Goal: Information Seeking & Learning: Compare options

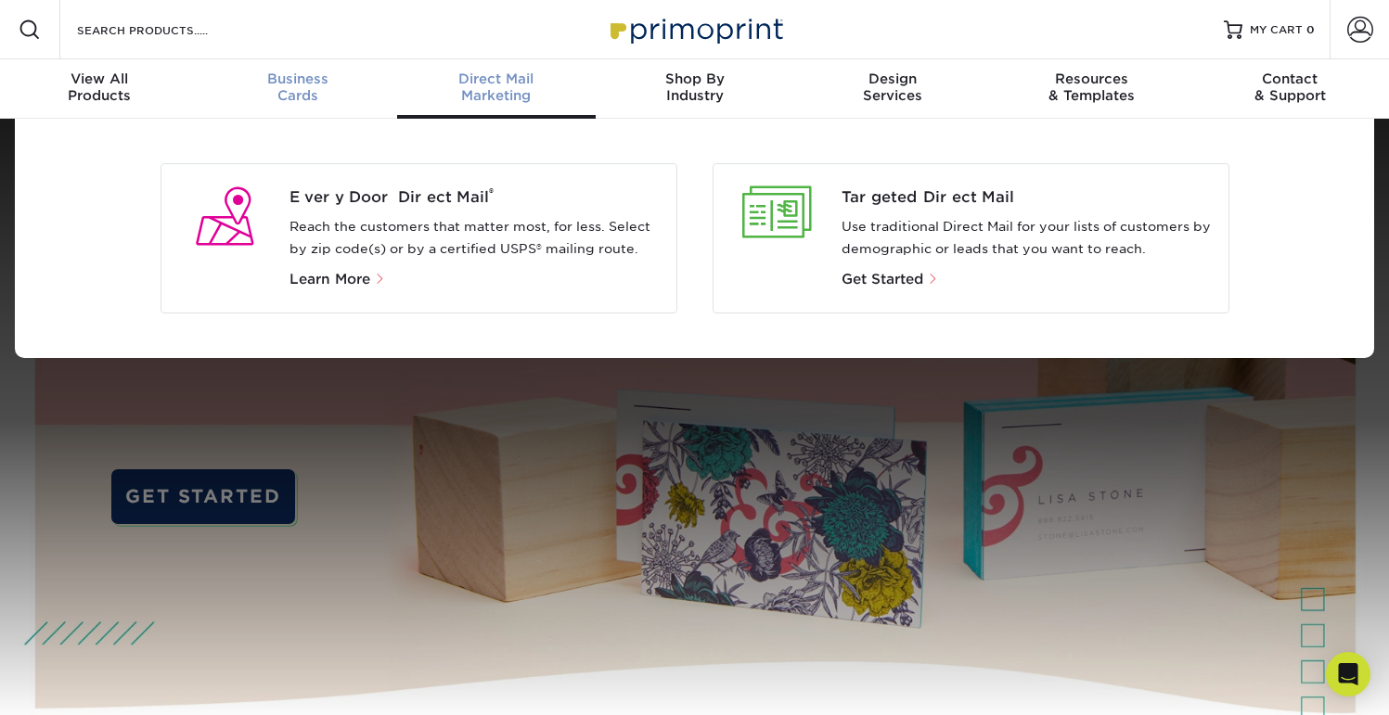
click at [304, 80] on span "Business" at bounding box center [298, 79] width 199 height 17
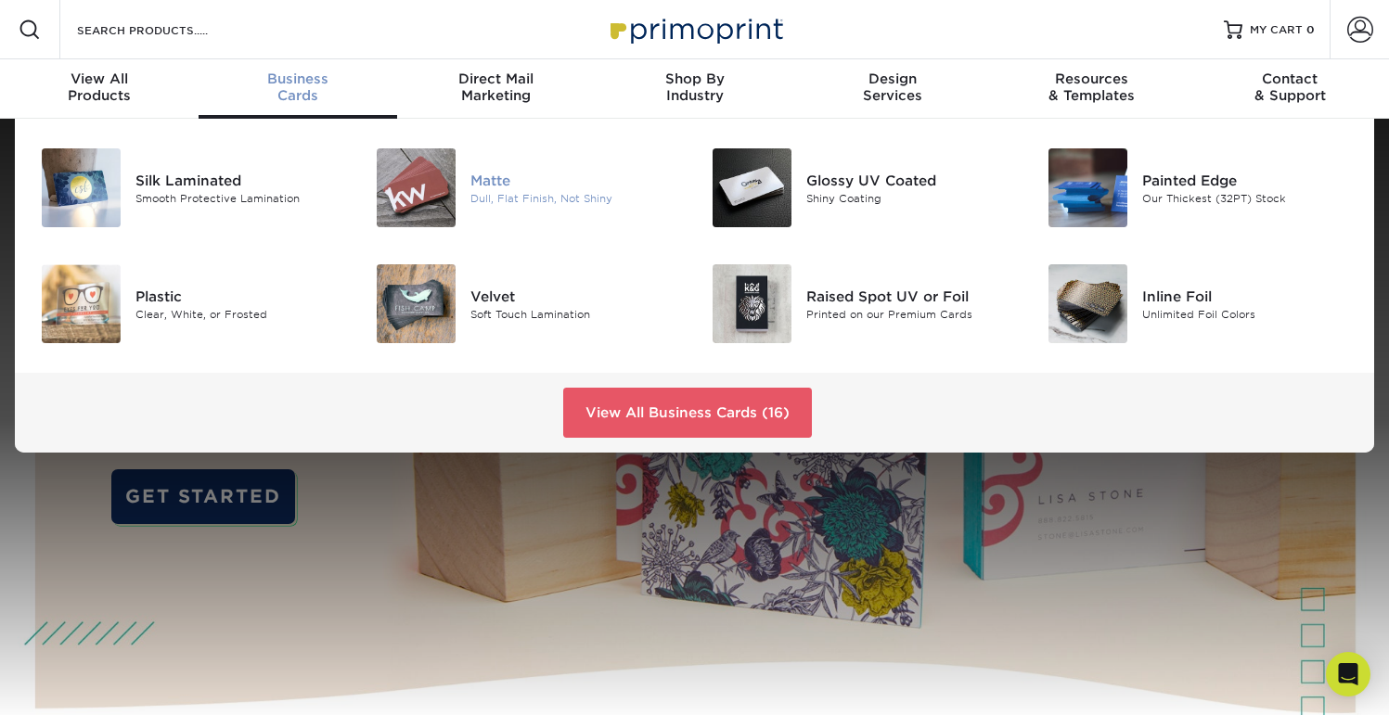
click at [483, 187] on div "Matte" at bounding box center [575, 180] width 210 height 20
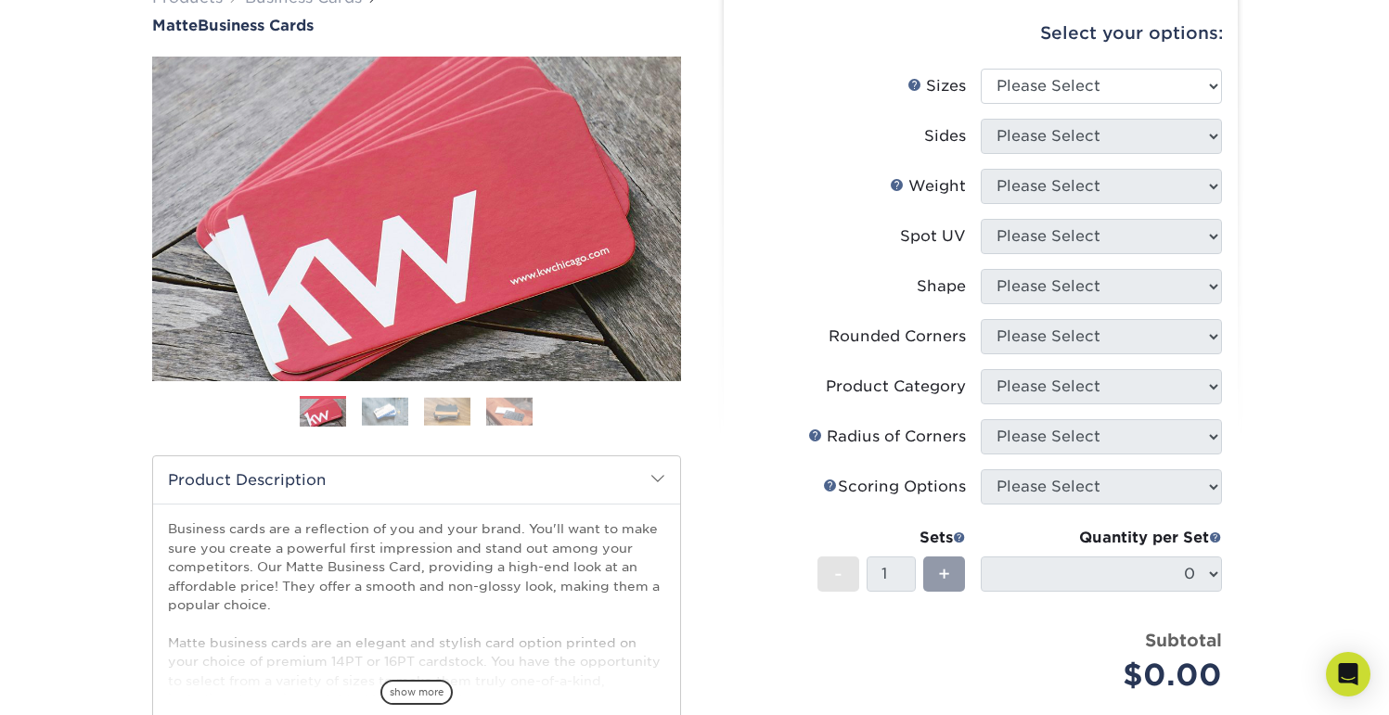
scroll to position [172, 0]
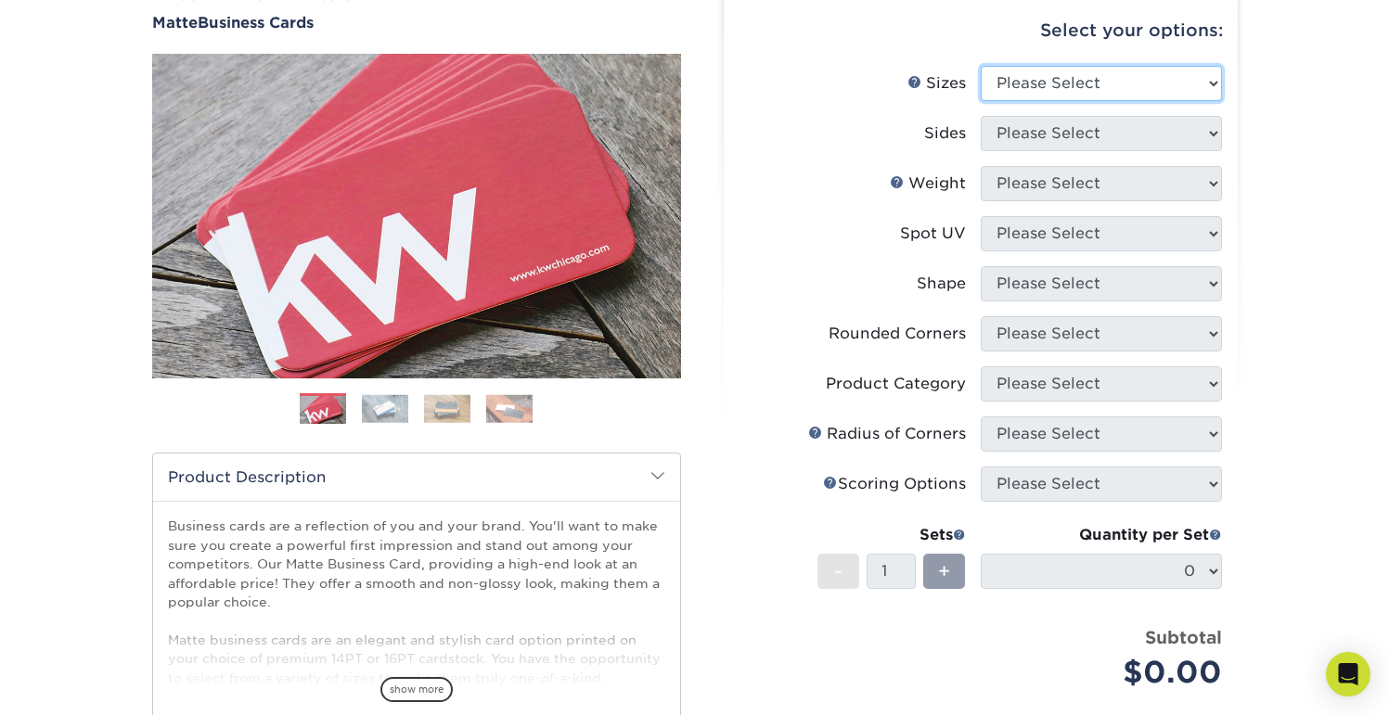
click at [1074, 79] on select "Please Select 1.5" x 3.5" - Mini 1.75" x 3.5" - Mini 2" x 2" - Square 2" x 3" -…" at bounding box center [1101, 83] width 241 height 35
select select "2.50x2.50"
click at [981, 66] on select "Please Select 1.5" x 3.5" - Mini 1.75" x 3.5" - Mini 2" x 2" - Square 2" x 3" -…" at bounding box center [1101, 83] width 241 height 35
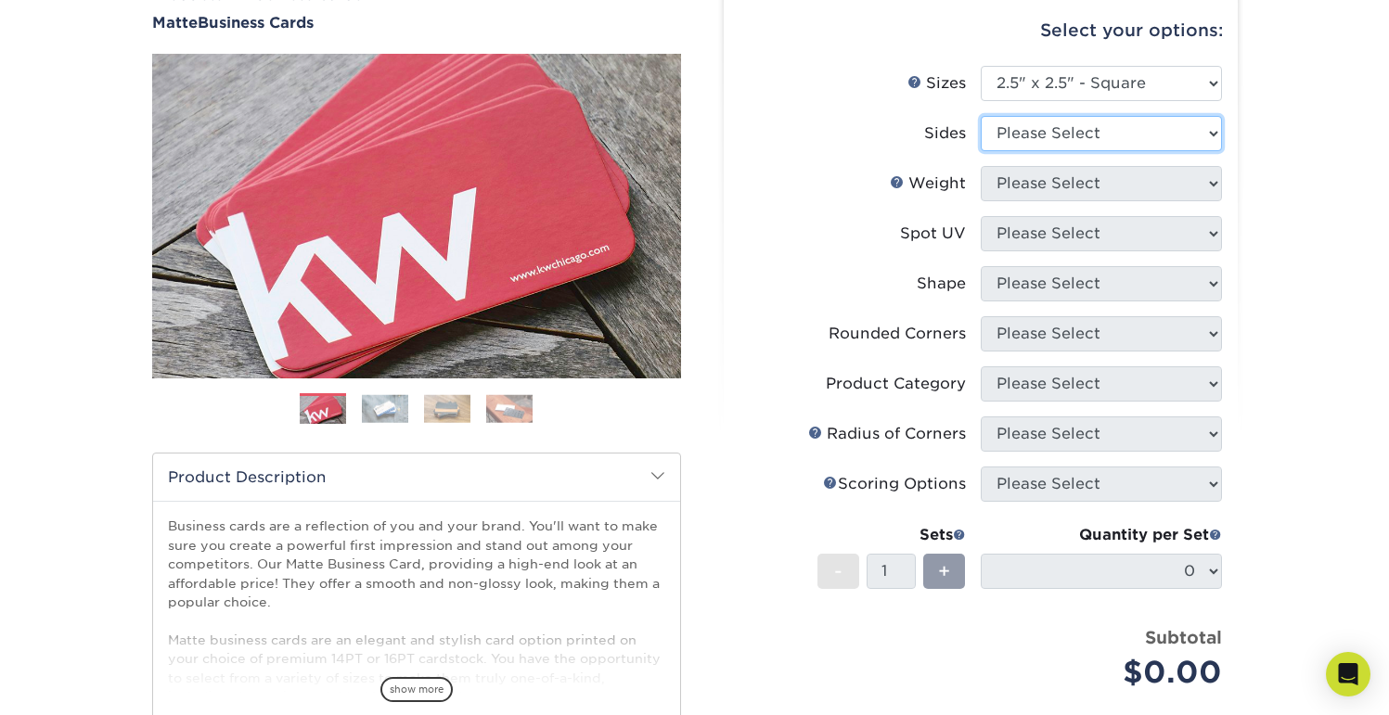
click at [1038, 134] on select "Please Select Print Both Sides Print Front Only" at bounding box center [1101, 133] width 241 height 35
select select "13abbda7-1d64-4f25-8bb2-c179b224825d"
click at [981, 116] on select "Please Select Print Both Sides Print Front Only" at bounding box center [1101, 133] width 241 height 35
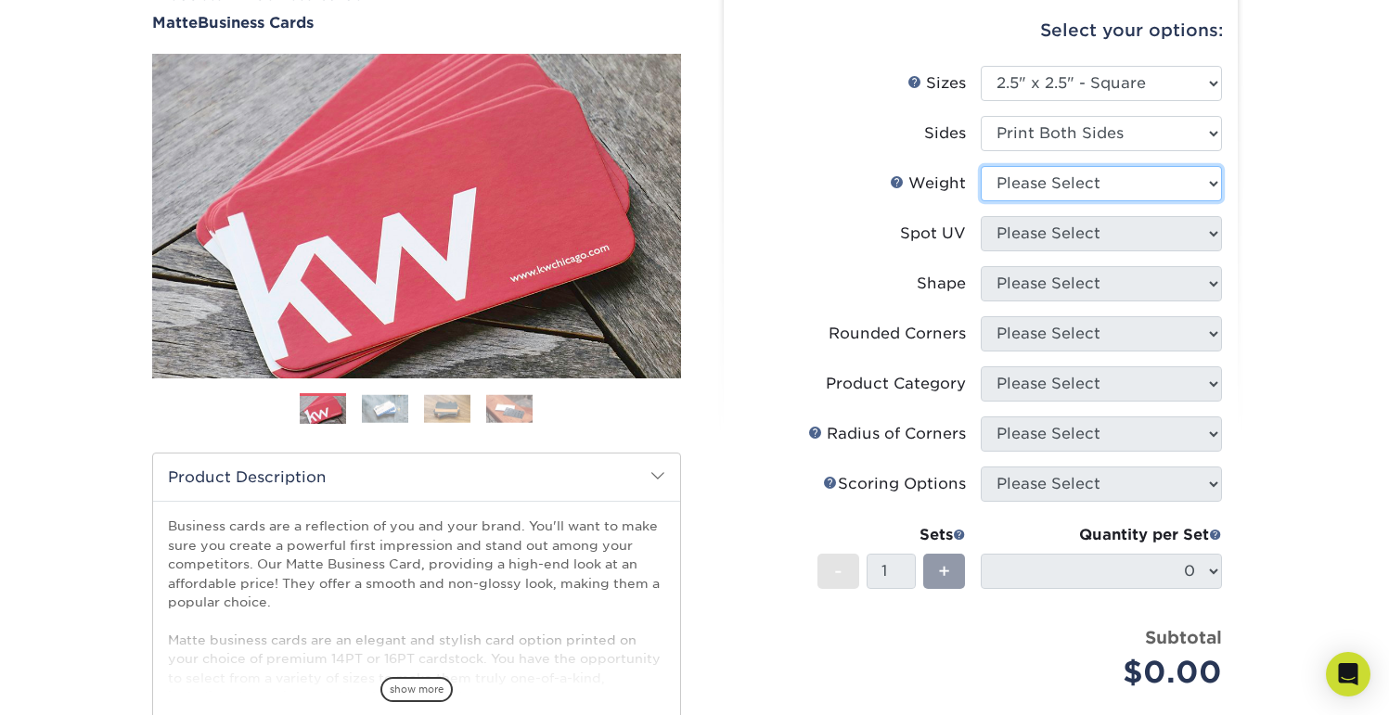
click at [1035, 181] on select "Please Select 16PT 14PT" at bounding box center [1101, 183] width 241 height 35
select select "16PT"
click at [981, 166] on select "Please Select 16PT 14PT" at bounding box center [1101, 183] width 241 height 35
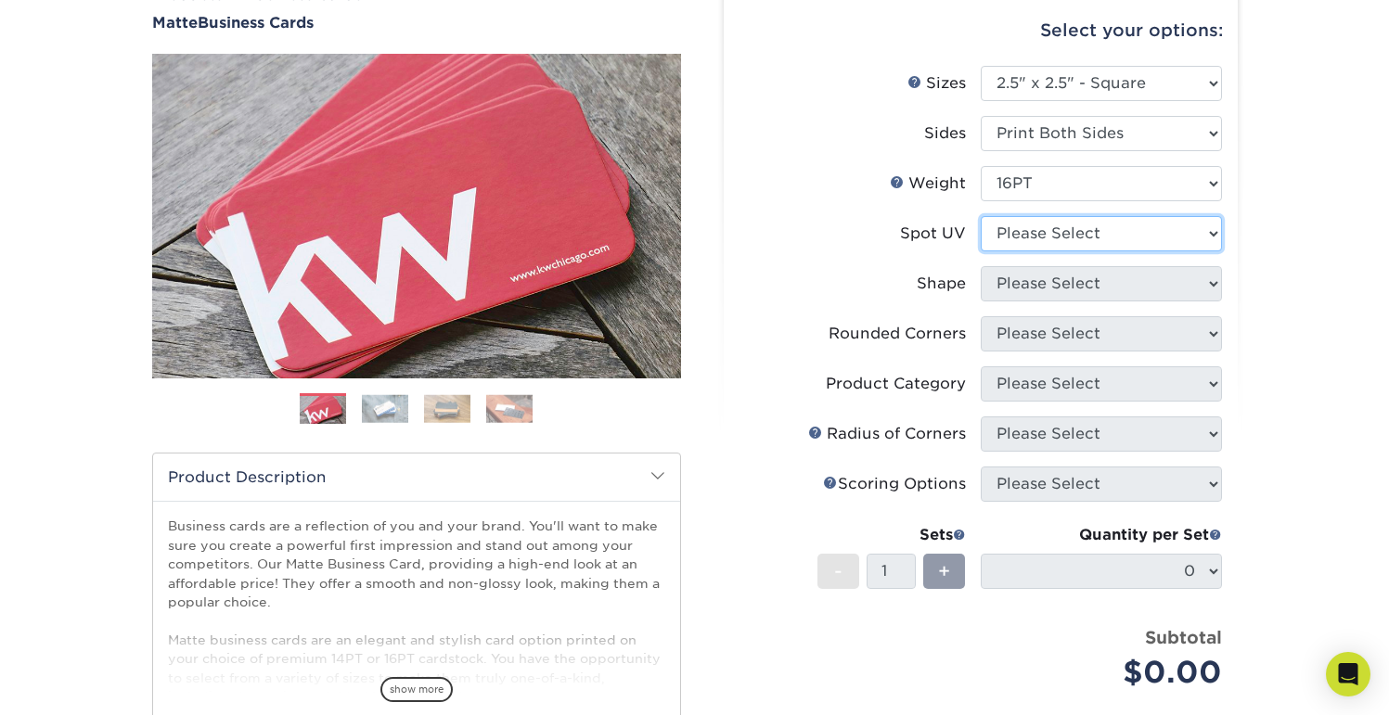
click at [1028, 232] on select "Please Select No Spot UV Front and Back (Both Sides) Front Only Back Only" at bounding box center [1101, 233] width 241 height 35
select select "2"
click at [981, 216] on select "Please Select No Spot UV Front and Back (Both Sides) Front Only Back Only" at bounding box center [1101, 233] width 241 height 35
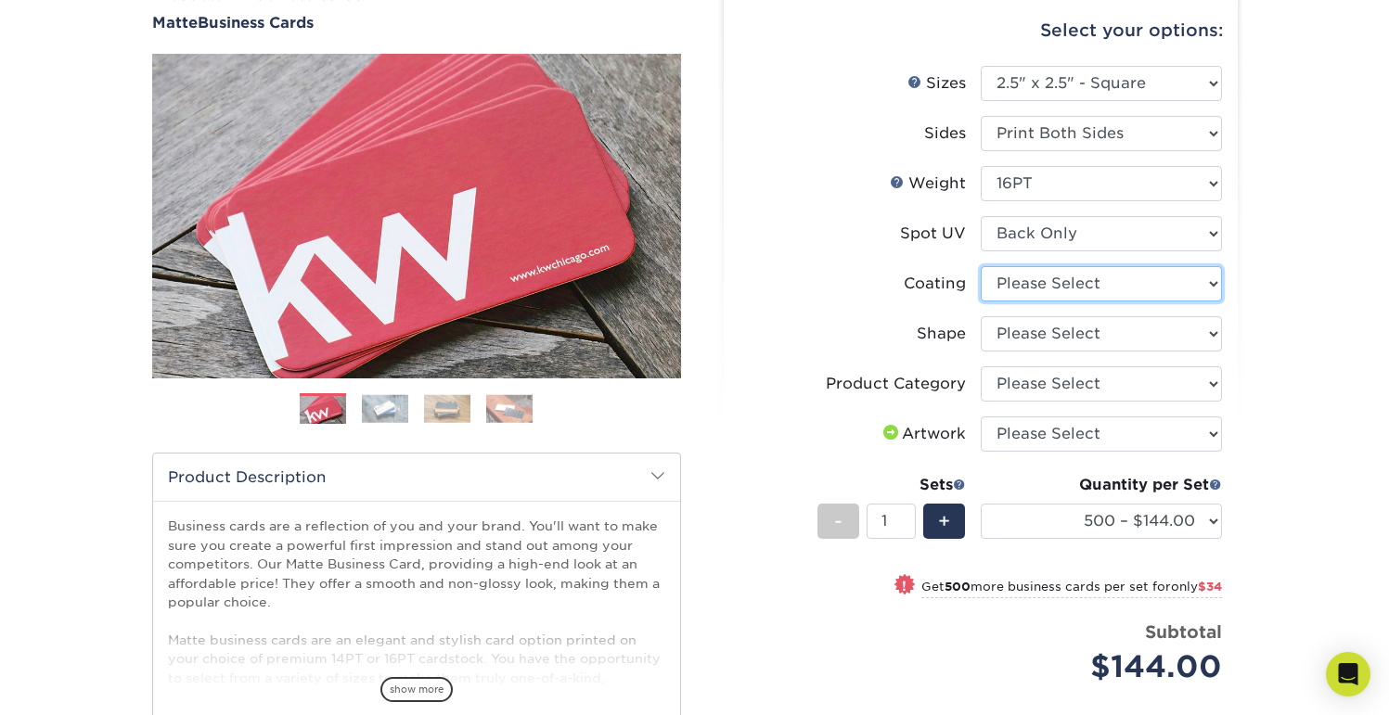
click at [1182, 291] on select at bounding box center [1101, 283] width 241 height 35
select select "121bb7b5-3b4d-429f-bd8d-bbf80e953313"
click at [981, 266] on select at bounding box center [1101, 283] width 241 height 35
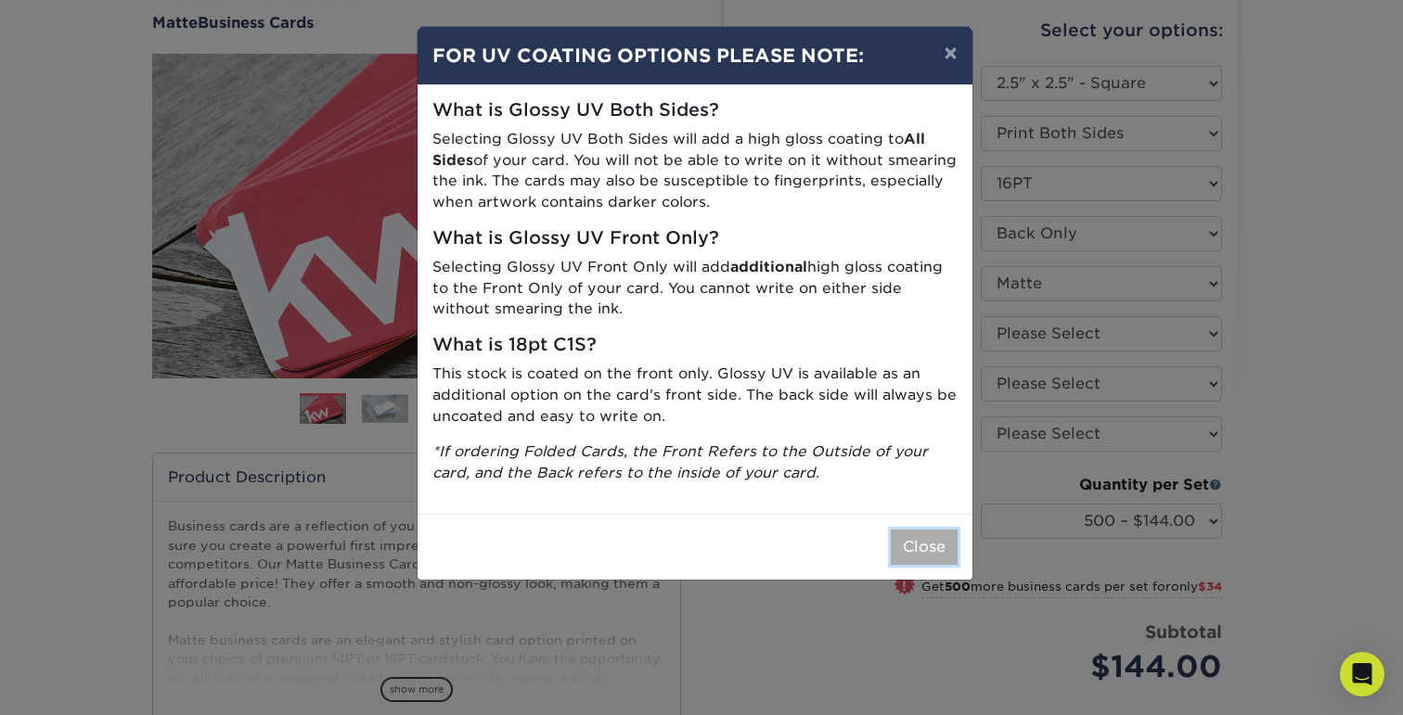
click at [909, 550] on button "Close" at bounding box center [924, 547] width 67 height 35
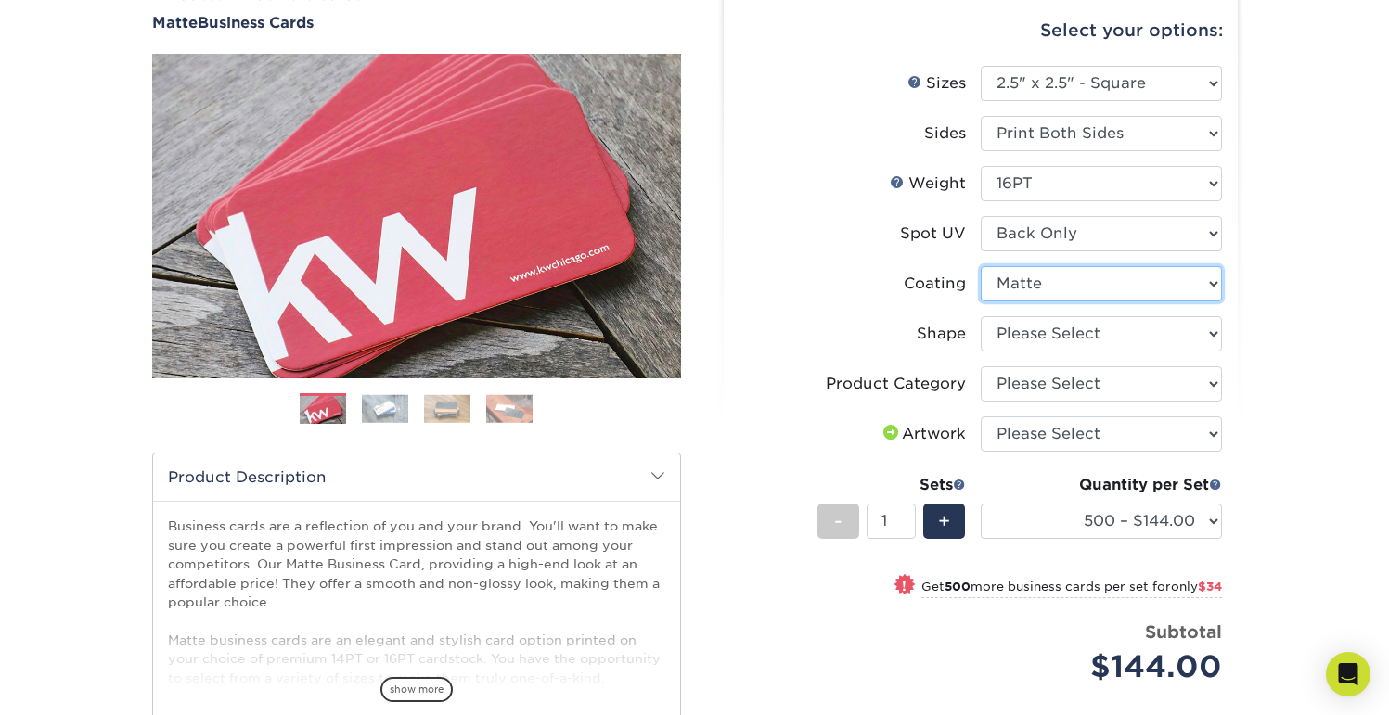
click at [1074, 283] on select at bounding box center [1101, 283] width 241 height 35
click at [981, 266] on select at bounding box center [1101, 283] width 241 height 35
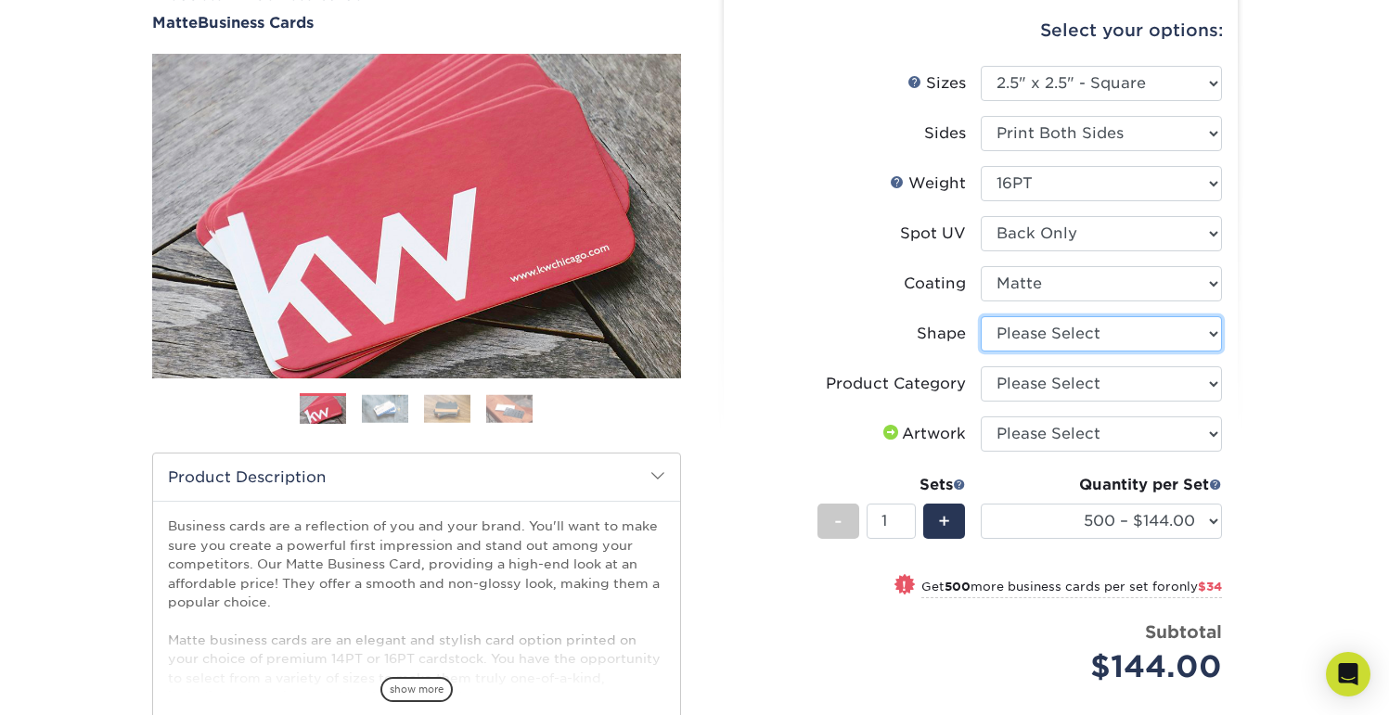
click at [1066, 329] on select "Please Select Standard" at bounding box center [1101, 333] width 241 height 35
select select "standard"
click at [981, 316] on select "Please Select Standard" at bounding box center [1101, 333] width 241 height 35
click at [1065, 386] on select "Please Select Business Cards" at bounding box center [1101, 384] width 241 height 35
select select "3b5148f1-0588-4f88-a218-97bcfdce65c1"
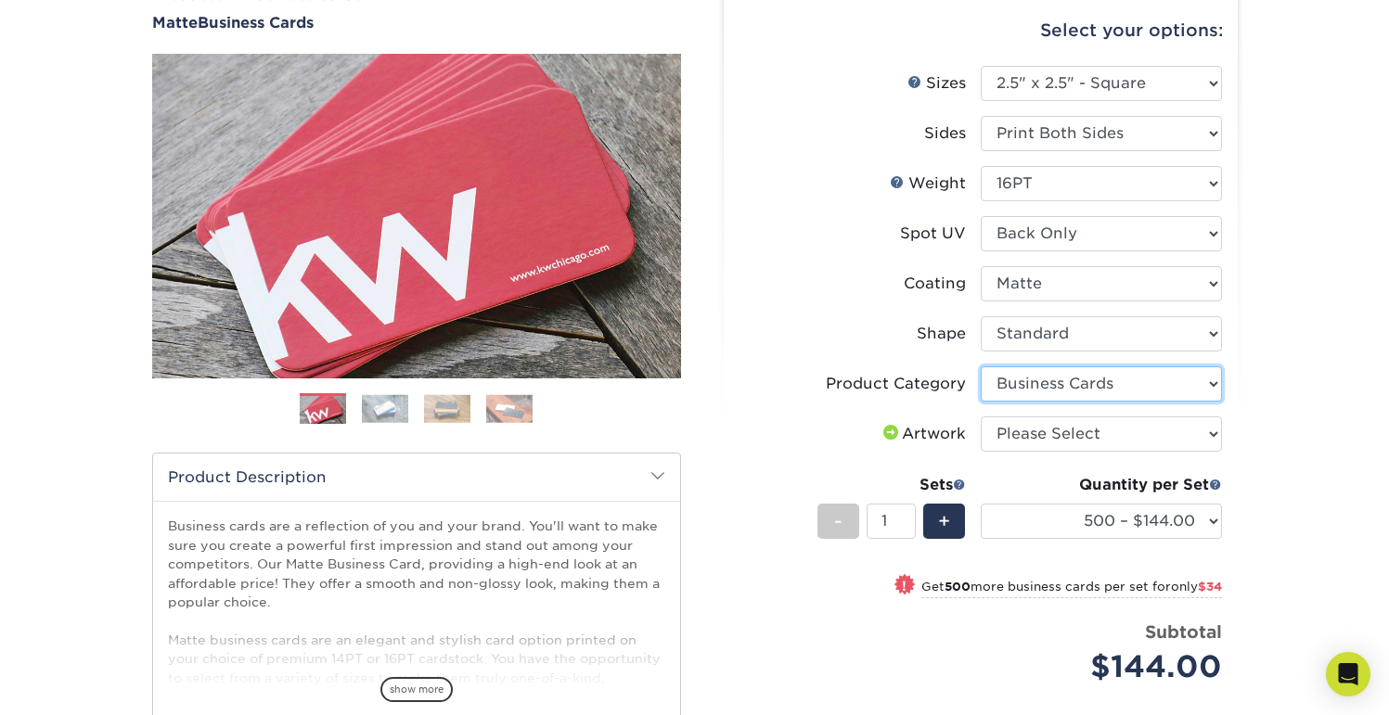
click at [981, 367] on select "Please Select Business Cards" at bounding box center [1101, 384] width 241 height 35
click at [1295, 406] on div "Products Business Cards Matte Business Cards Previous Next 100 $ 9" at bounding box center [694, 456] width 1389 height 1018
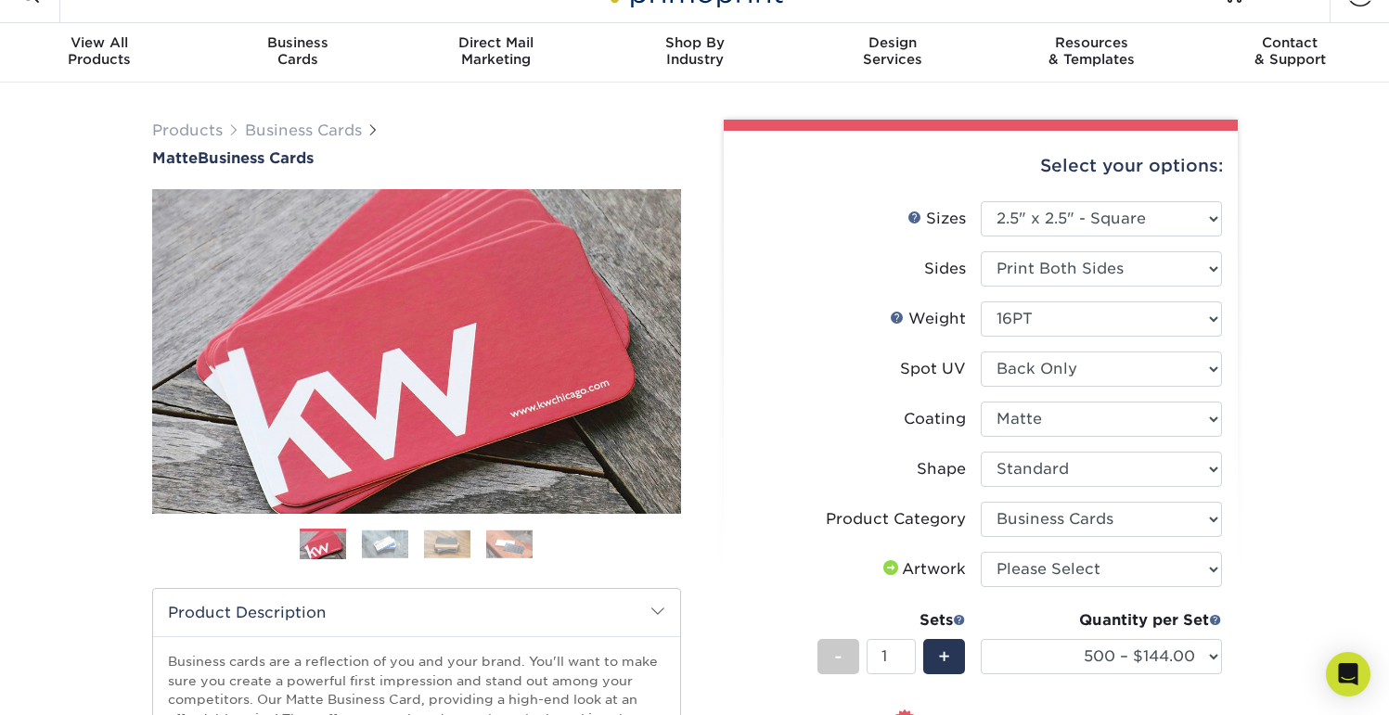
scroll to position [20, 0]
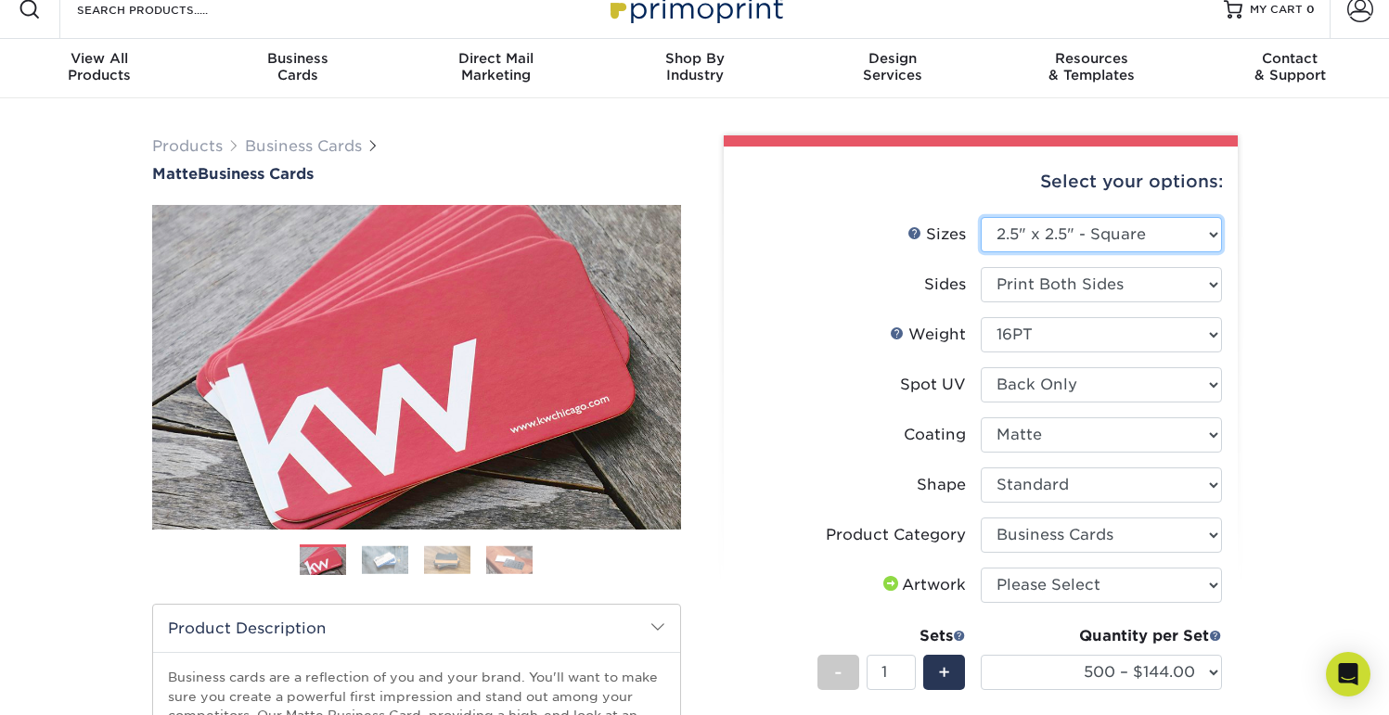
click at [1053, 238] on select "Please Select 1.5" x 3.5" - Mini 1.75" x 3.5" - Mini 2" x 2" - Square 2" x 3" -…" at bounding box center [1101, 234] width 241 height 35
select select "2.00x2.00"
click at [981, 217] on select "Please Select 1.5" x 3.5" - Mini 1.75" x 3.5" - Mini 2" x 2" - Square 2" x 3" -…" at bounding box center [1101, 234] width 241 height 35
select select "-1"
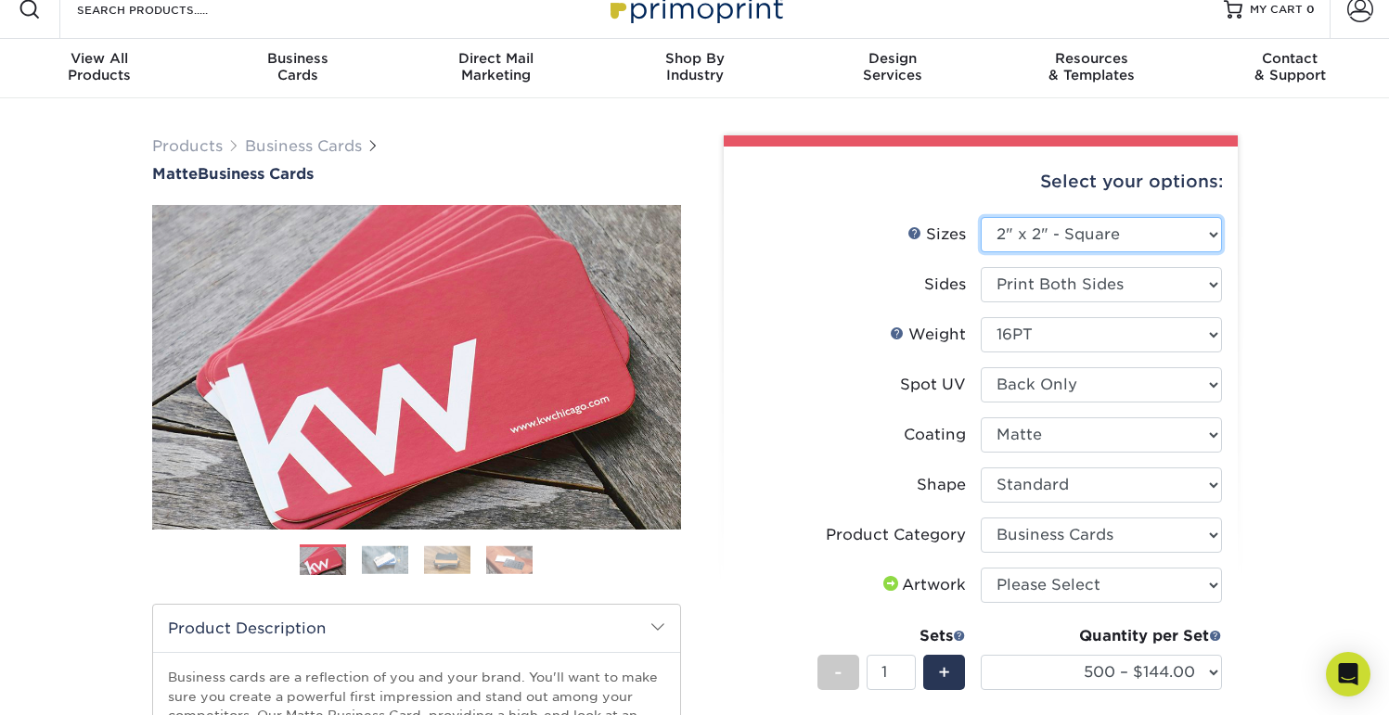
select select
select select "-1"
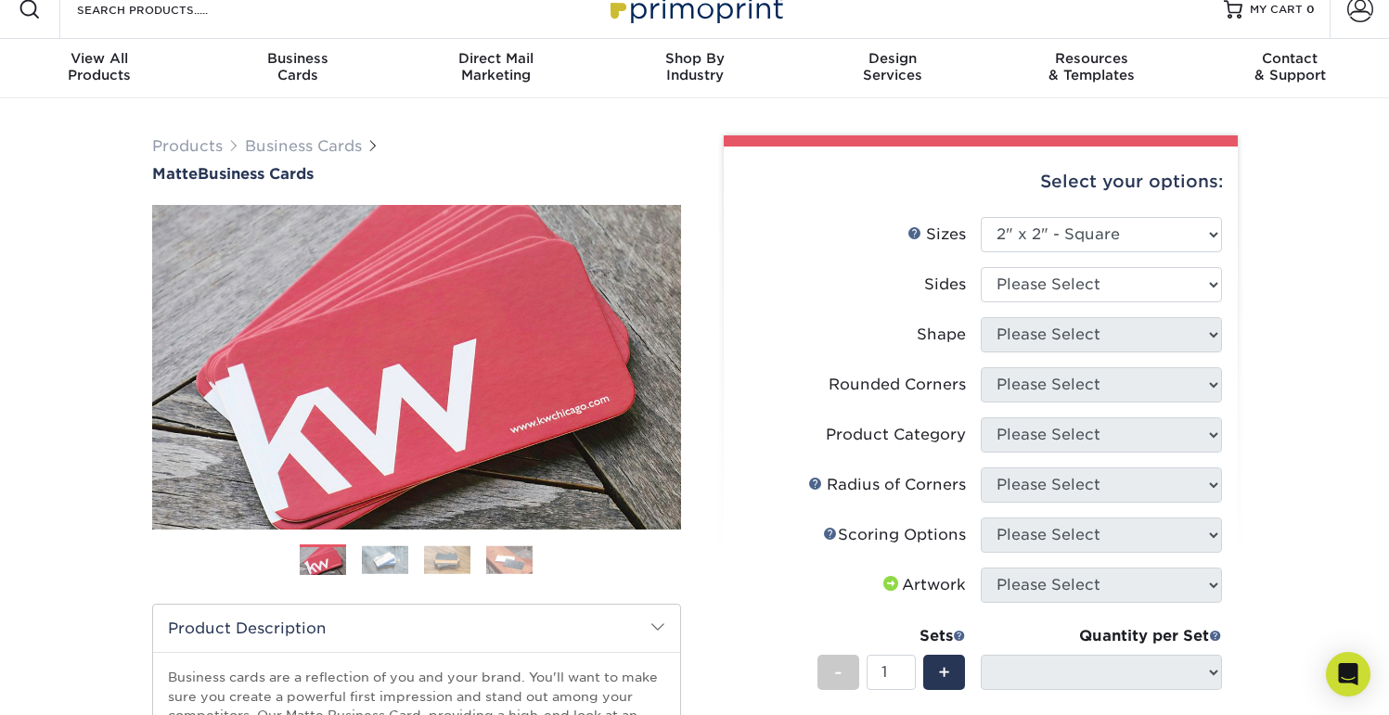
click at [1309, 329] on div "Products Business Cards Matte Business Cards Previous Next 100 $ 9" at bounding box center [694, 593] width 1389 height 991
click at [1125, 286] on select "Please Select Print Both Sides Print Front Only" at bounding box center [1101, 284] width 241 height 35
select select "13abbda7-1d64-4f25-8bb2-c179b224825d"
click at [981, 267] on select "Please Select Print Both Sides Print Front Only" at bounding box center [1101, 284] width 241 height 35
select select
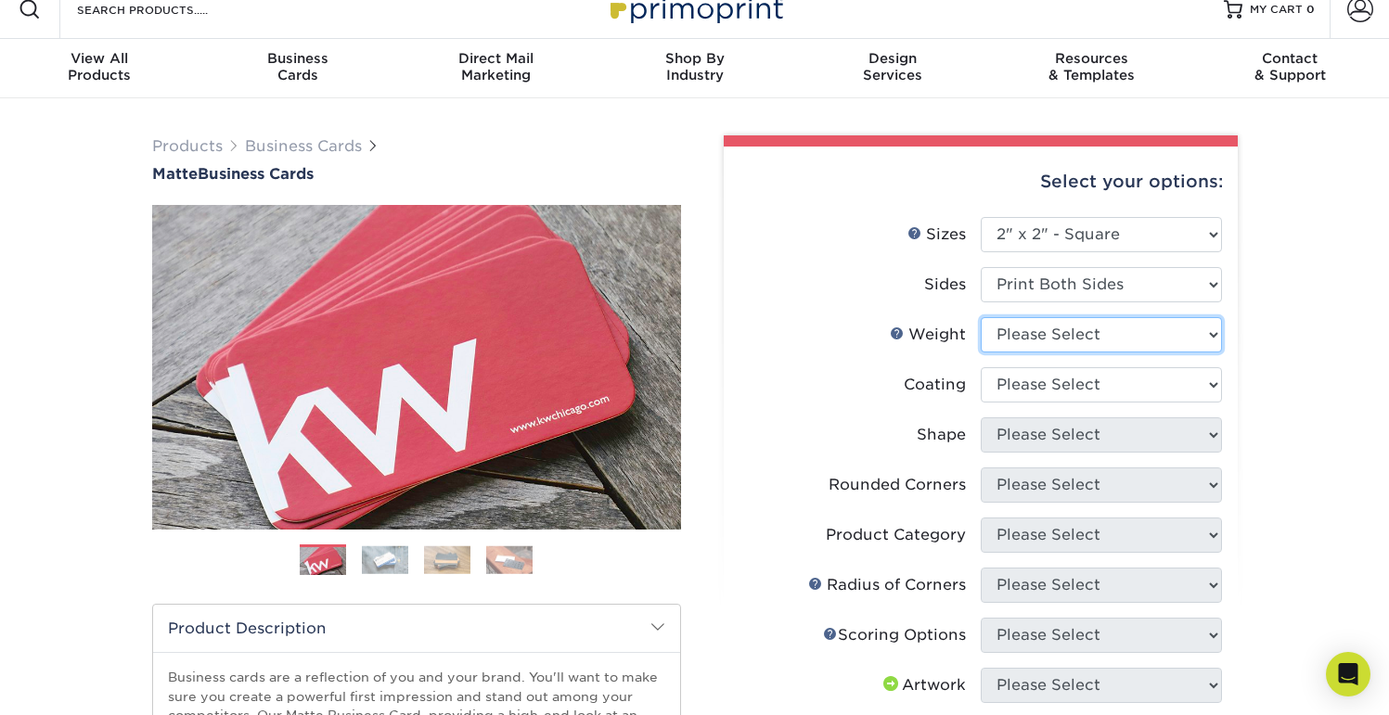
click at [1069, 335] on select "Please Select 14PT 16PT" at bounding box center [1101, 334] width 241 height 35
select select "16PT"
click at [981, 317] on select "Please Select 14PT 16PT" at bounding box center [1101, 334] width 241 height 35
select select "-1"
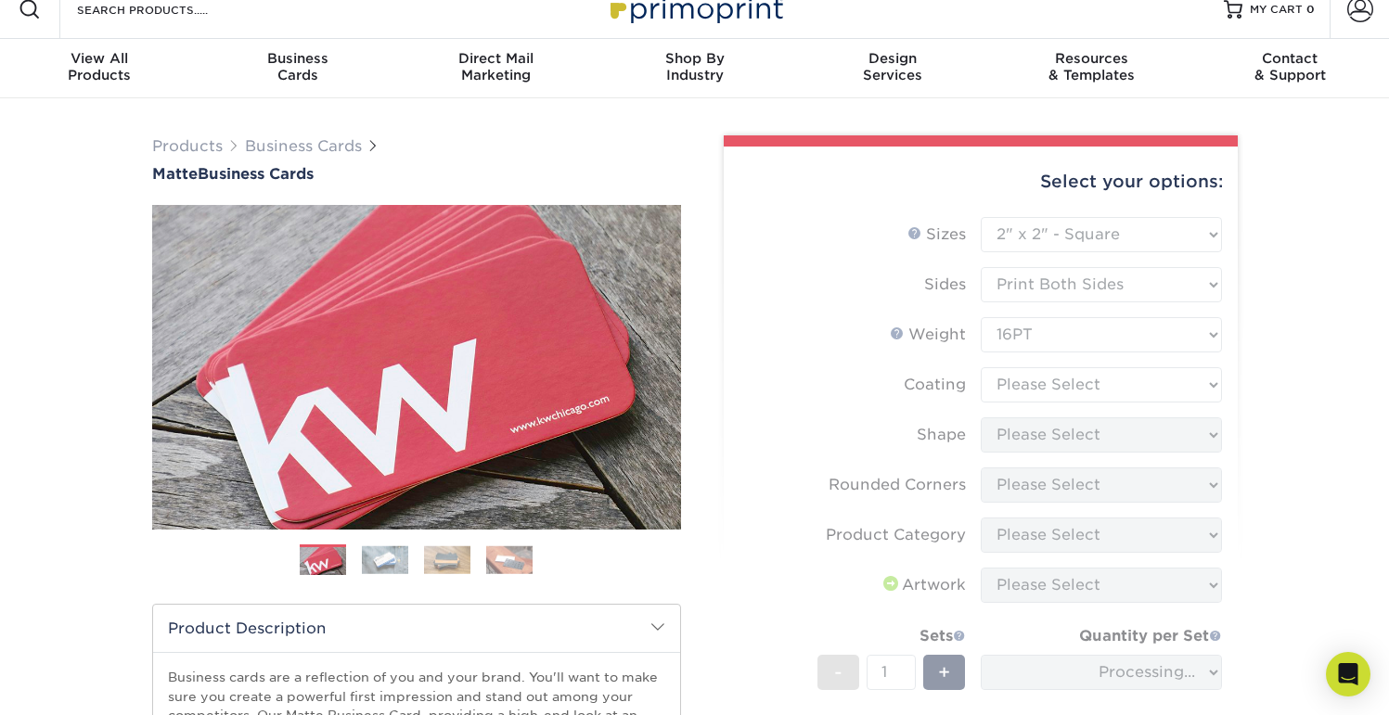
click at [1055, 385] on form "Sizes Help Sizes Please Select 1.5" x 3.5" - Mini 1.75" x 3.5" - Mini 2" x 2" -…" at bounding box center [981, 525] width 484 height 617
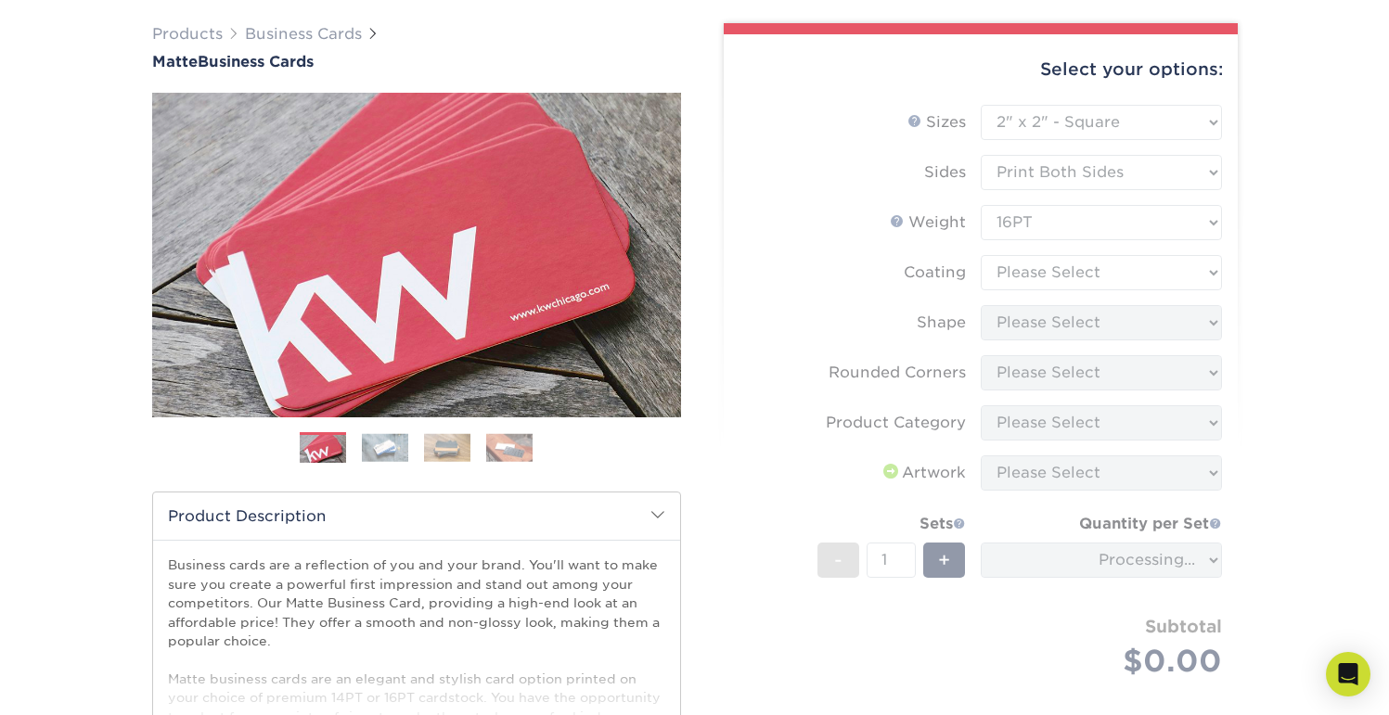
scroll to position [135, 0]
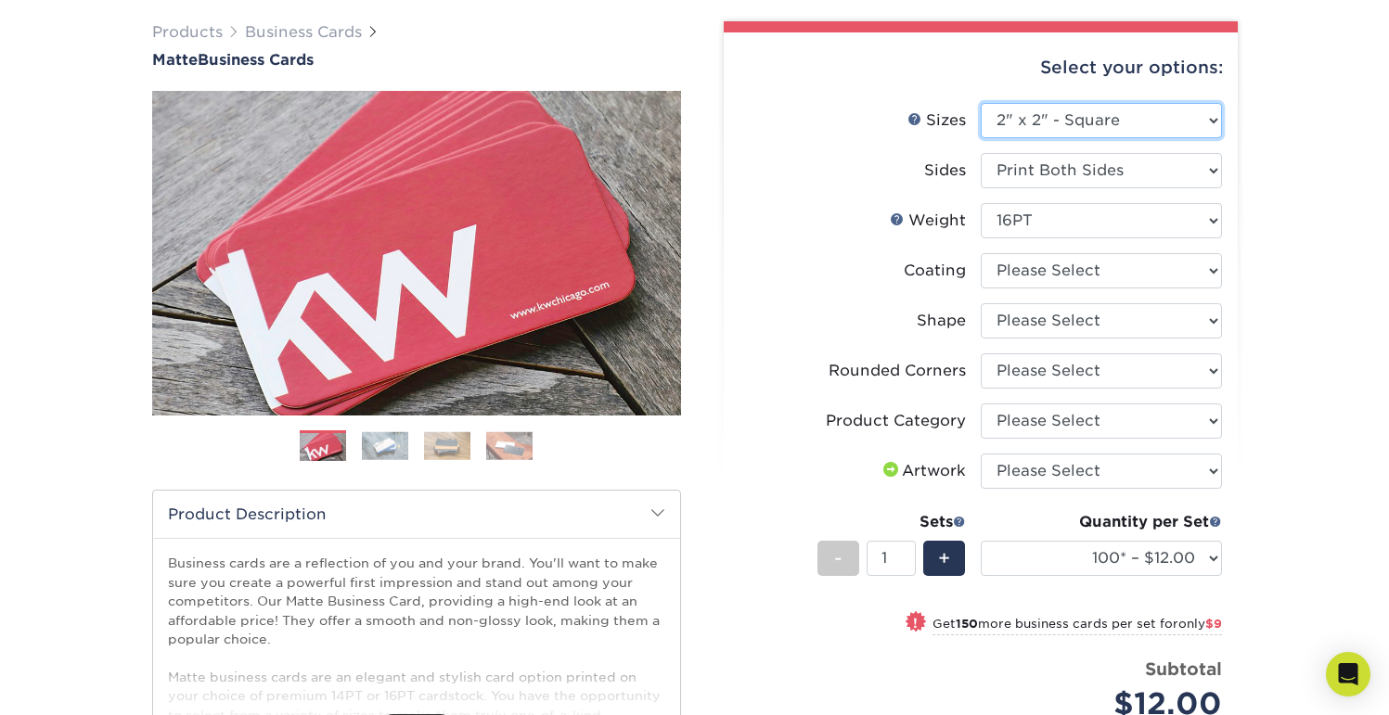
click at [1051, 112] on select "Please Select 1.5" x 3.5" - Mini 1.75" x 3.5" - Mini 2" x 2" - Square 2" x 3" -…" at bounding box center [1101, 120] width 241 height 35
select select "2.50x2.50"
click at [981, 103] on select "Please Select 1.5" x 3.5" - Mini 1.75" x 3.5" - Mini 2" x 2" - Square 2" x 3" -…" at bounding box center [1101, 120] width 241 height 35
select select
select select "-1"
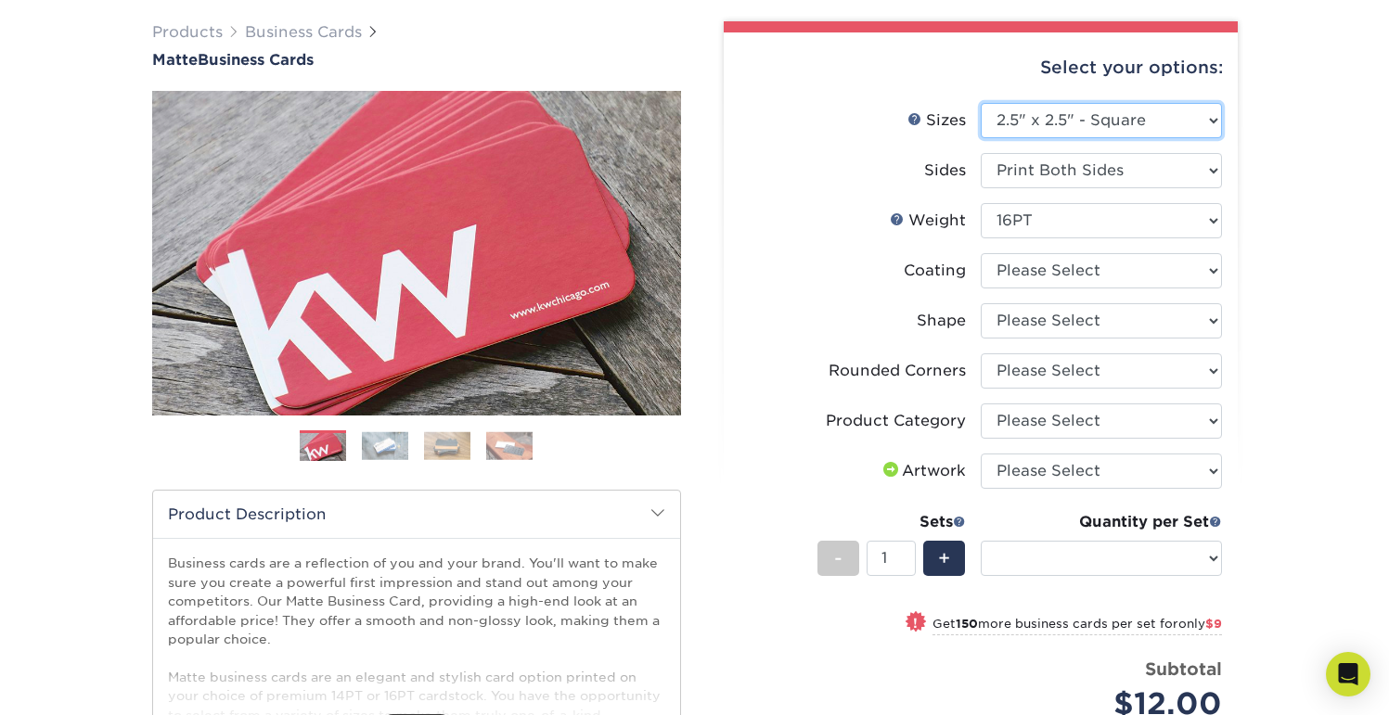
select select "-1"
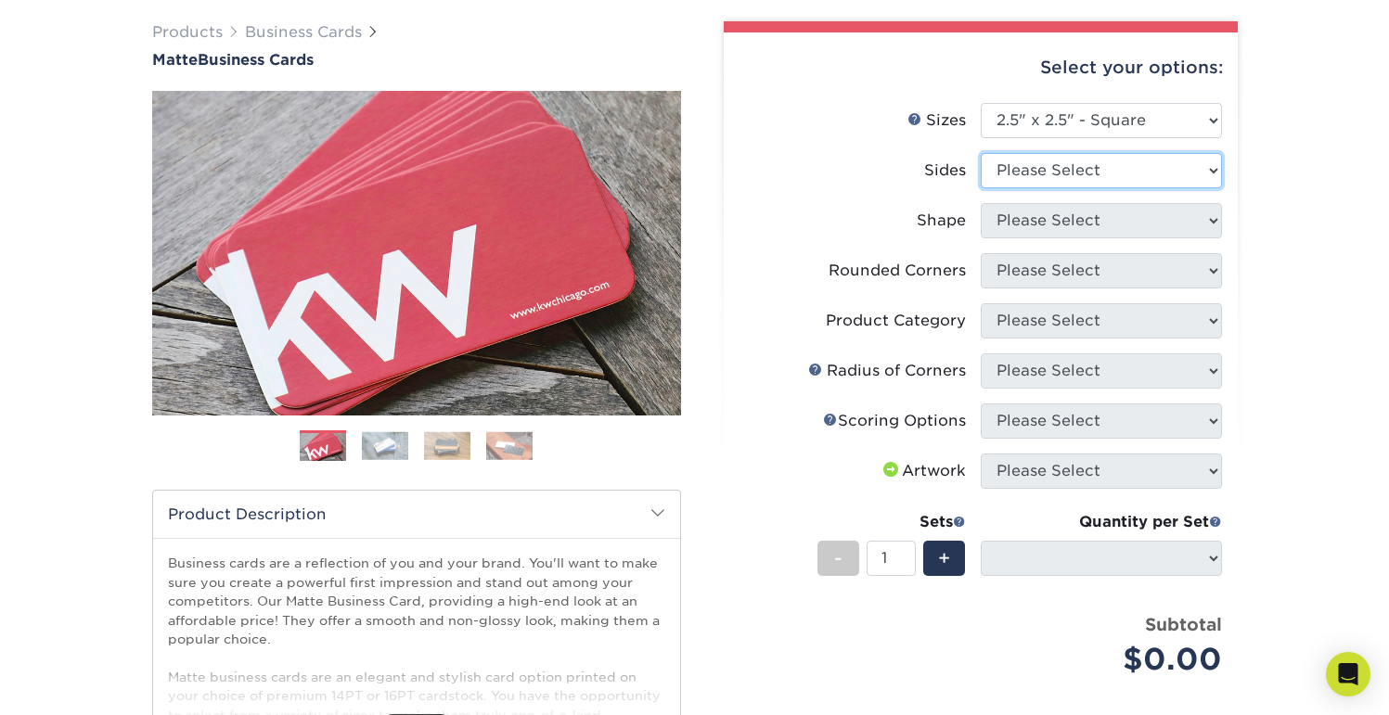
click at [1044, 172] on select "Please Select Print Both Sides Print Front Only" at bounding box center [1101, 170] width 241 height 35
select select "13abbda7-1d64-4f25-8bb2-c179b224825d"
click at [981, 153] on select "Please Select Print Both Sides Print Front Only" at bounding box center [1101, 170] width 241 height 35
select select
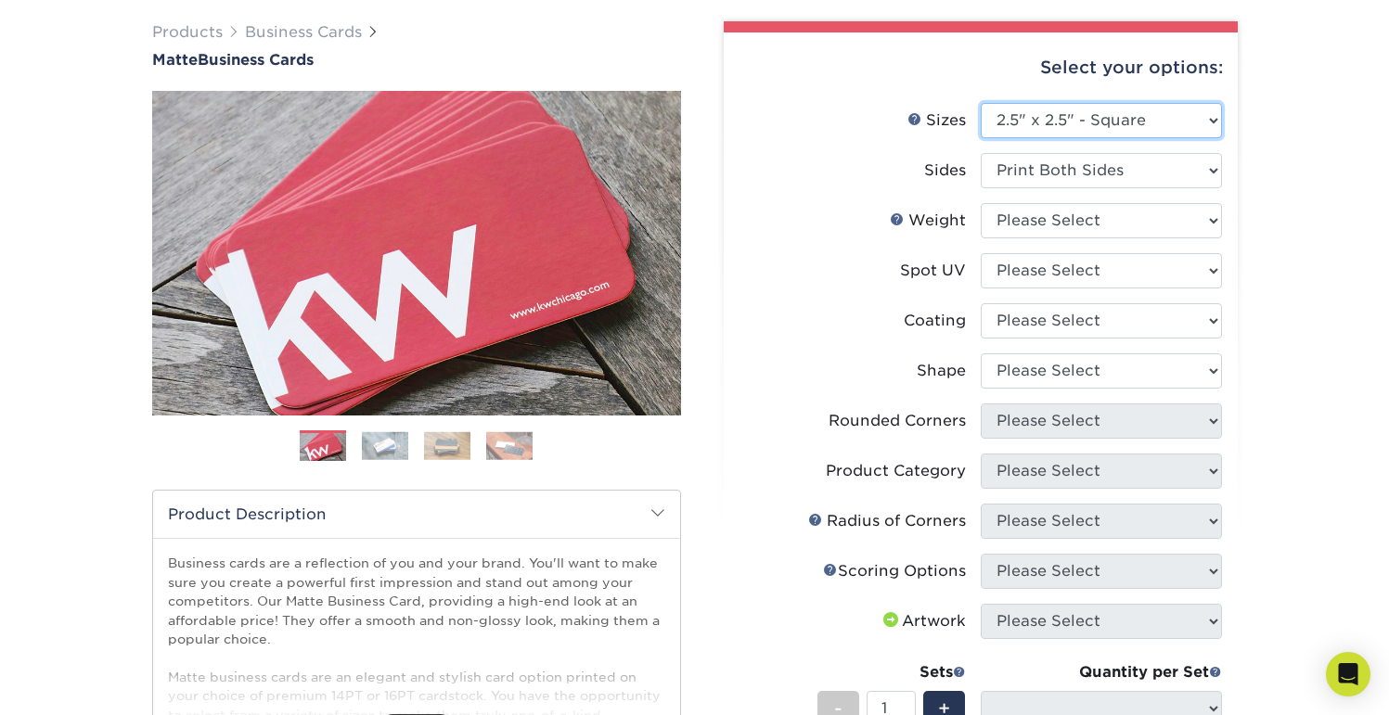
click at [1032, 129] on select "Please Select 1.5" x 3.5" - Mini 1.75" x 3.5" - Mini 2" x 2" - Square 2" x 3" -…" at bounding box center [1101, 120] width 241 height 35
select select "2.00x2.00"
click at [981, 103] on select "Please Select 1.5" x 3.5" - Mini 1.75" x 3.5" - Mini 2" x 2" - Square 2" x 3" -…" at bounding box center [1101, 120] width 241 height 35
select select
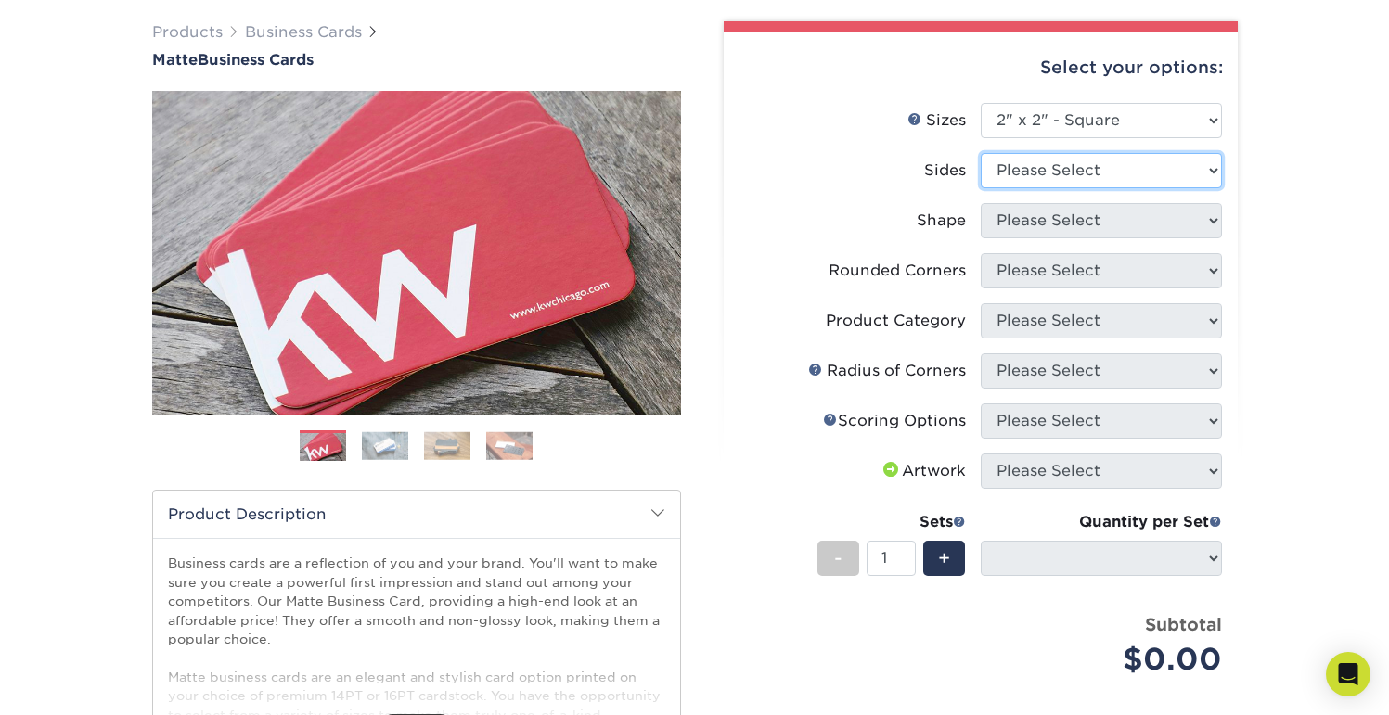
click at [1025, 173] on select "Please Select Print Both Sides Print Front Only" at bounding box center [1101, 170] width 241 height 35
select select "13abbda7-1d64-4f25-8bb2-c179b224825d"
click at [981, 153] on select "Please Select Print Both Sides Print Front Only" at bounding box center [1101, 170] width 241 height 35
select select
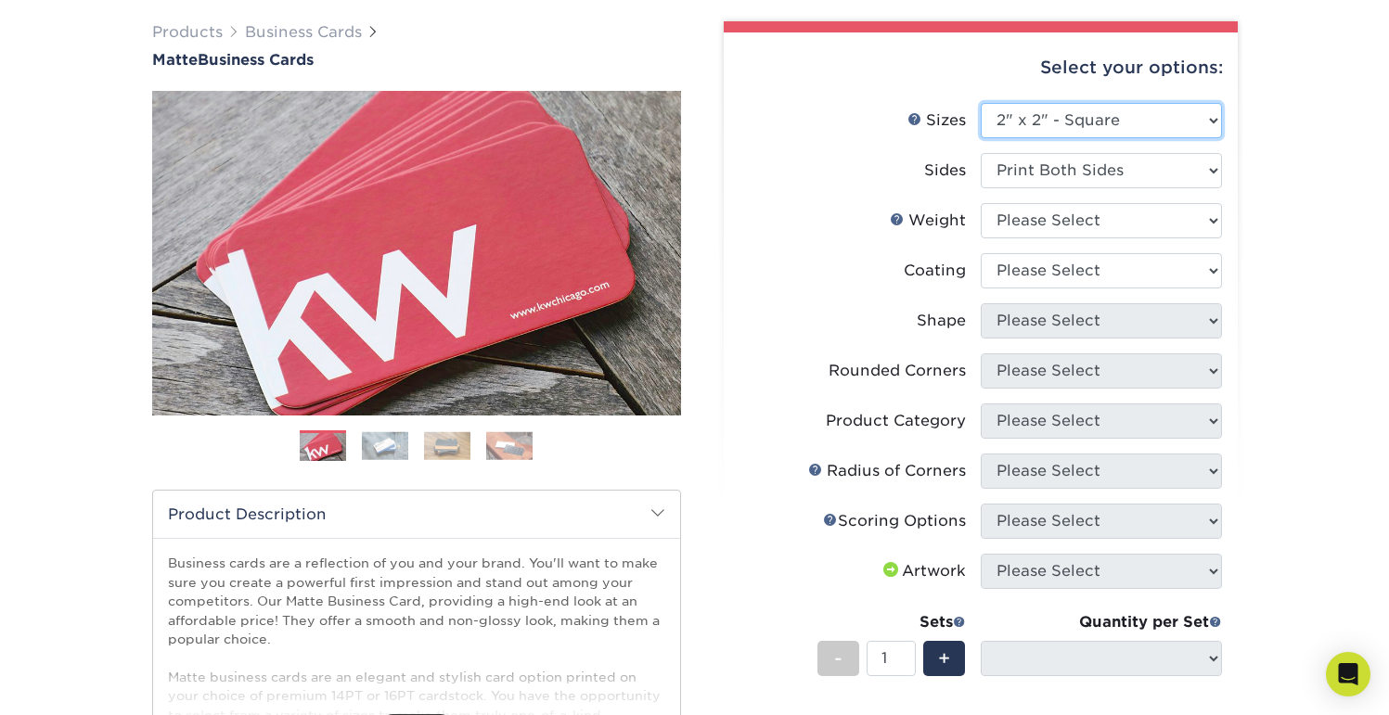
click at [1025, 125] on select "Please Select 1.5" x 3.5" - Mini 1.75" x 3.5" - Mini 2" x 2" - Square 2" x 3" -…" at bounding box center [1101, 120] width 241 height 35
select select "2.50x2.50"
click at [981, 103] on select "Please Select 1.5" x 3.5" - Mini 1.75" x 3.5" - Mini 2" x 2" - Square 2" x 3" -…" at bounding box center [1101, 120] width 241 height 35
select select
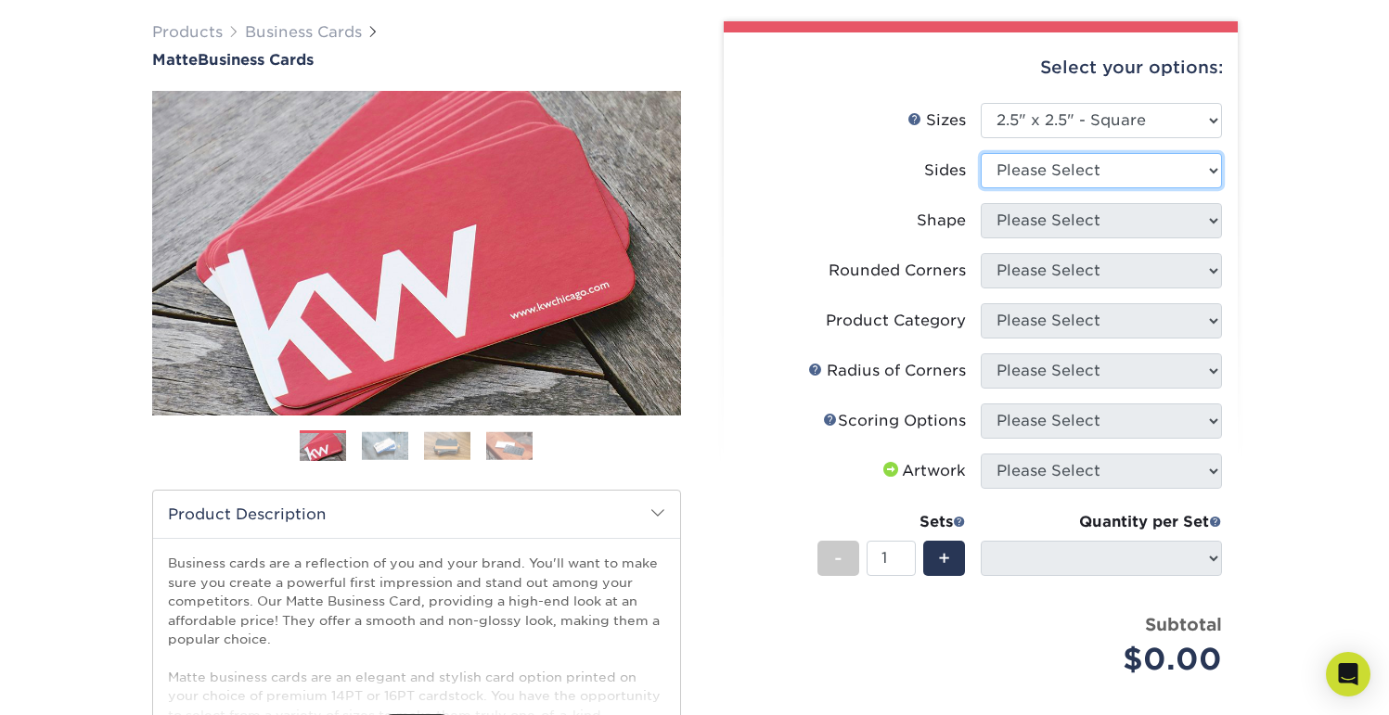
click at [1038, 170] on select "Please Select Print Both Sides Print Front Only" at bounding box center [1101, 170] width 241 height 35
select select "13abbda7-1d64-4f25-8bb2-c179b224825d"
click at [981, 153] on select "Please Select Print Both Sides Print Front Only" at bounding box center [1101, 170] width 241 height 35
select select
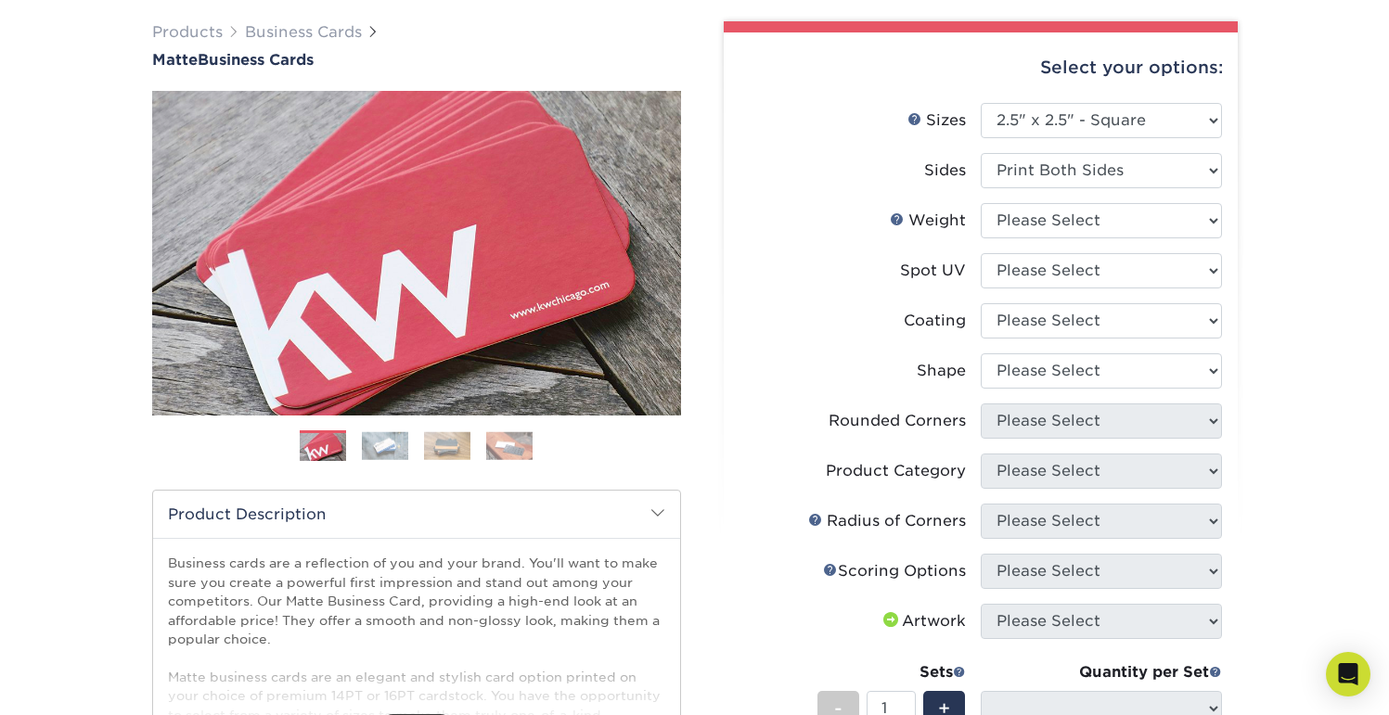
click at [1293, 274] on div "Products Business Cards Matte Business Cards Previous Next 100 $ 9" at bounding box center [694, 564] width 1389 height 1161
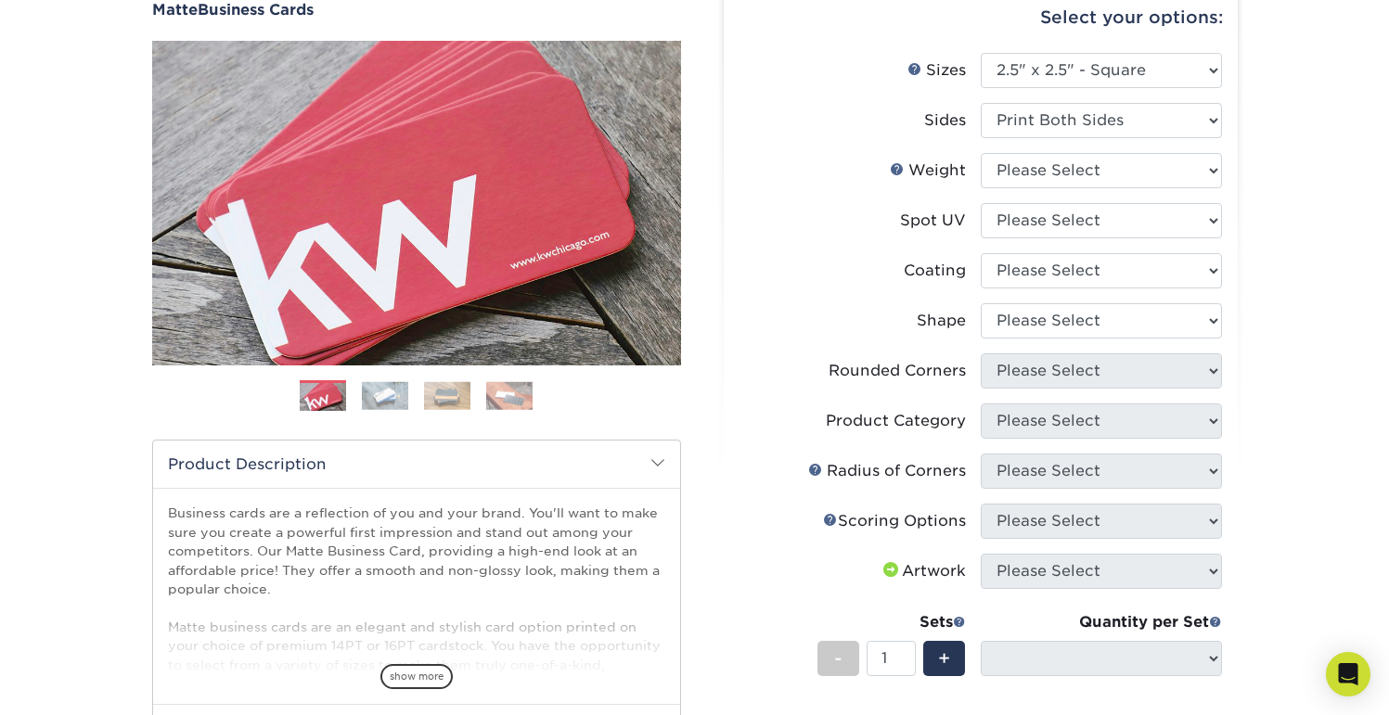
scroll to position [0, 0]
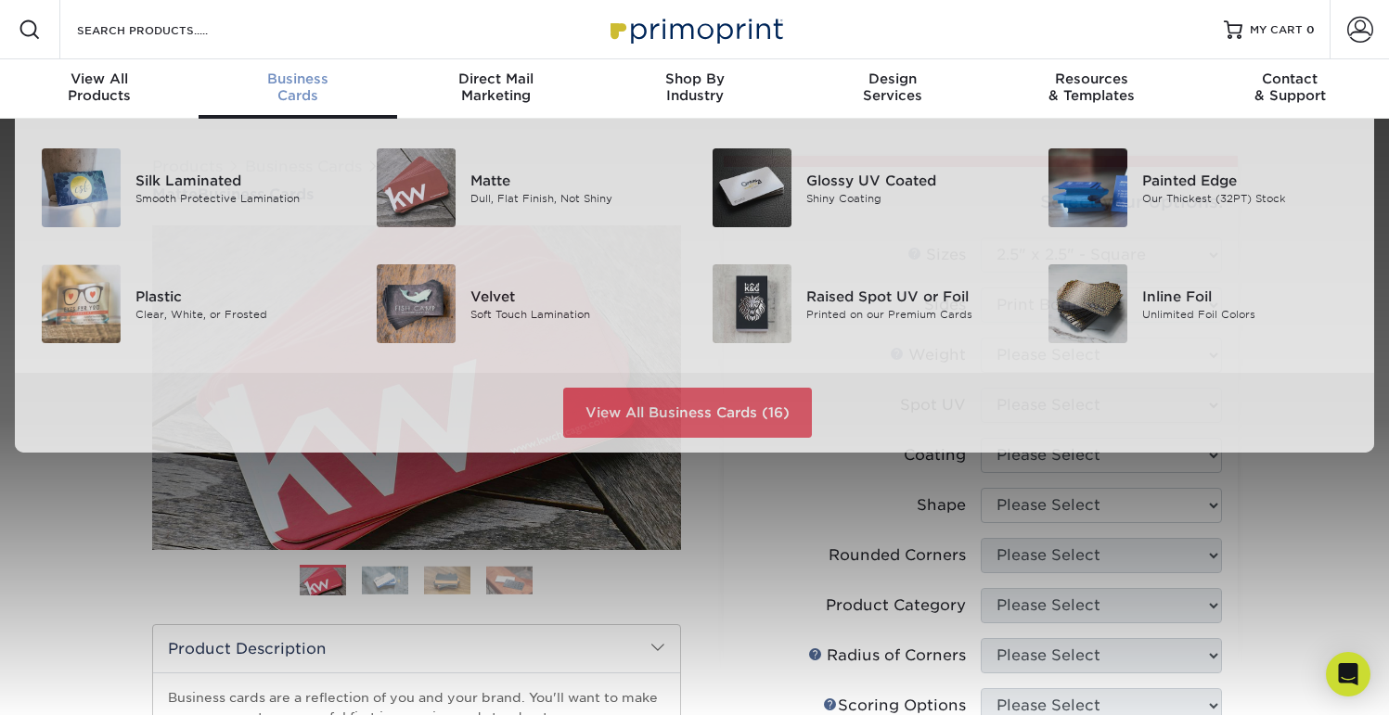
click at [290, 84] on span "Business" at bounding box center [298, 79] width 199 height 17
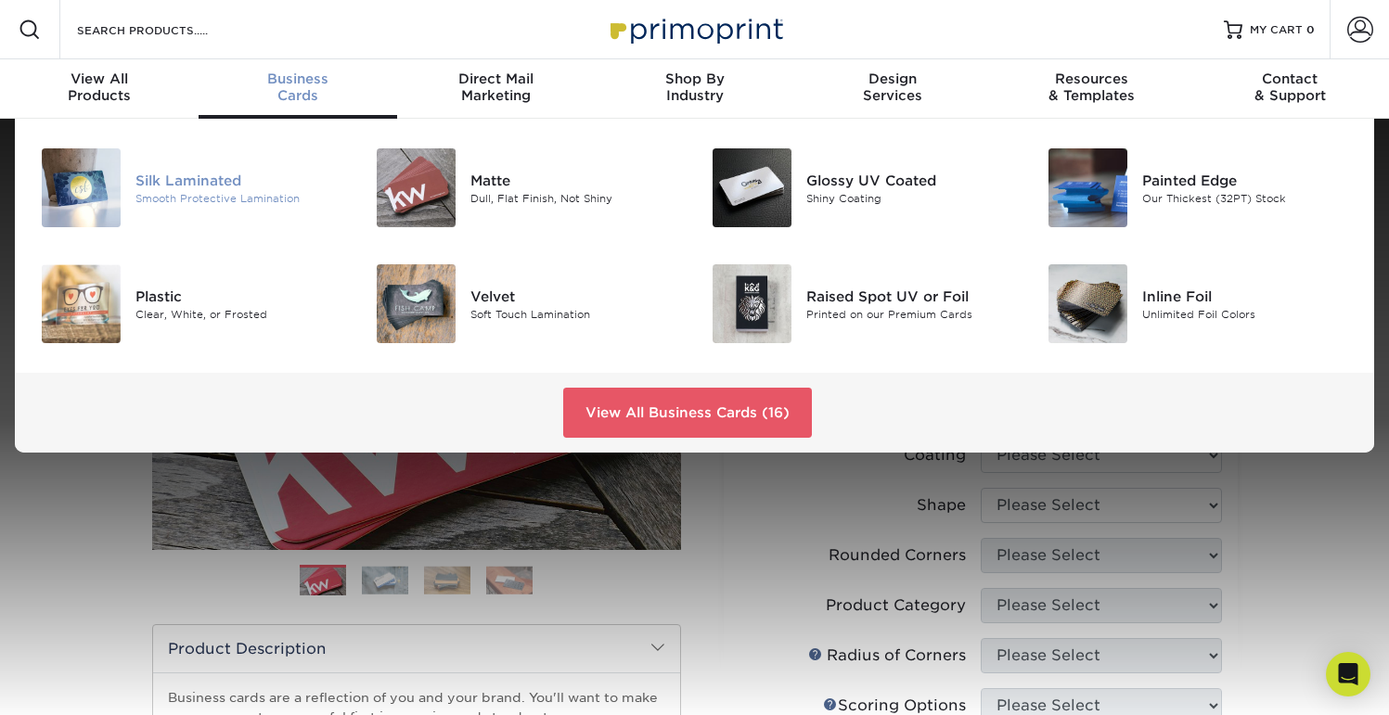
click at [191, 172] on div "Silk Laminated" at bounding box center [240, 180] width 210 height 20
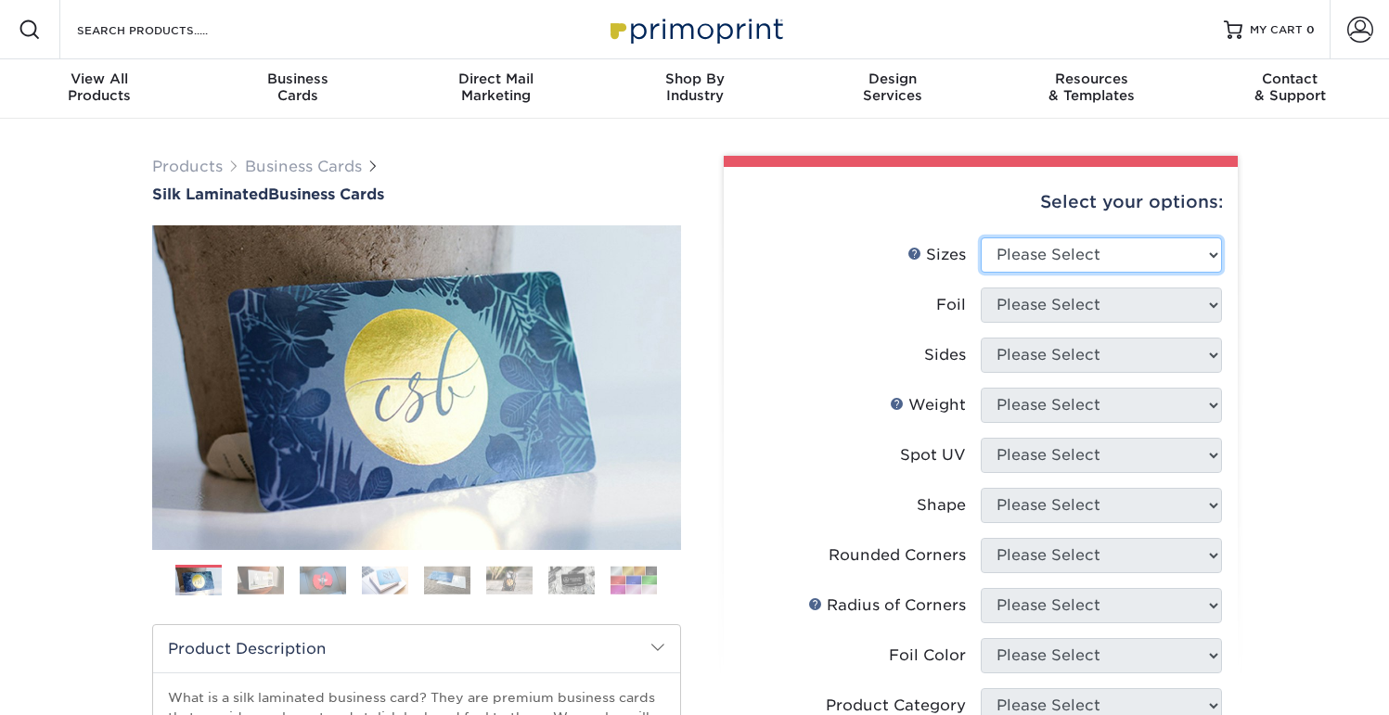
click at [1152, 259] on select "Please Select 1.5" x 3.5" - Mini 1.75" x 3.5" - Mini 2" x 2" - Square 2" x 3" -…" at bounding box center [1101, 255] width 241 height 35
select select "2.50x2.50"
click at [981, 238] on select "Please Select 1.5" x 3.5" - Mini 1.75" x 3.5" - Mini 2" x 2" - Square 2" x 3" -…" at bounding box center [1101, 255] width 241 height 35
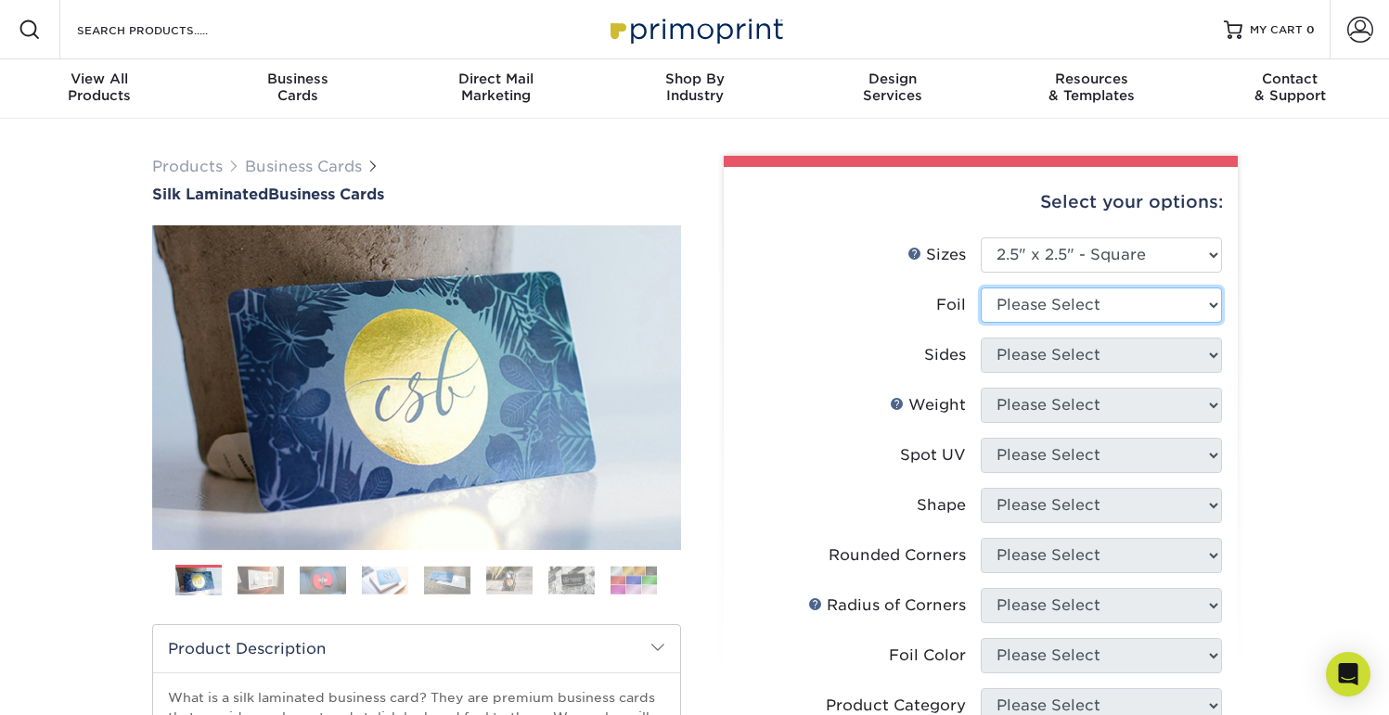
click at [1047, 308] on select "Please Select Yes No" at bounding box center [1101, 305] width 241 height 35
click at [981, 288] on select "Please Select Yes No" at bounding box center [1101, 305] width 241 height 35
click at [1049, 311] on select "Please Select Yes No" at bounding box center [1101, 305] width 241 height 35
select select "0"
click at [981, 288] on select "Please Select Yes No" at bounding box center [1101, 305] width 241 height 35
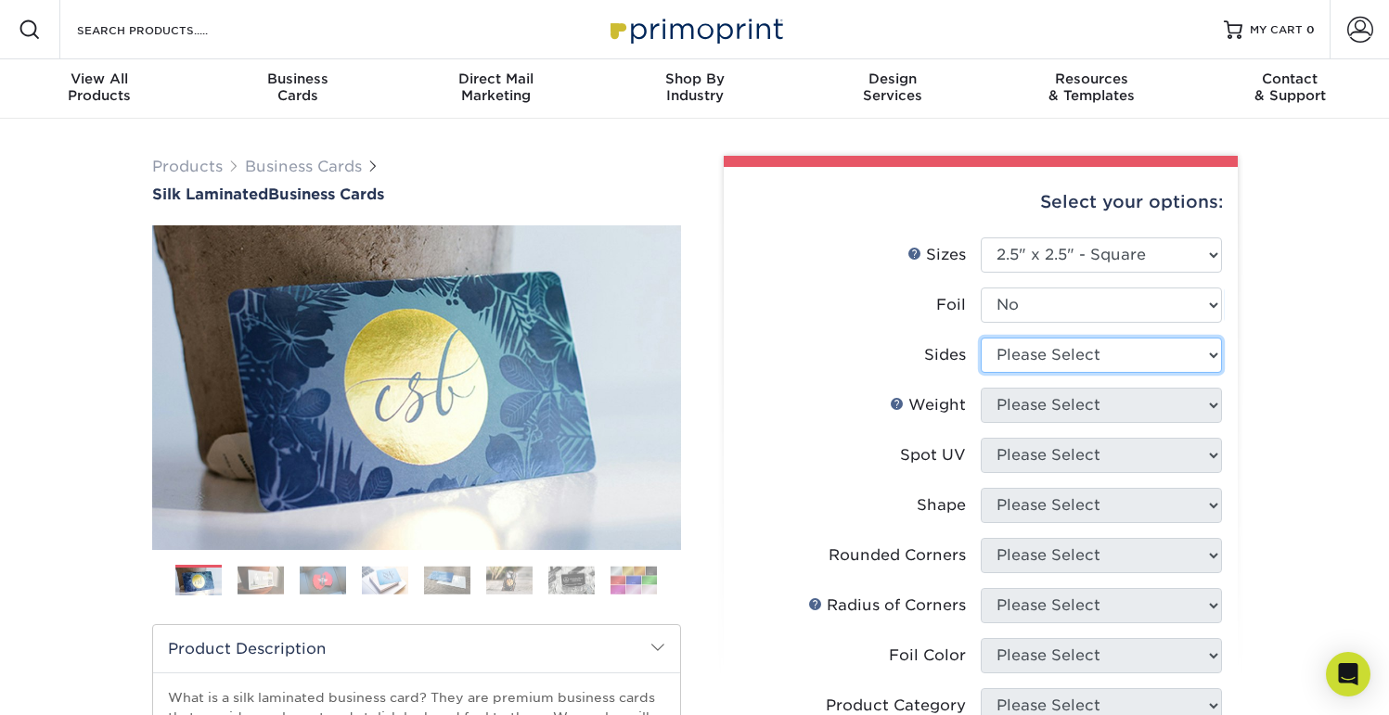
click at [1038, 358] on select "Please Select Print Both Sides Print Front Only" at bounding box center [1101, 355] width 241 height 35
select select "13abbda7-1d64-4f25-8bb2-c179b224825d"
click at [981, 338] on select "Please Select Print Both Sides Print Front Only" at bounding box center [1101, 355] width 241 height 35
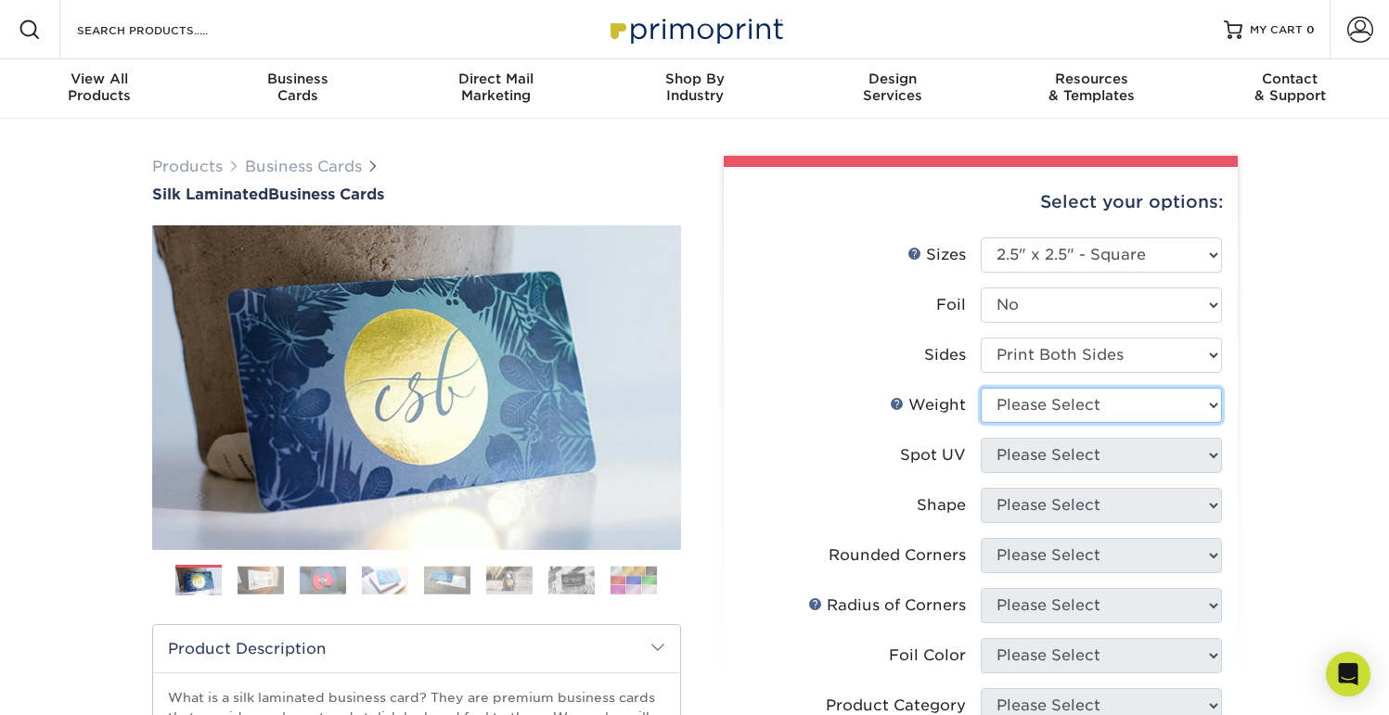
click at [1025, 412] on select "Please Select 16PT" at bounding box center [1101, 405] width 241 height 35
select select "16PT"
click at [981, 388] on select "Please Select 16PT" at bounding box center [1101, 405] width 241 height 35
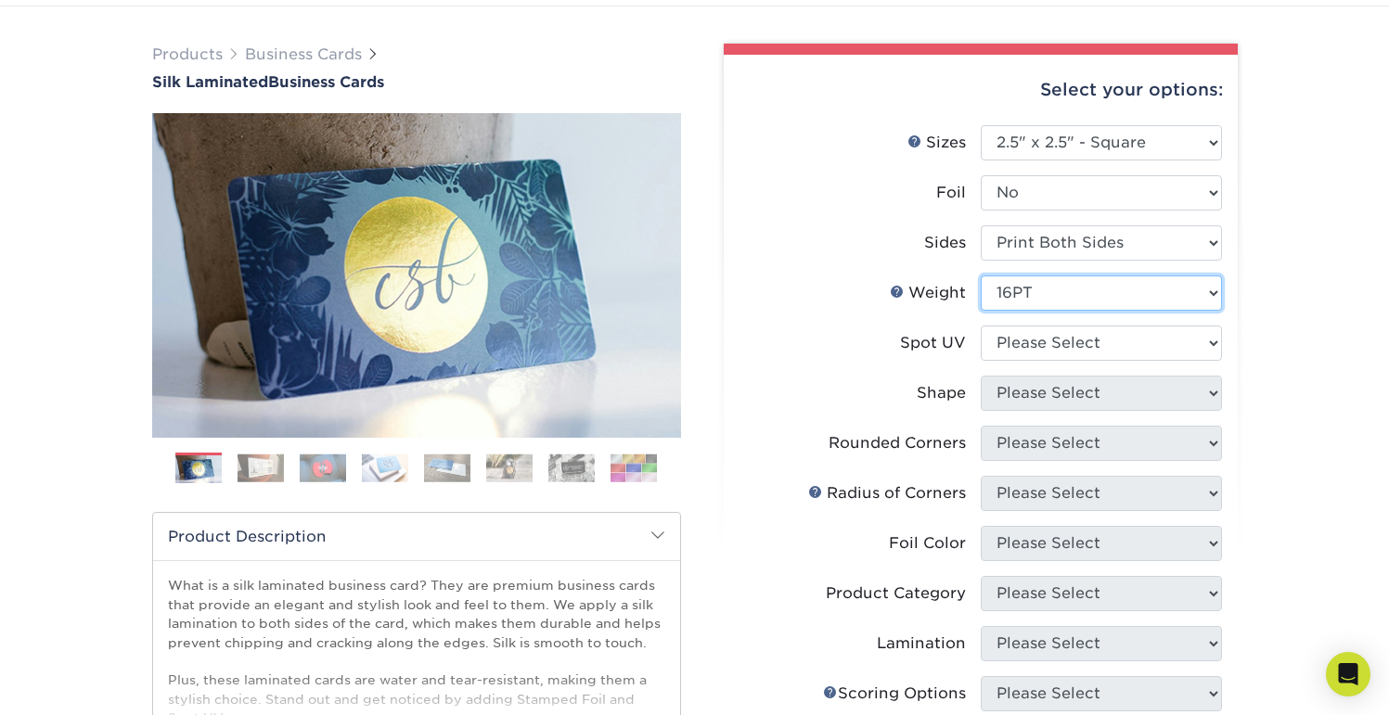
scroll to position [116, 0]
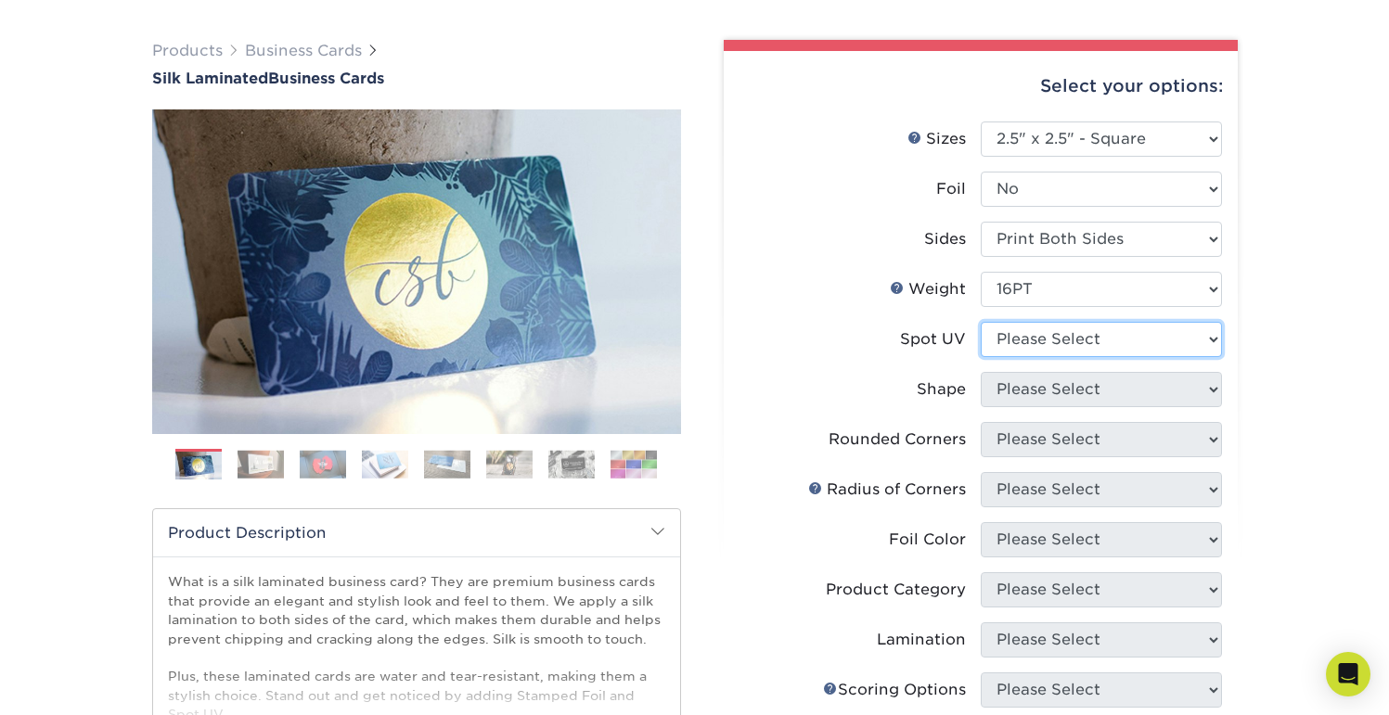
click at [1119, 346] on select "Please Select No Spot UV Front and Back (Both Sides) Front Only Back Only" at bounding box center [1101, 339] width 241 height 35
select select "2"
click at [981, 322] on select "Please Select No Spot UV Front and Back (Both Sides) Front Only Back Only" at bounding box center [1101, 339] width 241 height 35
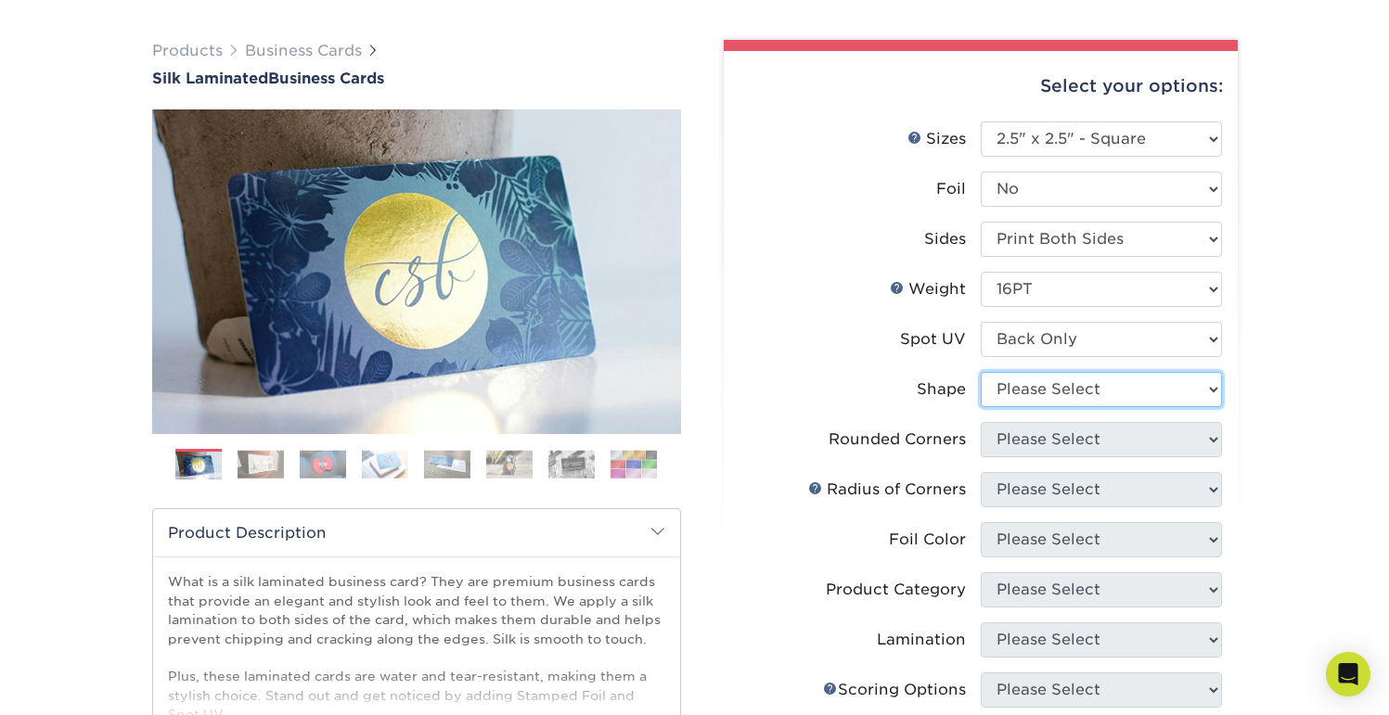
click at [1098, 384] on select "Please Select Standard" at bounding box center [1101, 389] width 241 height 35
select select "standard"
click at [981, 372] on select "Please Select Standard" at bounding box center [1101, 389] width 241 height 35
click at [1278, 365] on div "Products Business Cards Silk Laminated Business Cards Previous Next" at bounding box center [694, 590] width 1389 height 1174
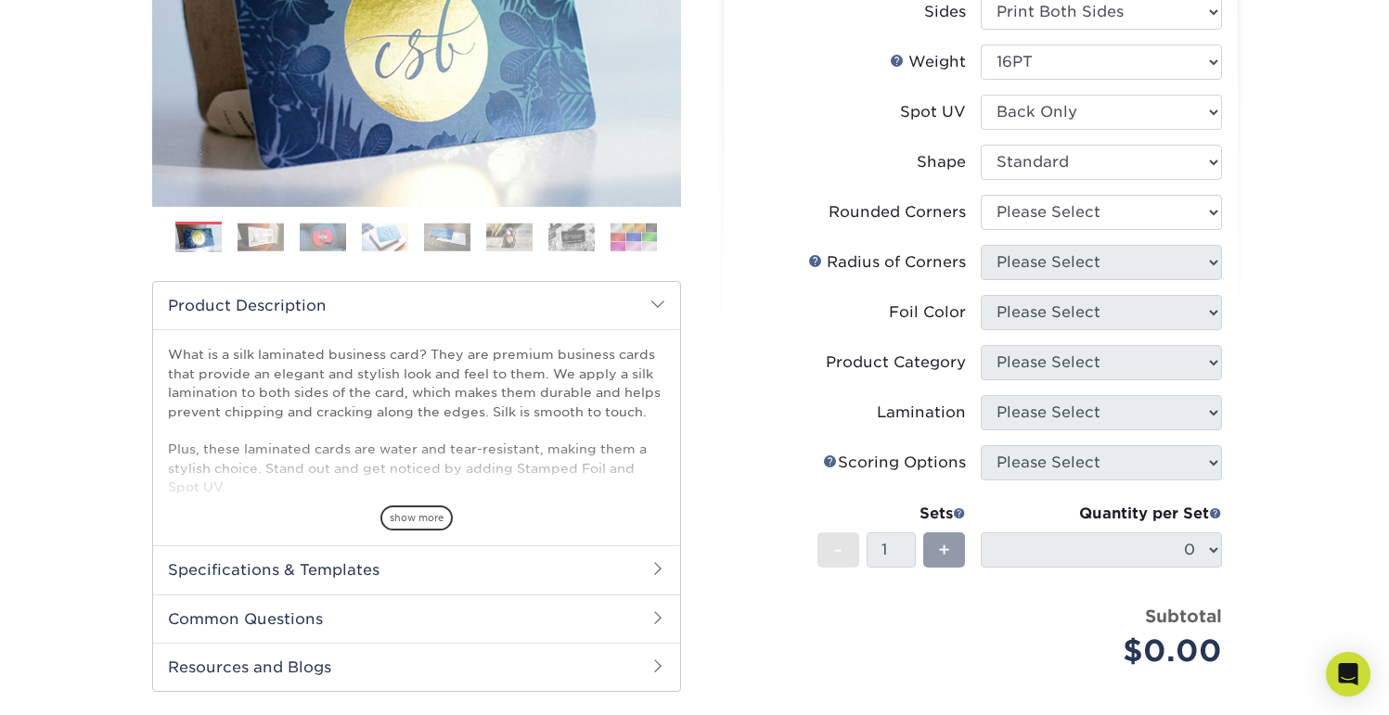
scroll to position [345, 0]
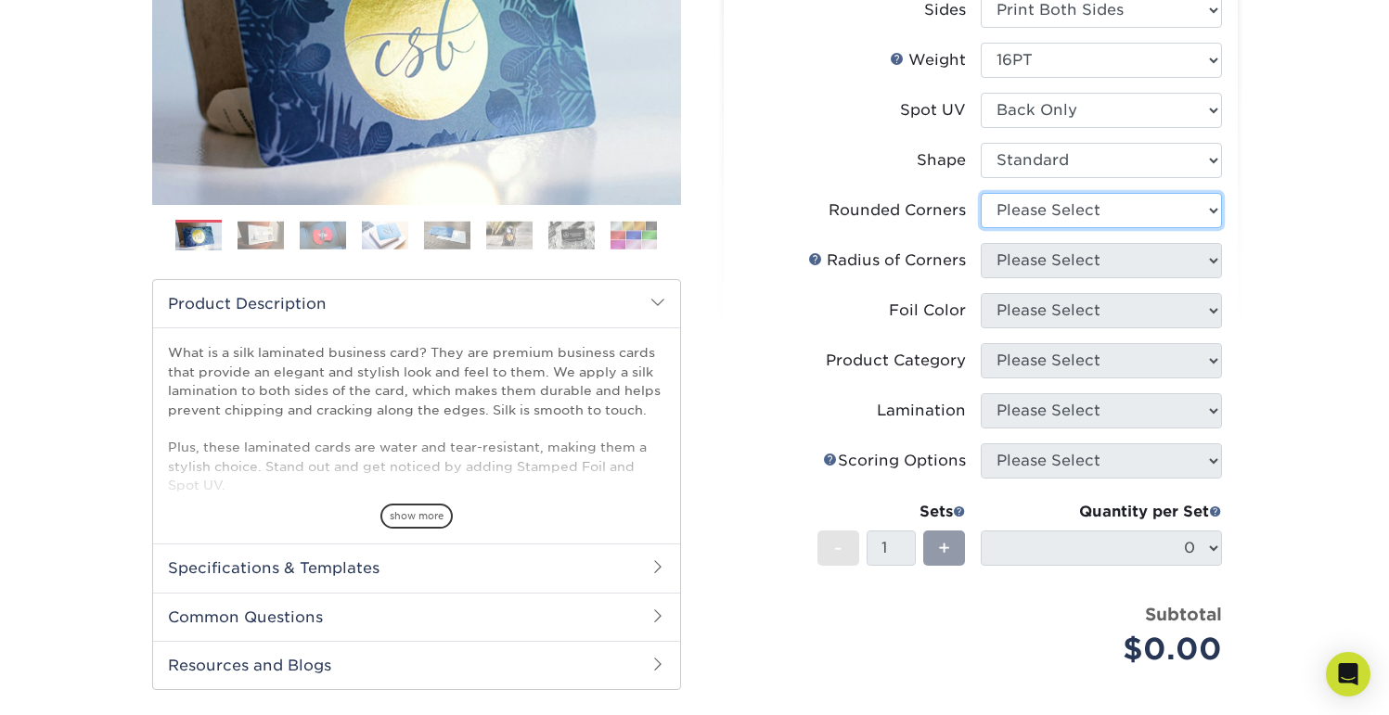
click at [1081, 213] on select "Please Select Yes - Round 2 Corners Yes - Round 4 Corners No" at bounding box center [1101, 210] width 241 height 35
select select "7672df9e-0e0a-464d-8e1f-920c575e4da3"
click at [981, 193] on select "Please Select Yes - Round 2 Corners Yes - Round 4 Corners No" at bounding box center [1101, 210] width 241 height 35
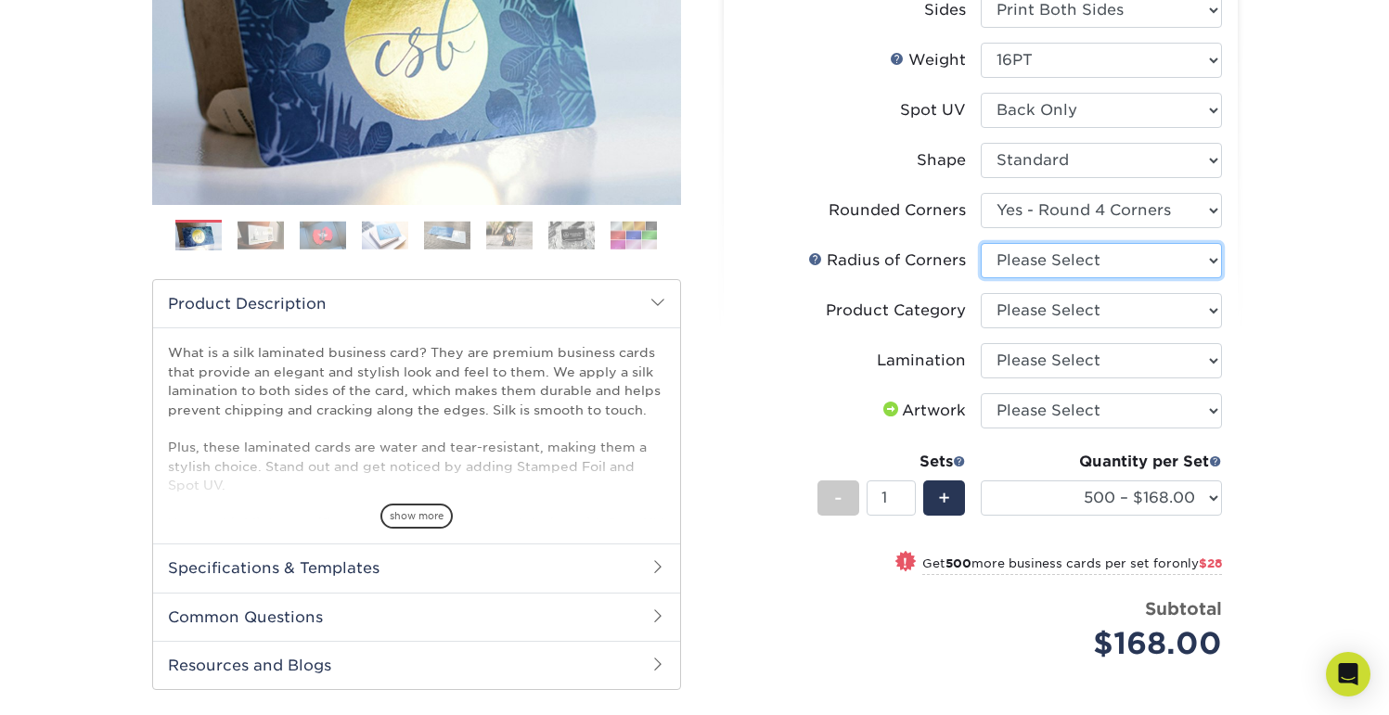
click at [1069, 268] on select "Please Select Rounded 1/8" No Radius of Corners Rounded 1/4"" at bounding box center [1101, 260] width 241 height 35
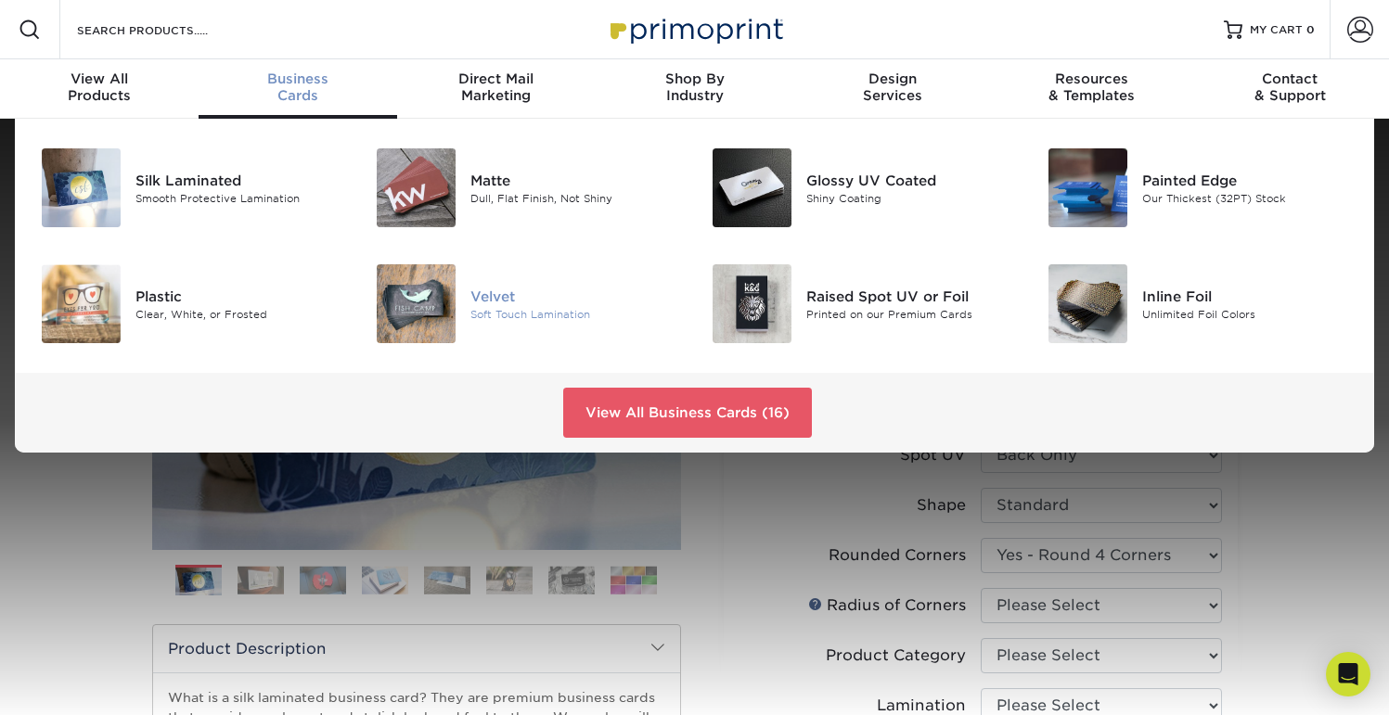
click at [431, 306] on img at bounding box center [416, 303] width 79 height 79
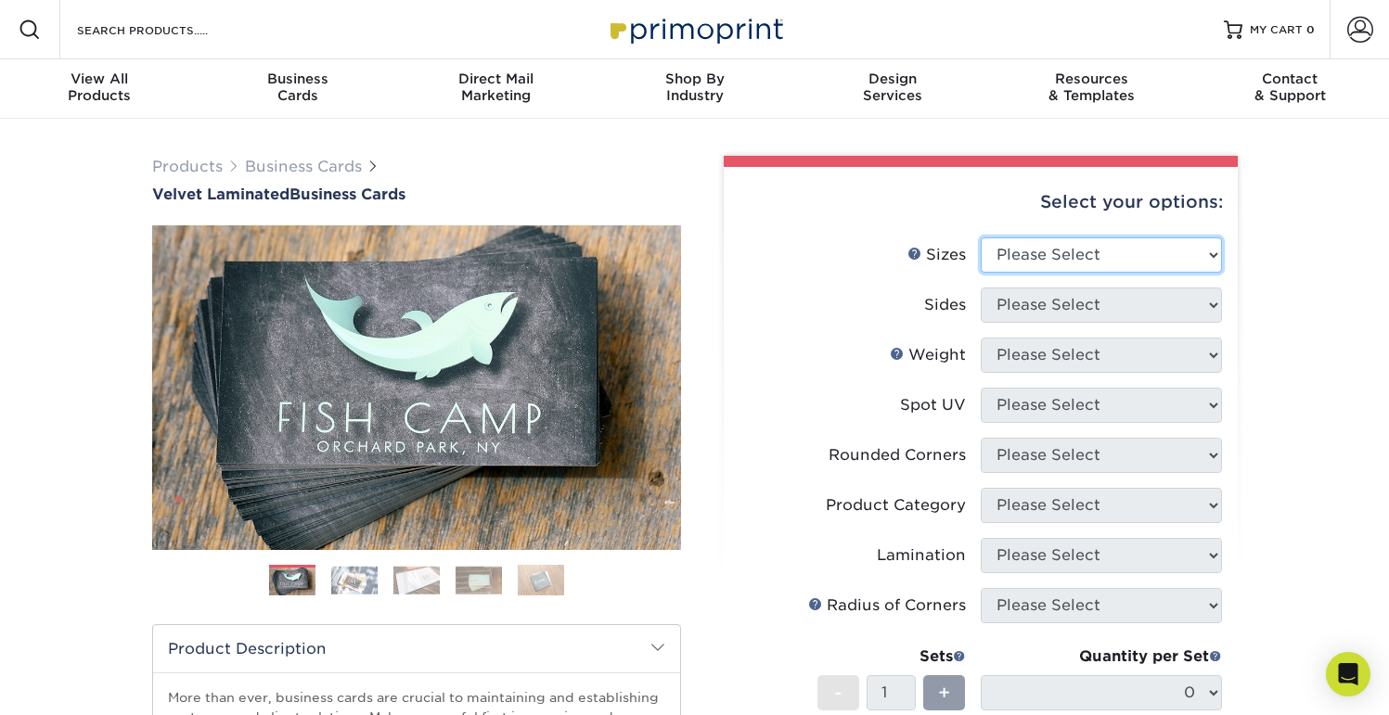
click at [1040, 240] on select "Please Select 1.5" x 3.5" - Mini 1.75" x 3.5" - Mini 2" x 2" - Square 2" x 3" -…" at bounding box center [1101, 255] width 241 height 35
select select "2.50x2.50"
click at [981, 238] on select "Please Select 1.5" x 3.5" - Mini 1.75" x 3.5" - Mini 2" x 2" - Square 2" x 3" -…" at bounding box center [1101, 255] width 241 height 35
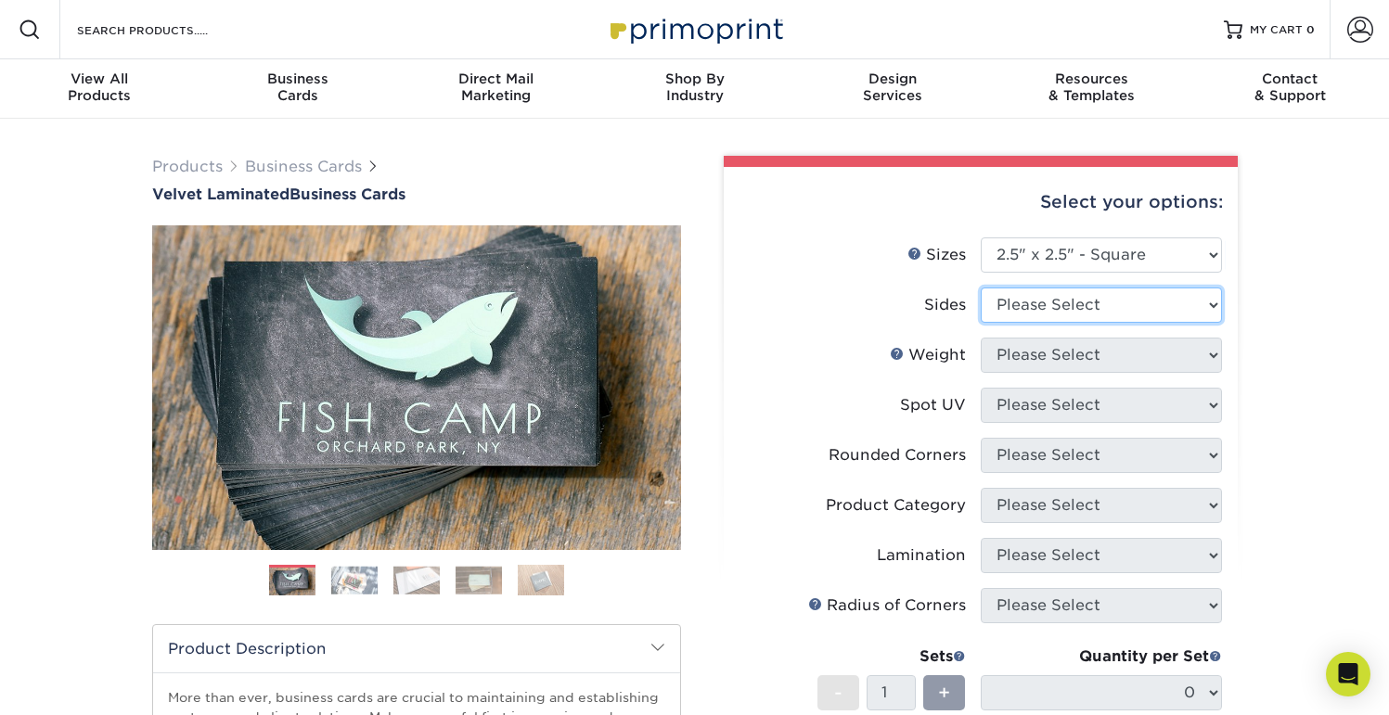
click at [1055, 297] on select "Please Select Print Both Sides Print Front Only" at bounding box center [1101, 305] width 241 height 35
select select "13abbda7-1d64-4f25-8bb2-c179b224825d"
click at [981, 288] on select "Please Select Print Both Sides Print Front Only" at bounding box center [1101, 305] width 241 height 35
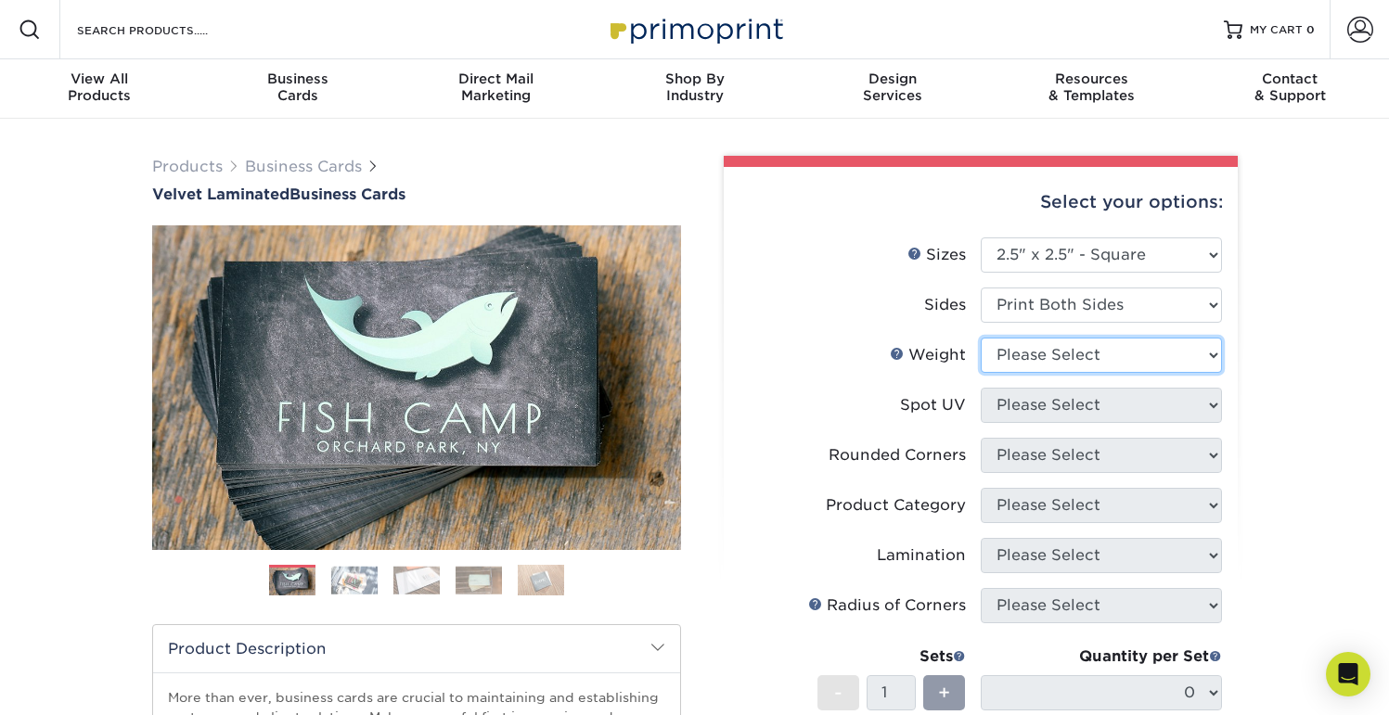
click at [1079, 355] on select "Please Select 16PT" at bounding box center [1101, 355] width 241 height 35
select select "16PT"
click at [981, 338] on select "Please Select 16PT" at bounding box center [1101, 355] width 241 height 35
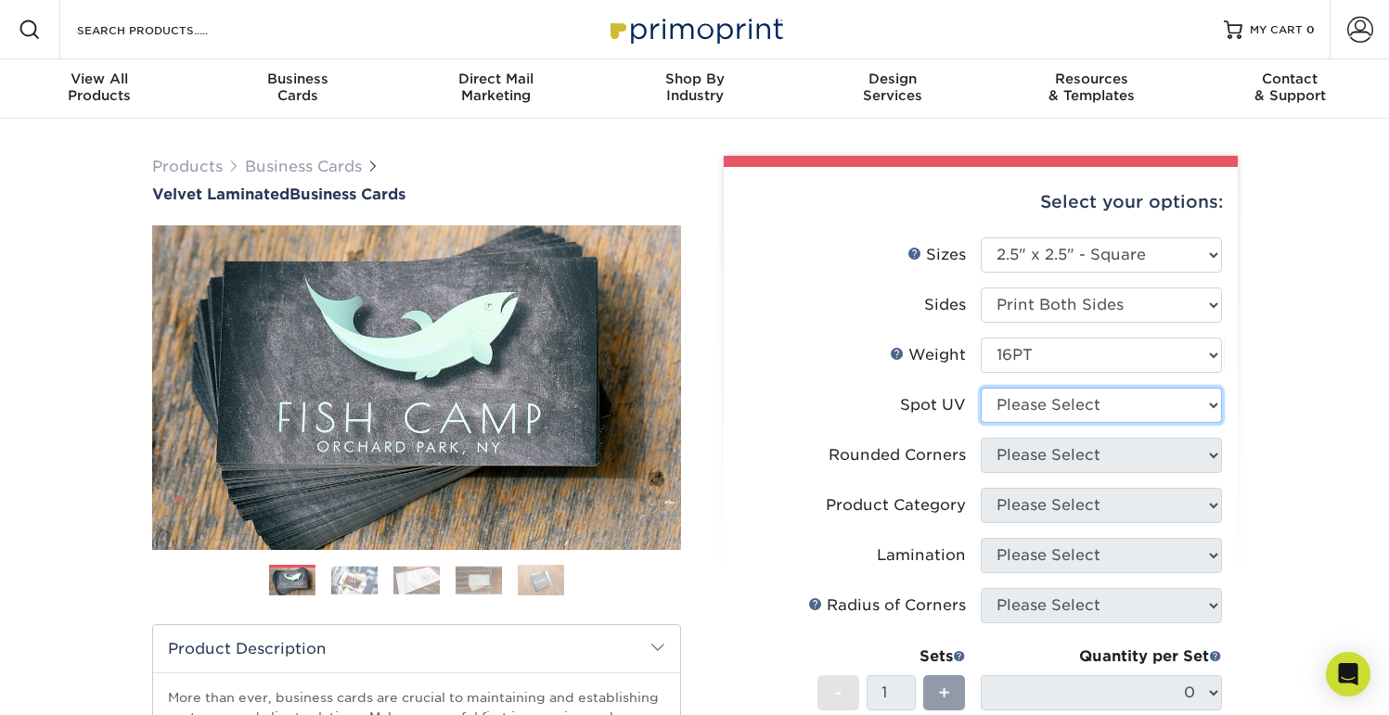
click at [1058, 410] on select "Please Select No Spot UV Front and Back (Both Sides) Front Only Back Only" at bounding box center [1101, 405] width 241 height 35
select select "0"
click at [981, 388] on select "Please Select No Spot UV Front and Back (Both Sides) Front Only Back Only" at bounding box center [1101, 405] width 241 height 35
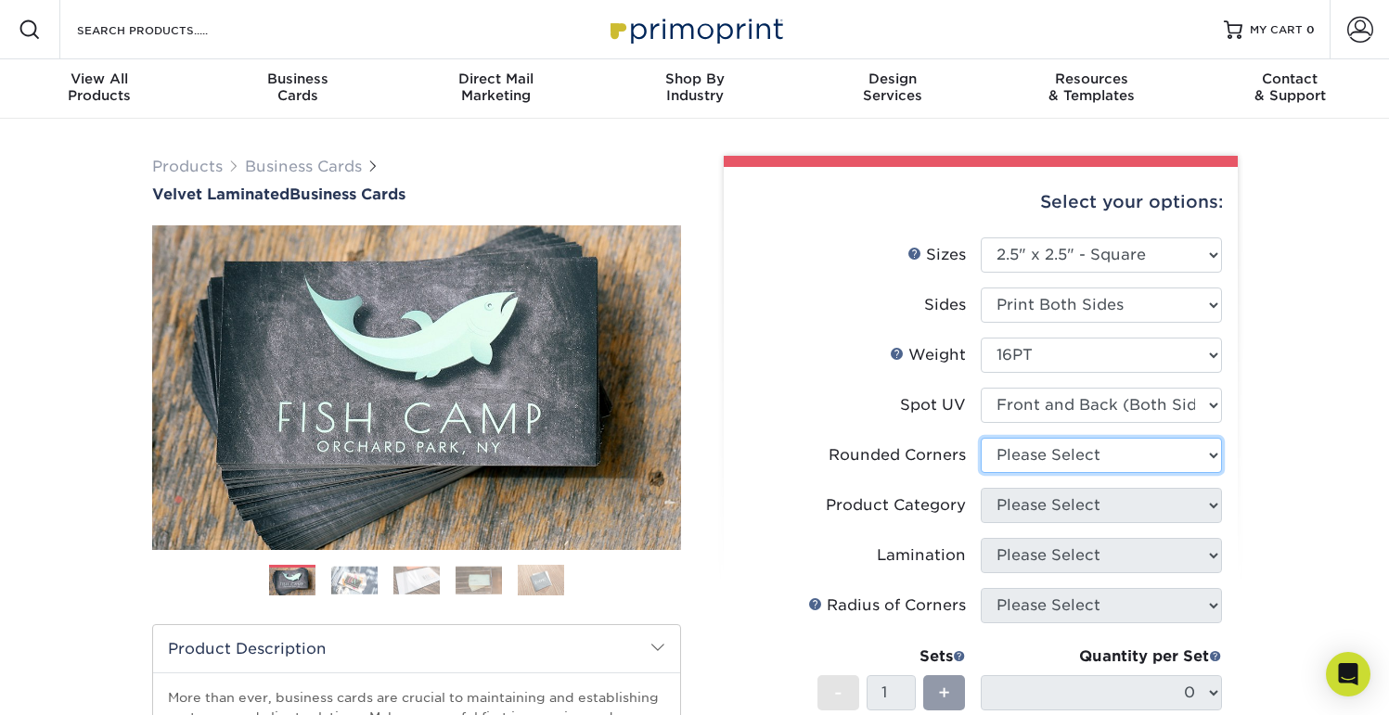
click at [1127, 463] on select "Please Select Yes - Round 2 Corners Yes - Round 4 Corners No" at bounding box center [1101, 455] width 241 height 35
select select "7672df9e-0e0a-464d-8e1f-920c575e4da3"
click at [981, 438] on select "Please Select Yes - Round 2 Corners Yes - Round 4 Corners No" at bounding box center [1101, 455] width 241 height 35
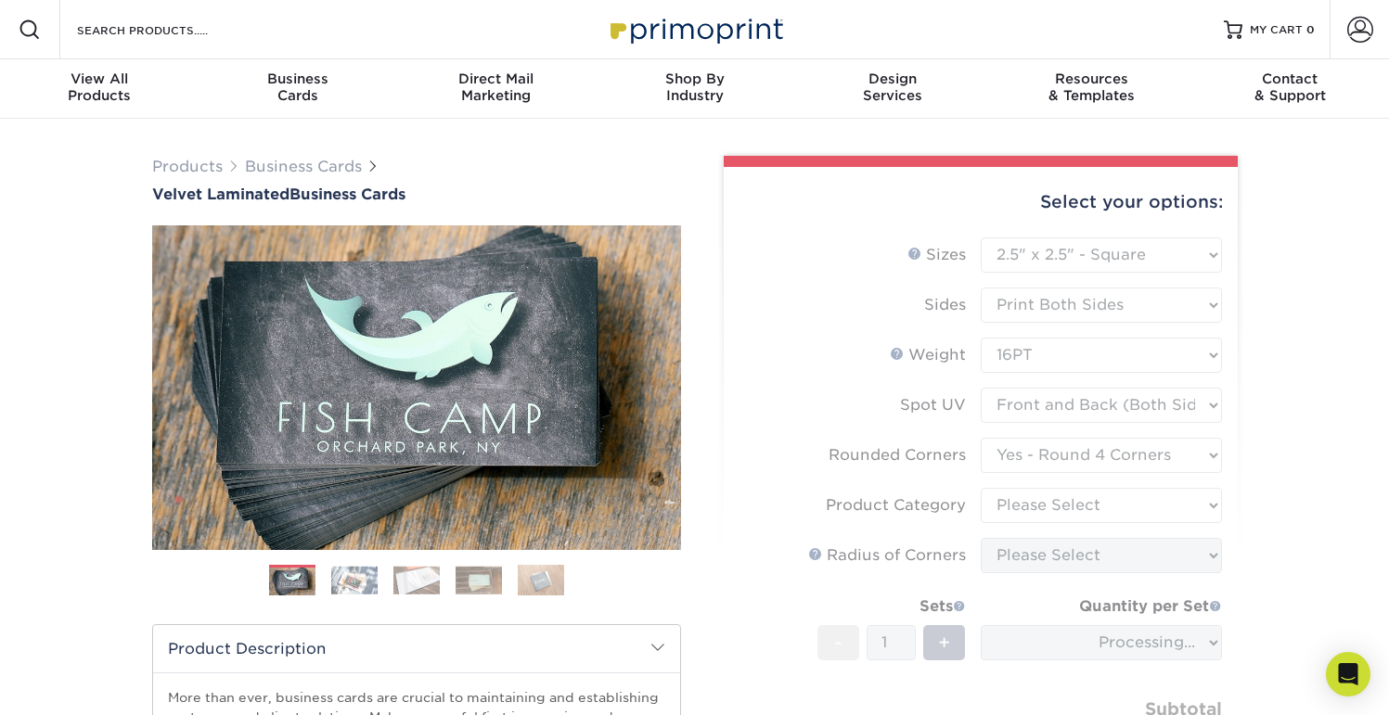
click at [1269, 452] on div "Products Business Cards Velvet Laminated Business Cards Previous Next" at bounding box center [694, 614] width 1389 height 991
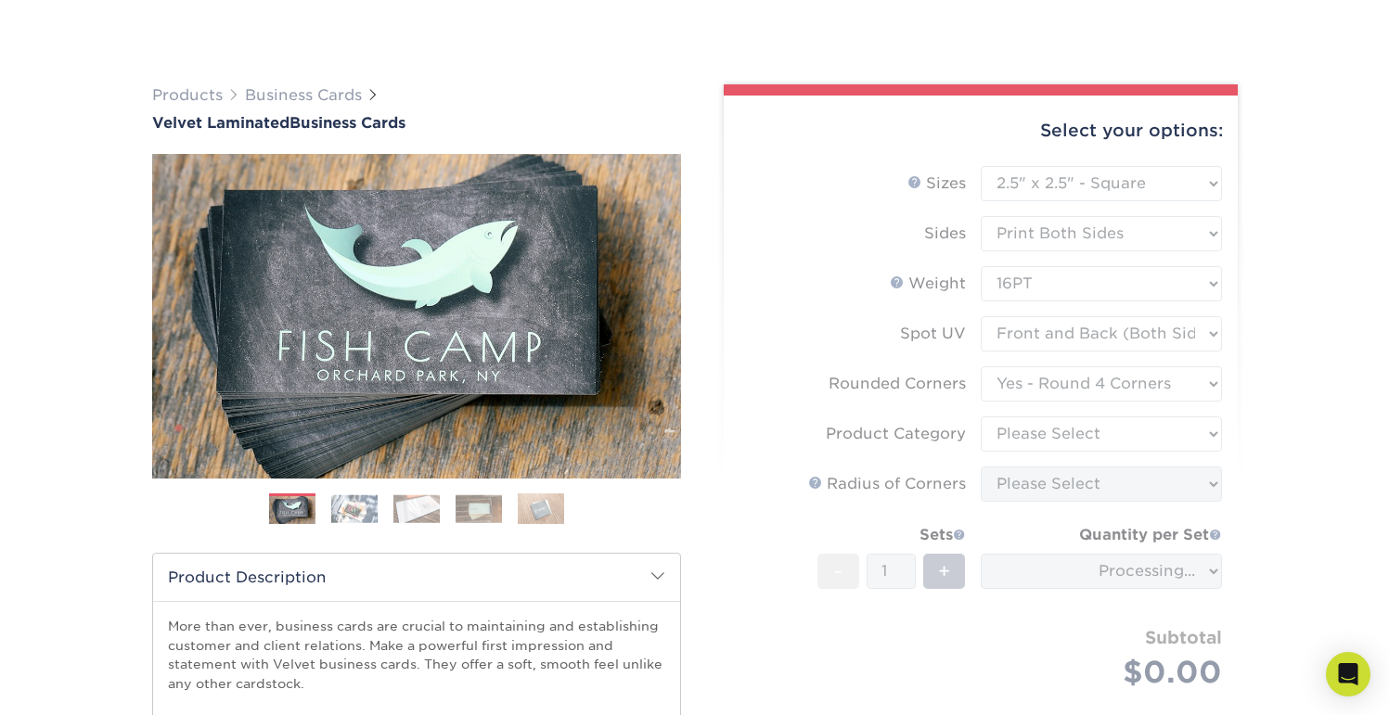
scroll to position [213, 0]
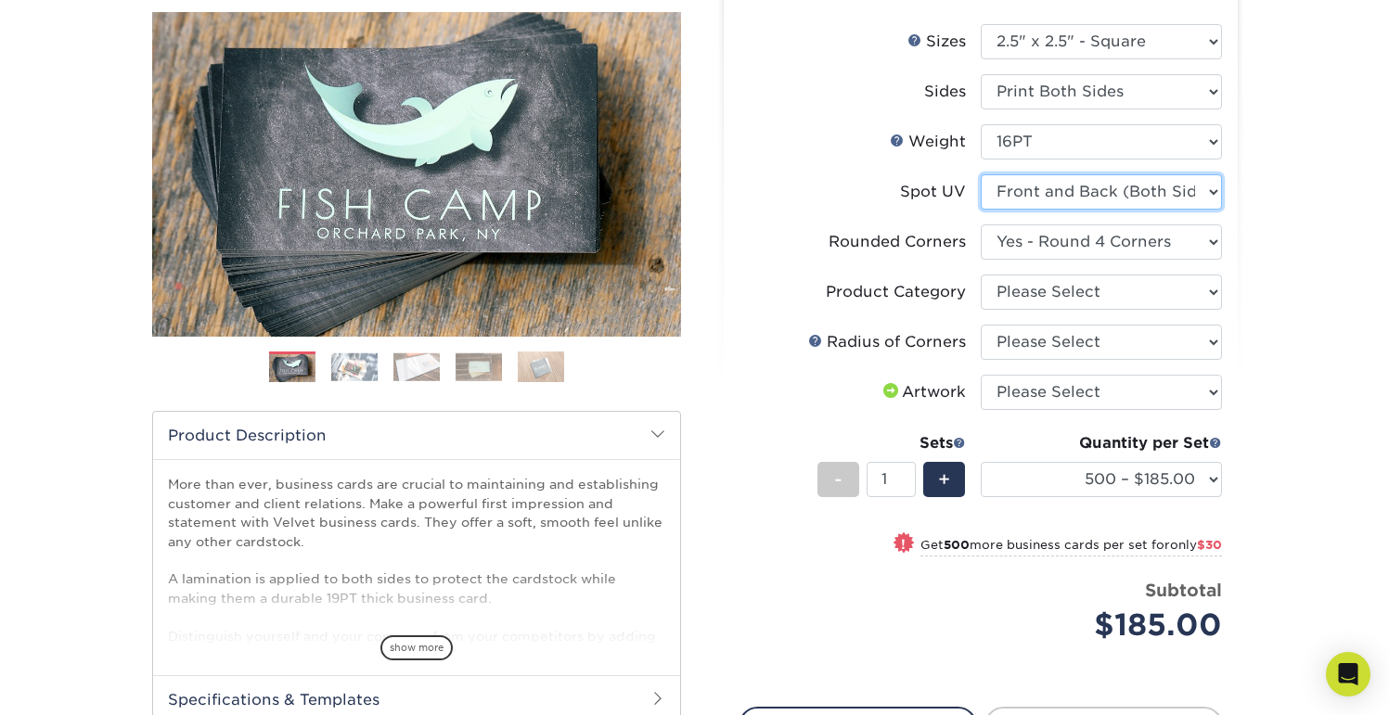
click at [1101, 193] on select "Please Select No Spot UV Front and Back (Both Sides) Front Only Back Only" at bounding box center [1101, 191] width 241 height 35
select select "2"
click at [981, 174] on select "Please Select No Spot UV Front and Back (Both Sides) Front Only Back Only" at bounding box center [1101, 191] width 241 height 35
select select "-1"
select select
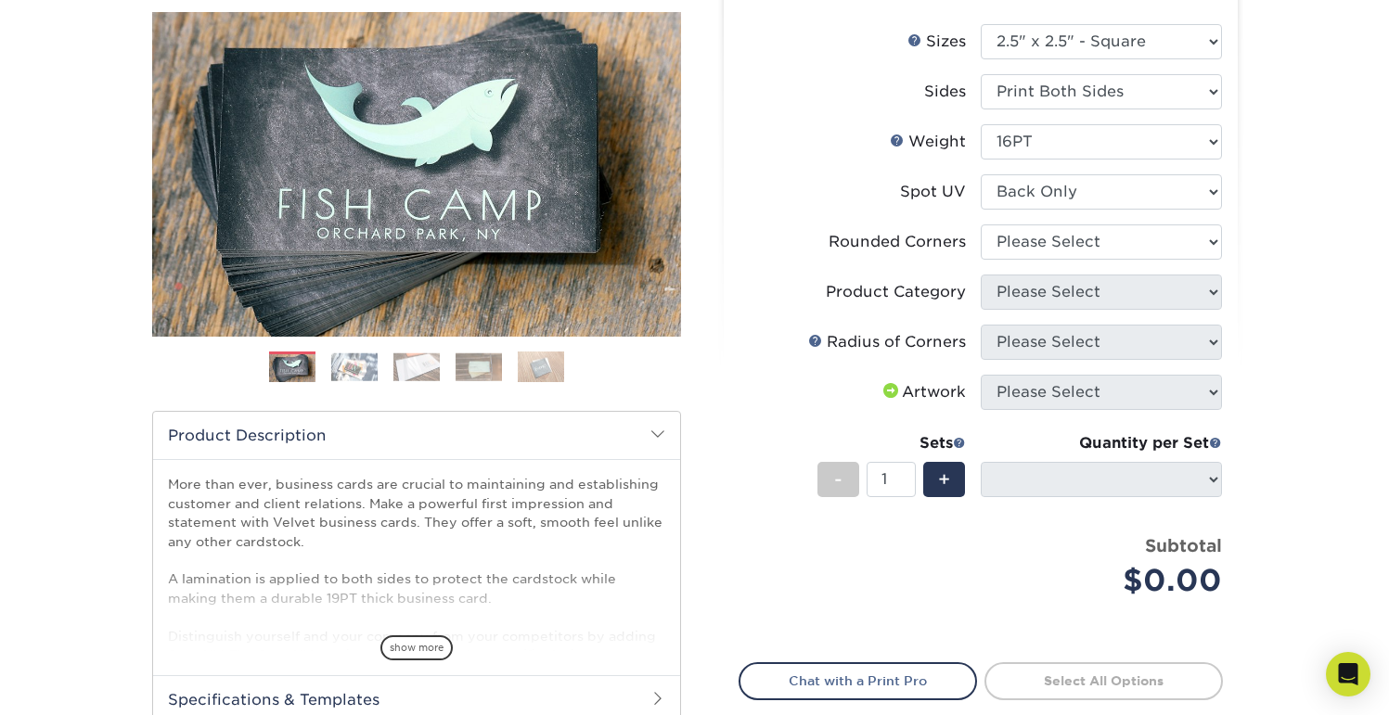
click at [1277, 263] on div "Products Business Cards Velvet Laminated Business Cards Previous Next" at bounding box center [694, 400] width 1389 height 991
click at [1092, 236] on select "Please Select Yes - Round 2 Corners Yes - Round 4 Corners No" at bounding box center [1101, 242] width 241 height 35
select select "76a3b848-63b4-4449-aad1-d9e81d5a60f5"
click at [981, 225] on select "Please Select Yes - Round 2 Corners Yes - Round 4 Corners No" at bounding box center [1101, 242] width 241 height 35
select select "-1"
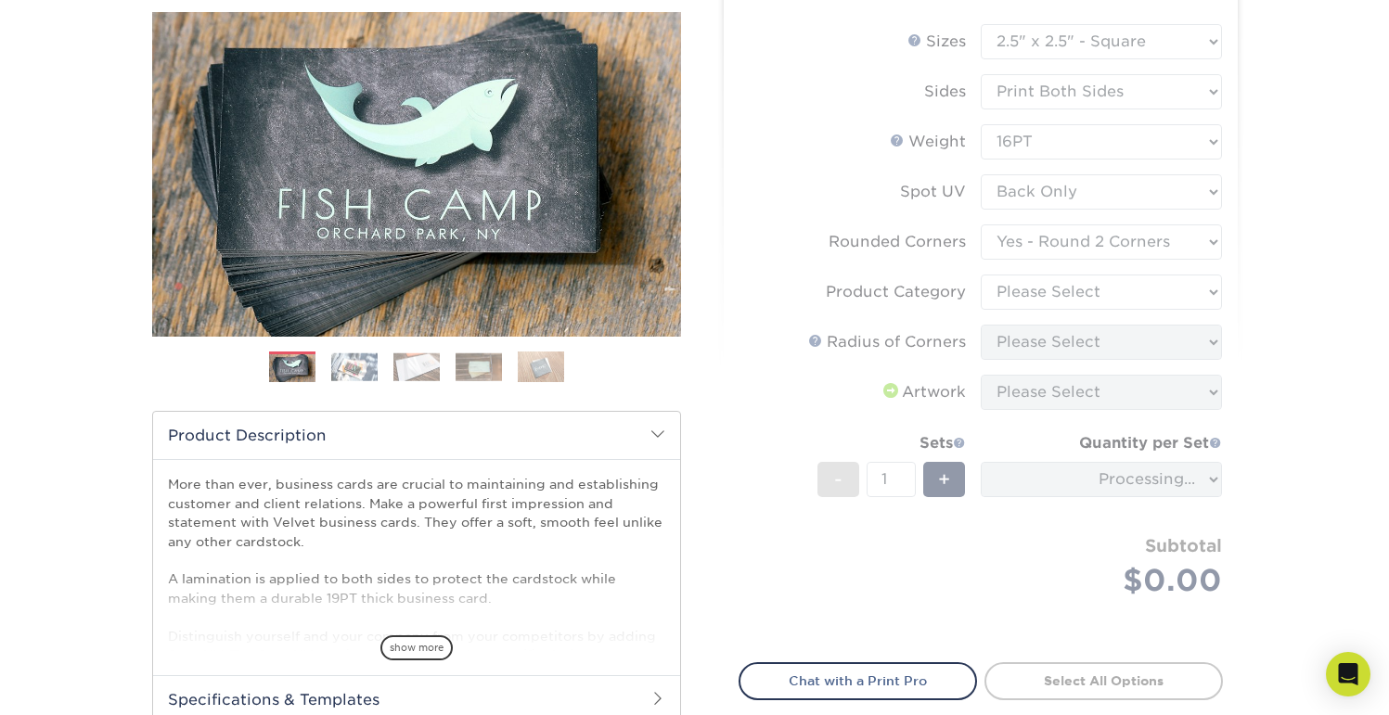
click at [1101, 247] on form "Sizes Help Sizes Please Select 1.5" x 3.5" - Mini 1.75" x 3.5" - Mini 2" x 2" -…" at bounding box center [981, 332] width 484 height 617
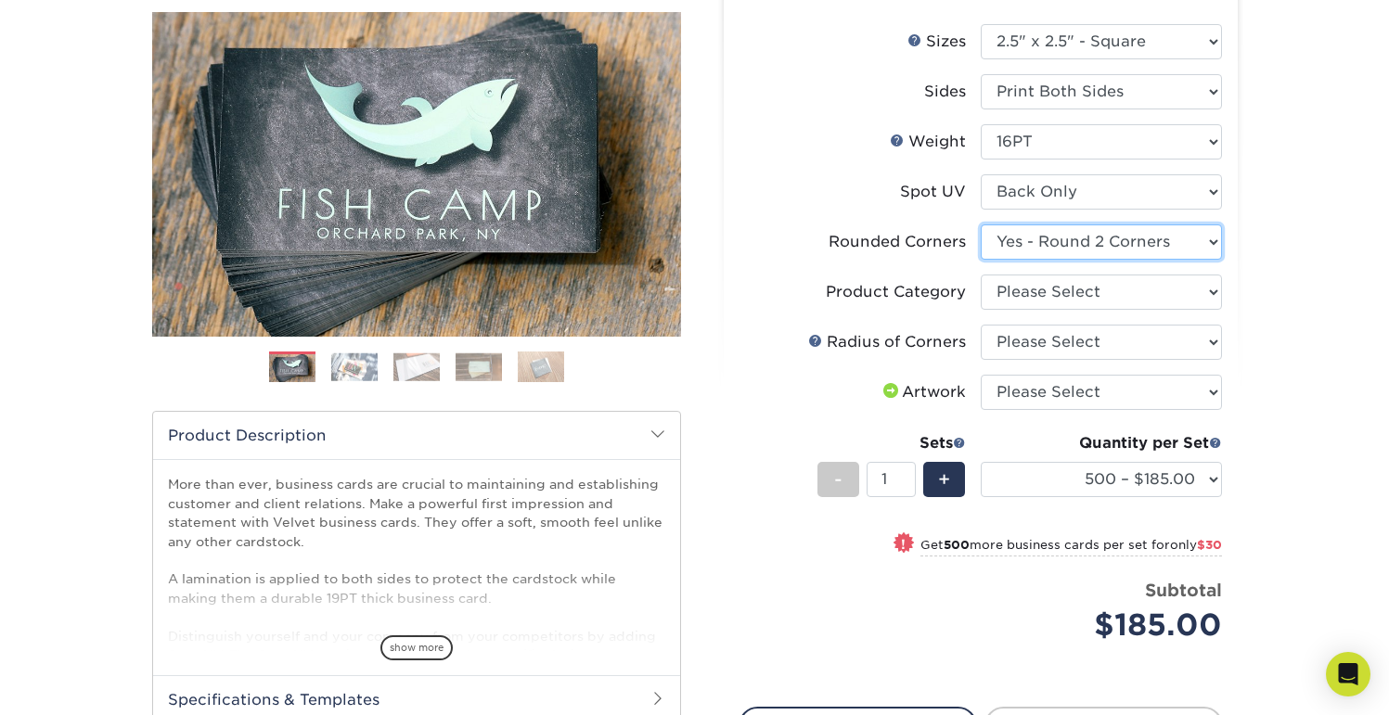
click at [1038, 245] on select "Please Select Yes - Round 2 Corners Yes - Round 4 Corners No" at bounding box center [1101, 242] width 241 height 35
select select "7672df9e-0e0a-464d-8e1f-920c575e4da3"
click at [981, 225] on select "Please Select Yes - Round 2 Corners Yes - Round 4 Corners No" at bounding box center [1101, 242] width 241 height 35
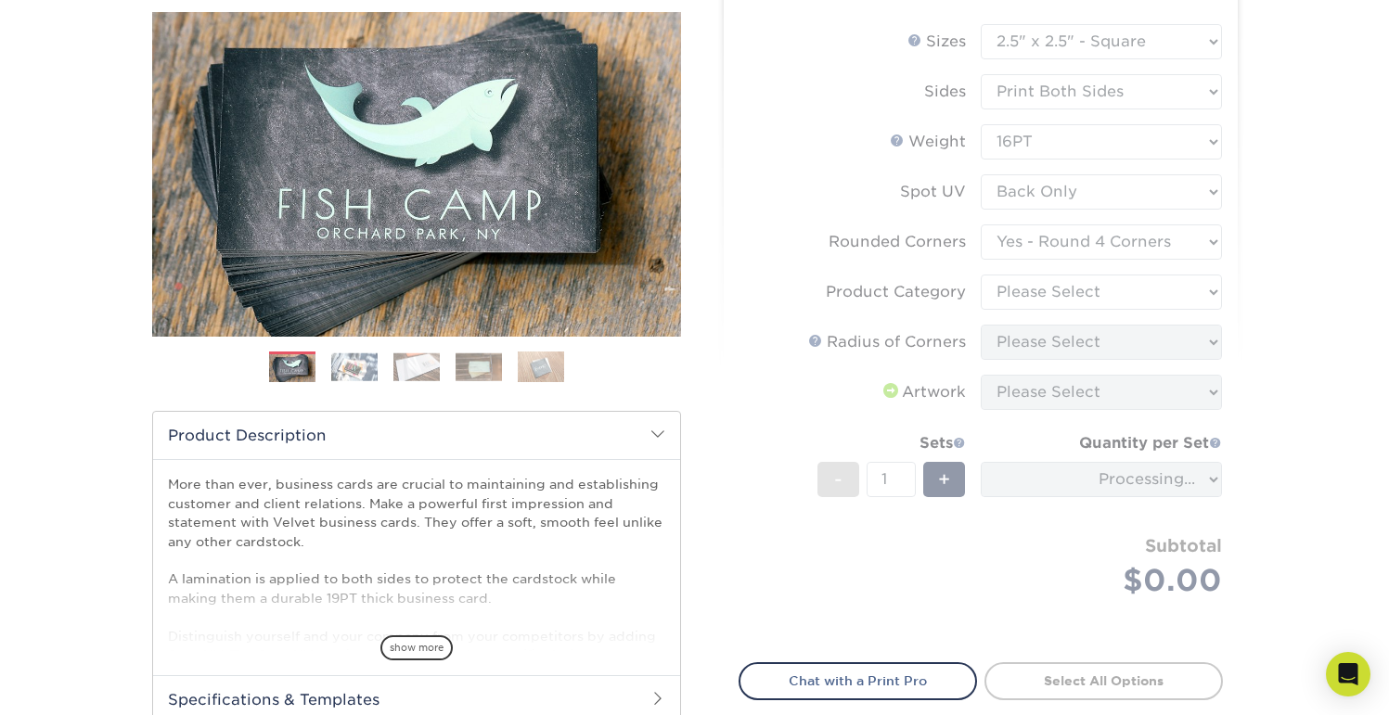
click at [1270, 255] on div "Products Business Cards Velvet Laminated Business Cards Previous Next" at bounding box center [694, 400] width 1389 height 991
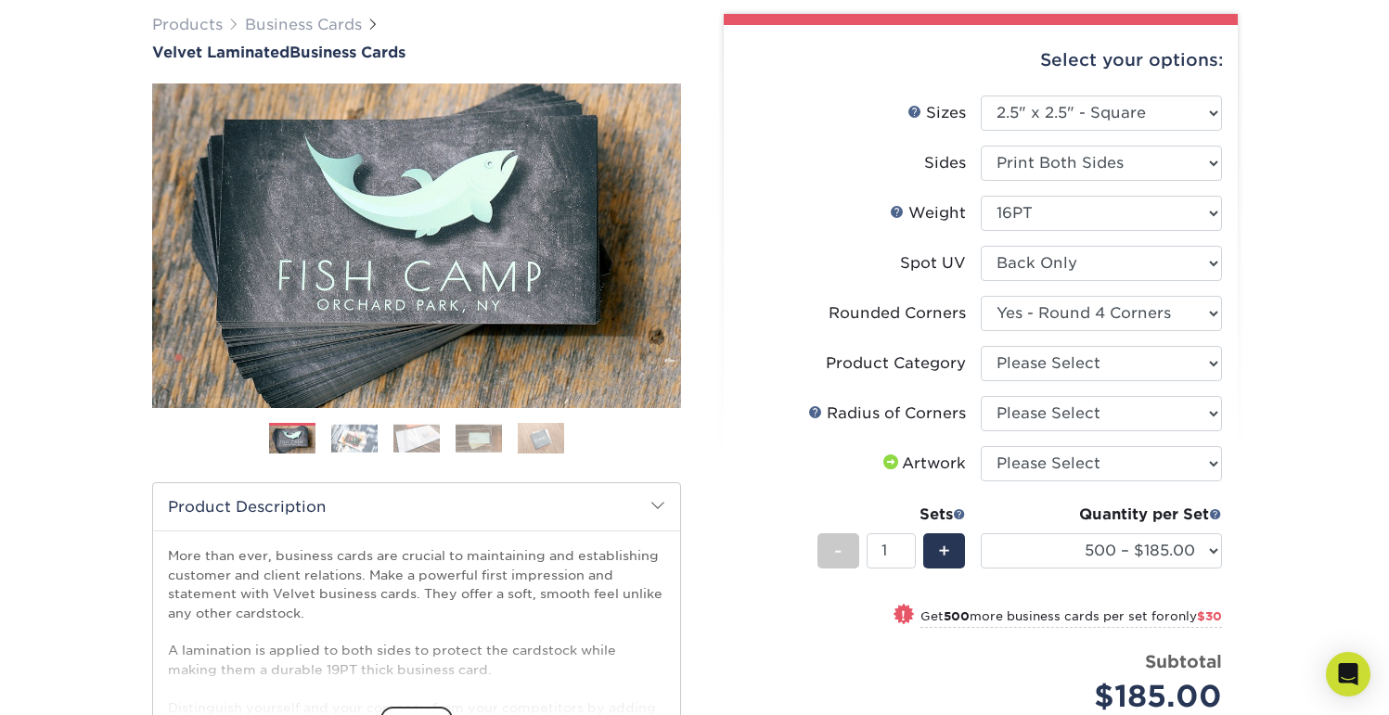
scroll to position [134, 0]
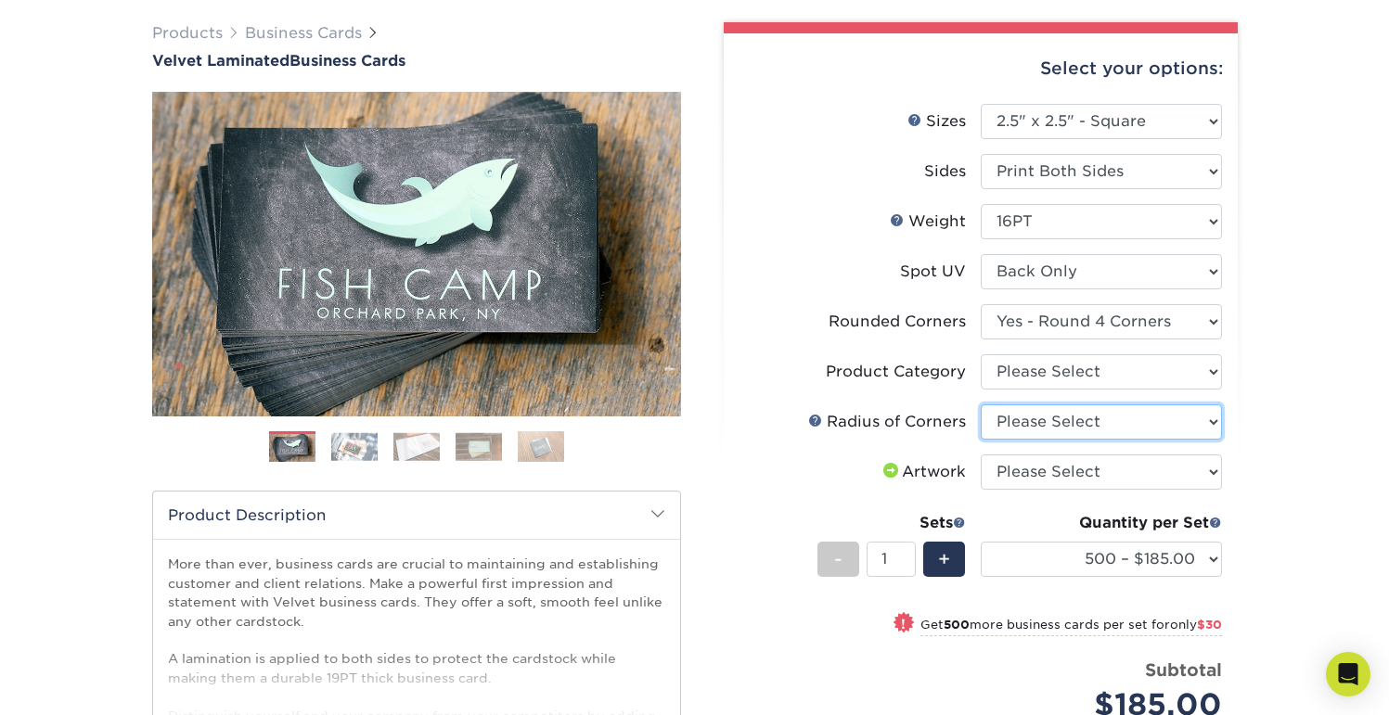
click at [1012, 426] on select "Please Select Rounded 1/8" Rounded 1/4"" at bounding box center [1101, 422] width 241 height 35
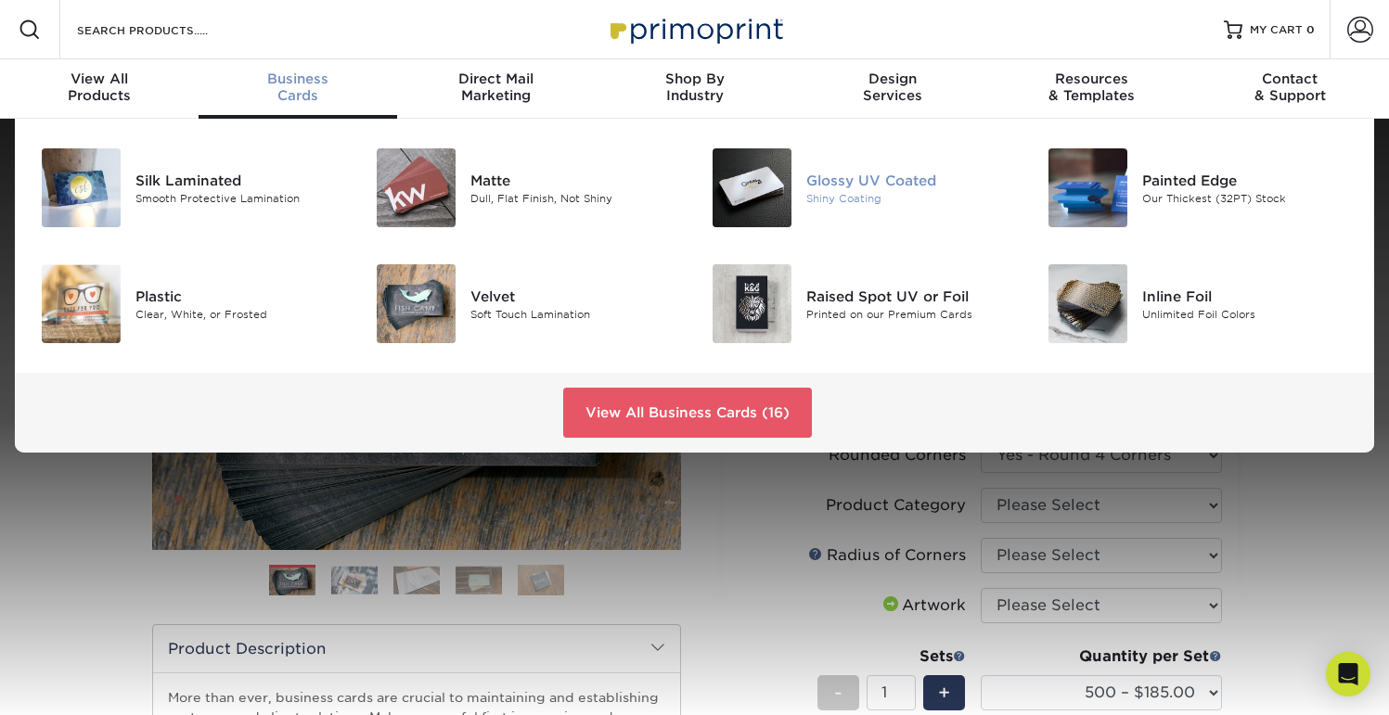
click at [767, 196] on img at bounding box center [752, 187] width 79 height 79
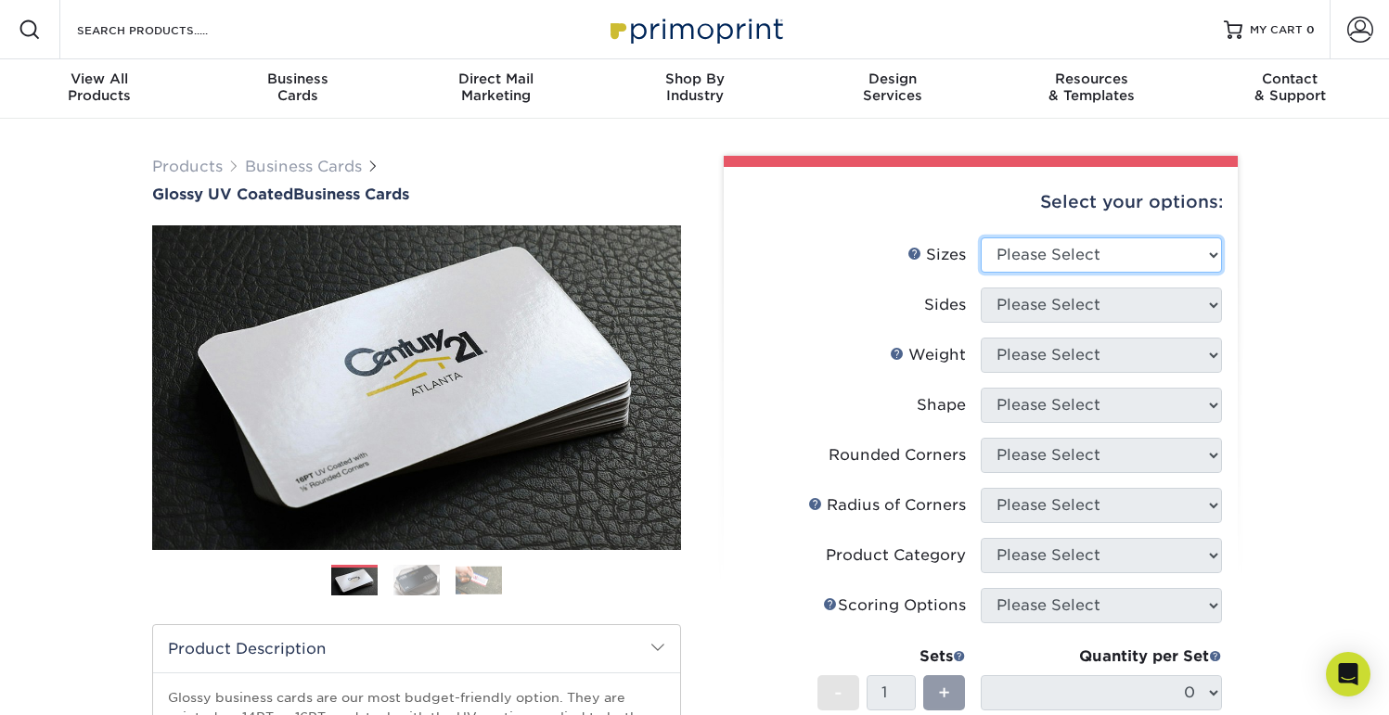
click at [1056, 257] on select "Please Select 1.5" x 3.5" - Mini 1.75" x 3.5" - Mini 2" x 2" - Square 2" x 3" -…" at bounding box center [1101, 255] width 241 height 35
select select "2.50x2.50"
click at [981, 238] on select "Please Select 1.5" x 3.5" - Mini 1.75" x 3.5" - Mini 2" x 2" - Square 2" x 3" -…" at bounding box center [1101, 255] width 241 height 35
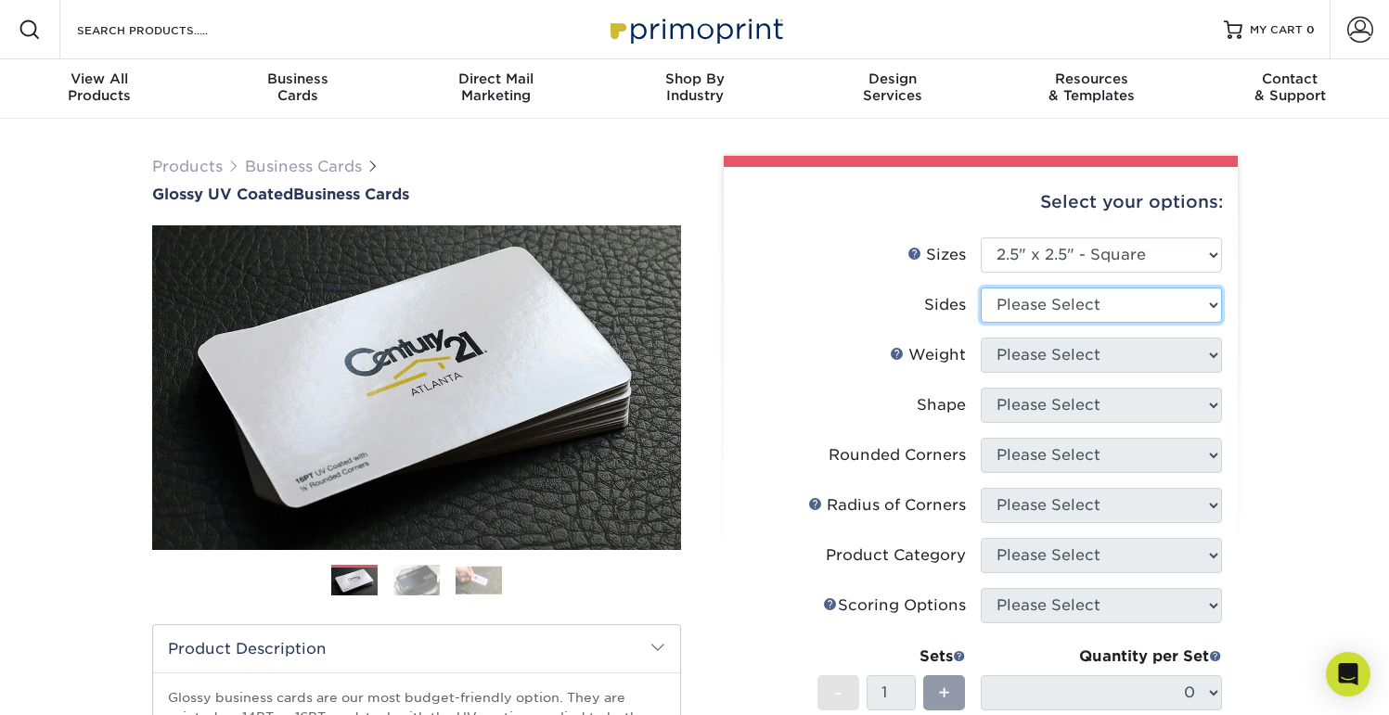
click at [1025, 311] on select "Please Select Print Both Sides Print Front Only" at bounding box center [1101, 305] width 241 height 35
select select "13abbda7-1d64-4f25-8bb2-c179b224825d"
click at [981, 288] on select "Please Select Print Both Sides Print Front Only" at bounding box center [1101, 305] width 241 height 35
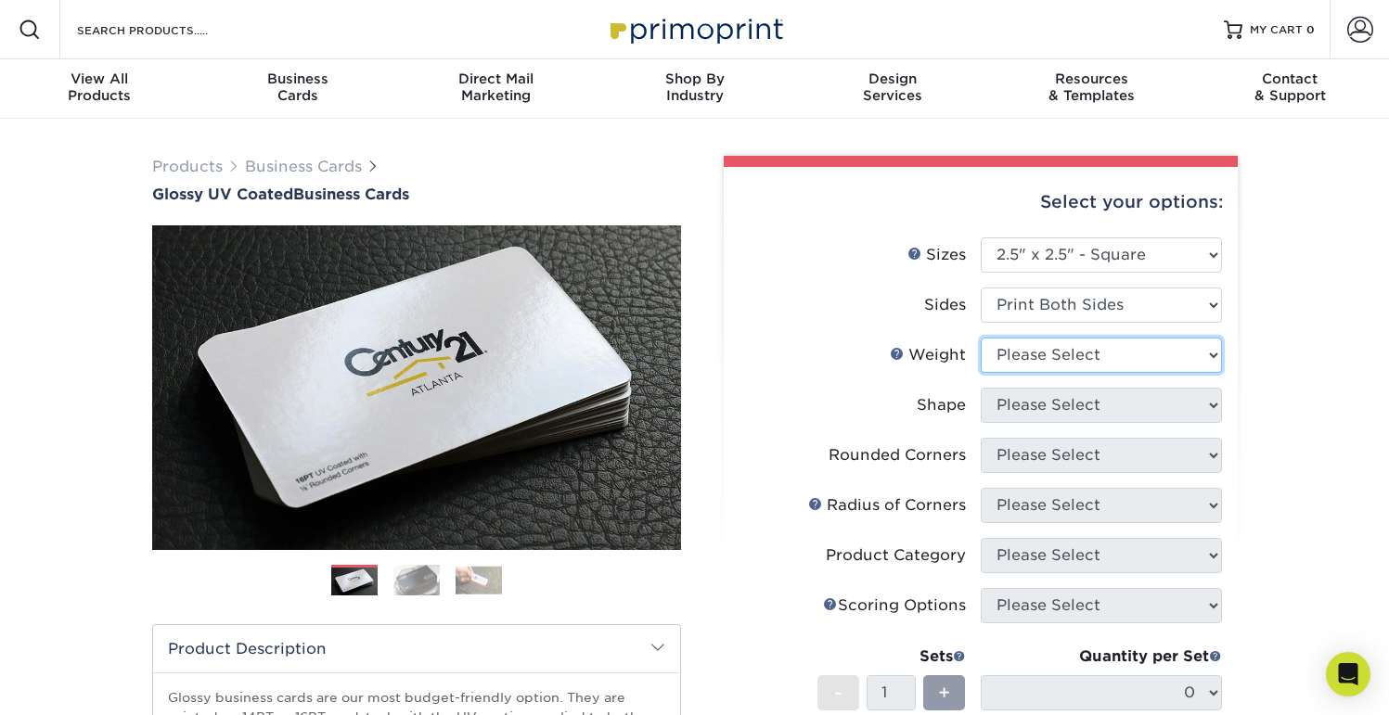
click at [1022, 362] on select "Please Select 14PT 16PT" at bounding box center [1101, 355] width 241 height 35
select select "16PT"
click at [981, 338] on select "Please Select 14PT 16PT" at bounding box center [1101, 355] width 241 height 35
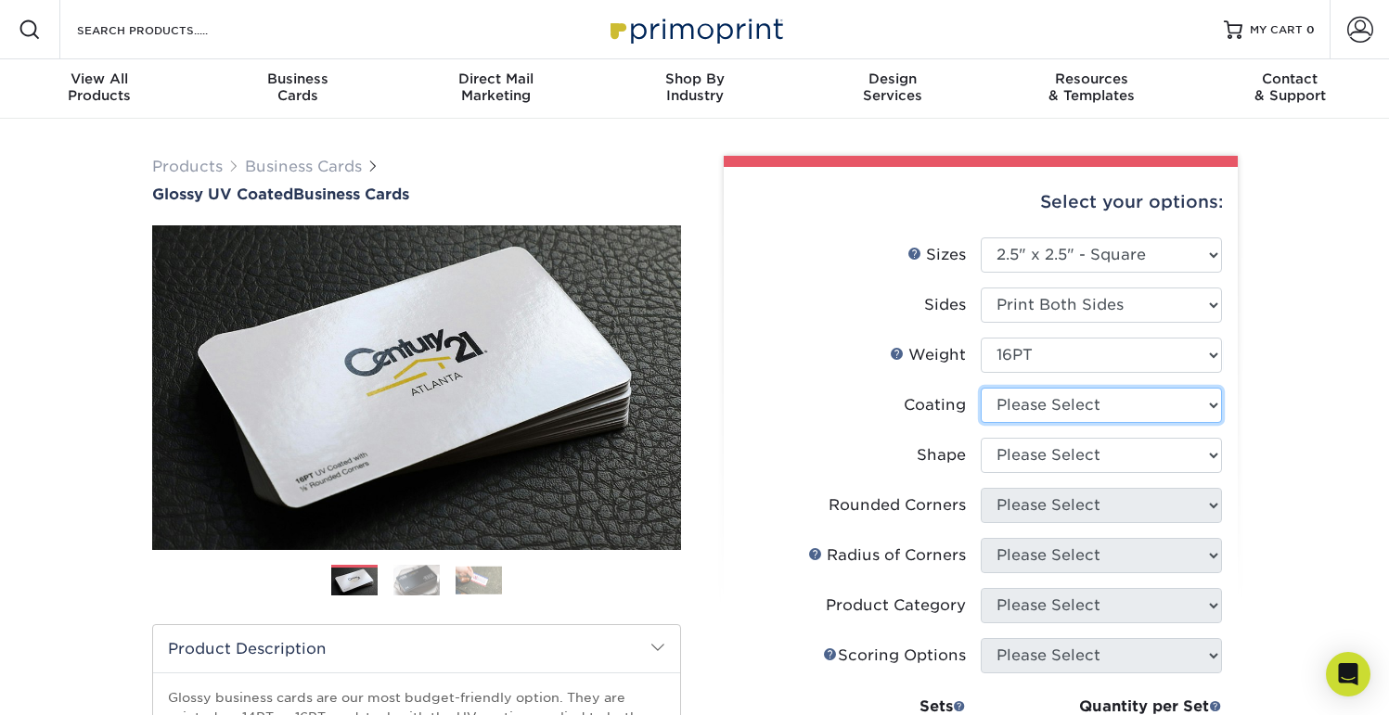
click at [1022, 406] on select at bounding box center [1101, 405] width 241 height 35
select select "ae367451-b2b8-45df-a344-0f05b6a12993"
click at [981, 388] on select at bounding box center [1101, 405] width 241 height 35
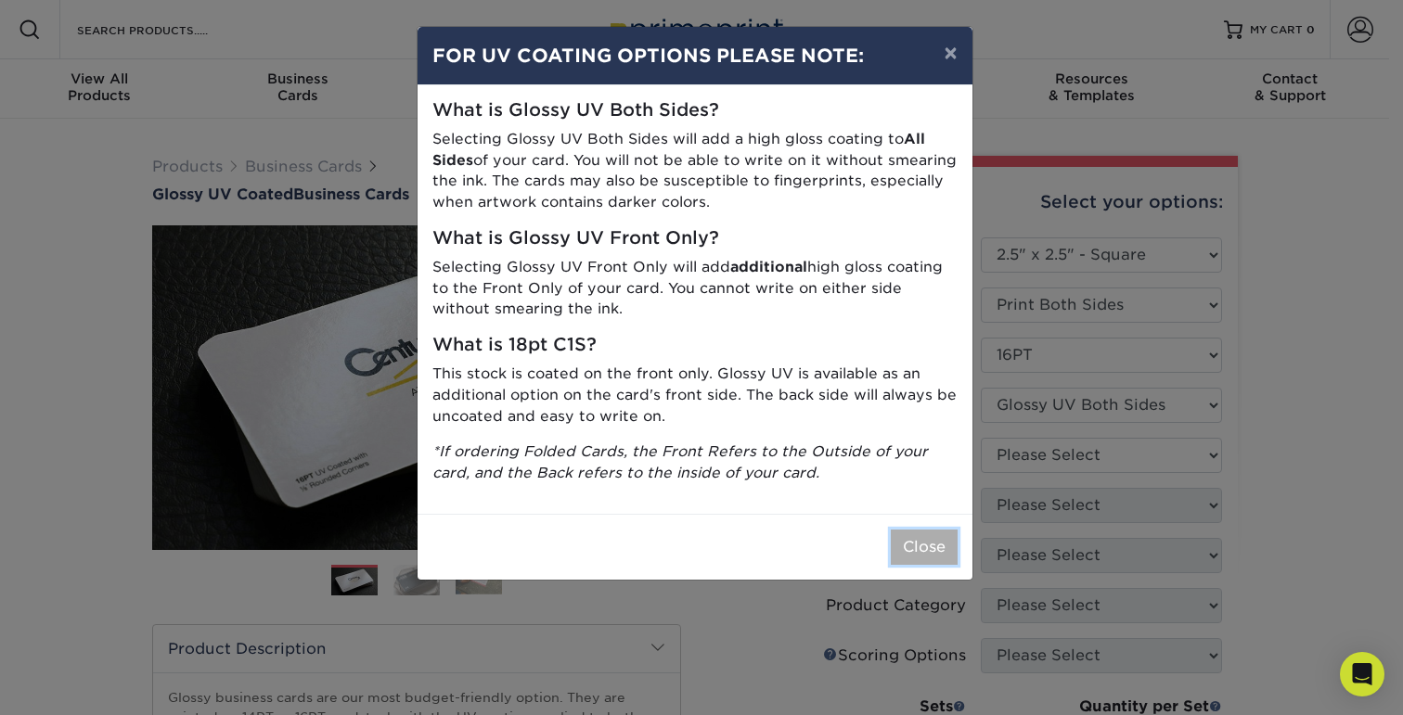
click at [914, 541] on button "Close" at bounding box center [924, 547] width 67 height 35
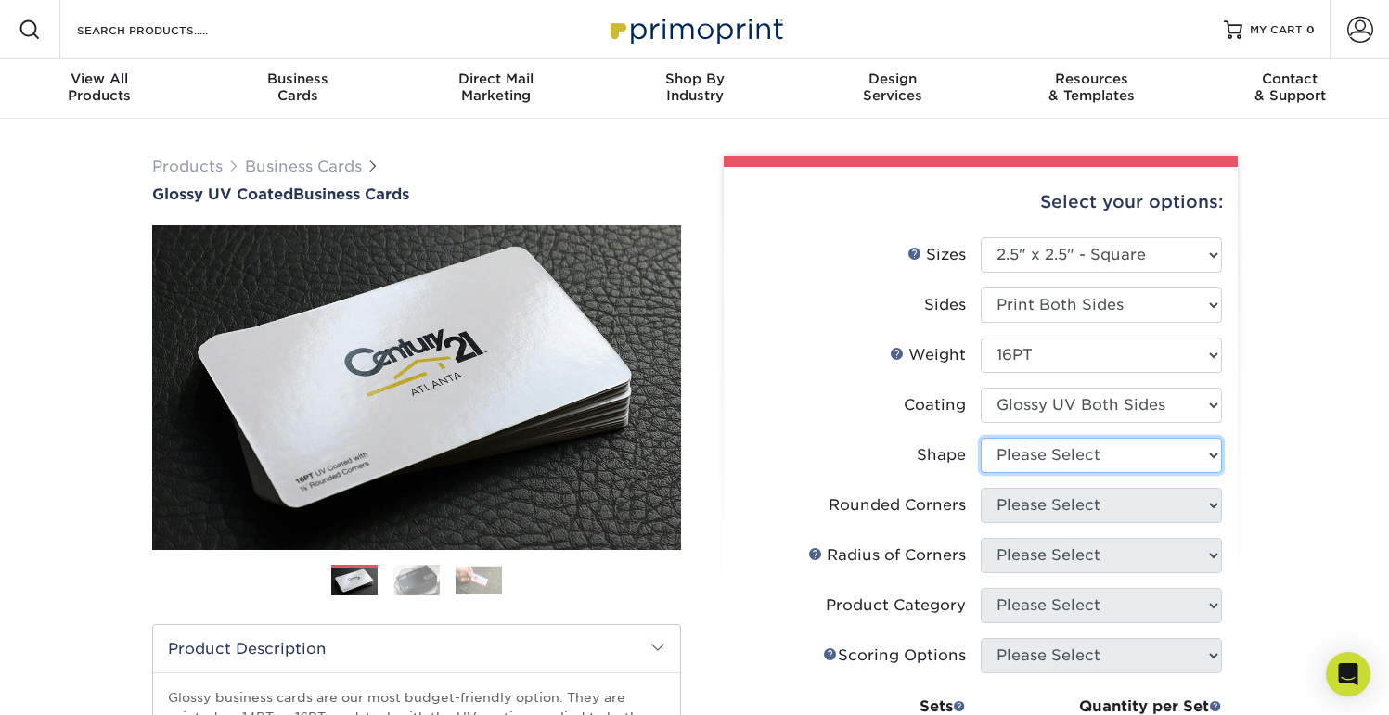
click at [1024, 463] on select "Please Select Standard" at bounding box center [1101, 455] width 241 height 35
select select "standard"
click at [981, 438] on select "Please Select Standard" at bounding box center [1101, 455] width 241 height 35
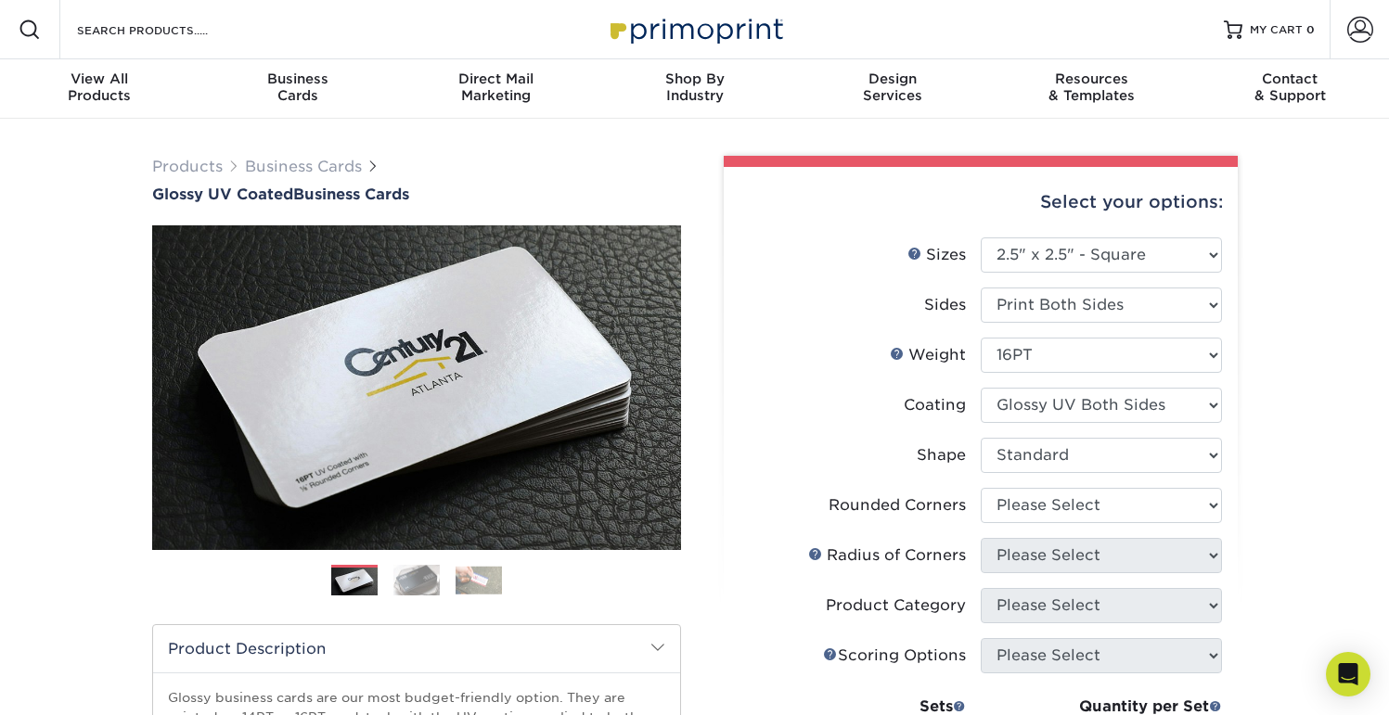
click at [1306, 452] on div "Products Business Cards Glossy UV Coated Business Cards Previous Next" at bounding box center [694, 631] width 1389 height 1024
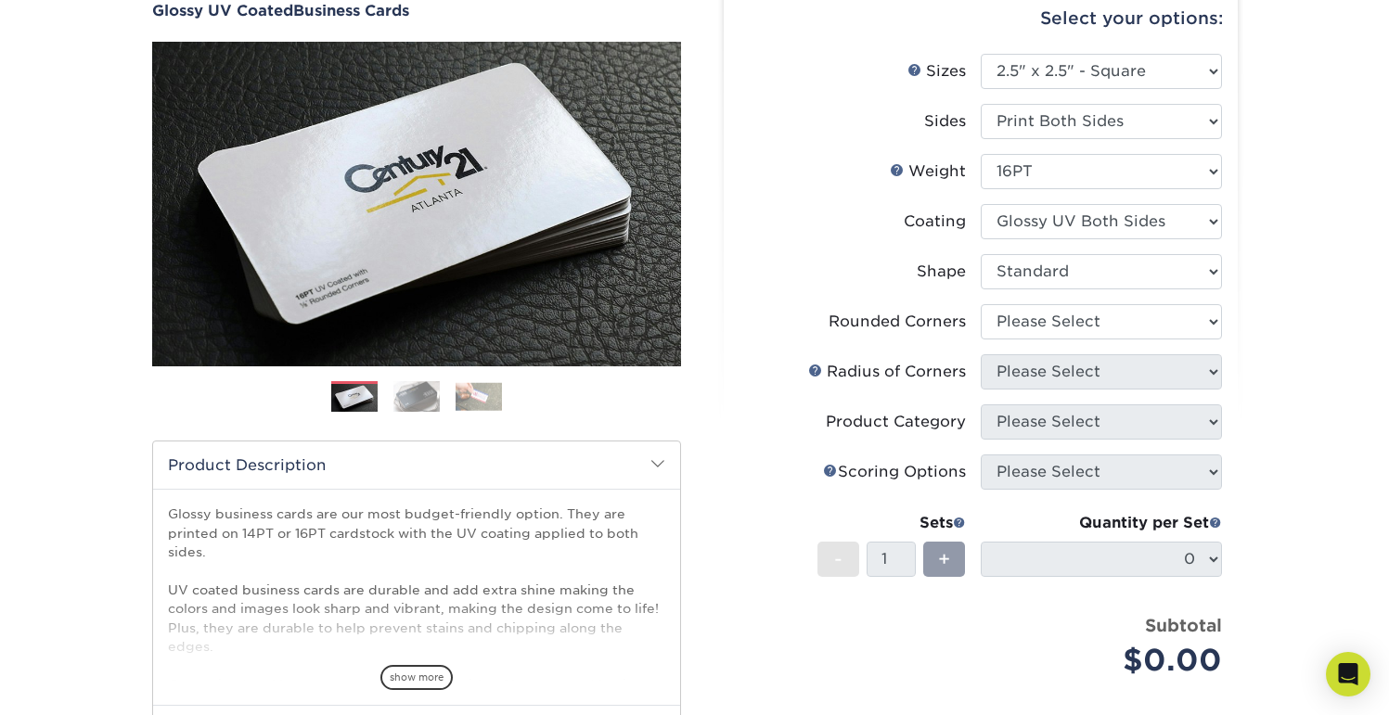
scroll to position [114, 0]
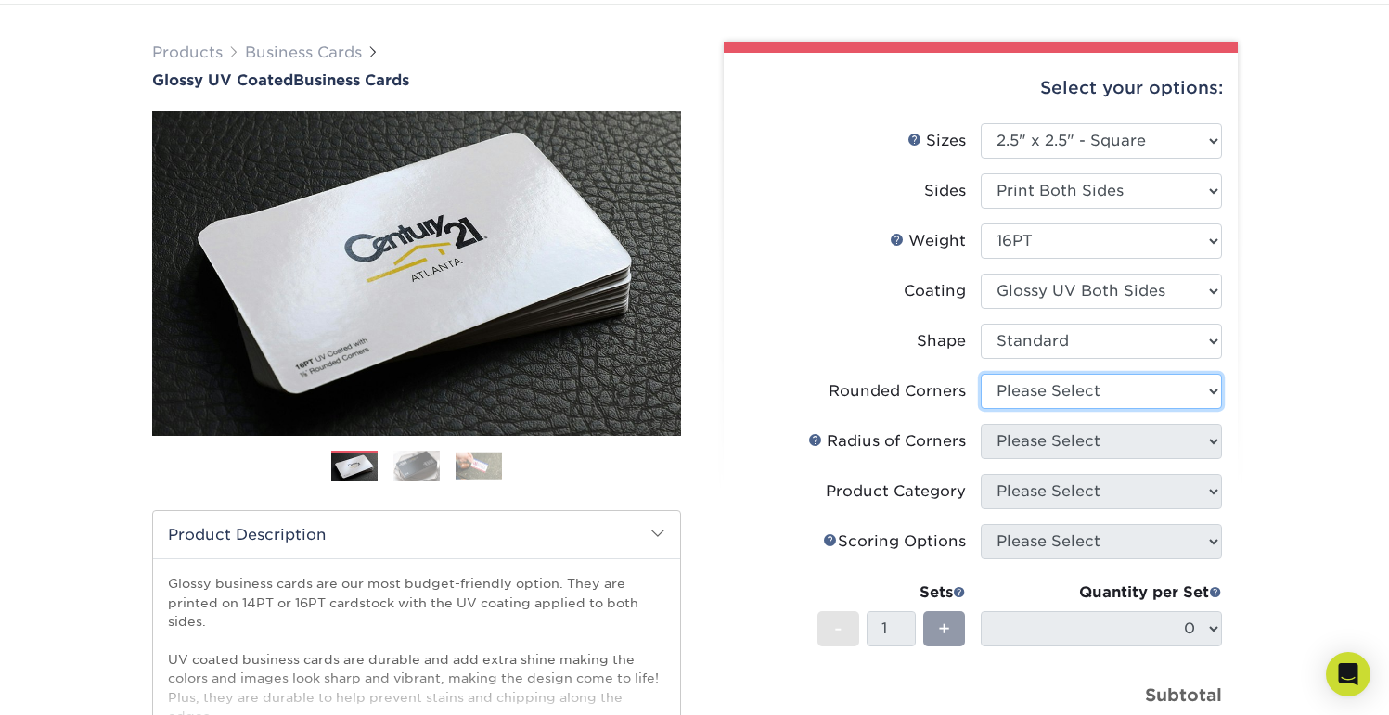
click at [1061, 387] on select "Please Select Yes - Round 2 Corners Yes - Round 4 Corners No" at bounding box center [1101, 391] width 241 height 35
select select "7672df9e-0e0a-464d-8e1f-920c575e4da3"
click at [981, 374] on select "Please Select Yes - Round 2 Corners Yes - Round 4 Corners No" at bounding box center [1101, 391] width 241 height 35
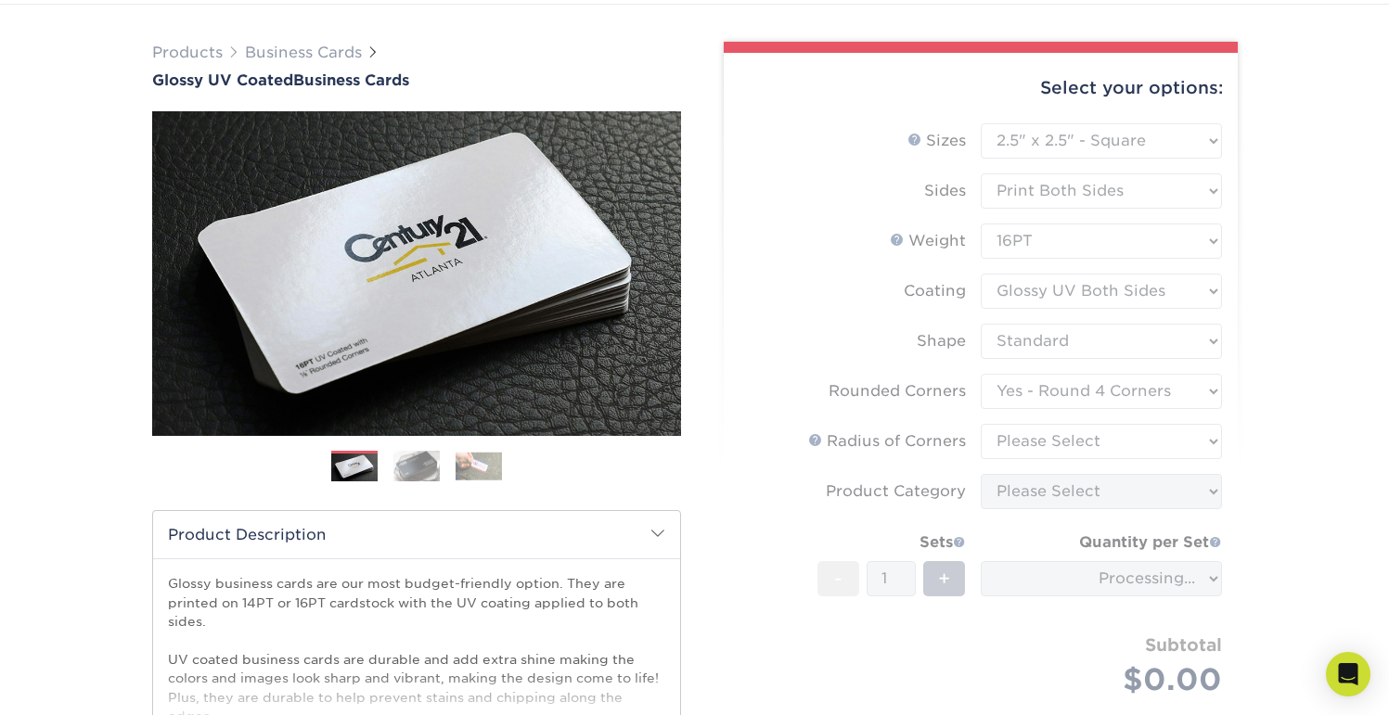
click at [1235, 429] on div "Select your options: Sizes Help Sizes Please Select 1.5" x 3.5" - Mini 1.75" x …" at bounding box center [981, 489] width 514 height 873
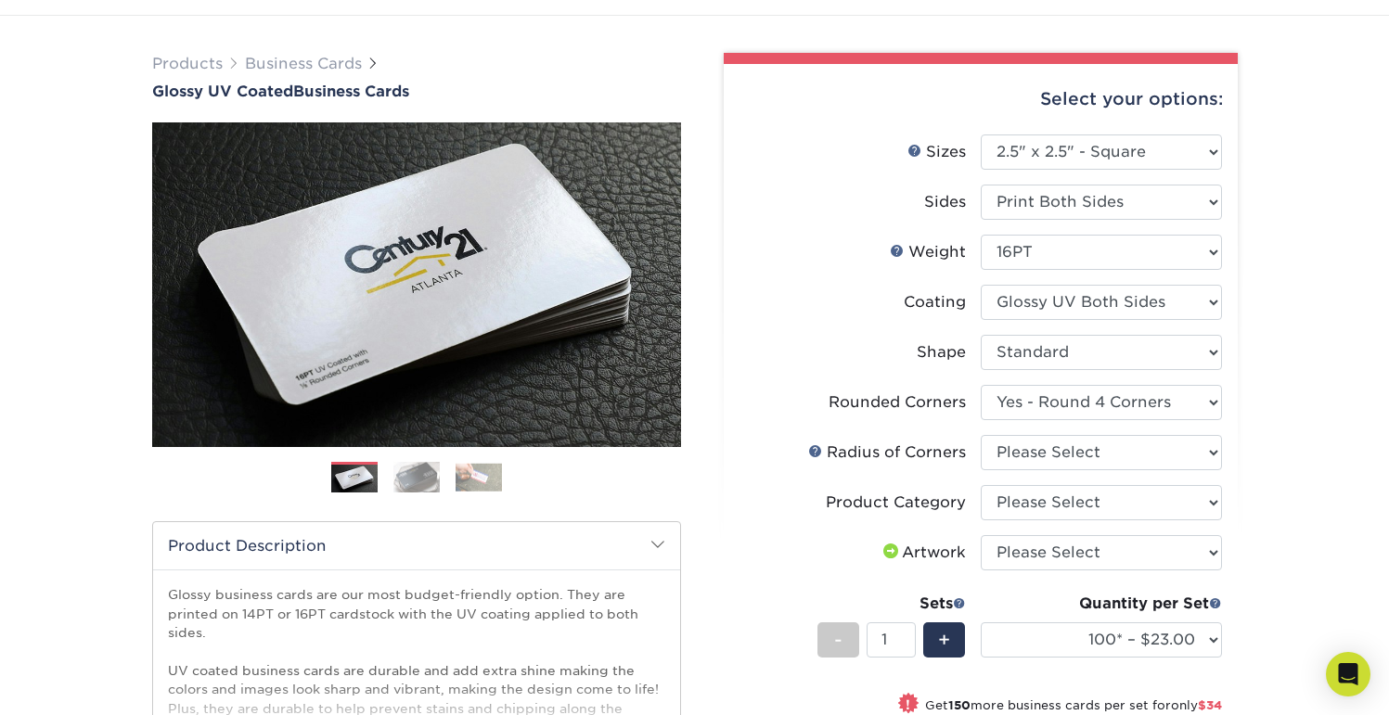
scroll to position [0, 0]
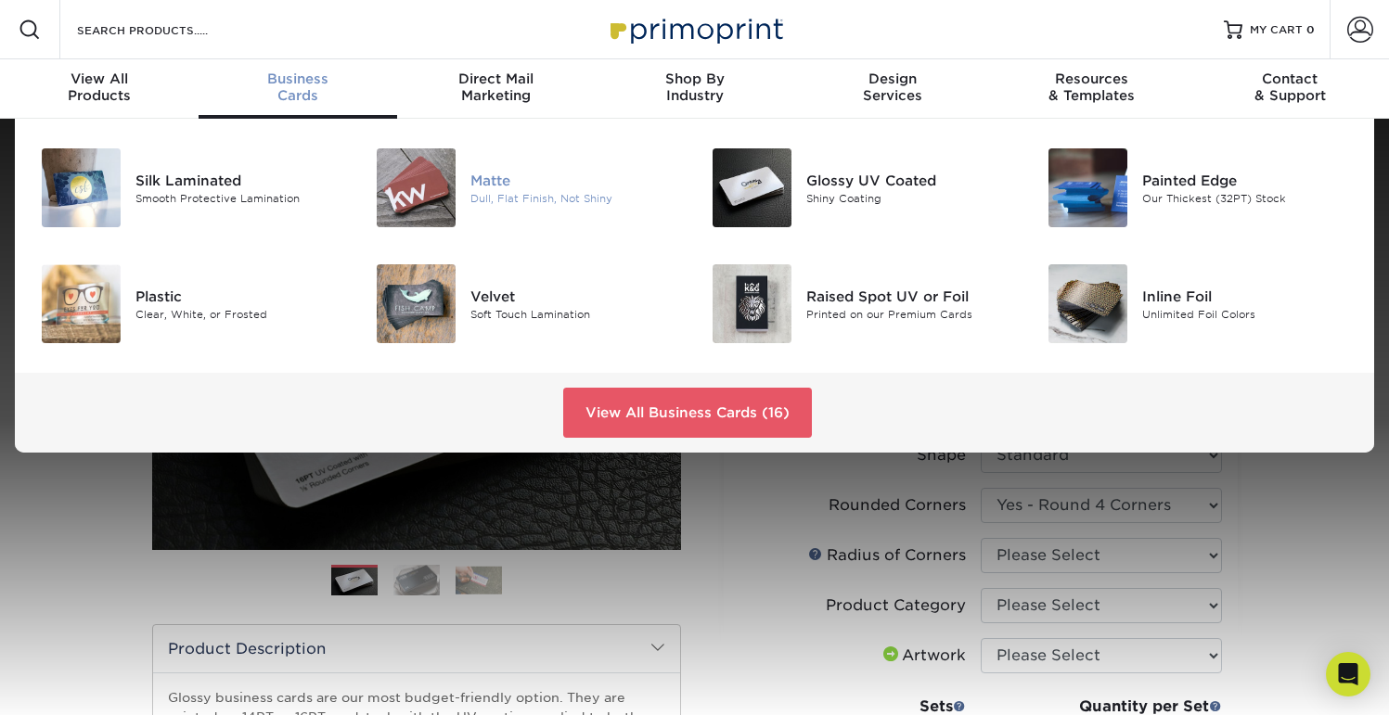
click at [478, 182] on div "Matte" at bounding box center [575, 180] width 210 height 20
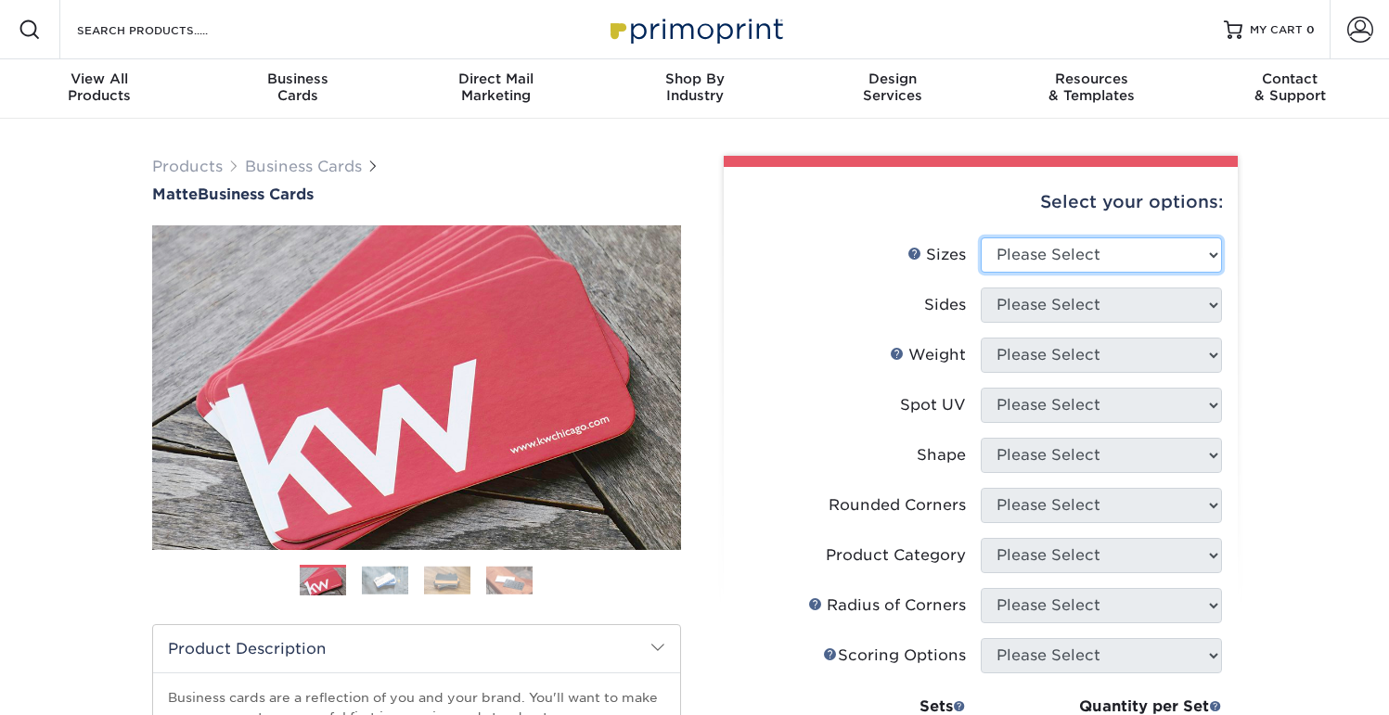
click at [1076, 252] on select "Please Select 1.5" x 3.5" - Mini 1.75" x 3.5" - Mini 2" x 2" - Square 2" x 3" -…" at bounding box center [1101, 255] width 241 height 35
select select "2.50x2.50"
click at [981, 238] on select "Please Select 1.5" x 3.5" - Mini 1.75" x 3.5" - Mini 2" x 2" - Square 2" x 3" -…" at bounding box center [1101, 255] width 241 height 35
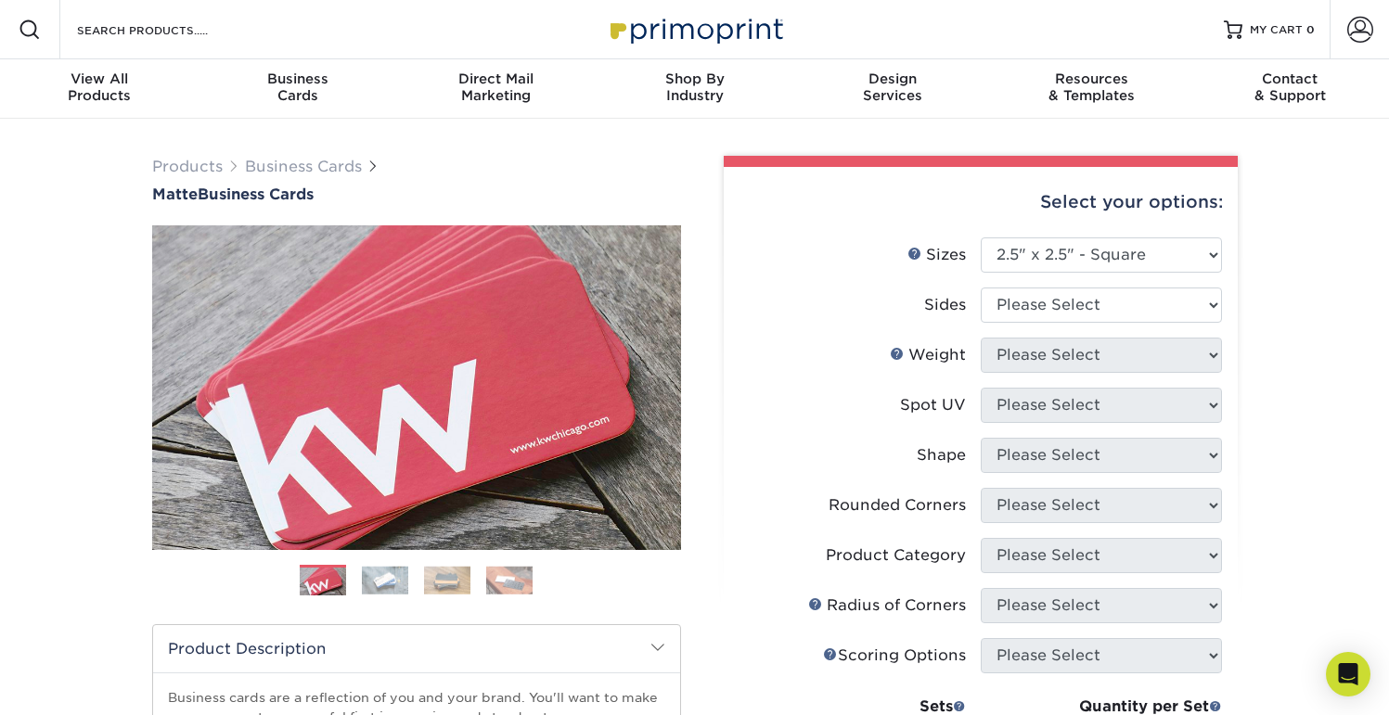
click at [1027, 284] on li "Sizes Help Sizes Please Select 1.5" x 3.5" - Mini 1.75" x 3.5" - Mini 2" x 2" -…" at bounding box center [981, 263] width 483 height 50
click at [1027, 299] on select "Please Select Print Both Sides Print Front Only" at bounding box center [1101, 305] width 241 height 35
select select "13abbda7-1d64-4f25-8bb2-c179b224825d"
click at [981, 288] on select "Please Select Print Both Sides Print Front Only" at bounding box center [1101, 305] width 241 height 35
click at [1036, 358] on select "Please Select 16PT 14PT" at bounding box center [1101, 355] width 241 height 35
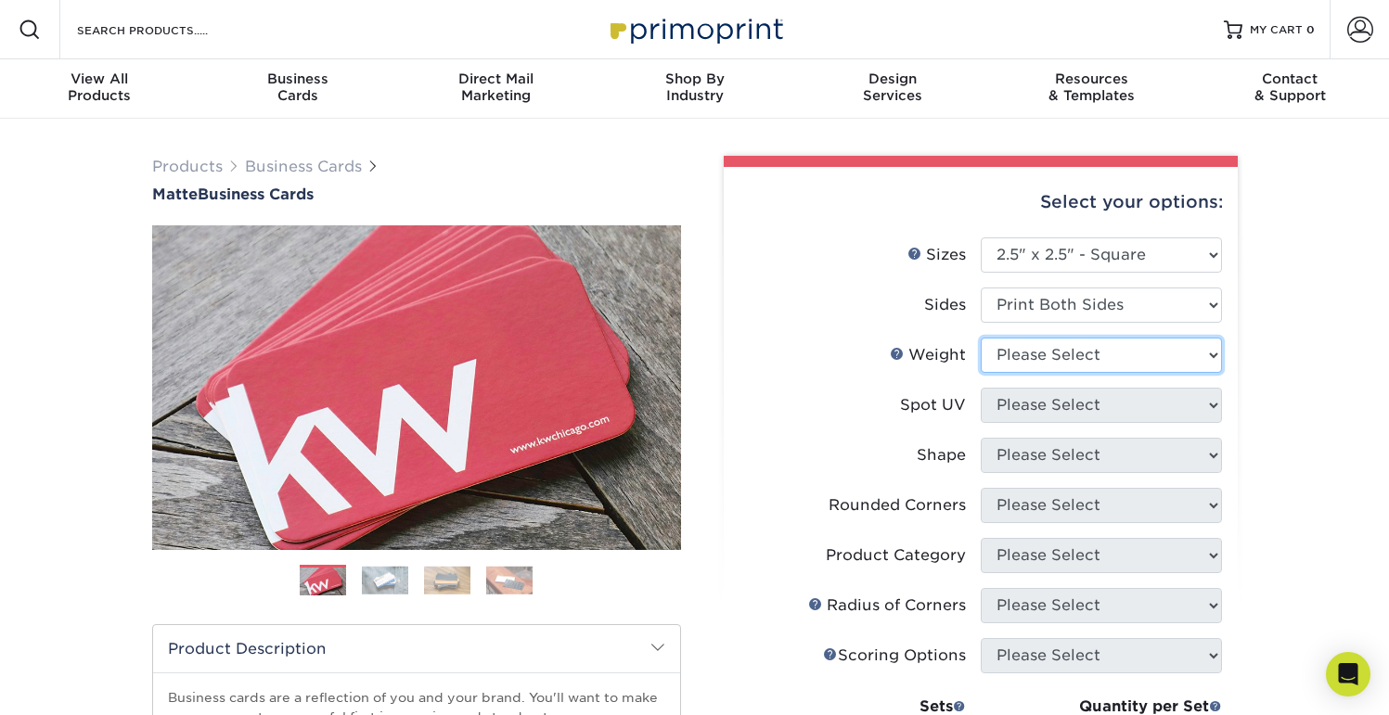
select select "16PT"
click at [981, 338] on select "Please Select 16PT 14PT" at bounding box center [1101, 355] width 241 height 35
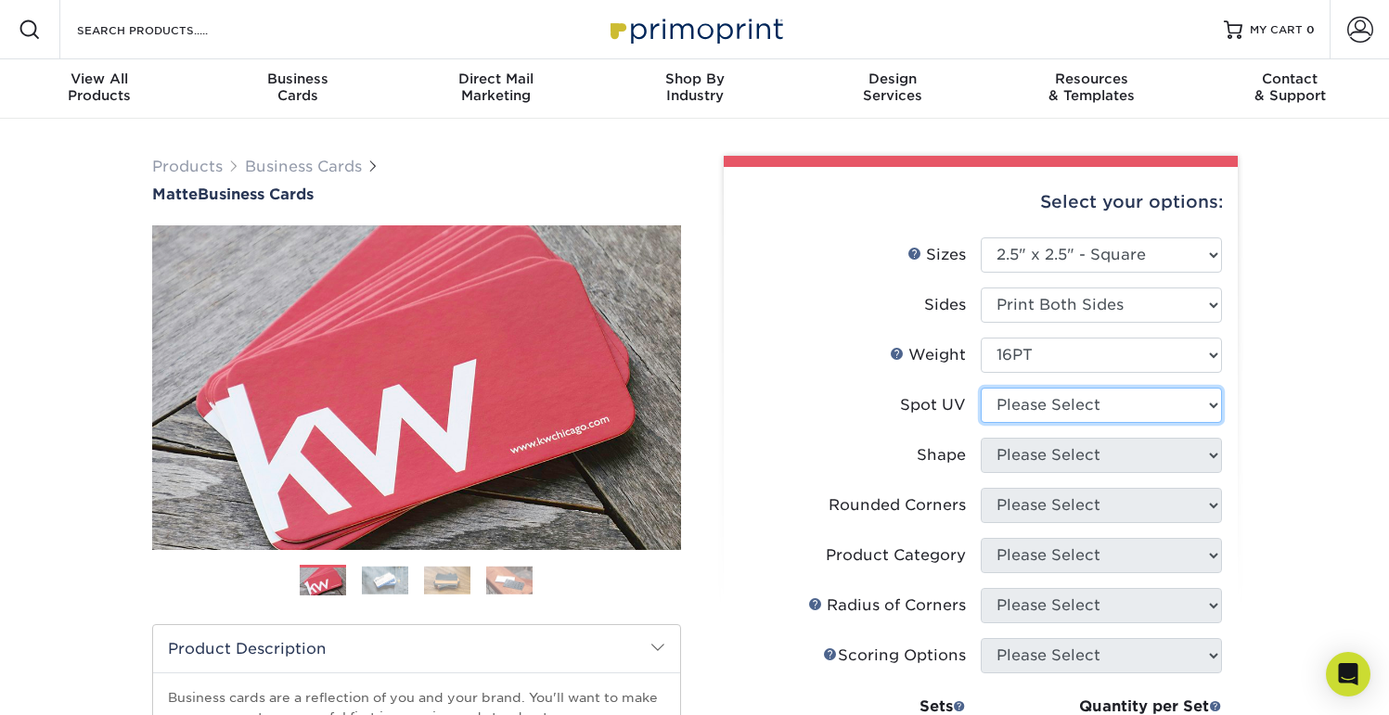
click at [1026, 411] on select "Please Select No Spot UV Front and Back (Both Sides) Front Only Back Only" at bounding box center [1101, 405] width 241 height 35
select select "2"
click at [981, 388] on select "Please Select No Spot UV Front and Back (Both Sides) Front Only Back Only" at bounding box center [1101, 405] width 241 height 35
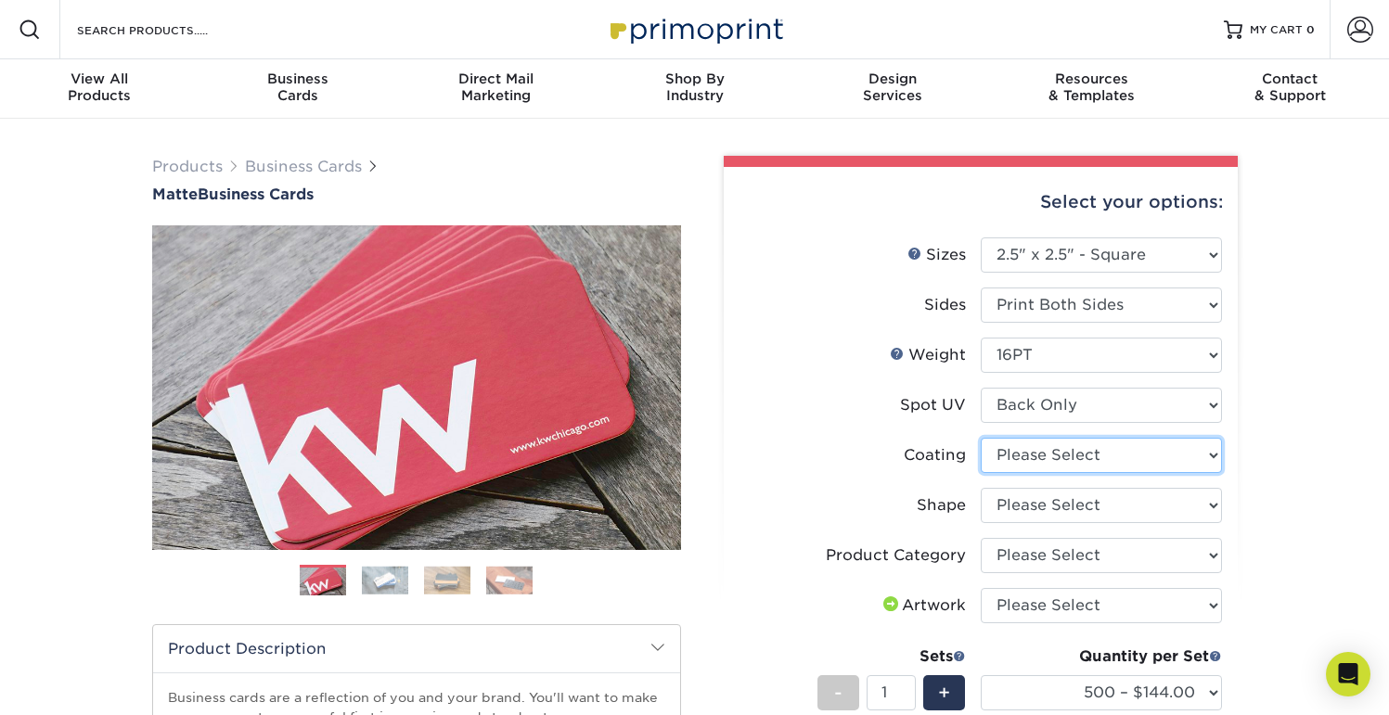
click at [1057, 454] on select at bounding box center [1101, 455] width 241 height 35
select select "121bb7b5-3b4d-429f-bd8d-bbf80e953313"
click at [981, 438] on select at bounding box center [1101, 455] width 241 height 35
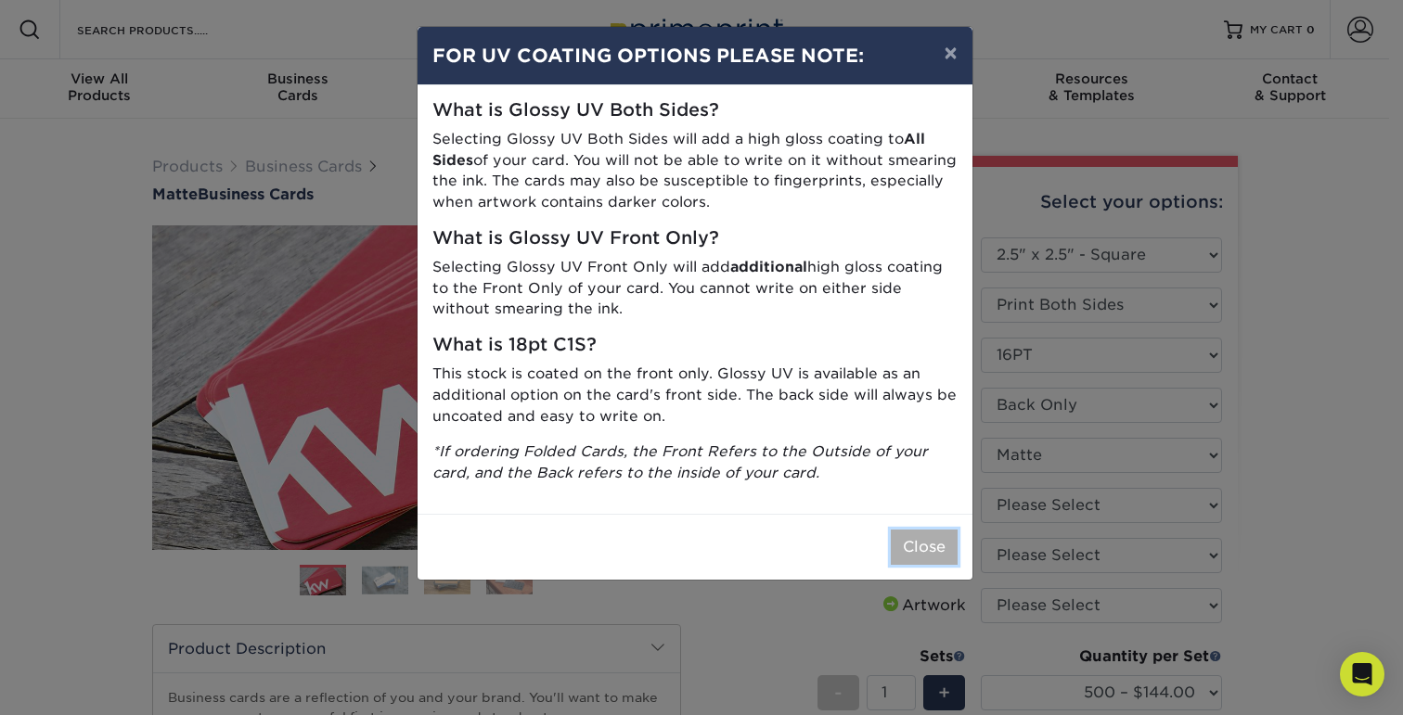
click at [916, 540] on button "Close" at bounding box center [924, 547] width 67 height 35
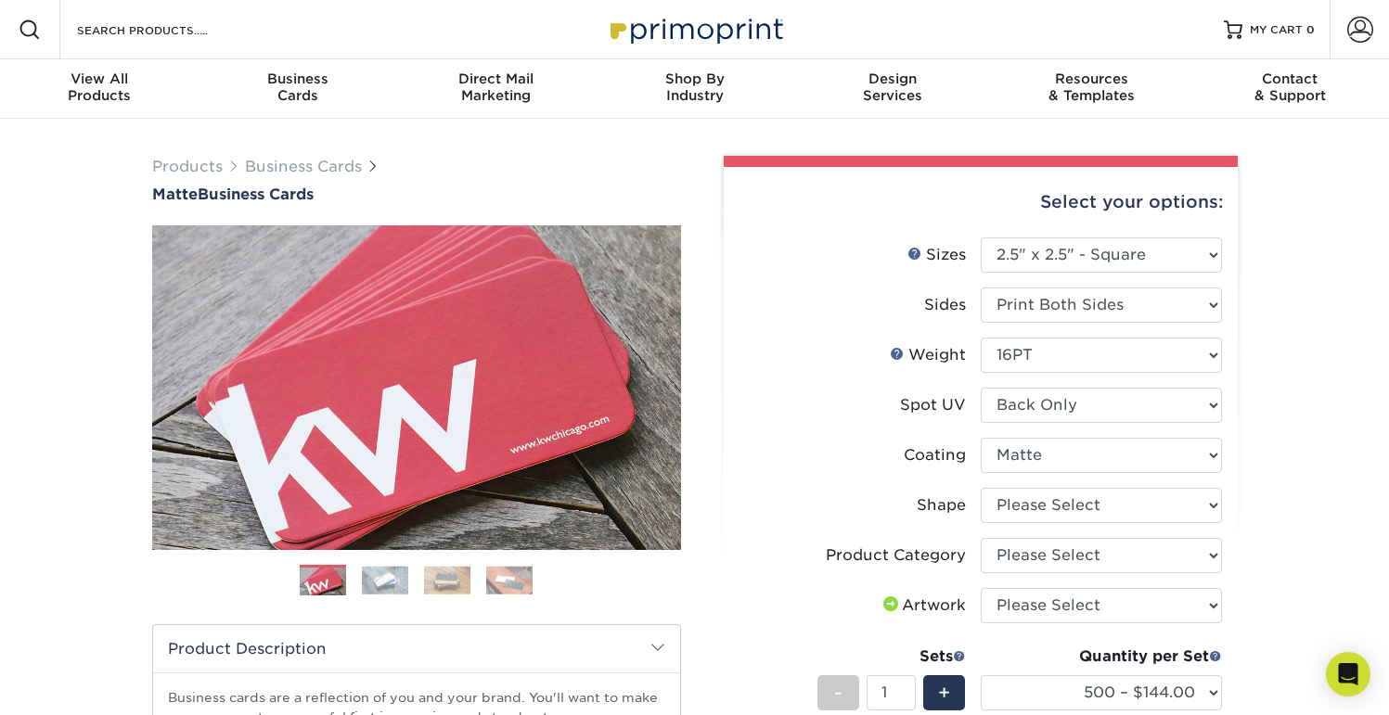
click at [1264, 399] on div "Products Business Cards Matte Business Cards Previous Next 100 $ 9" at bounding box center [694, 628] width 1389 height 1018
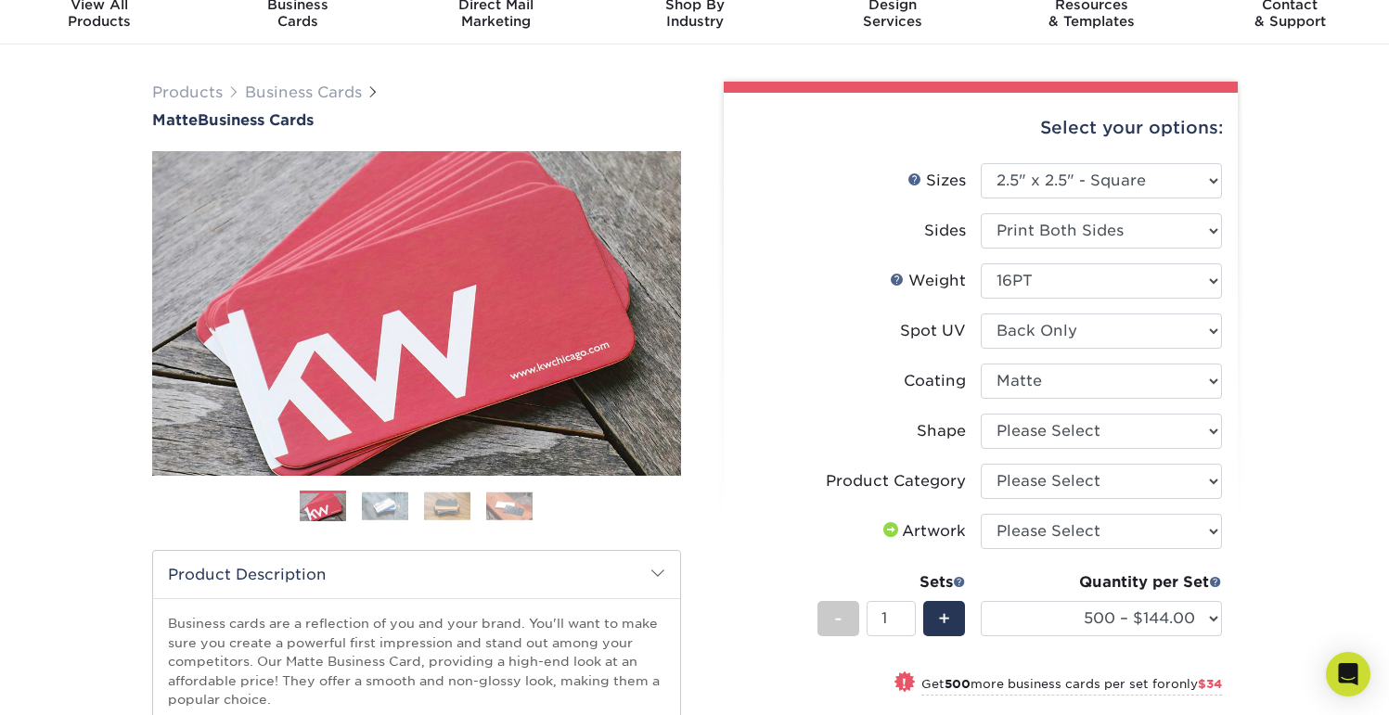
scroll to position [77, 0]
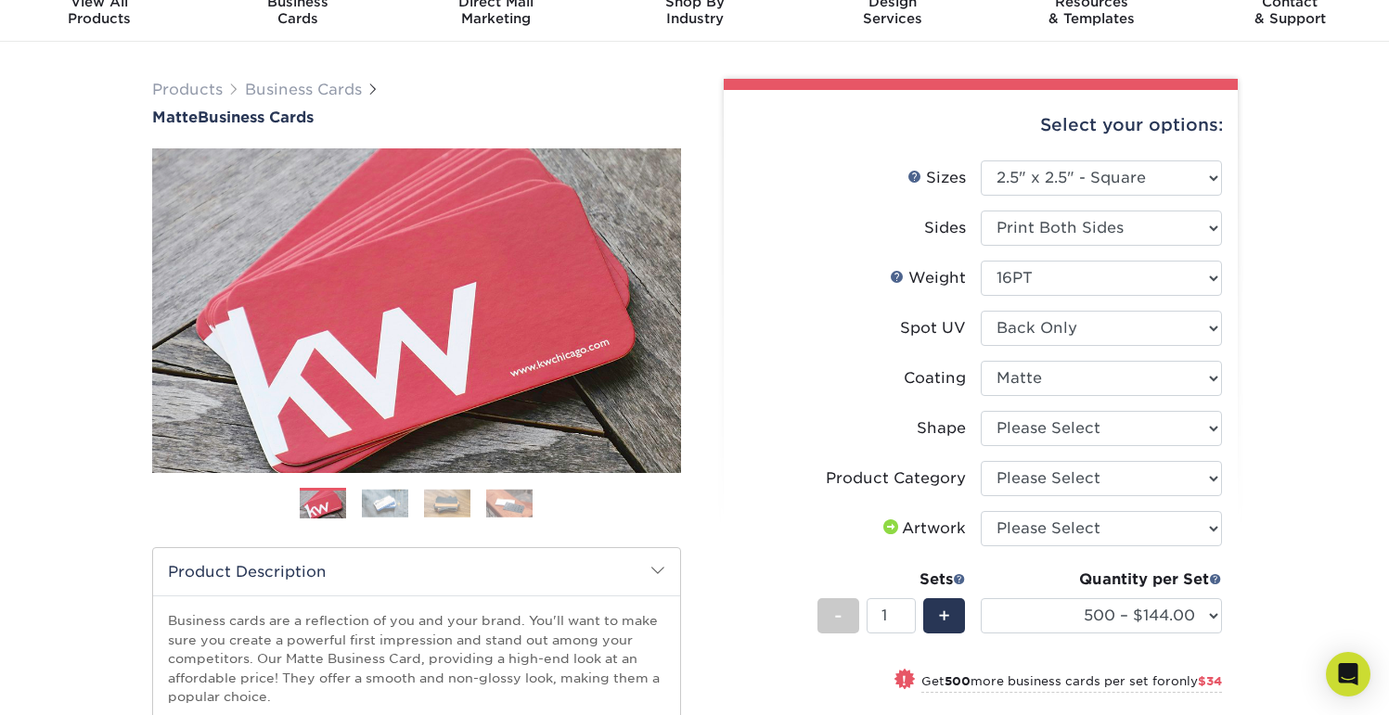
click at [1126, 446] on li "Shape Please Select Standard" at bounding box center [981, 436] width 483 height 50
click at [1120, 433] on select "Please Select Standard" at bounding box center [1101, 428] width 241 height 35
select select "standard"
click at [981, 411] on select "Please Select Standard" at bounding box center [1101, 428] width 241 height 35
click at [1280, 352] on div "Products Business Cards Matte Business Cards Previous Next 100 $ 9" at bounding box center [694, 551] width 1389 height 1018
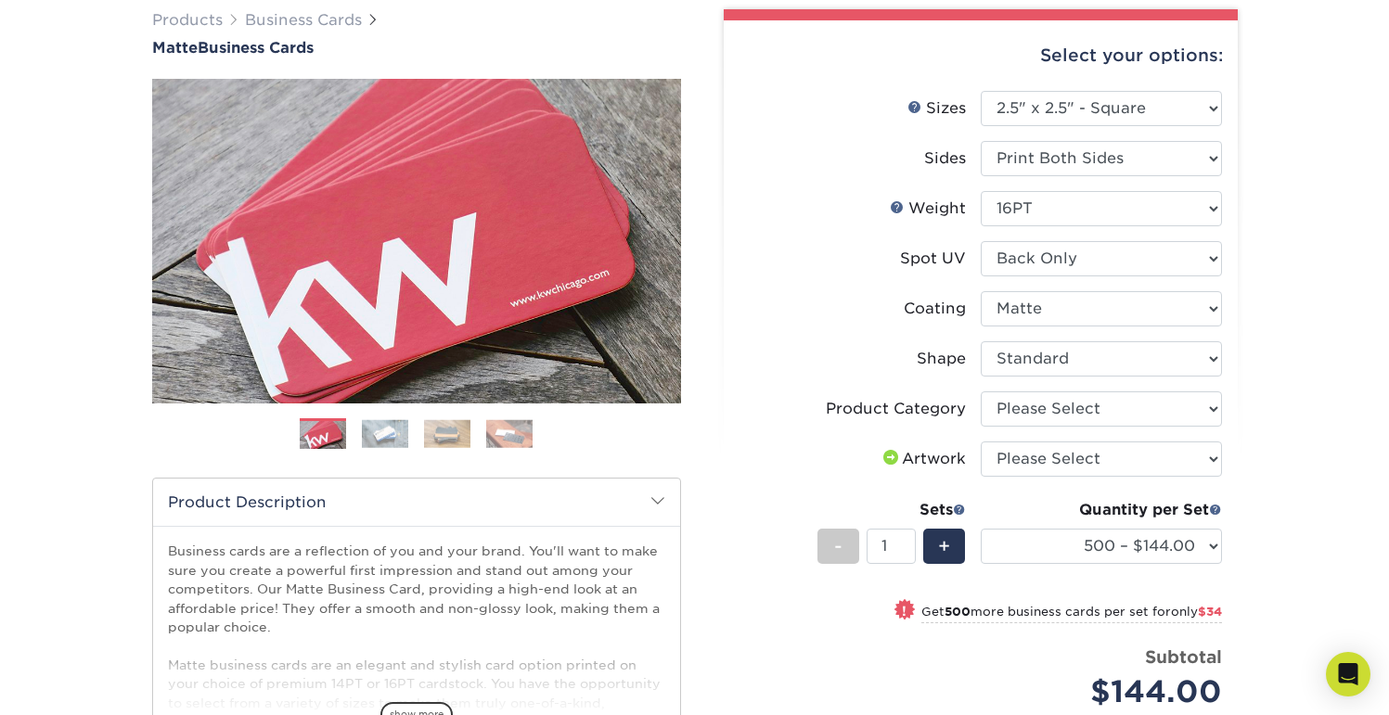
scroll to position [149, 0]
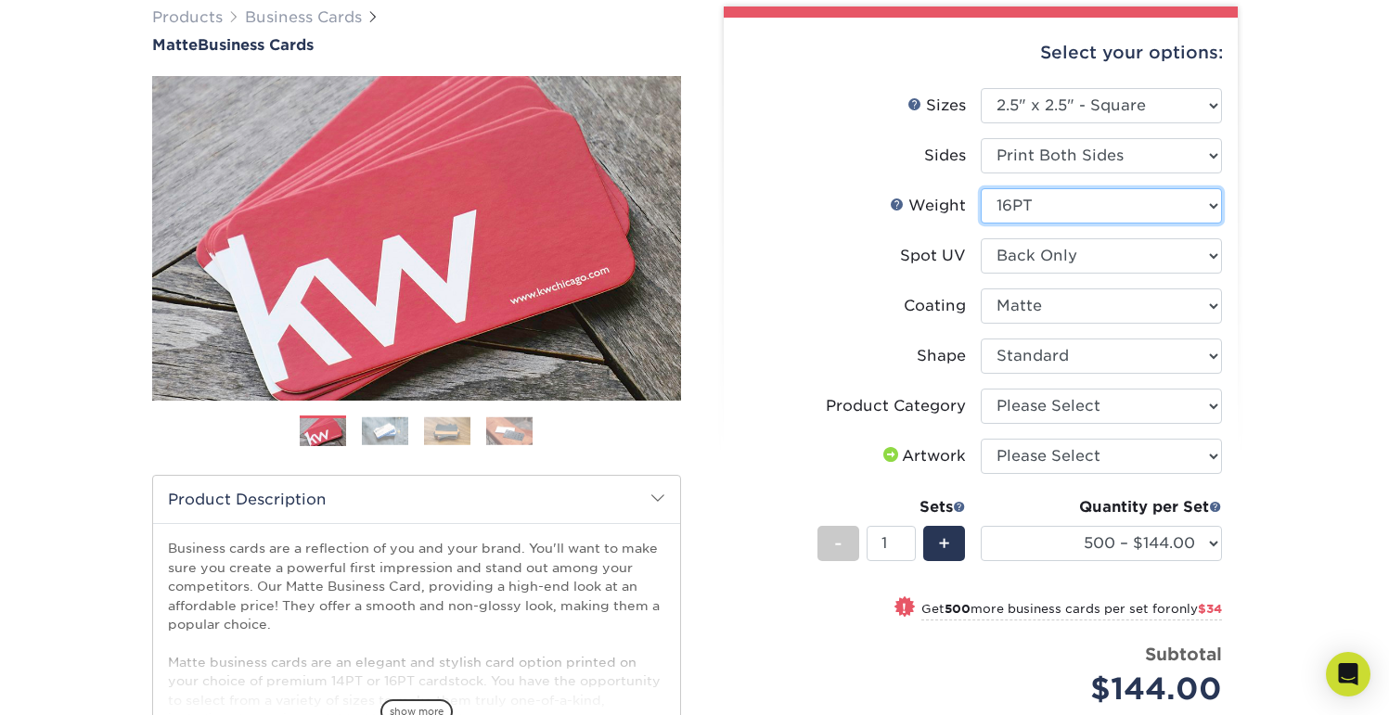
click at [1076, 198] on select "Please Select 16PT 14PT" at bounding box center [1101, 205] width 241 height 35
select select "14PT"
click at [981, 188] on select "Please Select 16PT 14PT" at bounding box center [1101, 205] width 241 height 35
select select
select select "-1"
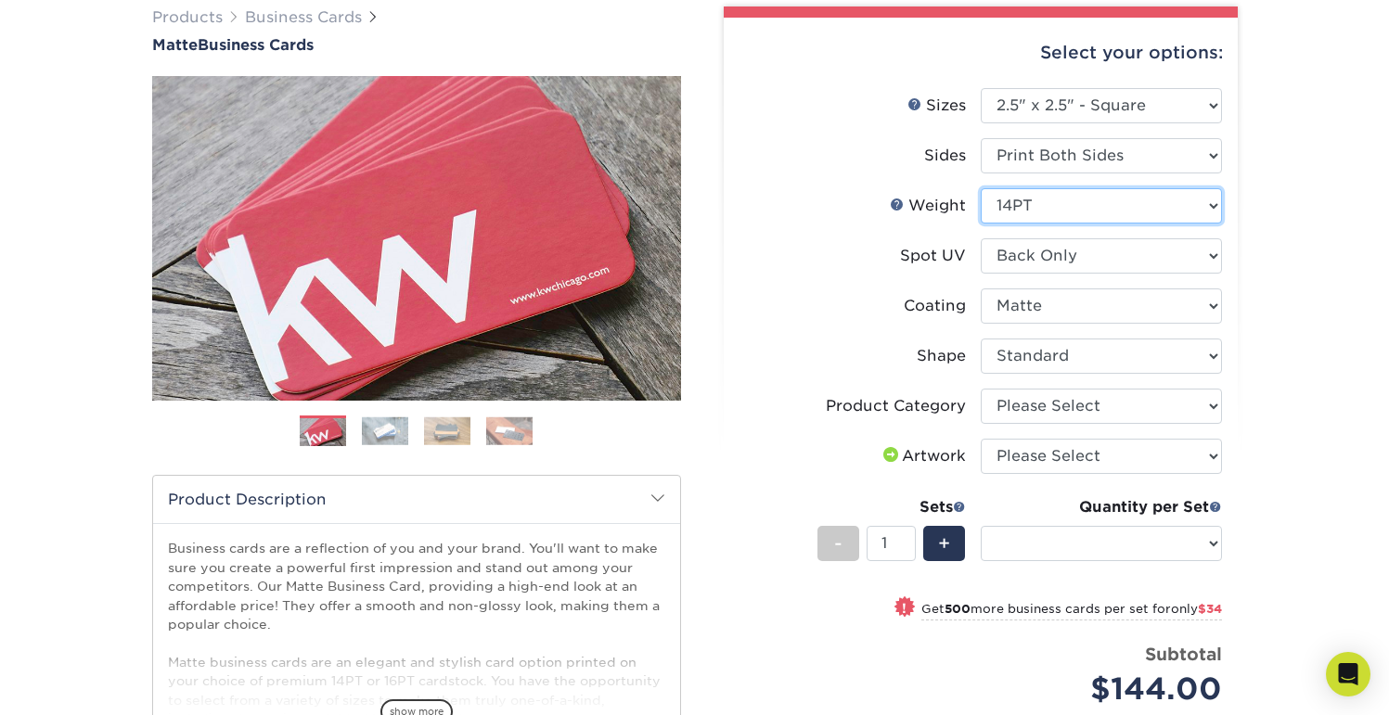
select select "-1"
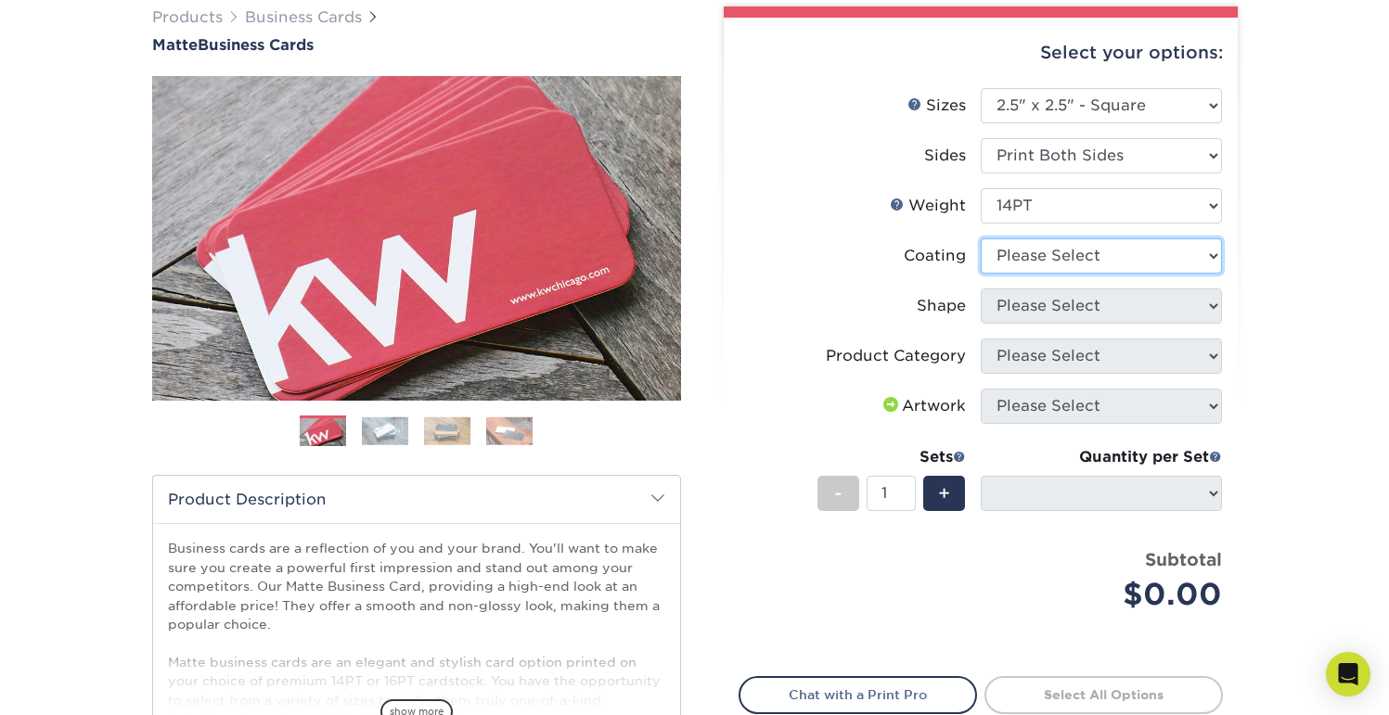
click at [1104, 256] on select at bounding box center [1101, 255] width 241 height 35
select select "121bb7b5-3b4d-429f-bd8d-bbf80e953313"
click at [981, 238] on select at bounding box center [1101, 255] width 241 height 35
select select
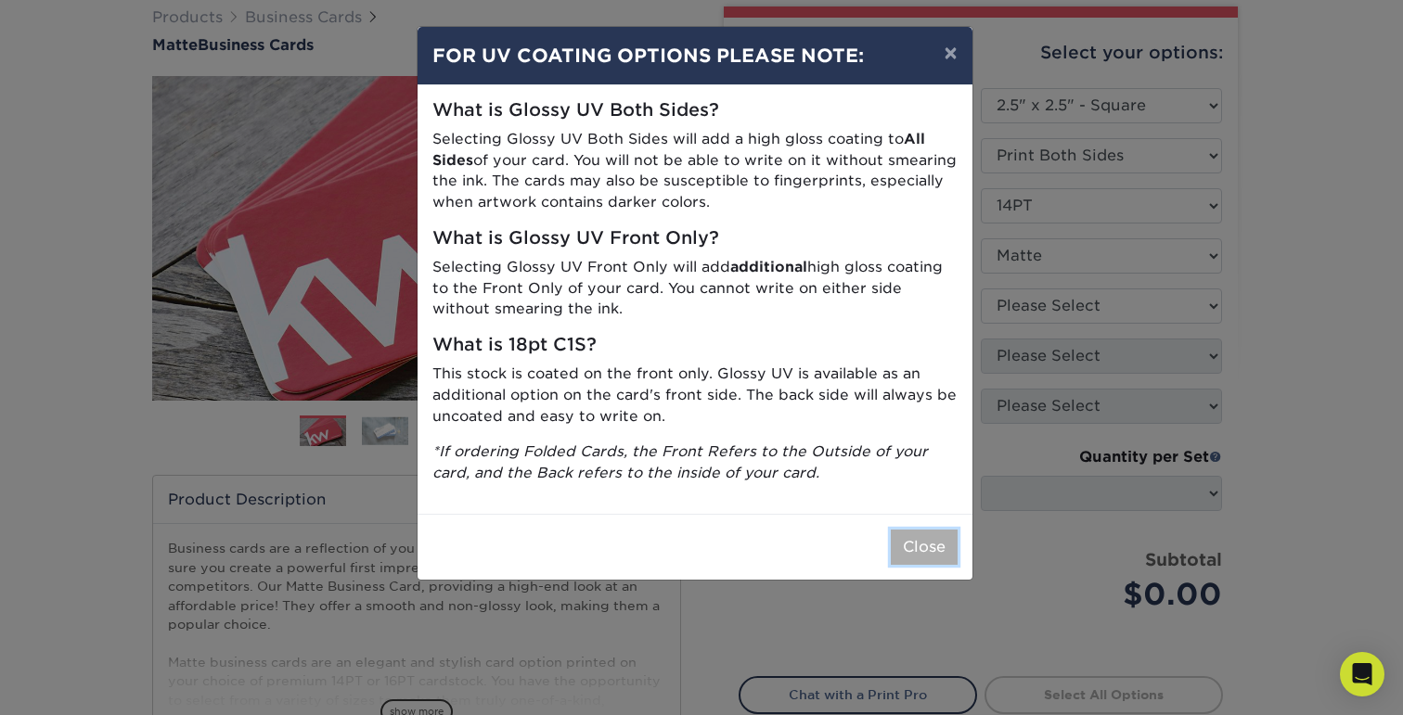
click at [914, 536] on button "Close" at bounding box center [924, 547] width 67 height 35
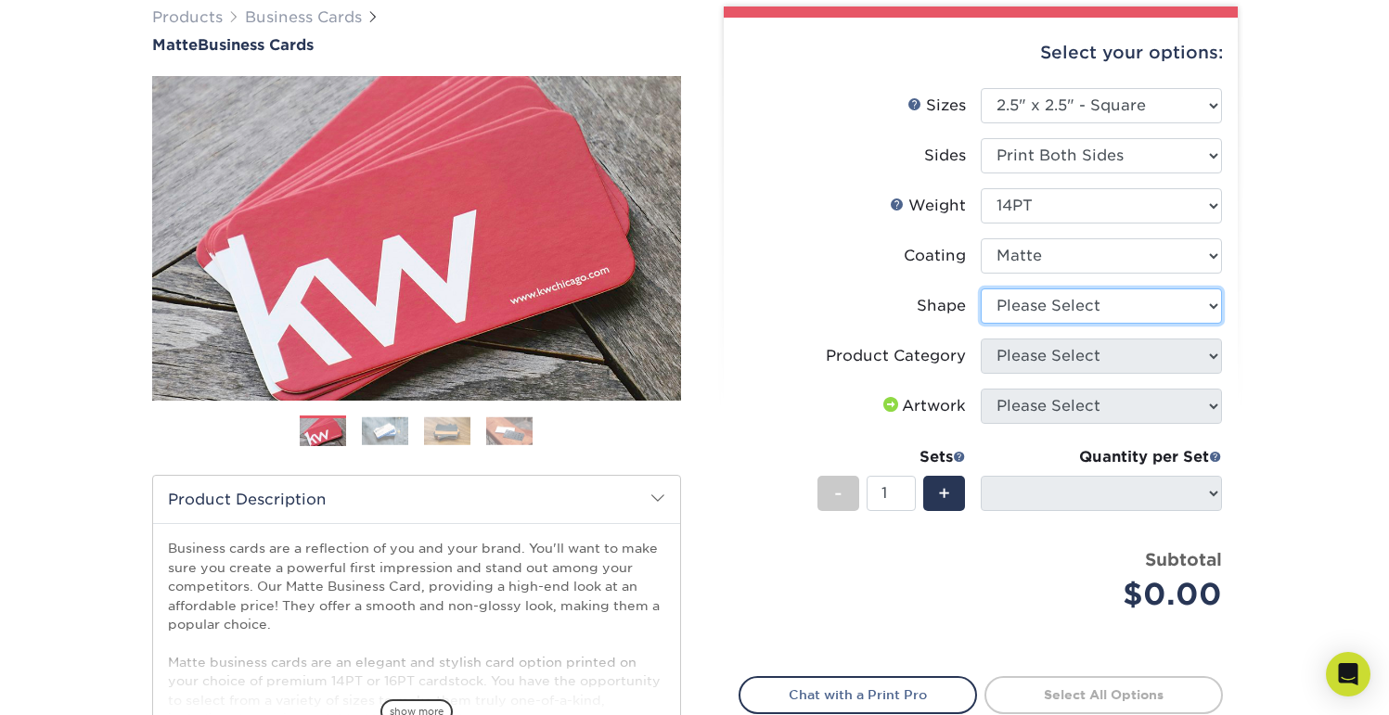
click at [1019, 294] on select "Please Select Standard" at bounding box center [1101, 306] width 241 height 35
select select "standard"
click at [981, 289] on select "Please Select Standard" at bounding box center [1101, 306] width 241 height 35
select select
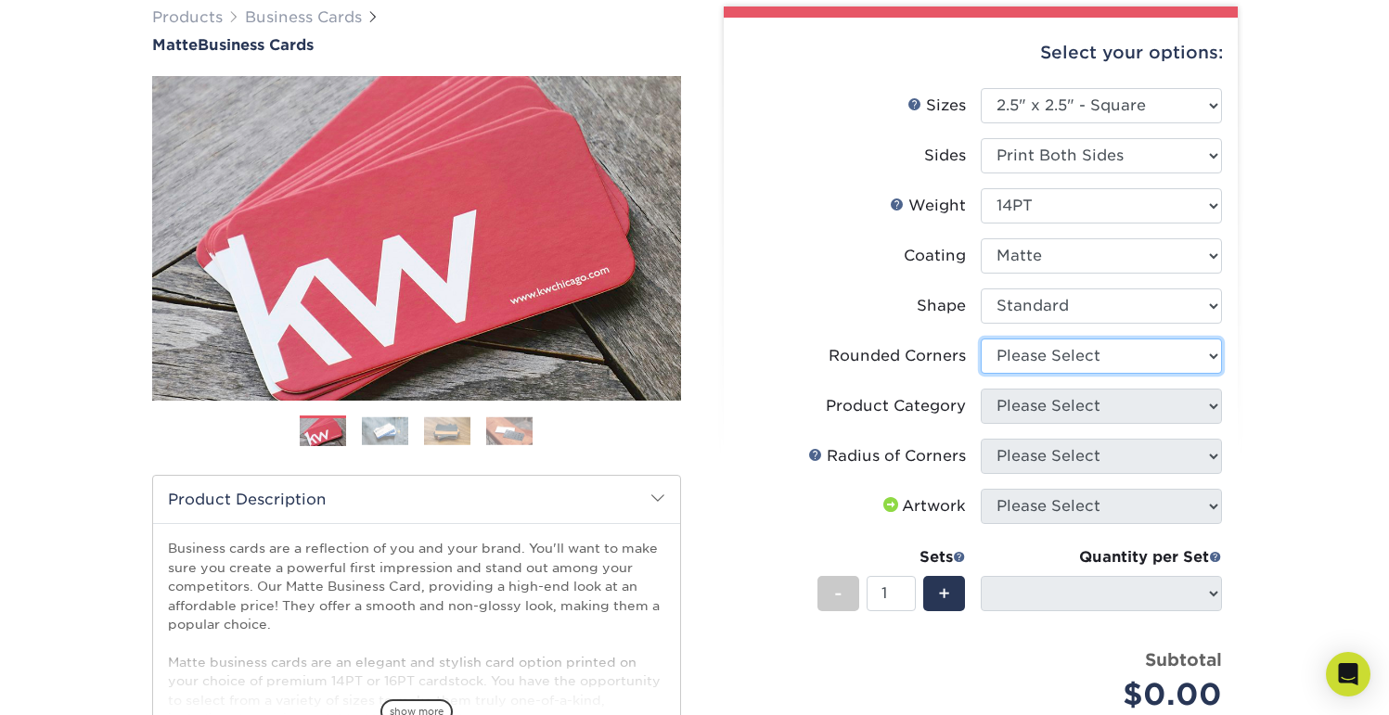
click at [1057, 367] on select "Please Select Yes - Round 2 Corners Yes - Round 4 Corners No" at bounding box center [1101, 356] width 241 height 35
select select "7672df9e-0e0a-464d-8e1f-920c575e4da3"
click at [981, 339] on select "Please Select Yes - Round 2 Corners Yes - Round 4 Corners No" at bounding box center [1101, 356] width 241 height 35
select select "-1"
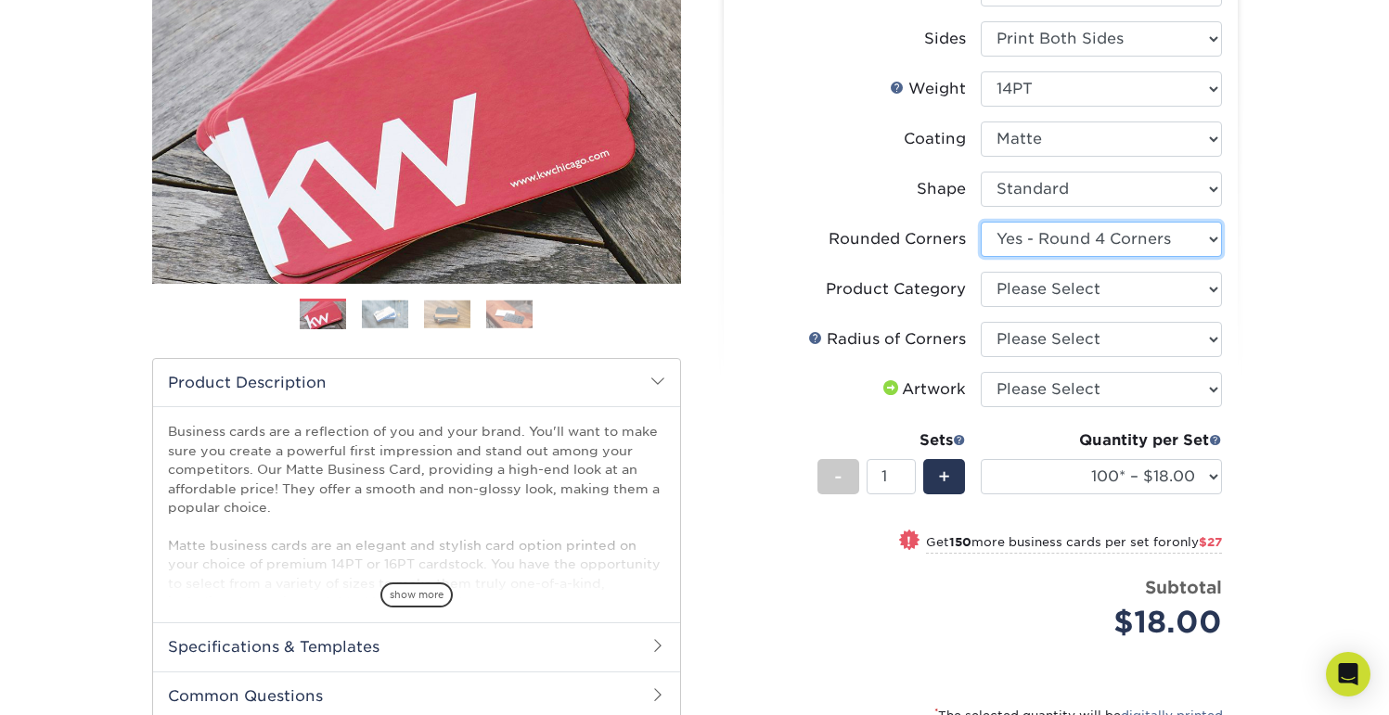
scroll to position [276, 0]
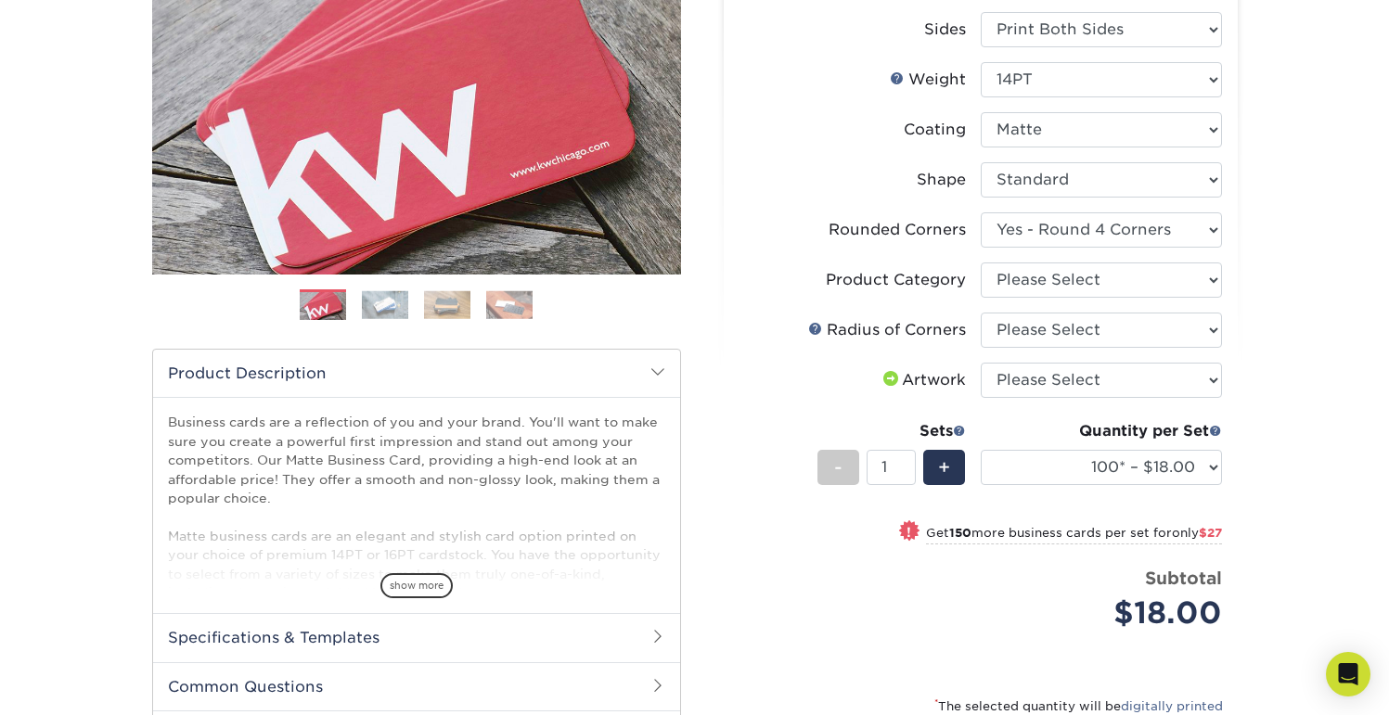
click at [1267, 339] on div "Products Business Cards Matte Business Cards Previous Next 100 $ 9" at bounding box center [694, 395] width 1389 height 1105
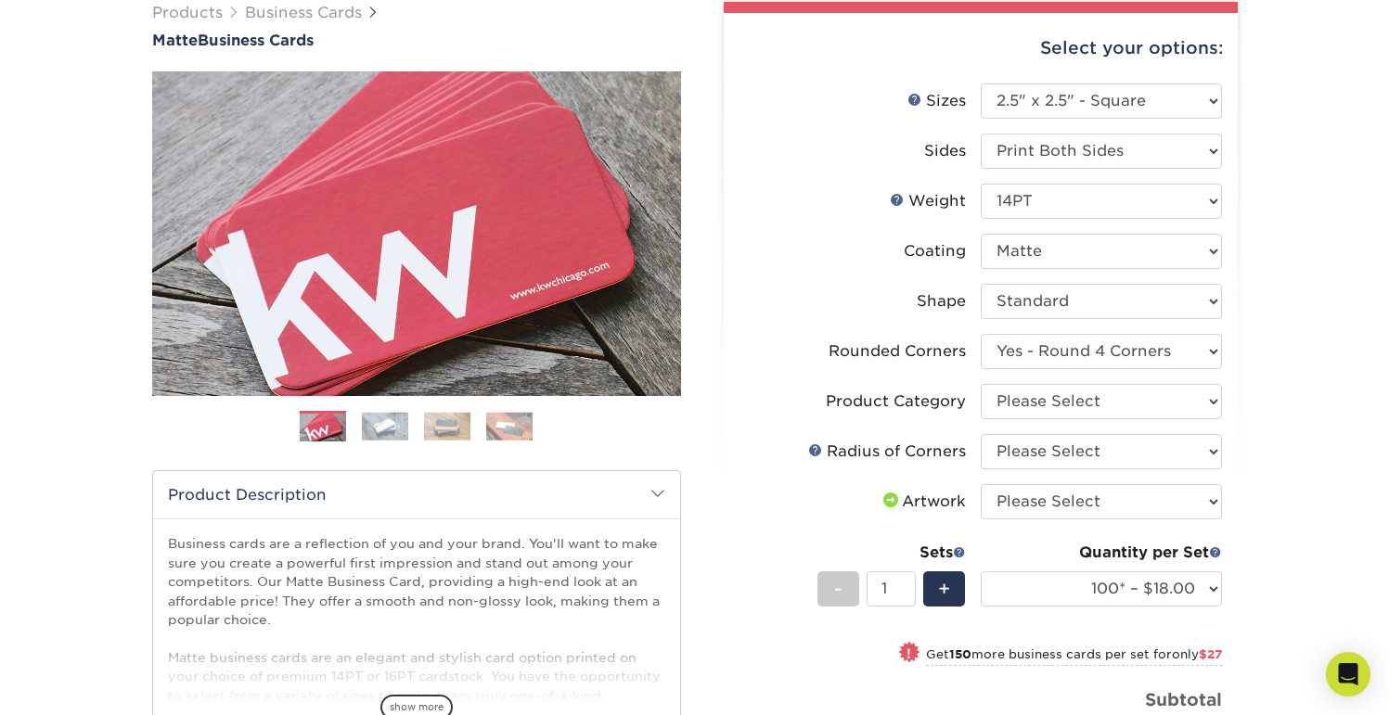
scroll to position [0, 0]
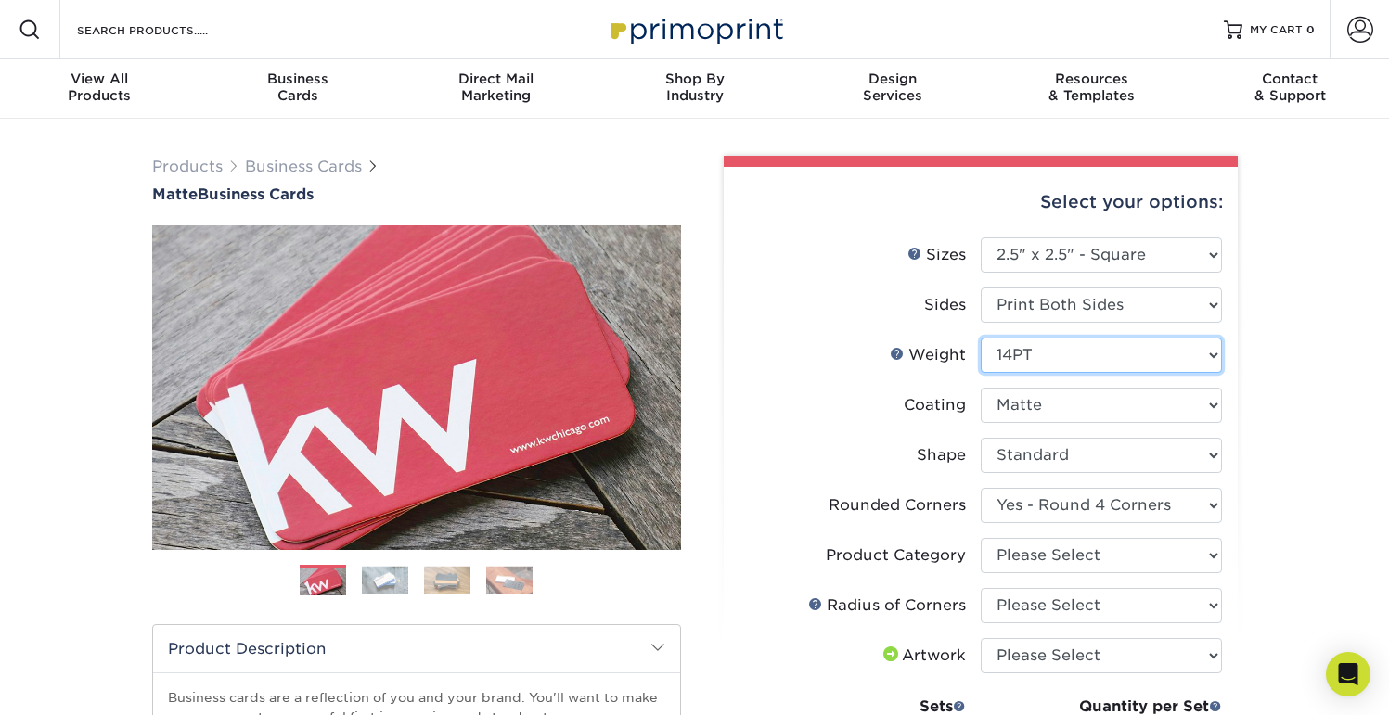
click at [1089, 355] on select "Please Select 16PT 14PT" at bounding box center [1101, 355] width 241 height 35
select select "16PT"
click at [981, 338] on select "Please Select 16PT 14PT" at bounding box center [1101, 355] width 241 height 35
select select "-1"
select select
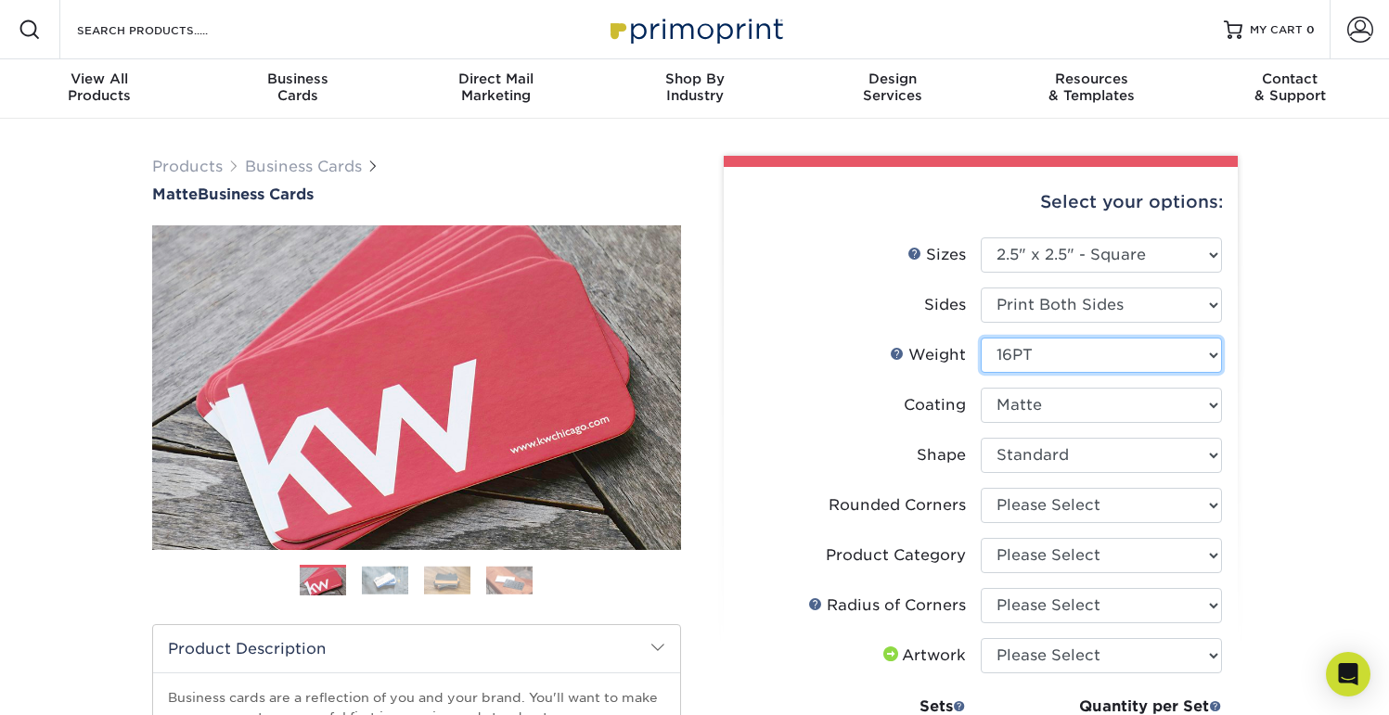
select select "-1"
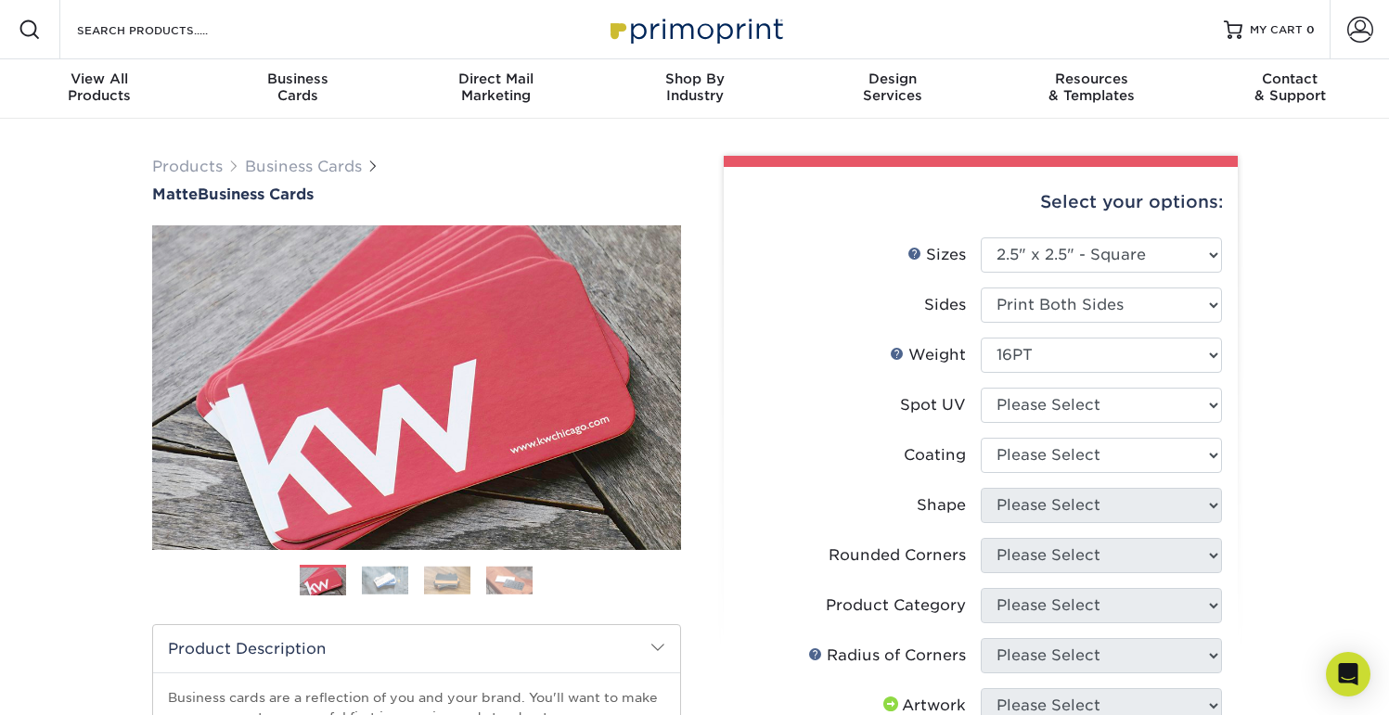
click at [1304, 367] on div "Products Business Cards Matte Business Cards Previous Next 100 $ 9" at bounding box center [694, 674] width 1389 height 1111
click at [1134, 408] on select "Please Select No Spot UV Front and Back (Both Sides) Front Only Back Only" at bounding box center [1101, 405] width 241 height 35
select select "2"
click at [981, 388] on select "Please Select No Spot UV Front and Back (Both Sides) Front Only Back Only" at bounding box center [1101, 405] width 241 height 35
select select "-1"
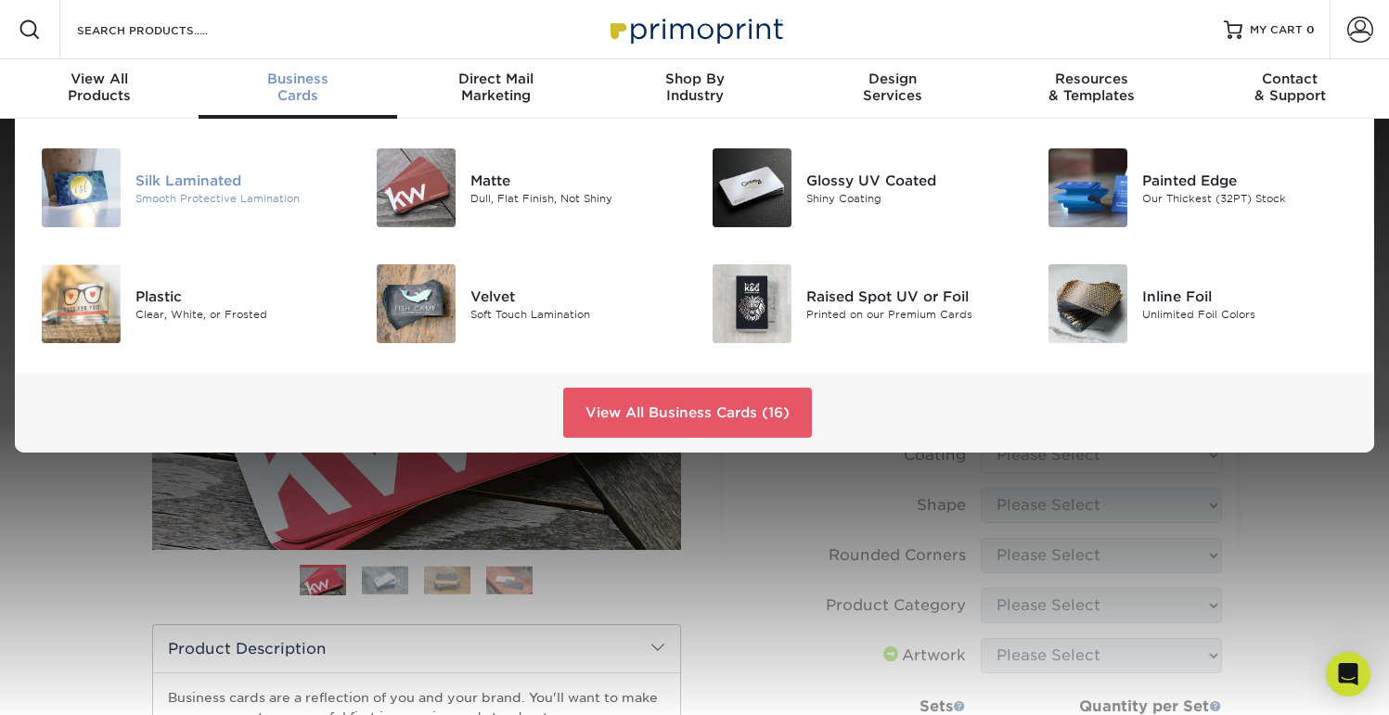
click at [152, 174] on div "Silk Laminated" at bounding box center [240, 180] width 210 height 20
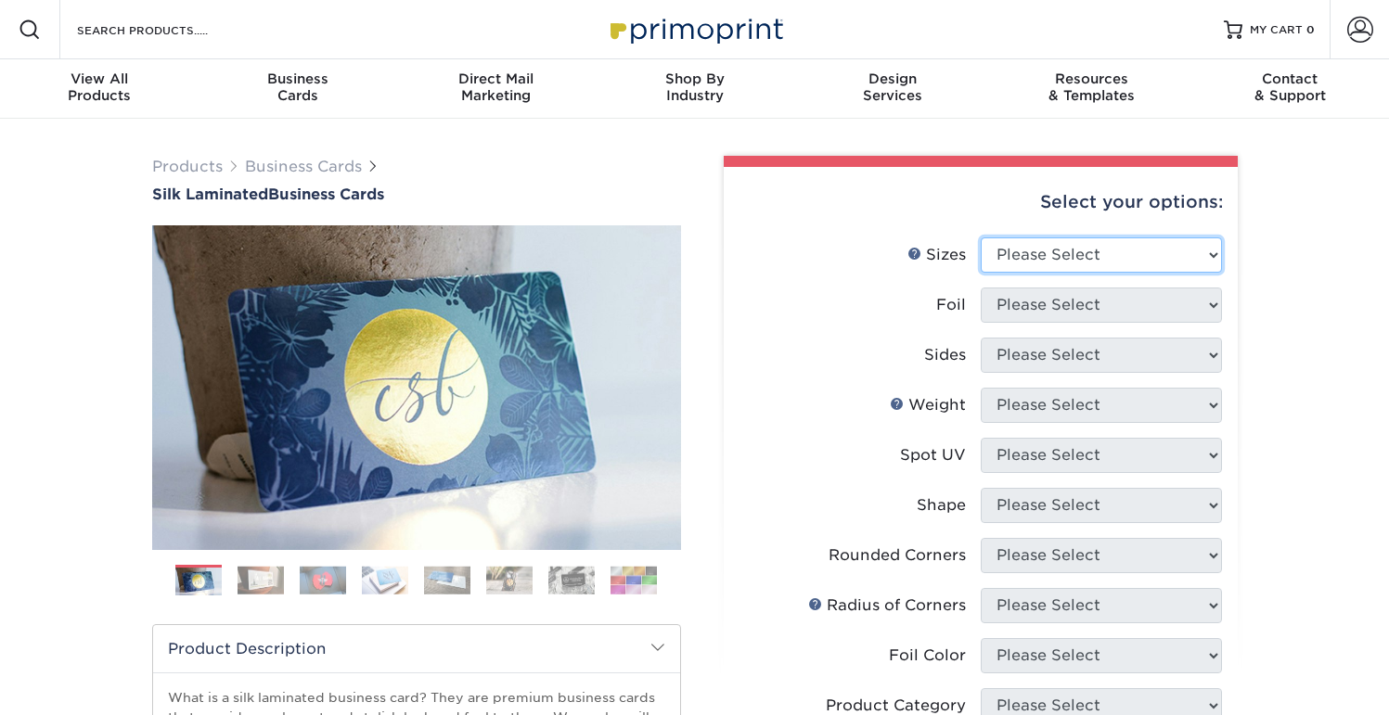
click at [1063, 246] on select "Please Select 1.5" x 3.5" - Mini 1.75" x 3.5" - Mini 2" x 2" - Square 2" x 3" -…" at bounding box center [1101, 255] width 241 height 35
select select "2.50x2.50"
click at [981, 238] on select "Please Select 1.5" x 3.5" - Mini 1.75" x 3.5" - Mini 2" x 2" - Square 2" x 3" -…" at bounding box center [1101, 255] width 241 height 35
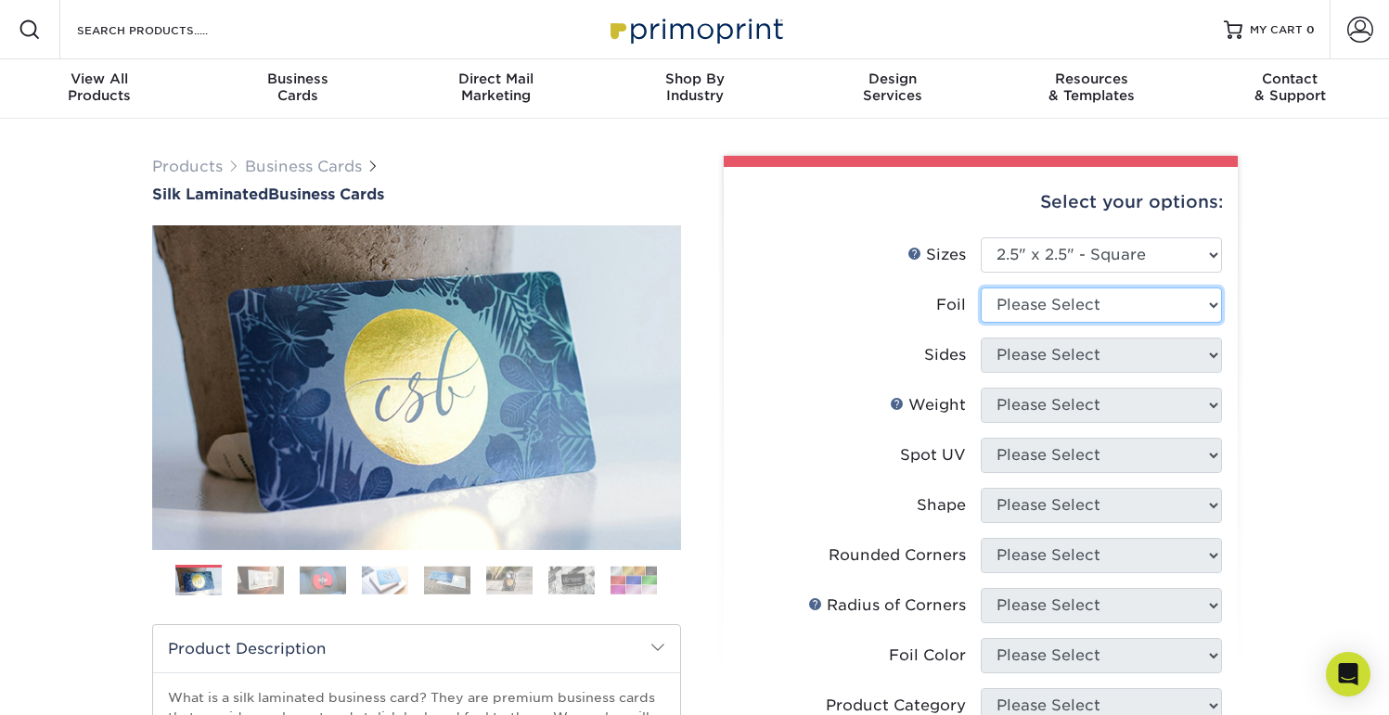
click at [1046, 311] on select "Please Select Yes No" at bounding box center [1101, 305] width 241 height 35
select select "0"
click at [981, 288] on select "Please Select Yes No" at bounding box center [1101, 305] width 241 height 35
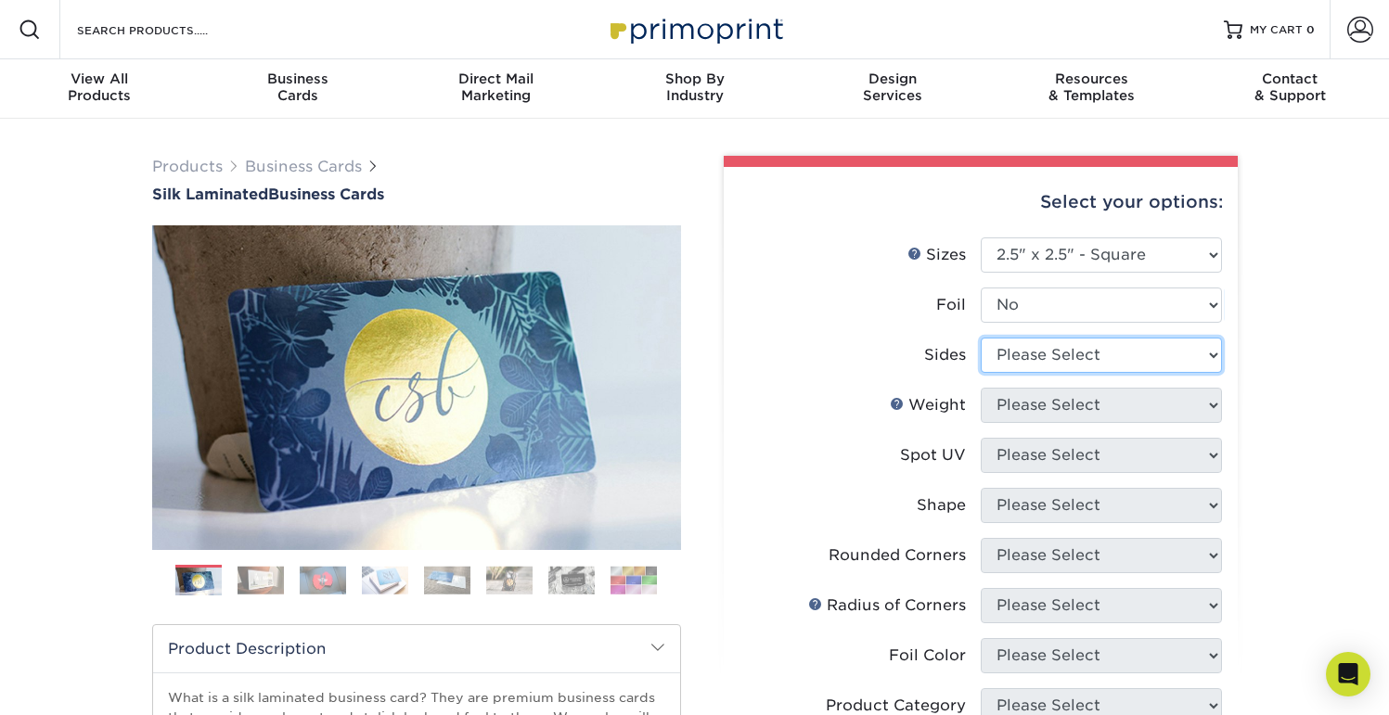
click at [1043, 364] on select "Please Select Print Both Sides Print Front Only" at bounding box center [1101, 355] width 241 height 35
select select "13abbda7-1d64-4f25-8bb2-c179b224825d"
click at [981, 338] on select "Please Select Print Both Sides Print Front Only" at bounding box center [1101, 355] width 241 height 35
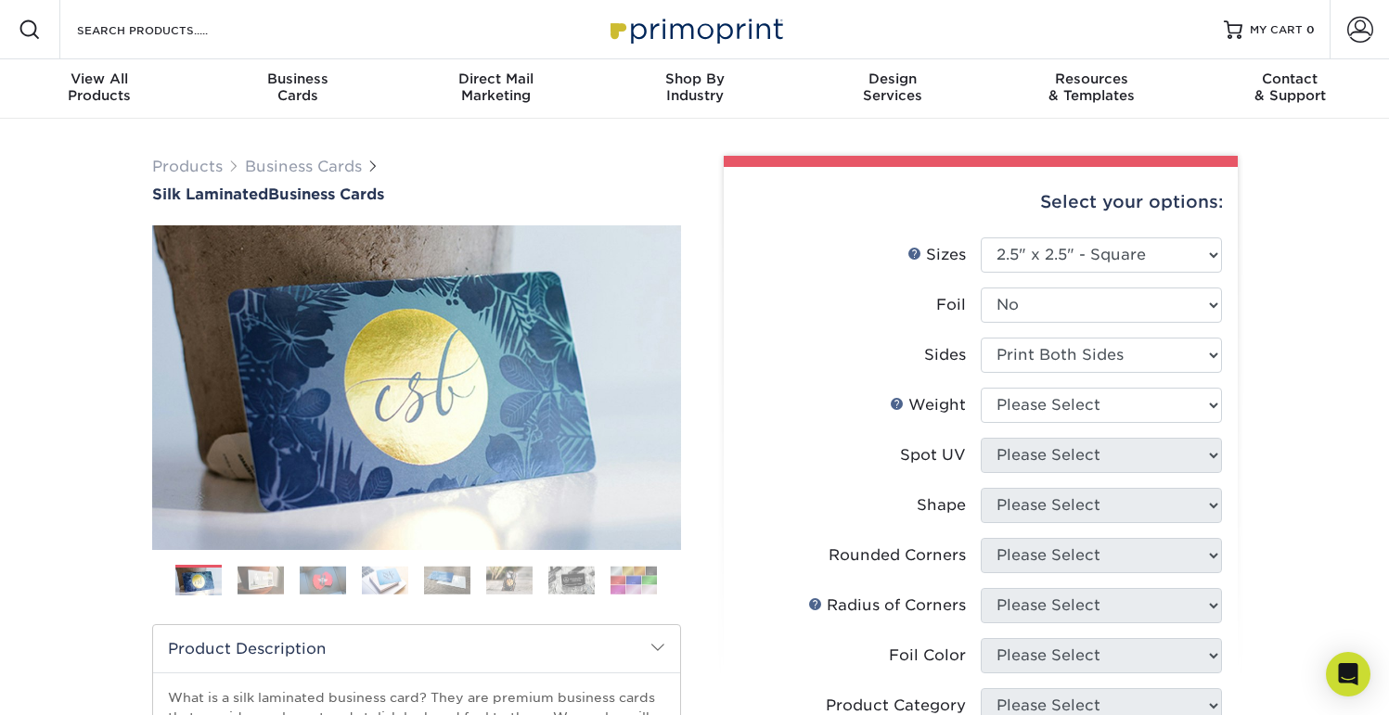
click at [1299, 358] on div "Products Business Cards Silk Laminated Business Cards Previous Next" at bounding box center [694, 706] width 1389 height 1174
click at [1172, 416] on select "Please Select 16PT" at bounding box center [1101, 405] width 241 height 35
select select "16PT"
click at [981, 388] on select "Please Select 16PT" at bounding box center [1101, 405] width 241 height 35
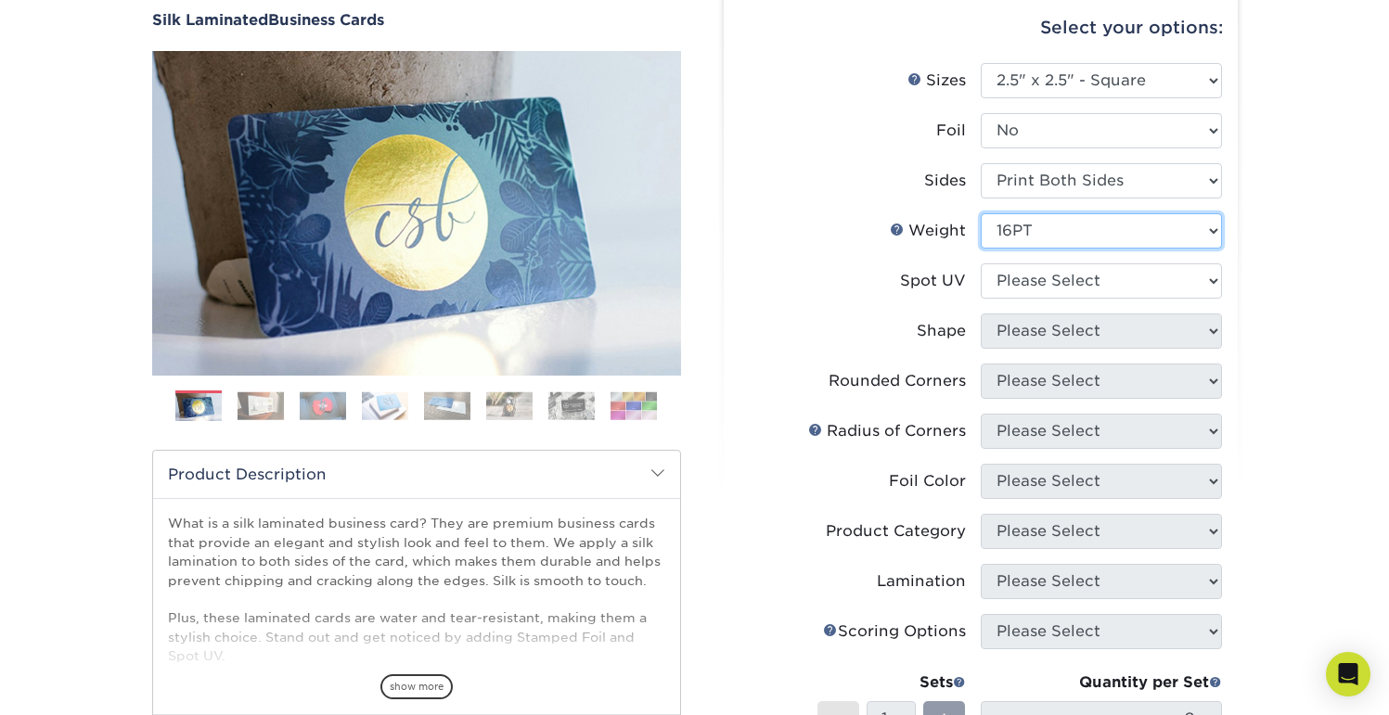
scroll to position [203, 0]
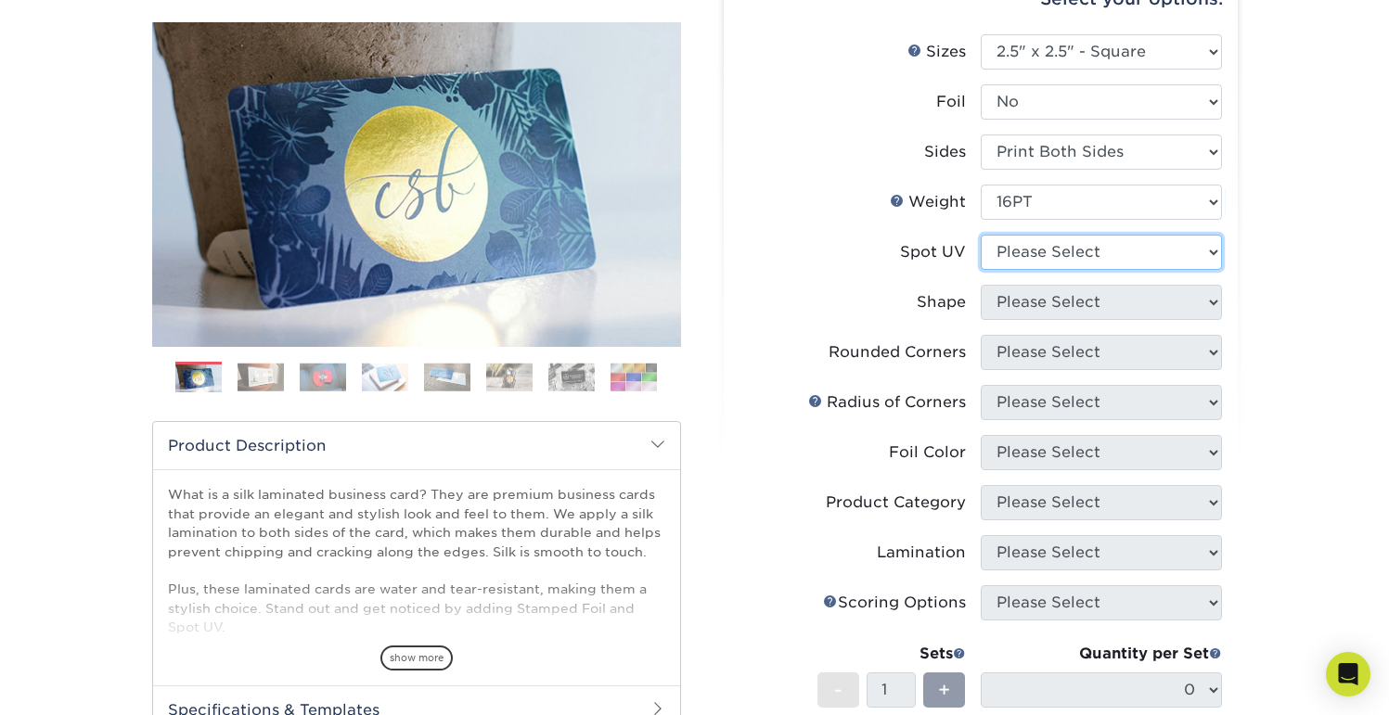
click at [1089, 251] on select "Please Select No Spot UV Front and Back (Both Sides) Front Only Back Only" at bounding box center [1101, 252] width 241 height 35
select select "2"
click at [981, 235] on select "Please Select No Spot UV Front and Back (Both Sides) Front Only Back Only" at bounding box center [1101, 252] width 241 height 35
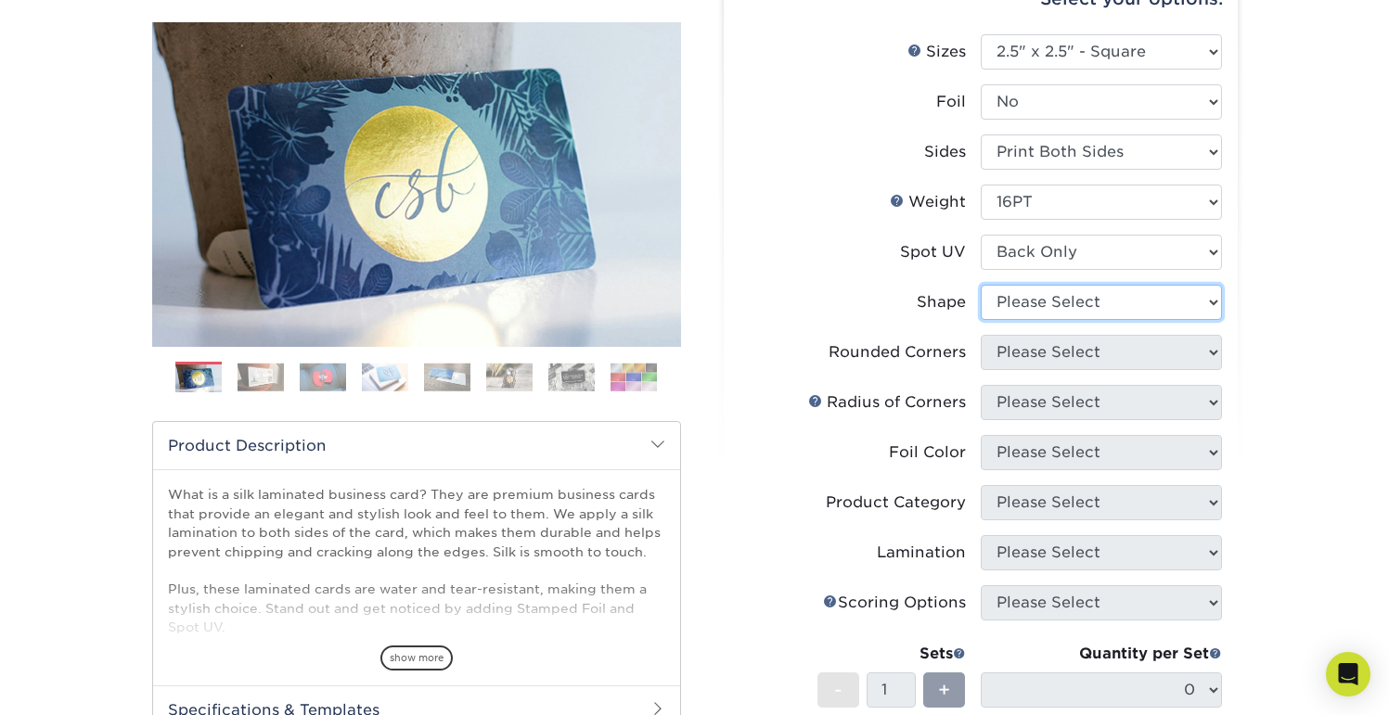
click at [1034, 294] on select "Please Select Standard" at bounding box center [1101, 302] width 241 height 35
select select "standard"
click at [981, 285] on select "Please Select Standard" at bounding box center [1101, 302] width 241 height 35
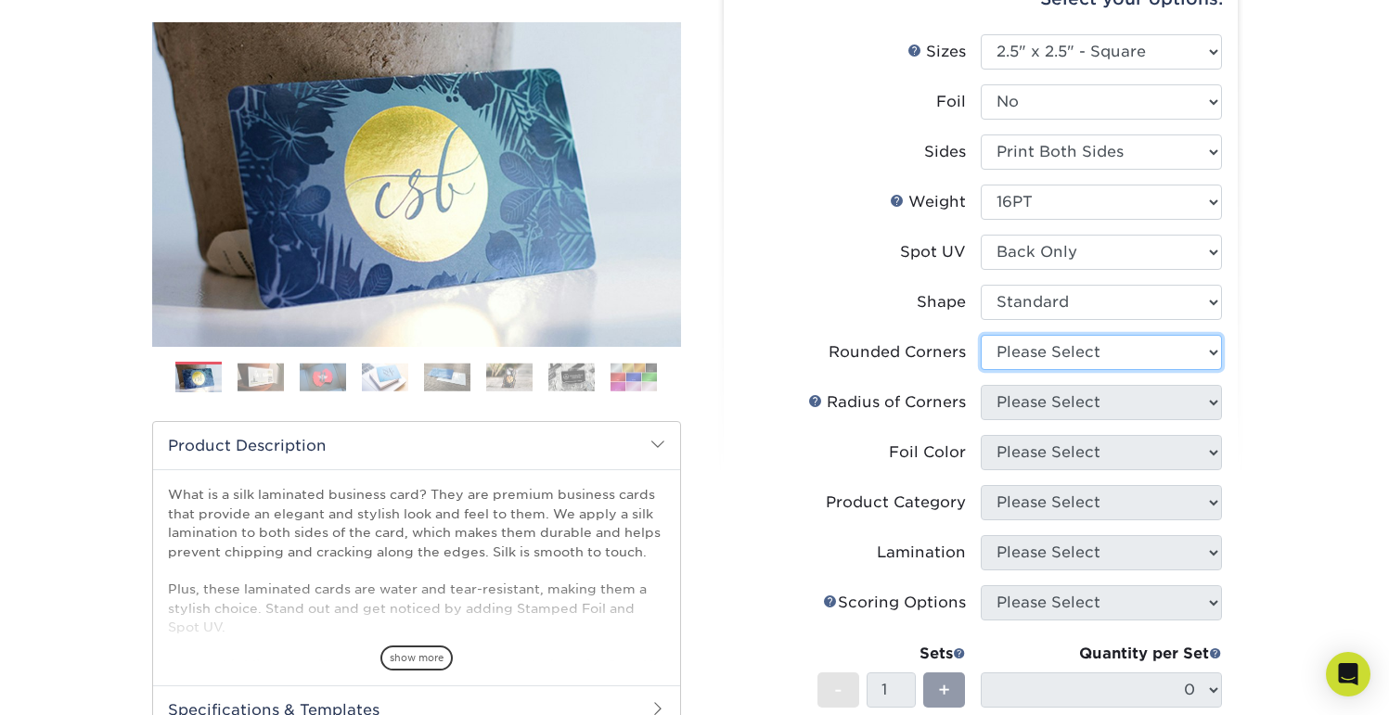
click at [1035, 361] on select "Please Select Yes - Round 2 Corners Yes - Round 4 Corners No" at bounding box center [1101, 352] width 241 height 35
select select "7672df9e-0e0a-464d-8e1f-920c575e4da3"
click at [981, 335] on select "Please Select Yes - Round 2 Corners Yes - Round 4 Corners No" at bounding box center [1101, 352] width 241 height 35
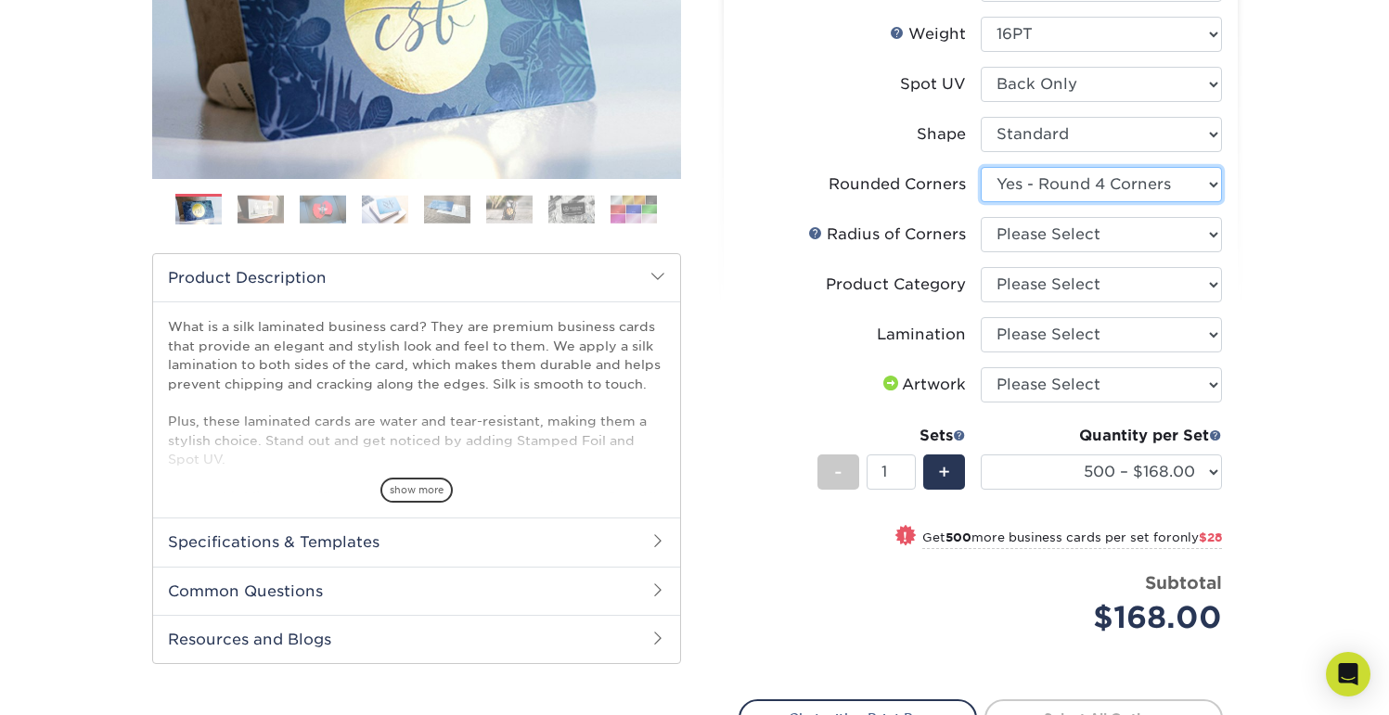
scroll to position [382, 0]
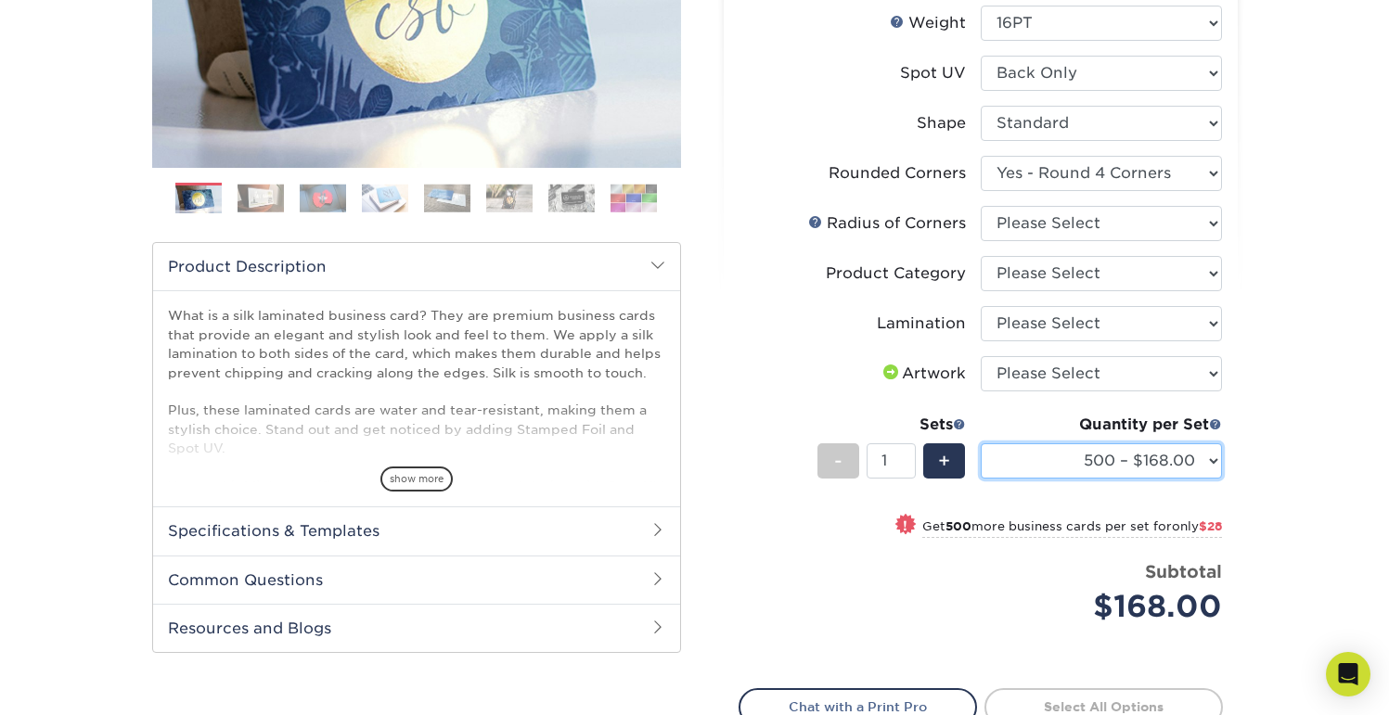
click at [1151, 450] on select "500 – $168.00 1000 – $196.00 2500 – $471.00 5000 – $790.00" at bounding box center [1101, 461] width 241 height 35
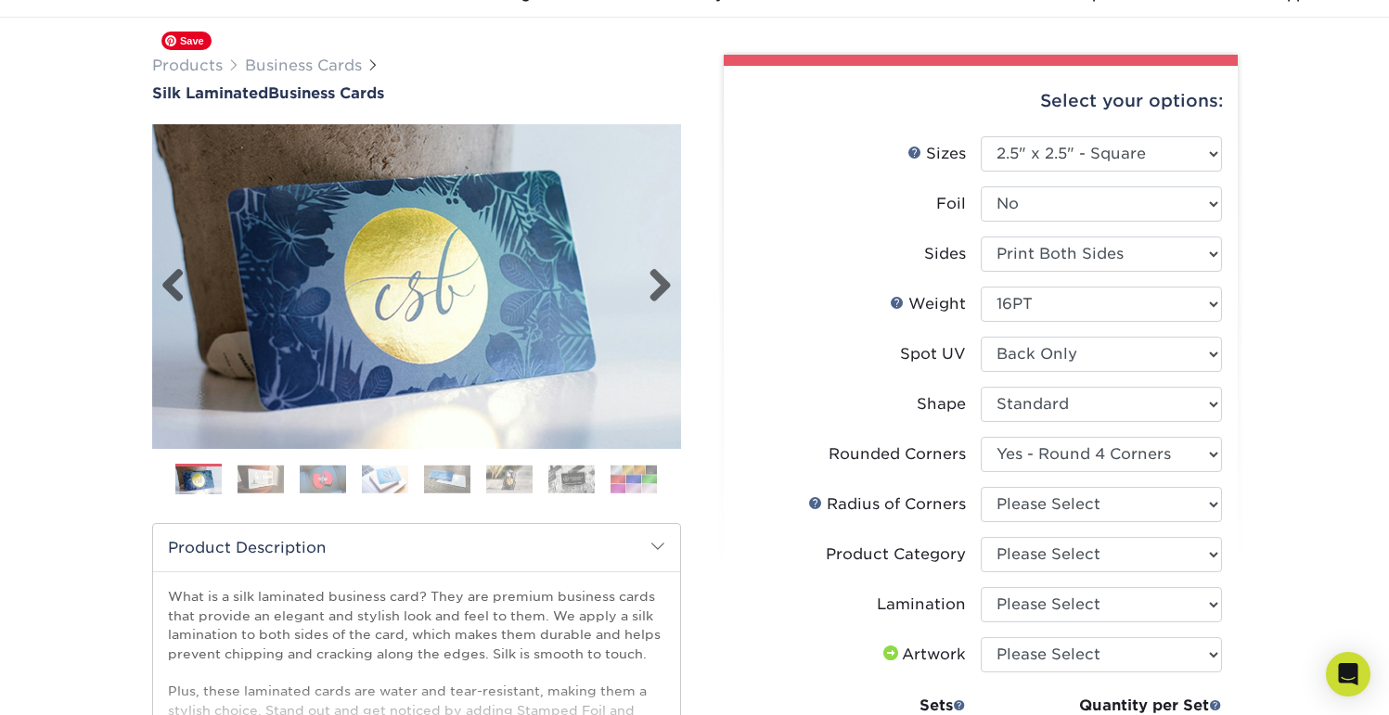
scroll to position [0, 0]
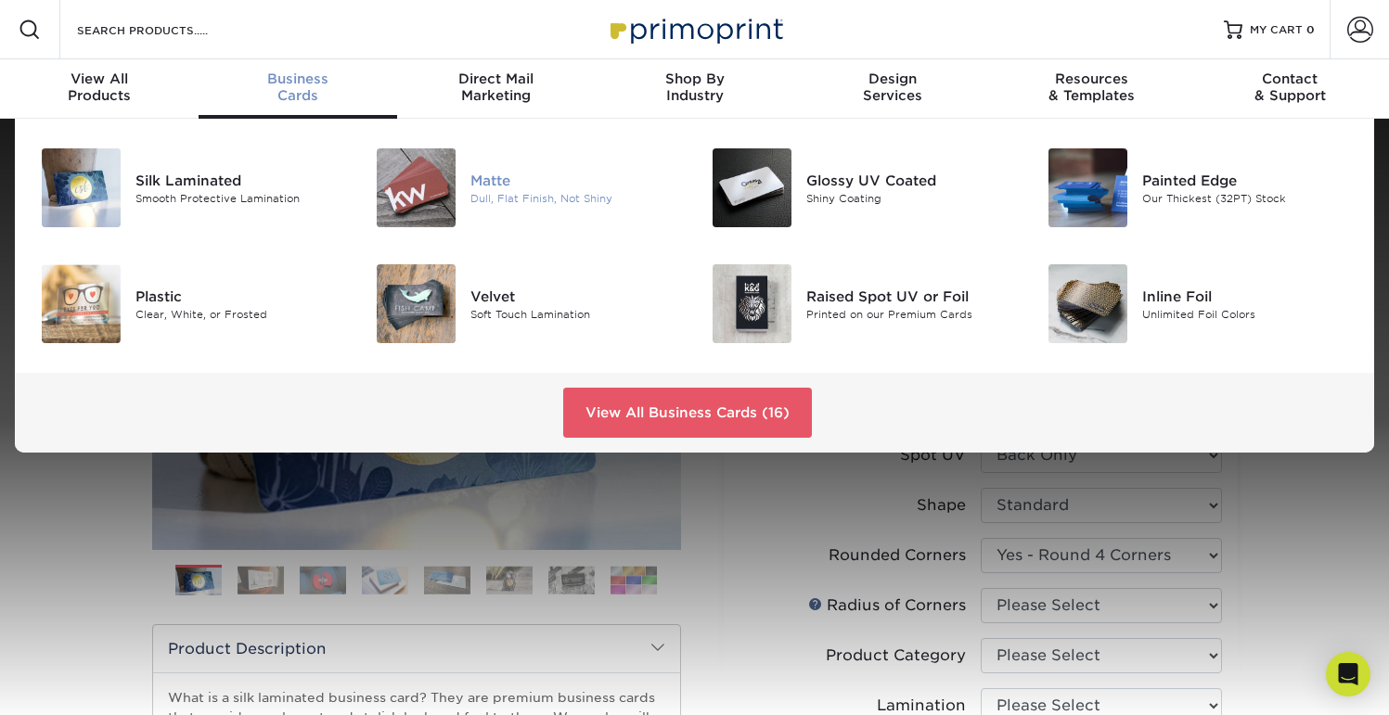
click at [481, 175] on div "Matte" at bounding box center [575, 180] width 210 height 20
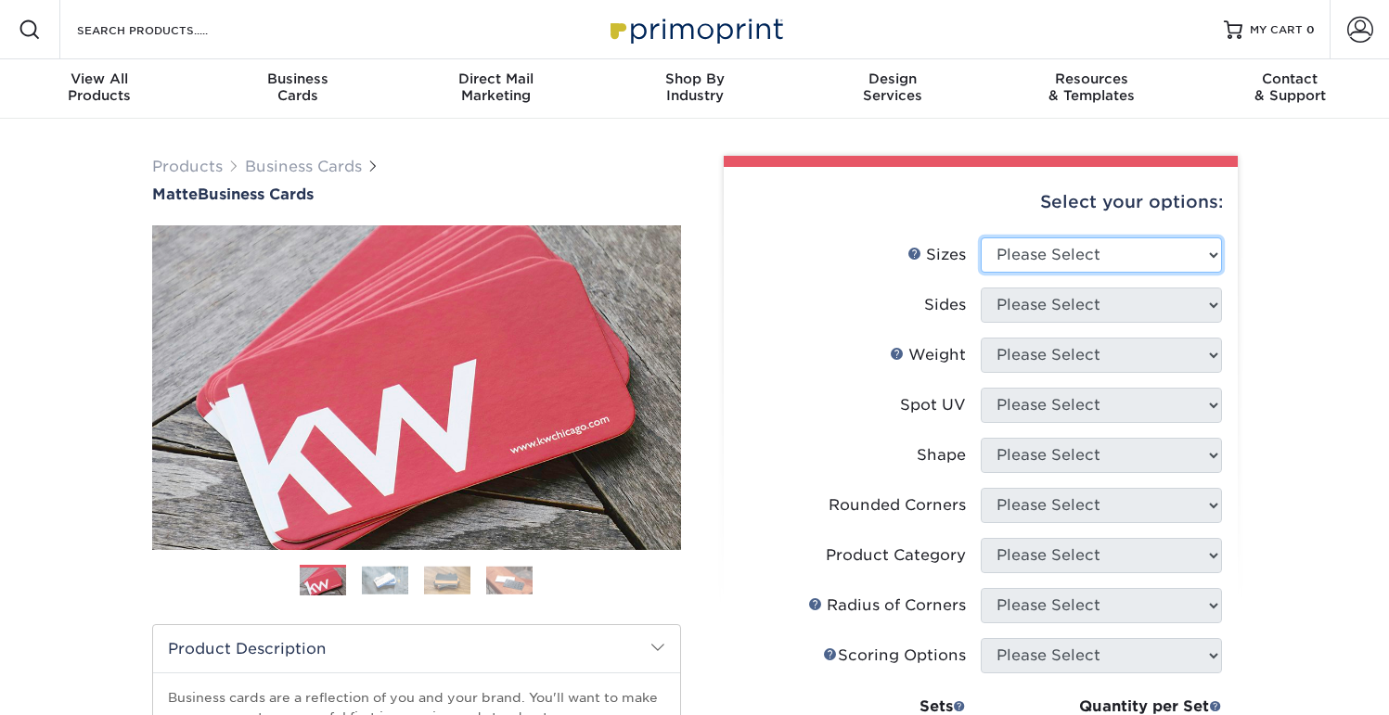
click at [1051, 258] on select "Please Select 1.5" x 3.5" - Mini 1.75" x 3.5" - Mini 2" x 2" - Square 2" x 3" -…" at bounding box center [1101, 255] width 241 height 35
select select "2.50x2.50"
click at [981, 238] on select "Please Select 1.5" x 3.5" - Mini 1.75" x 3.5" - Mini 2" x 2" - Square 2" x 3" -…" at bounding box center [1101, 255] width 241 height 35
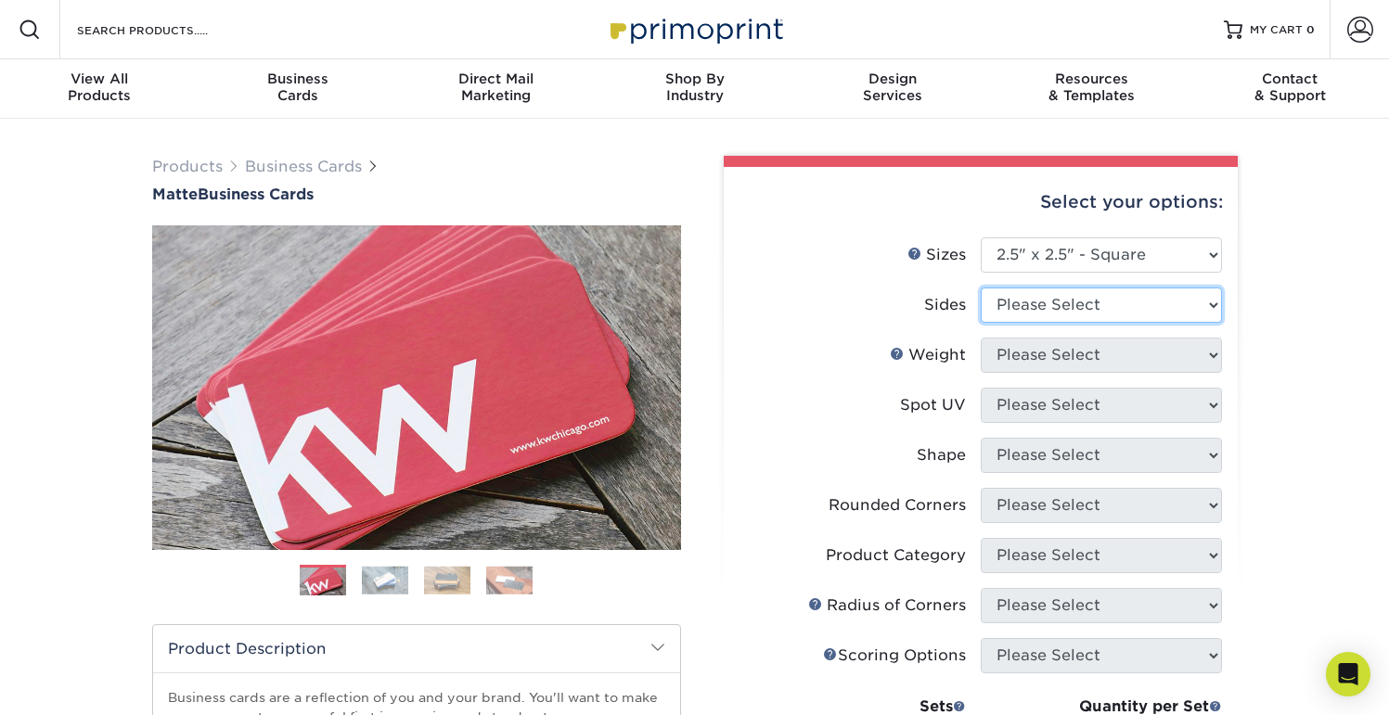
click at [1001, 306] on select "Please Select Print Both Sides Print Front Only" at bounding box center [1101, 305] width 241 height 35
select select "13abbda7-1d64-4f25-8bb2-c179b224825d"
click at [981, 288] on select "Please Select Print Both Sides Print Front Only" at bounding box center [1101, 305] width 241 height 35
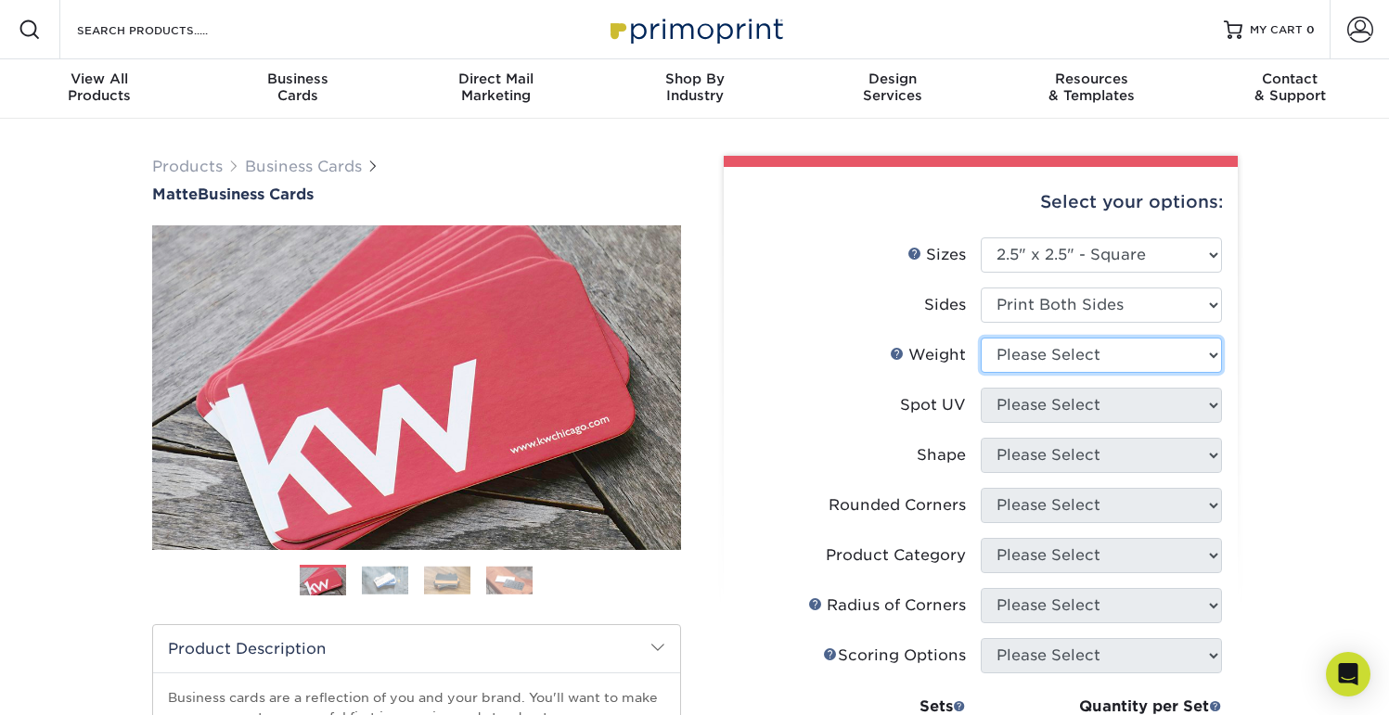
click at [1011, 356] on select "Please Select 16PT 14PT" at bounding box center [1101, 355] width 241 height 35
select select "16PT"
click at [981, 338] on select "Please Select 16PT 14PT" at bounding box center [1101, 355] width 241 height 35
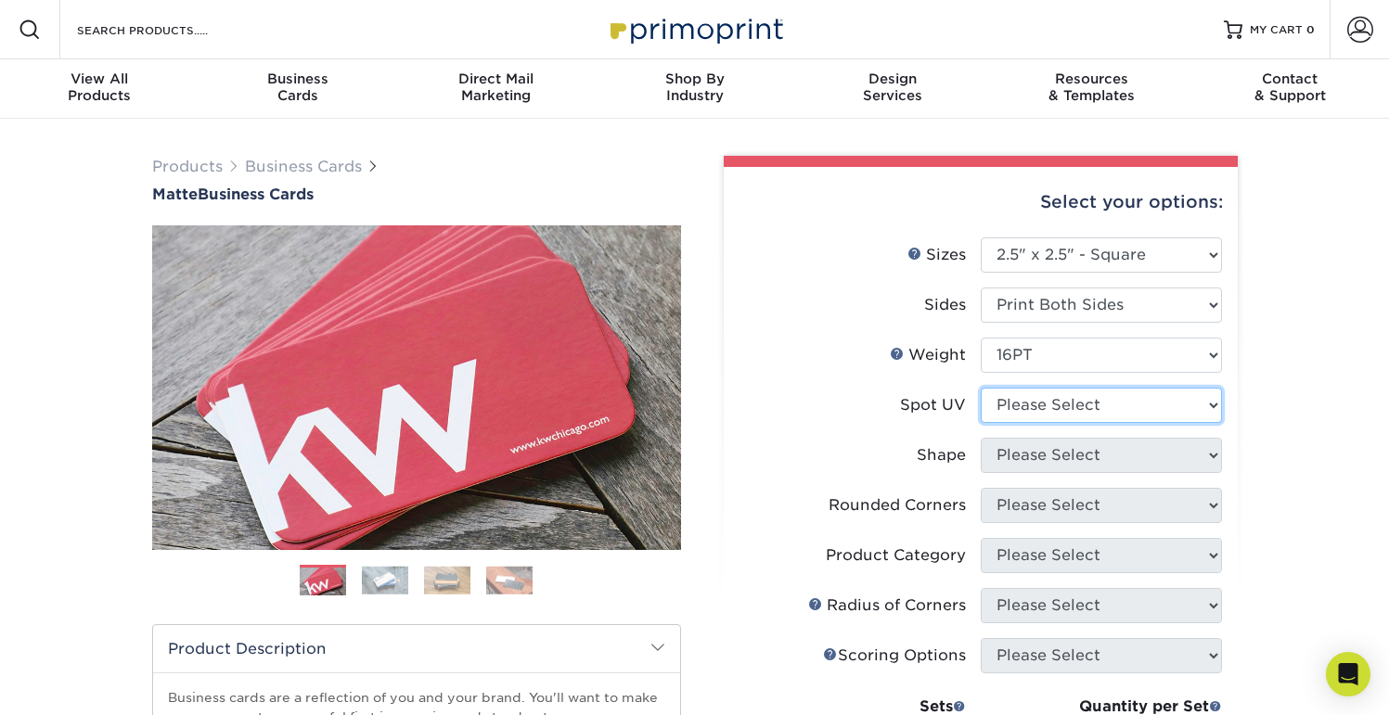
click at [1016, 401] on select "Please Select No Spot UV Front and Back (Both Sides) Front Only Back Only" at bounding box center [1101, 405] width 241 height 35
select select "2"
click at [981, 388] on select "Please Select No Spot UV Front and Back (Both Sides) Front Only Back Only" at bounding box center [1101, 405] width 241 height 35
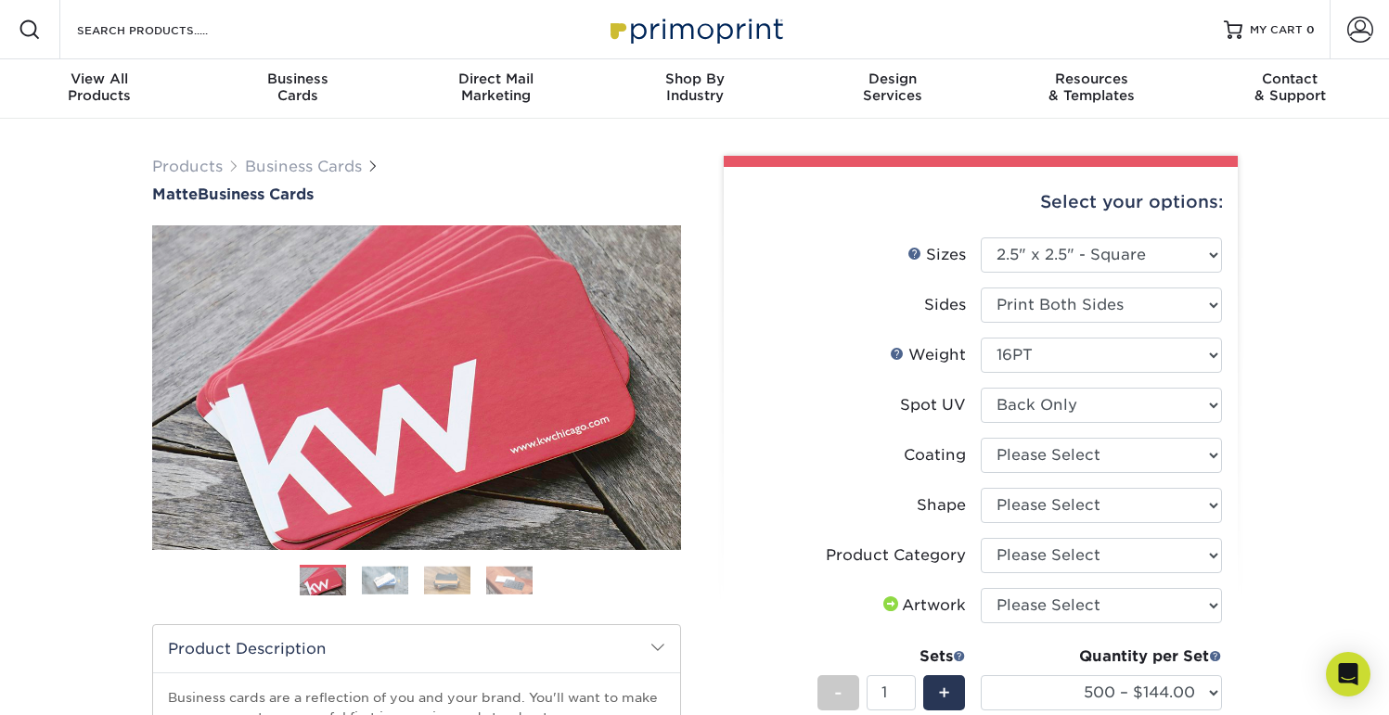
click at [1284, 400] on div "Products Business Cards Matte Business Cards Previous Next 100 $ 9" at bounding box center [694, 628] width 1389 height 1018
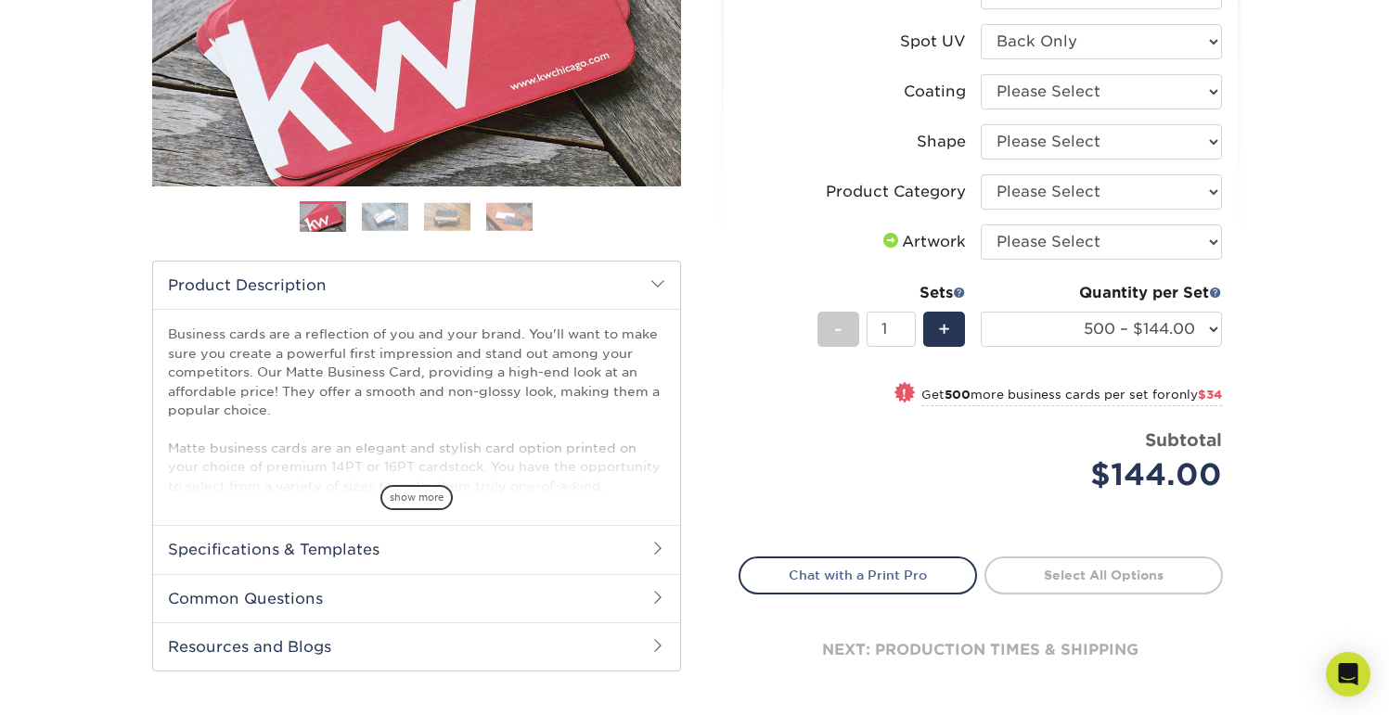
scroll to position [367, 0]
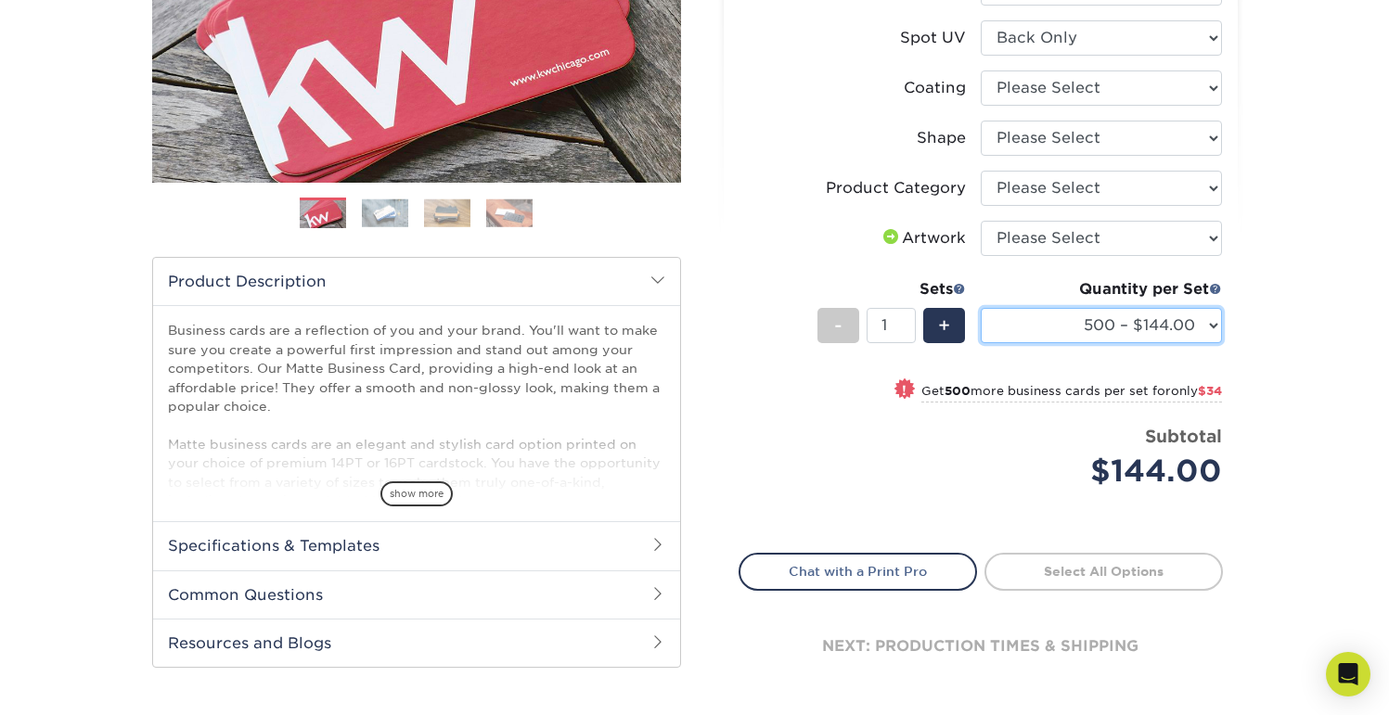
click at [1133, 337] on select "500 – $144.00 1000 – $178.00 2500 – $297.00 5000 – $371.00 10000 – $702.00 1500…" at bounding box center [1101, 325] width 241 height 35
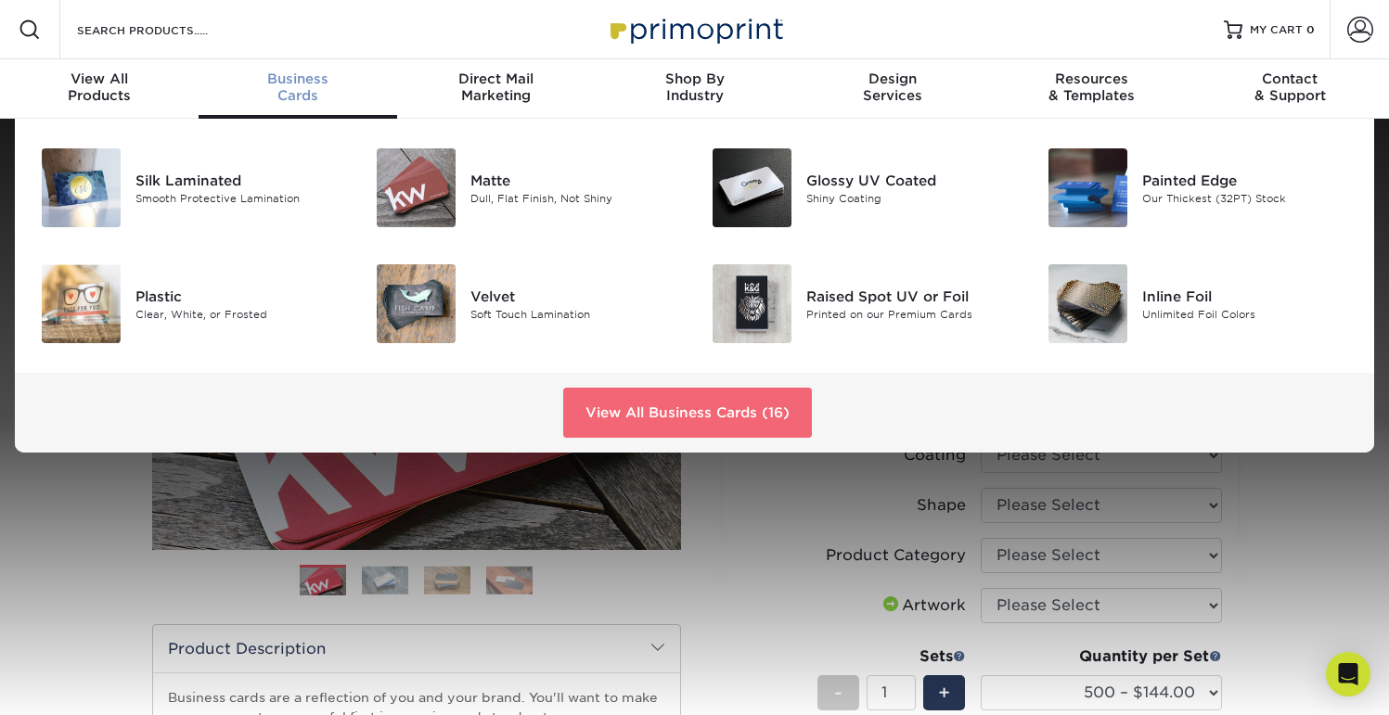
click at [671, 417] on link "View All Business Cards (16)" at bounding box center [687, 413] width 249 height 50
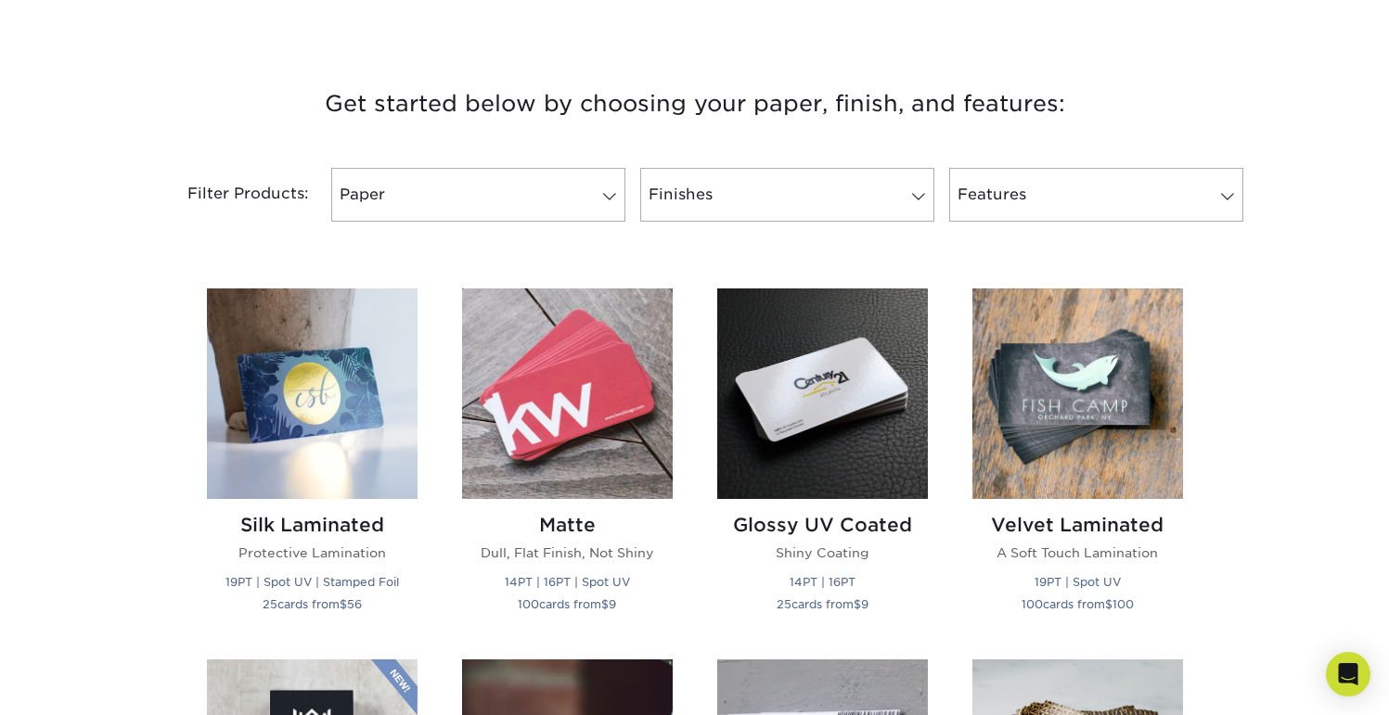
scroll to position [663, 0]
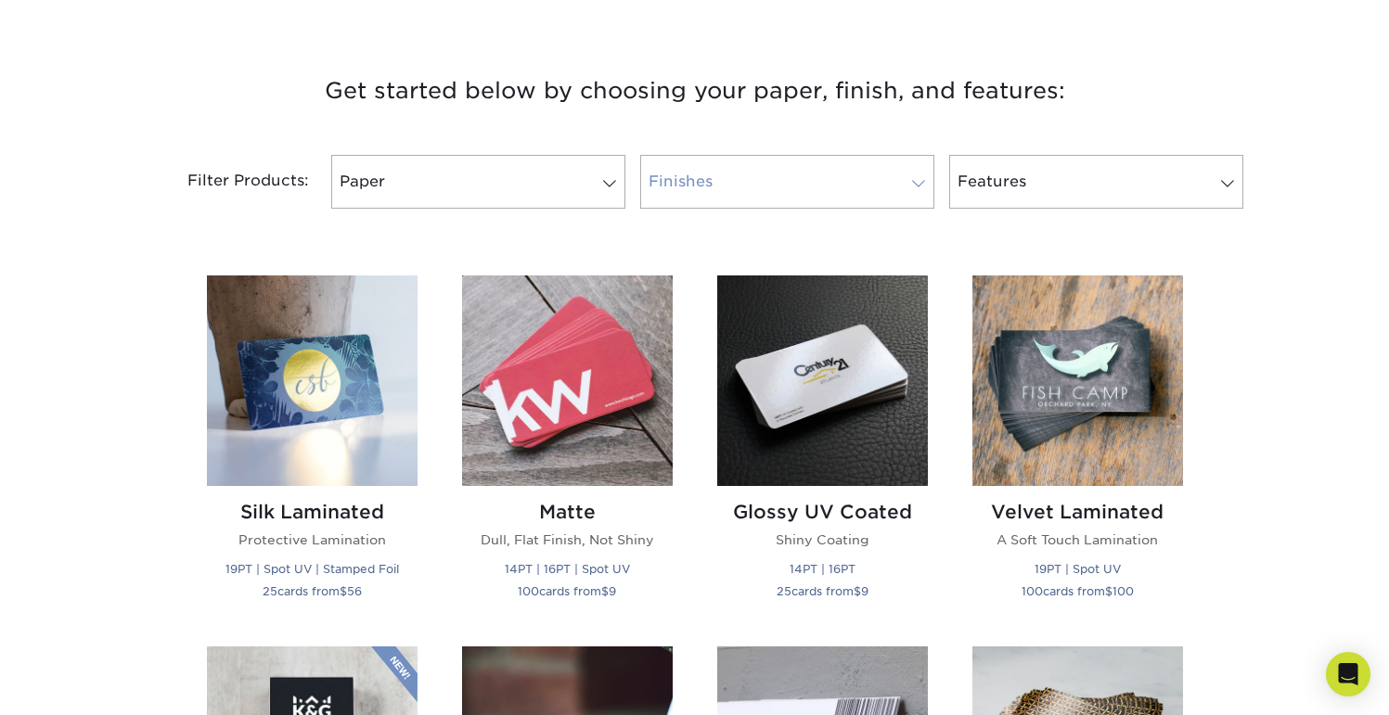
click at [873, 186] on link "Finishes" at bounding box center [787, 182] width 294 height 54
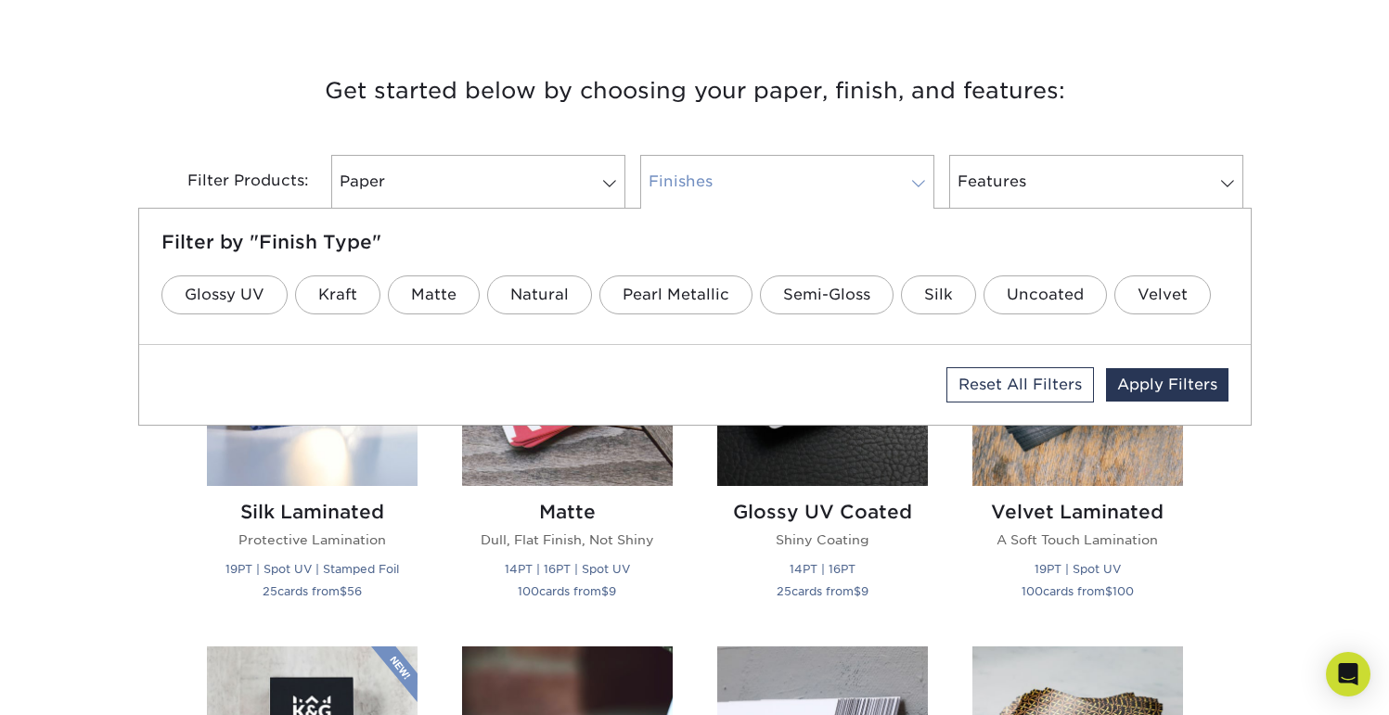
click at [870, 163] on link "Finishes" at bounding box center [787, 182] width 294 height 54
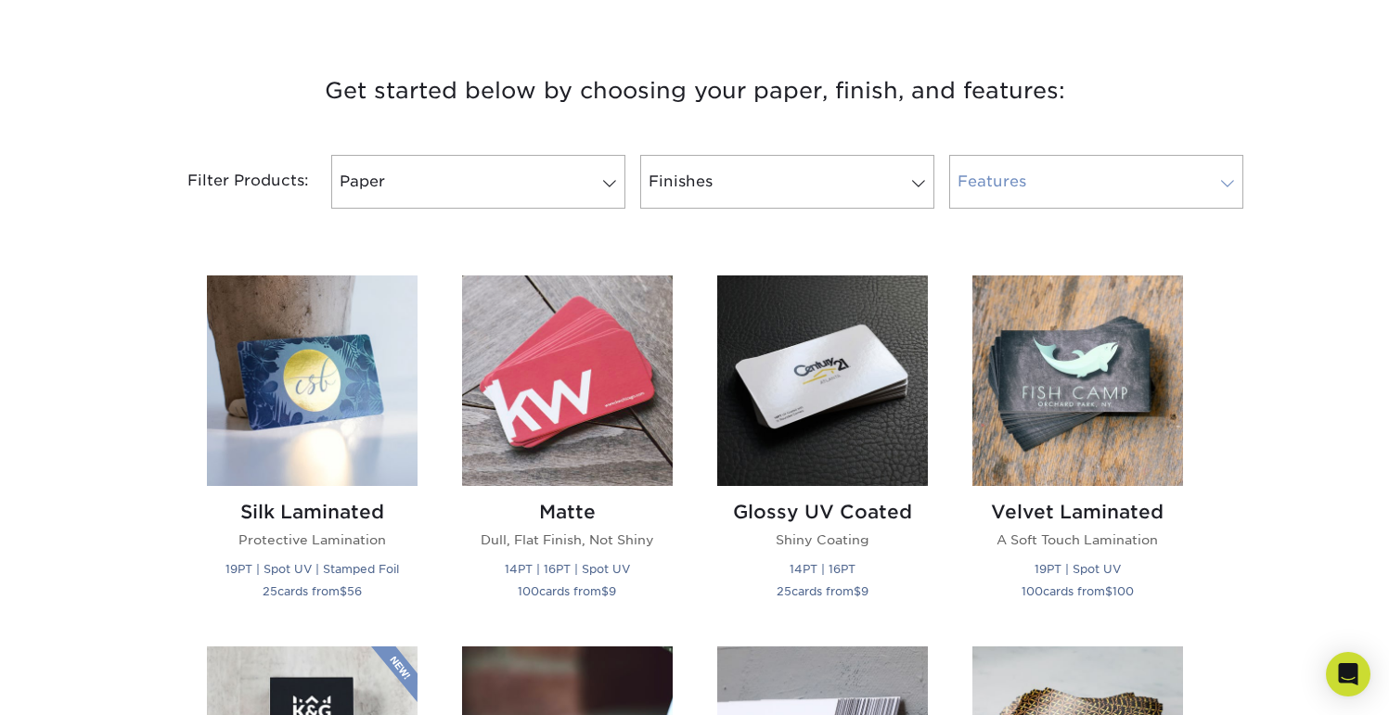
click at [1080, 165] on link "Features" at bounding box center [1096, 182] width 294 height 54
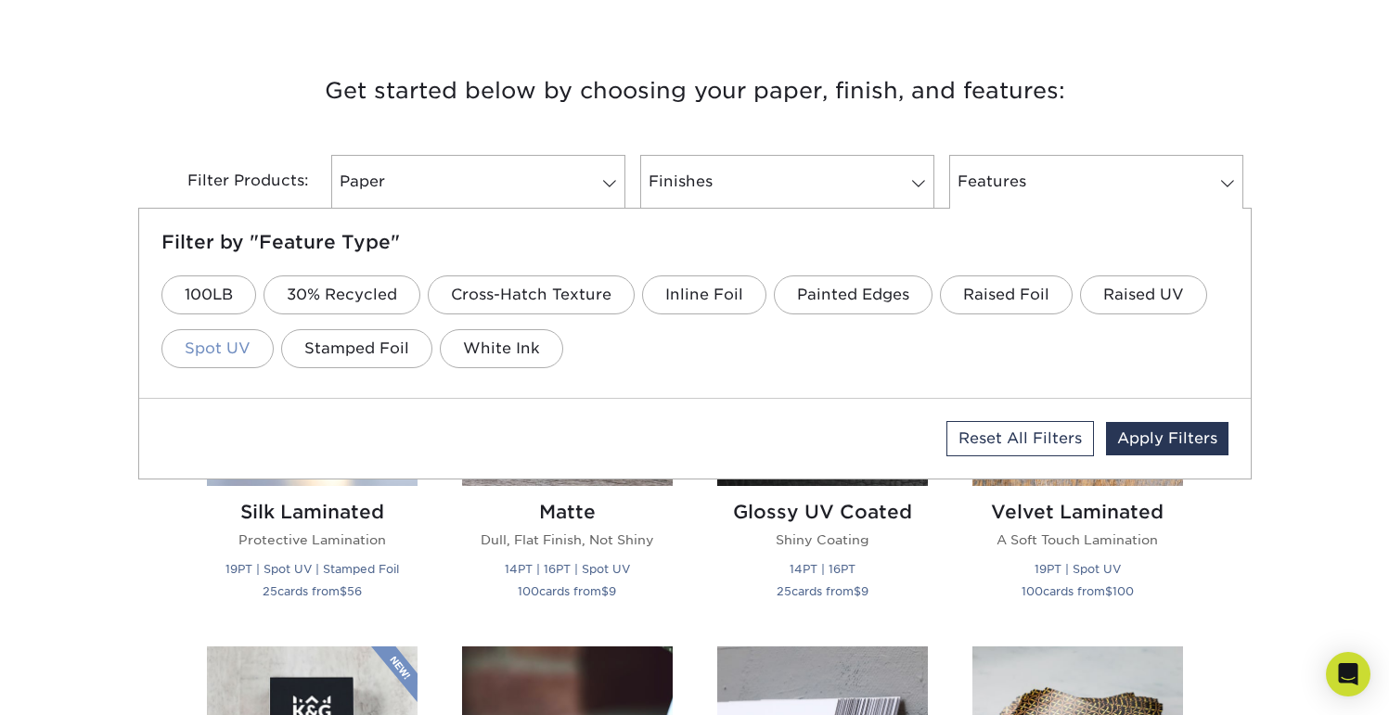
click at [201, 350] on link "Spot UV" at bounding box center [217, 348] width 112 height 39
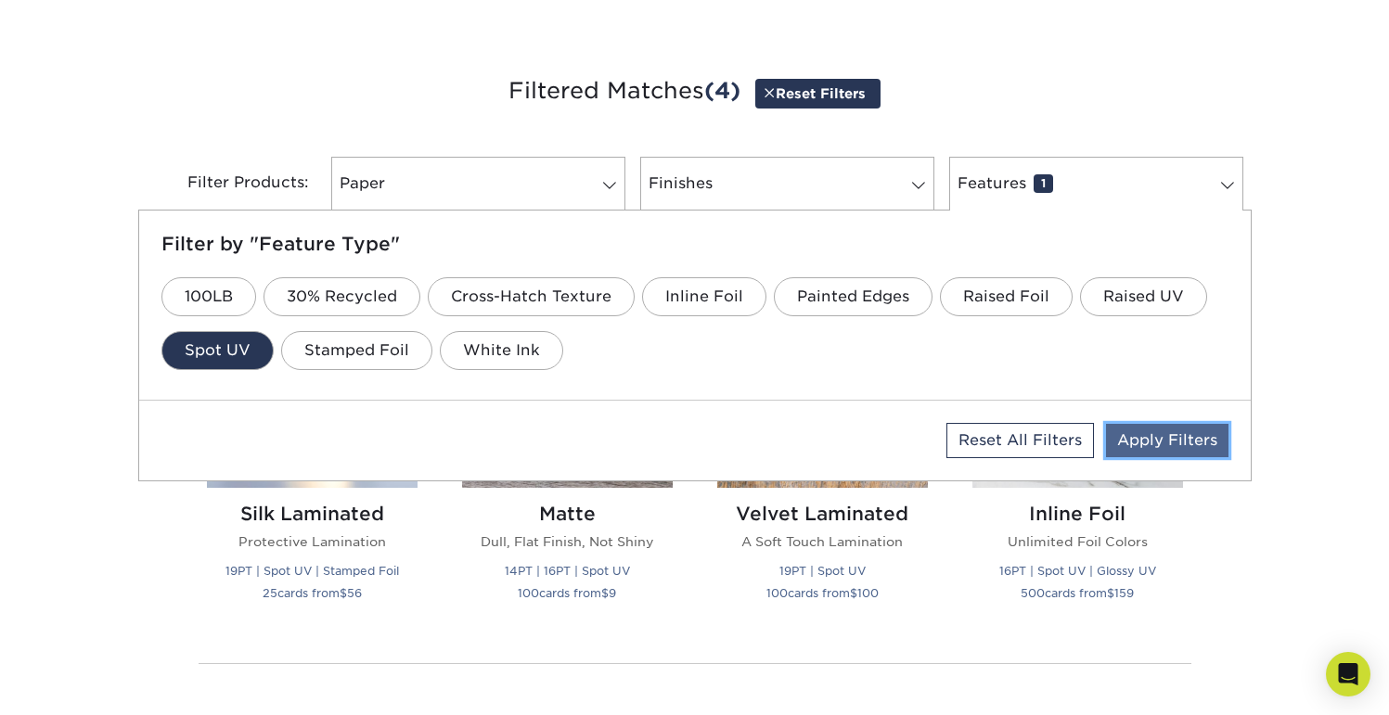
click at [1137, 452] on link "Apply Filters" at bounding box center [1167, 440] width 122 height 33
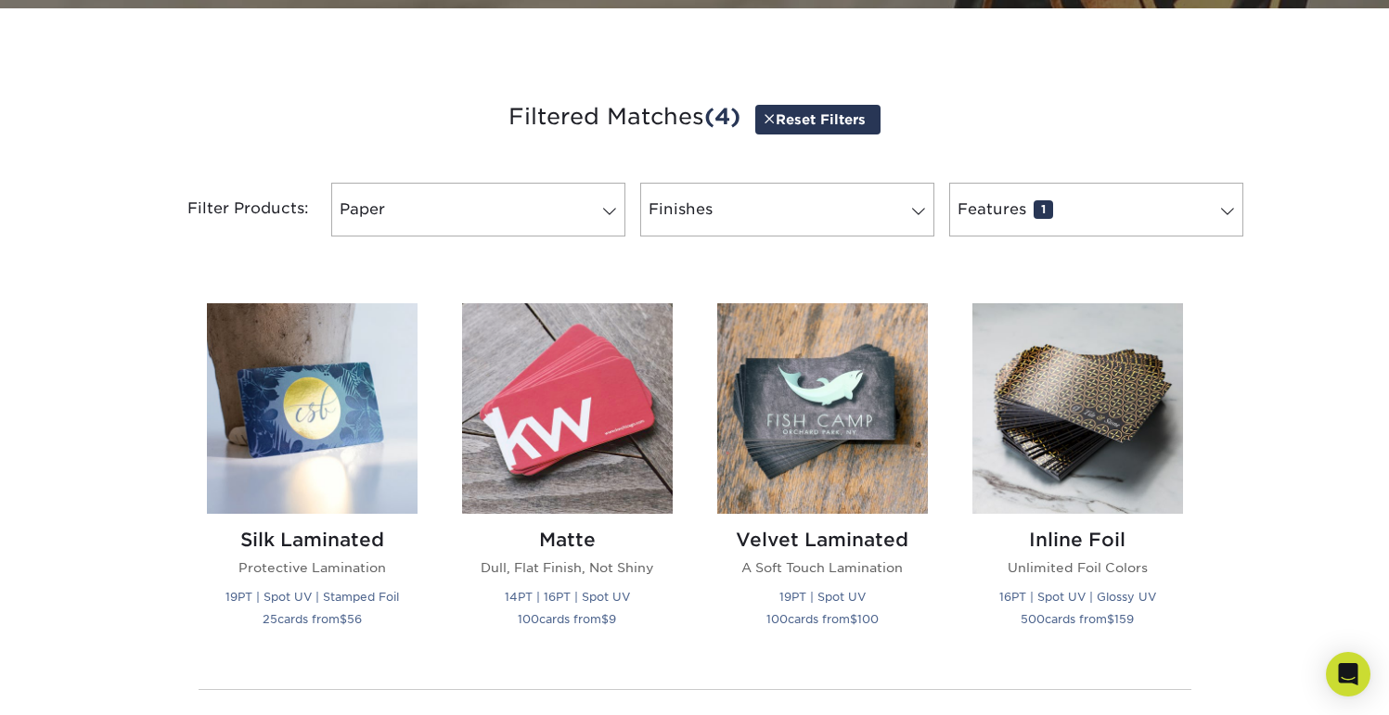
scroll to position [627, 0]
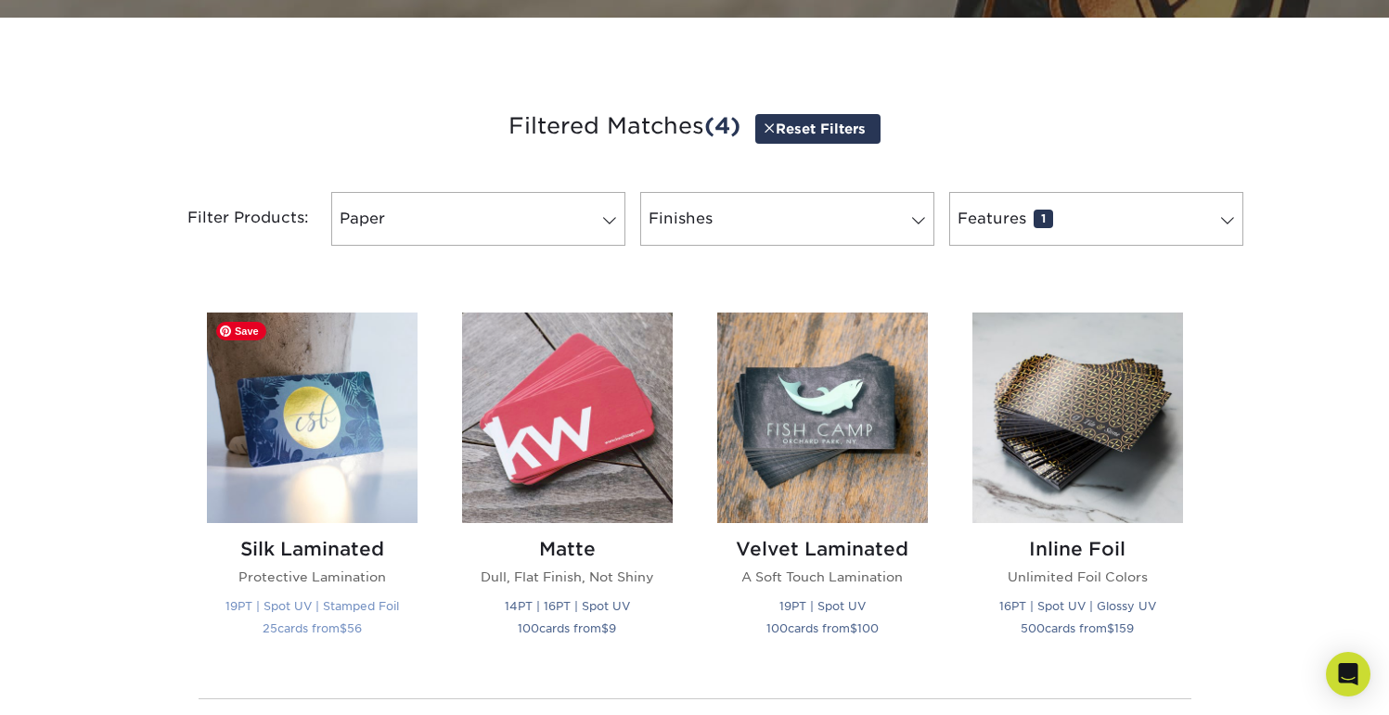
click at [303, 431] on img at bounding box center [312, 418] width 211 height 211
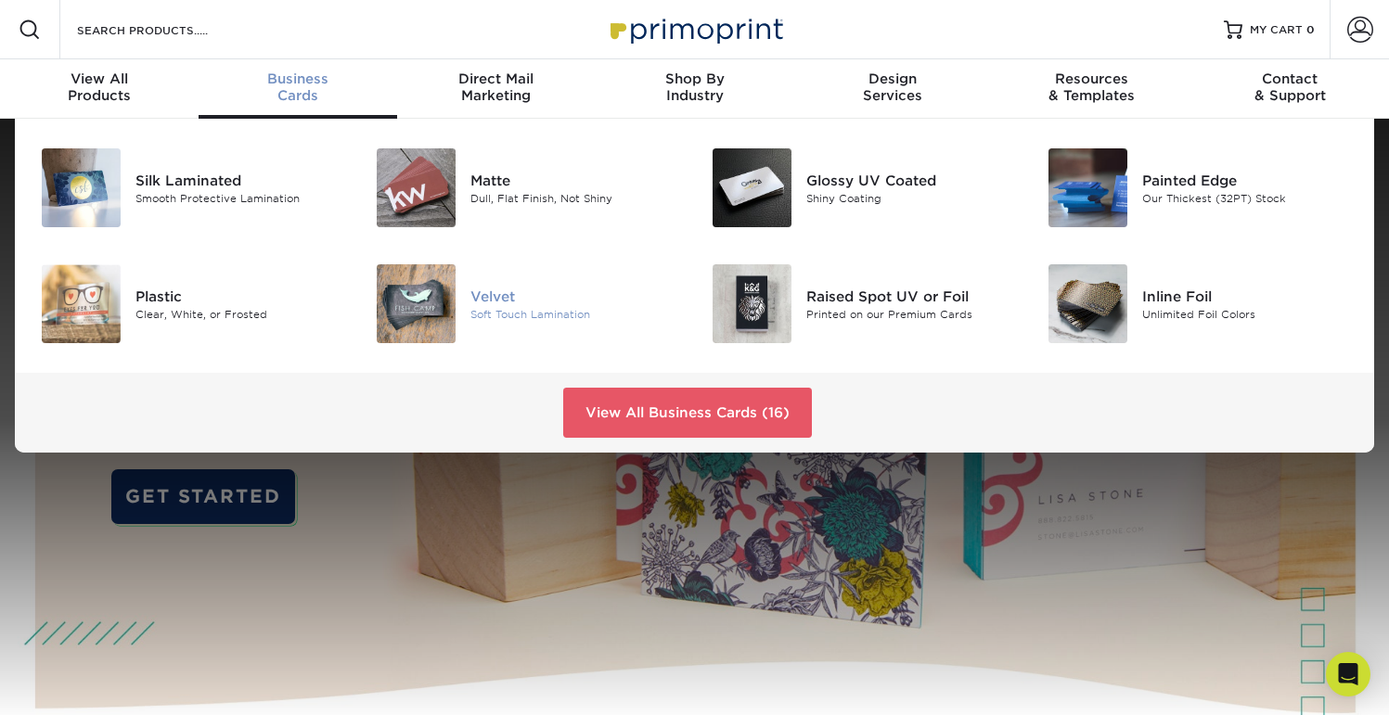
click at [471, 301] on div "Velvet" at bounding box center [575, 296] width 210 height 20
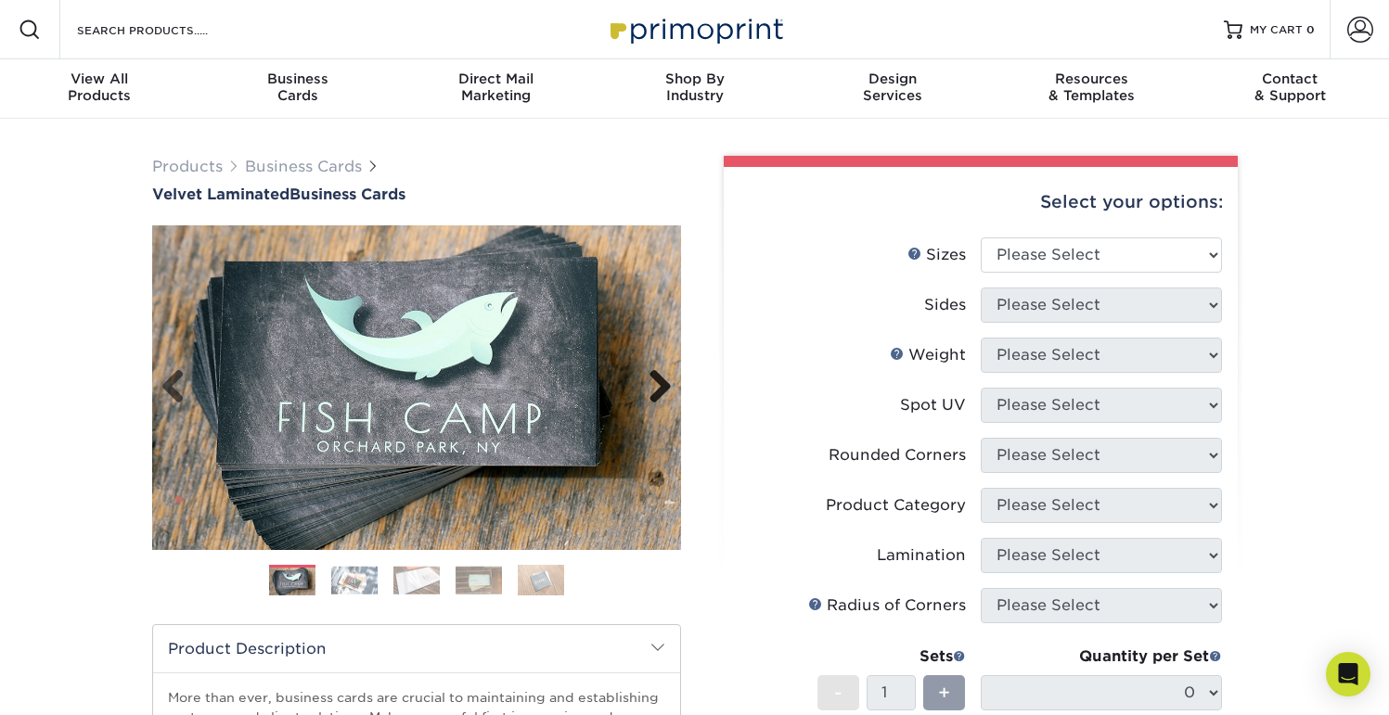
click at [671, 387] on link "Next" at bounding box center [653, 387] width 37 height 37
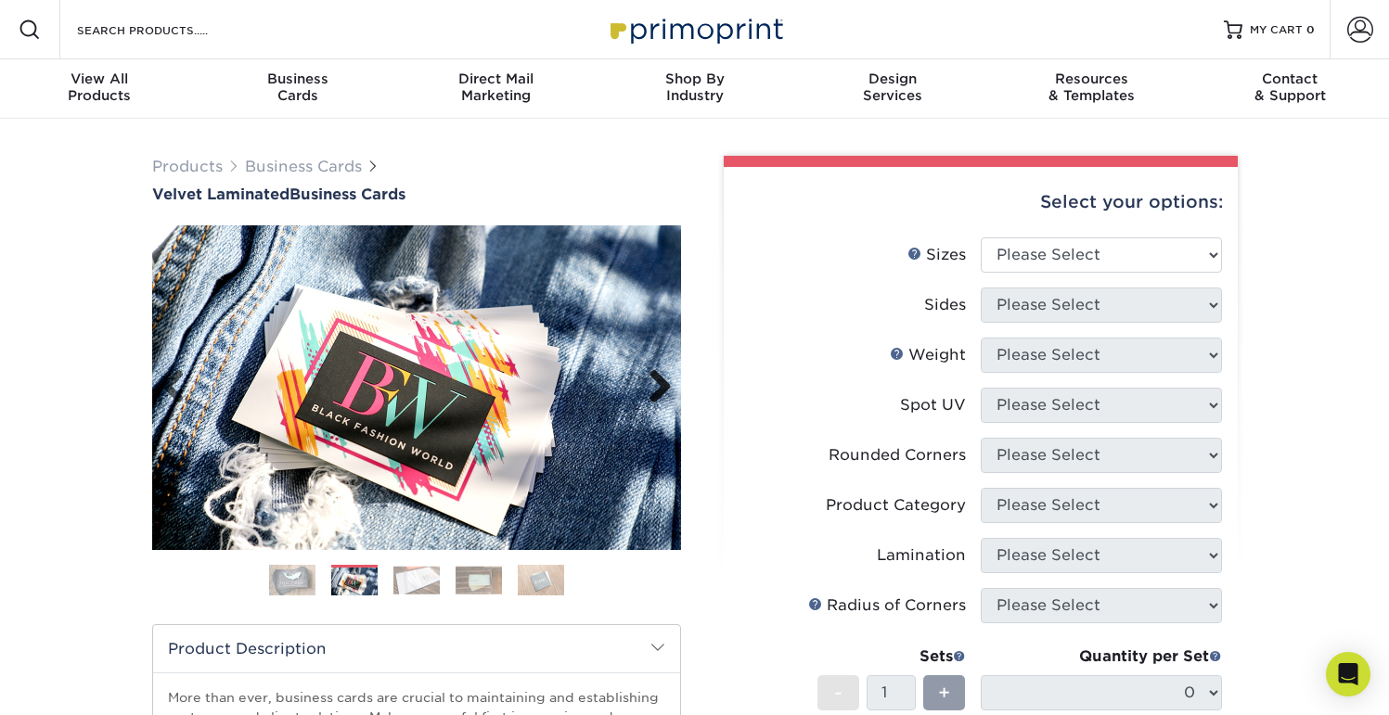
click at [662, 390] on link "Next" at bounding box center [653, 387] width 37 height 37
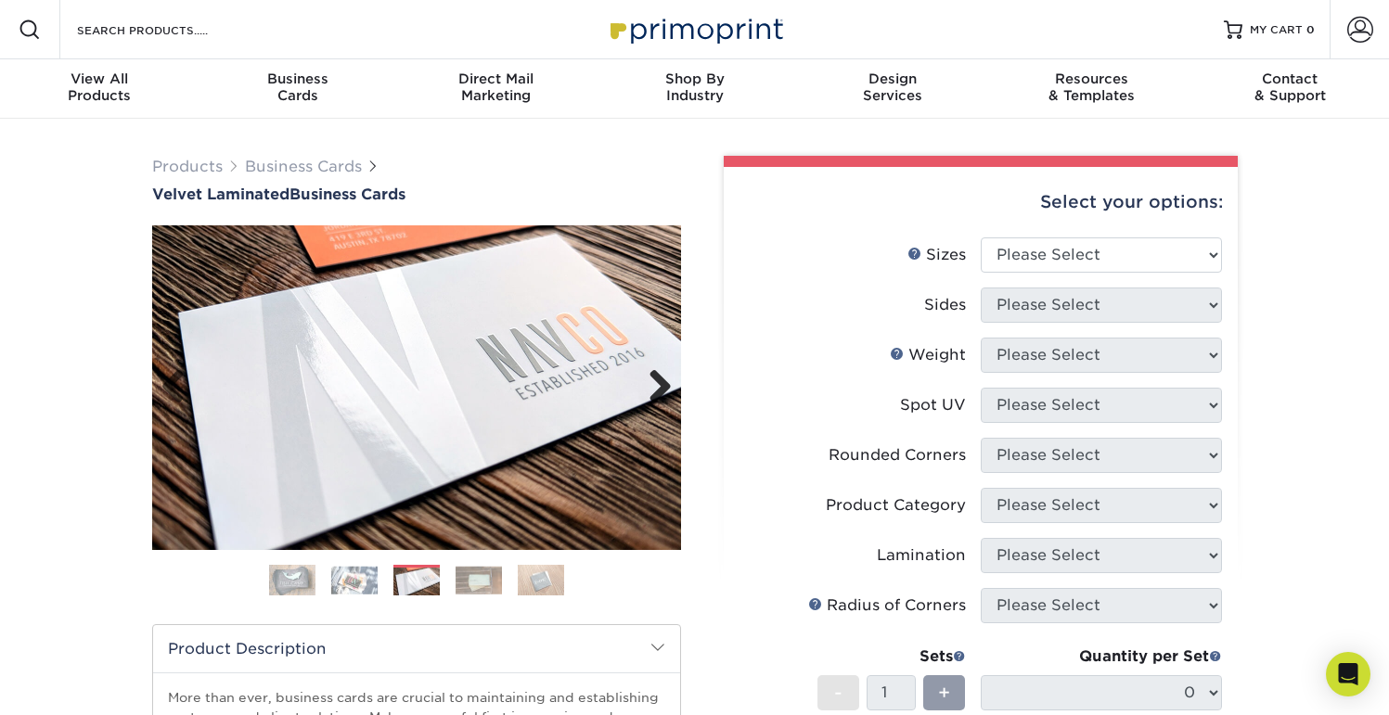
click at [660, 386] on link "Next" at bounding box center [653, 387] width 37 height 37
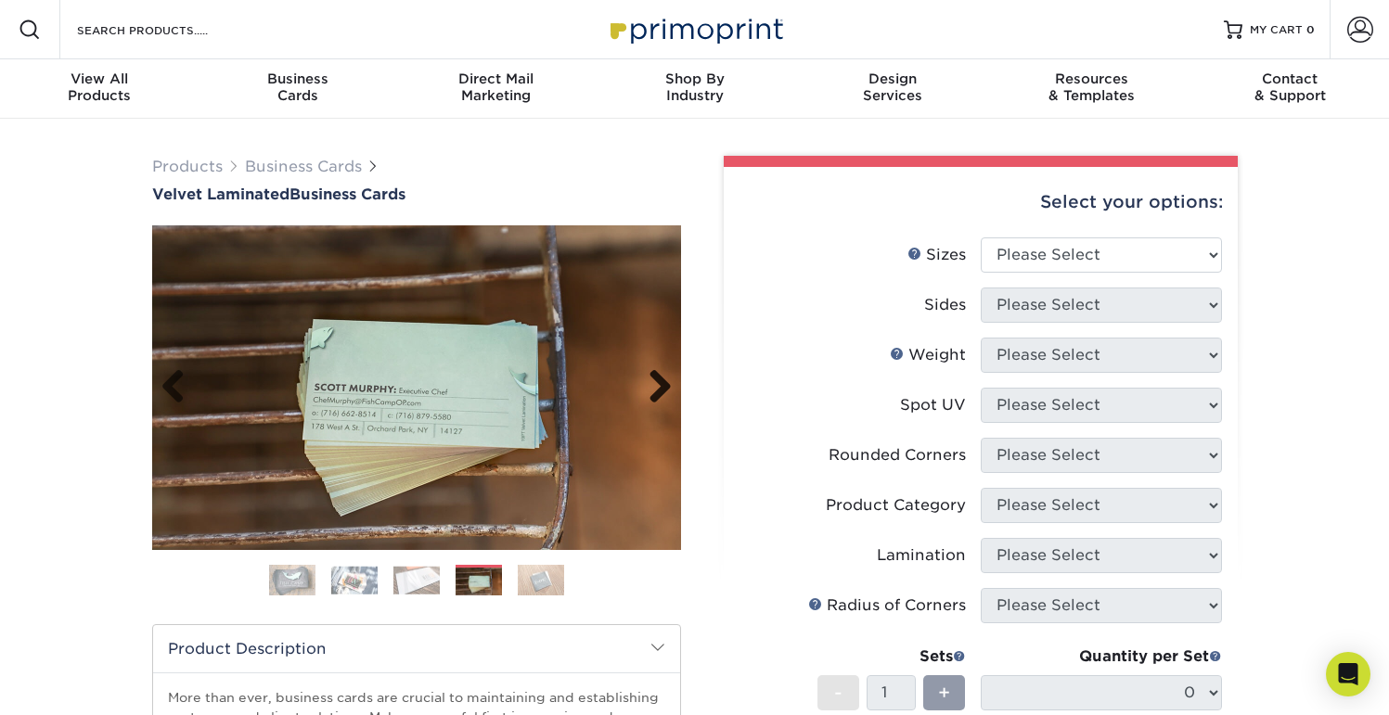
click at [660, 386] on link "Next" at bounding box center [653, 387] width 37 height 37
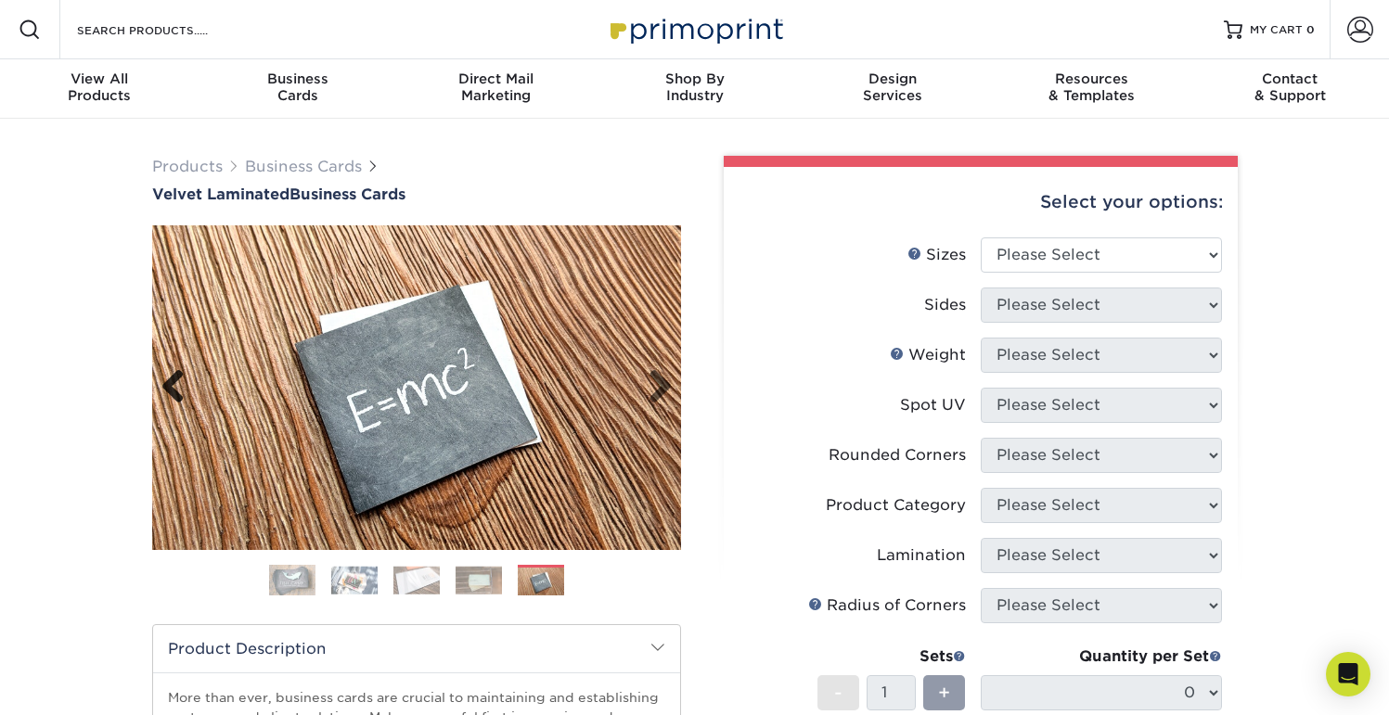
click at [161, 380] on link "Previous" at bounding box center [179, 387] width 37 height 37
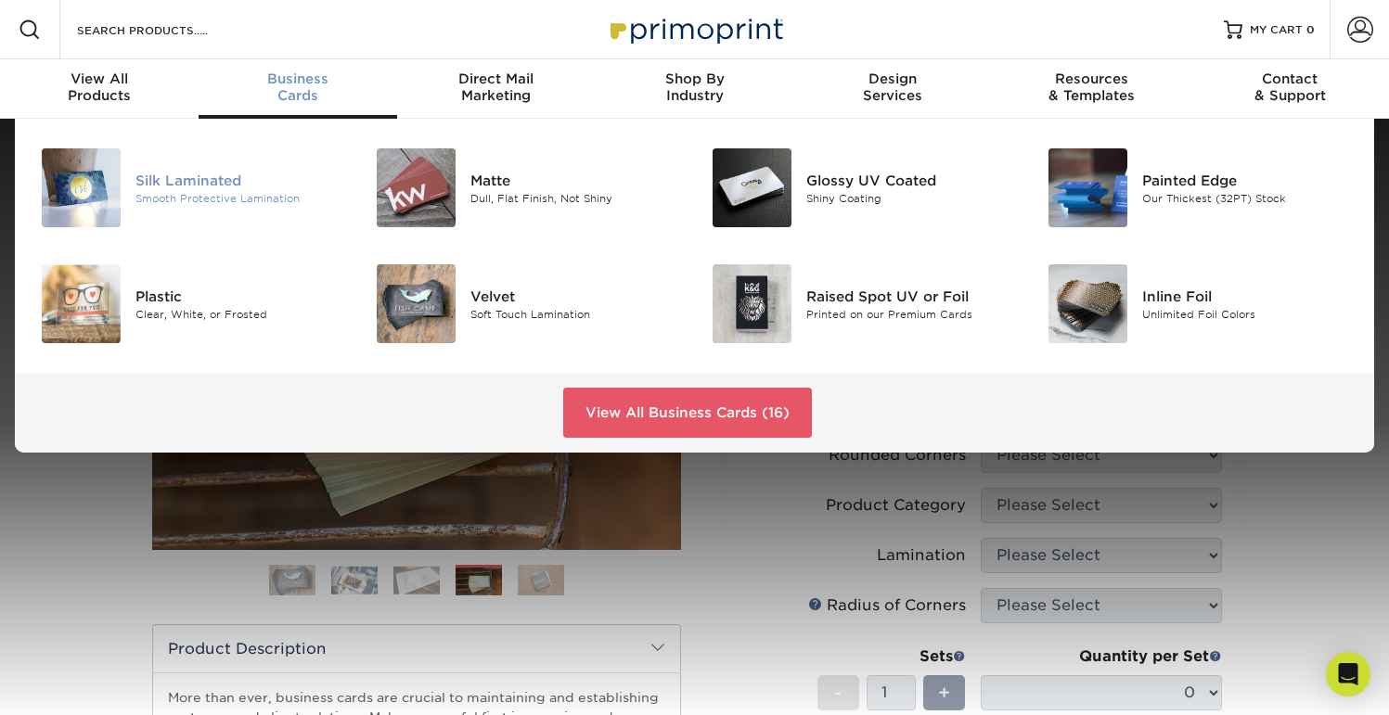
click at [182, 187] on div "Silk Laminated" at bounding box center [240, 180] width 210 height 20
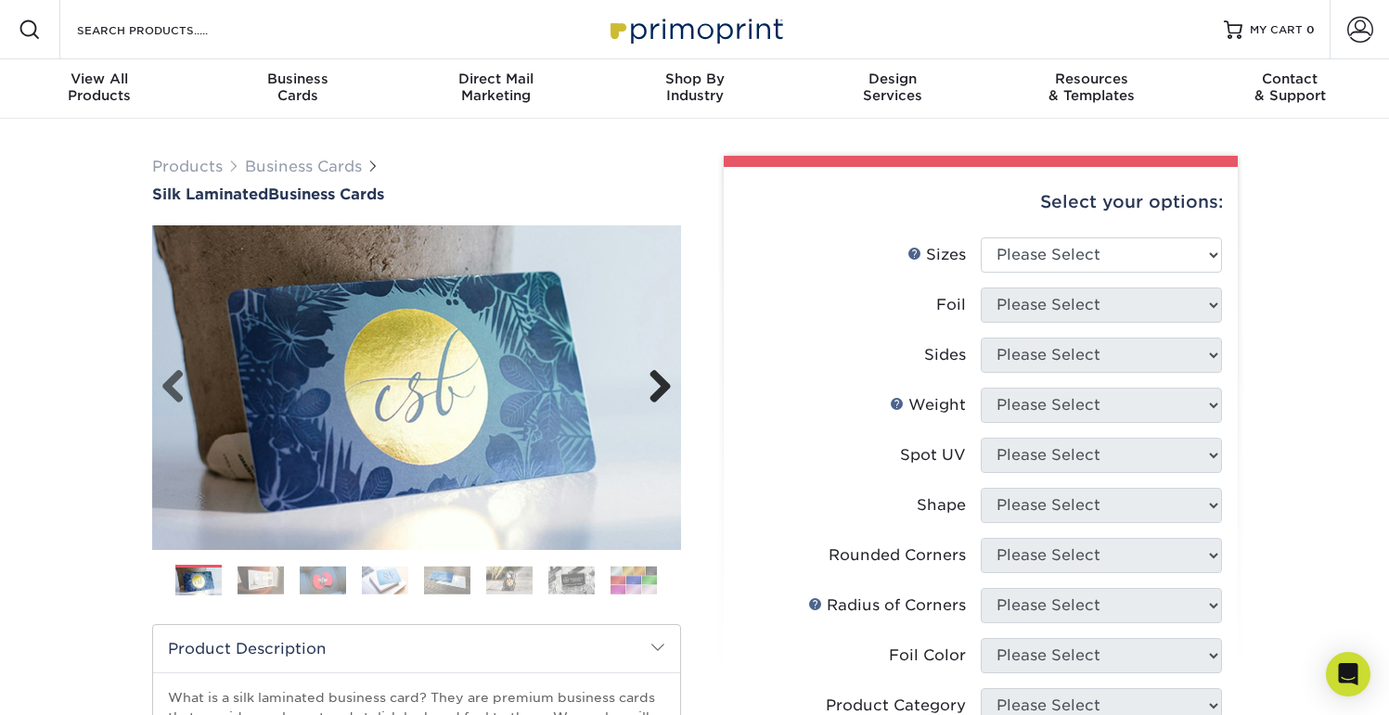
click at [646, 381] on link "Next" at bounding box center [653, 387] width 37 height 37
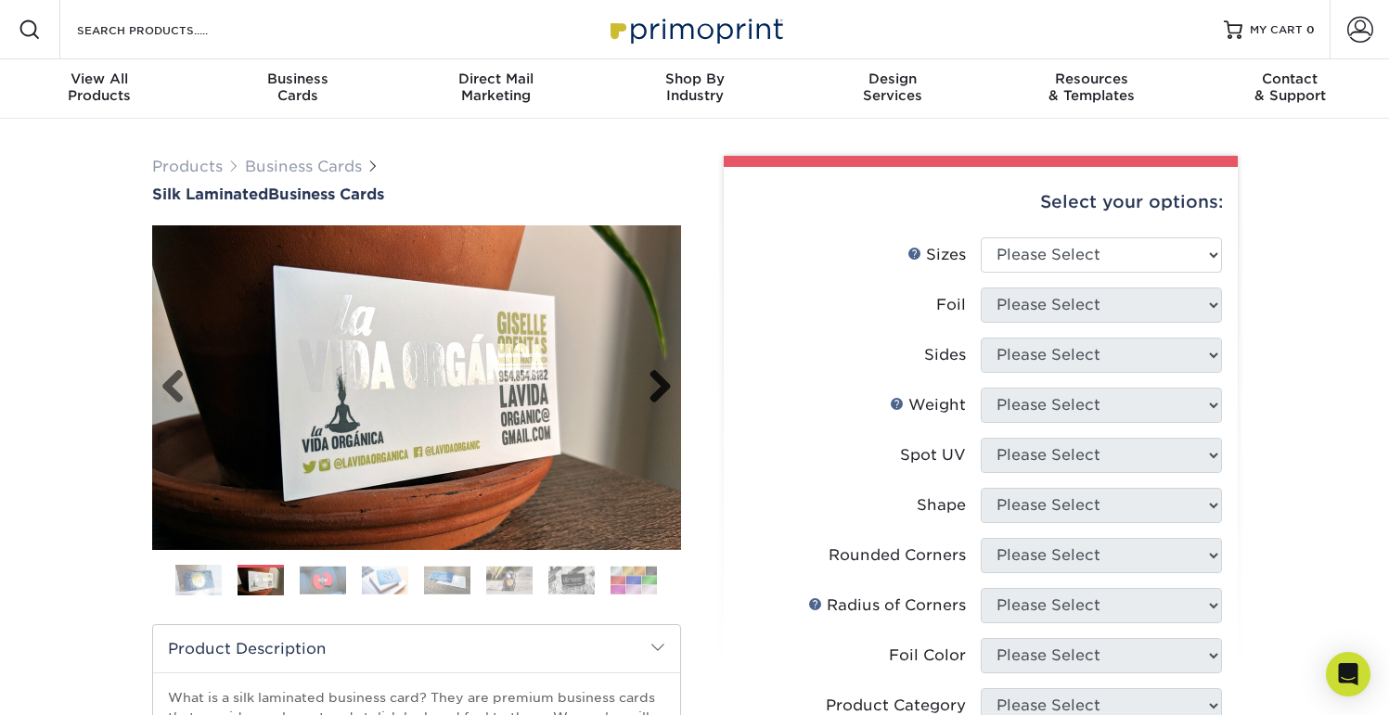
click at [650, 381] on link "Next" at bounding box center [653, 387] width 37 height 37
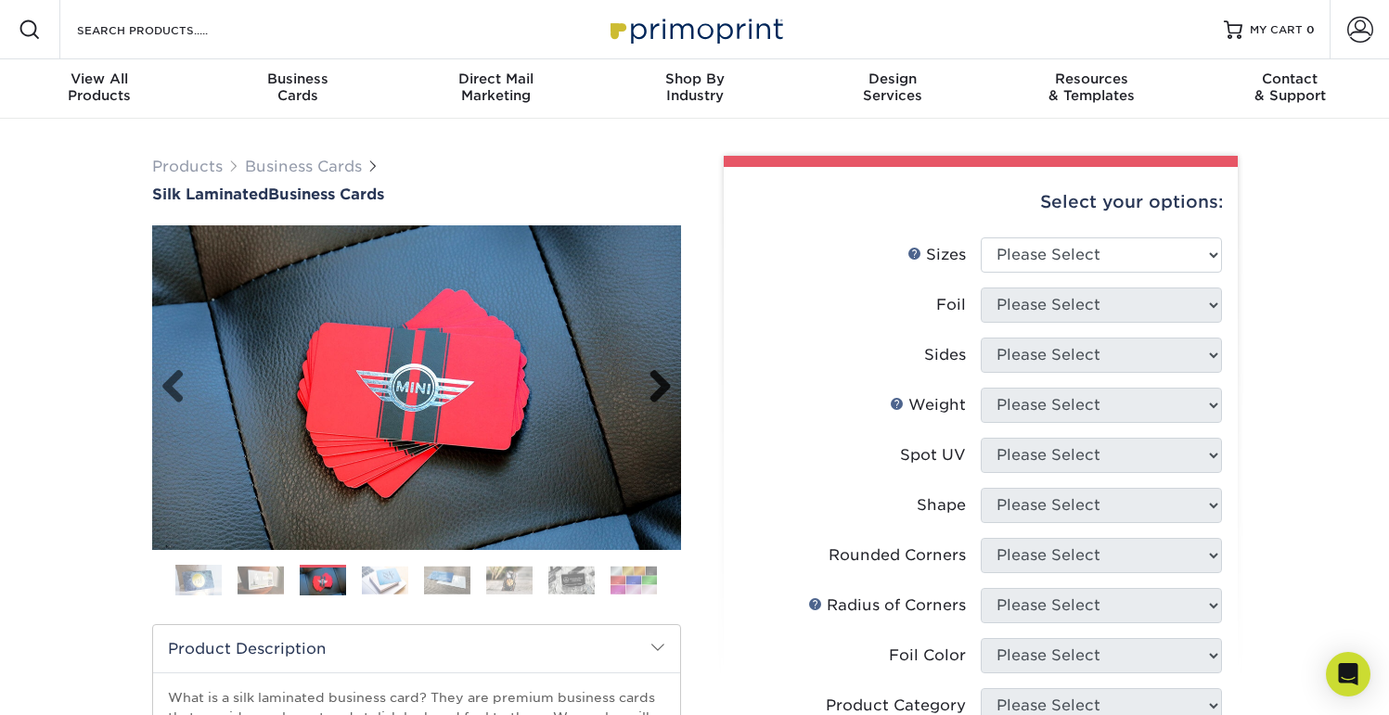
click at [650, 381] on link "Next" at bounding box center [653, 387] width 37 height 37
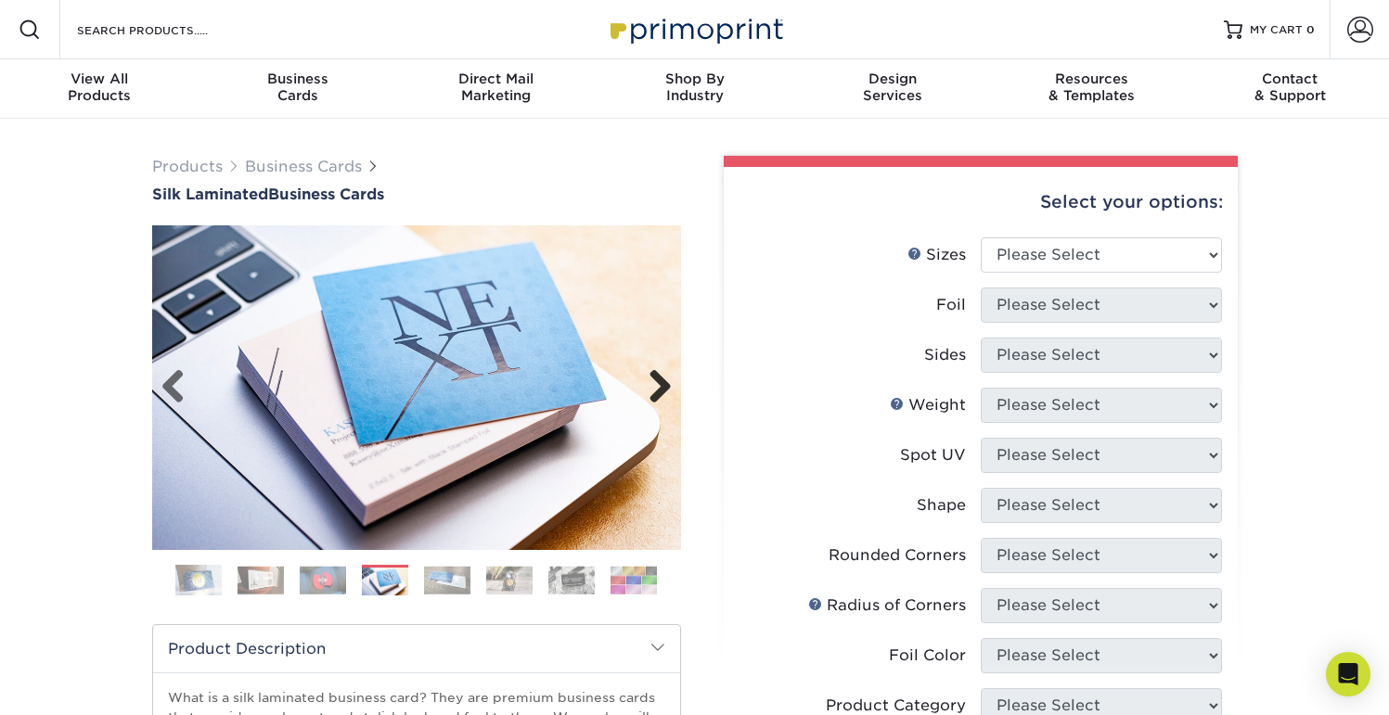
click at [658, 380] on link "Next" at bounding box center [653, 387] width 37 height 37
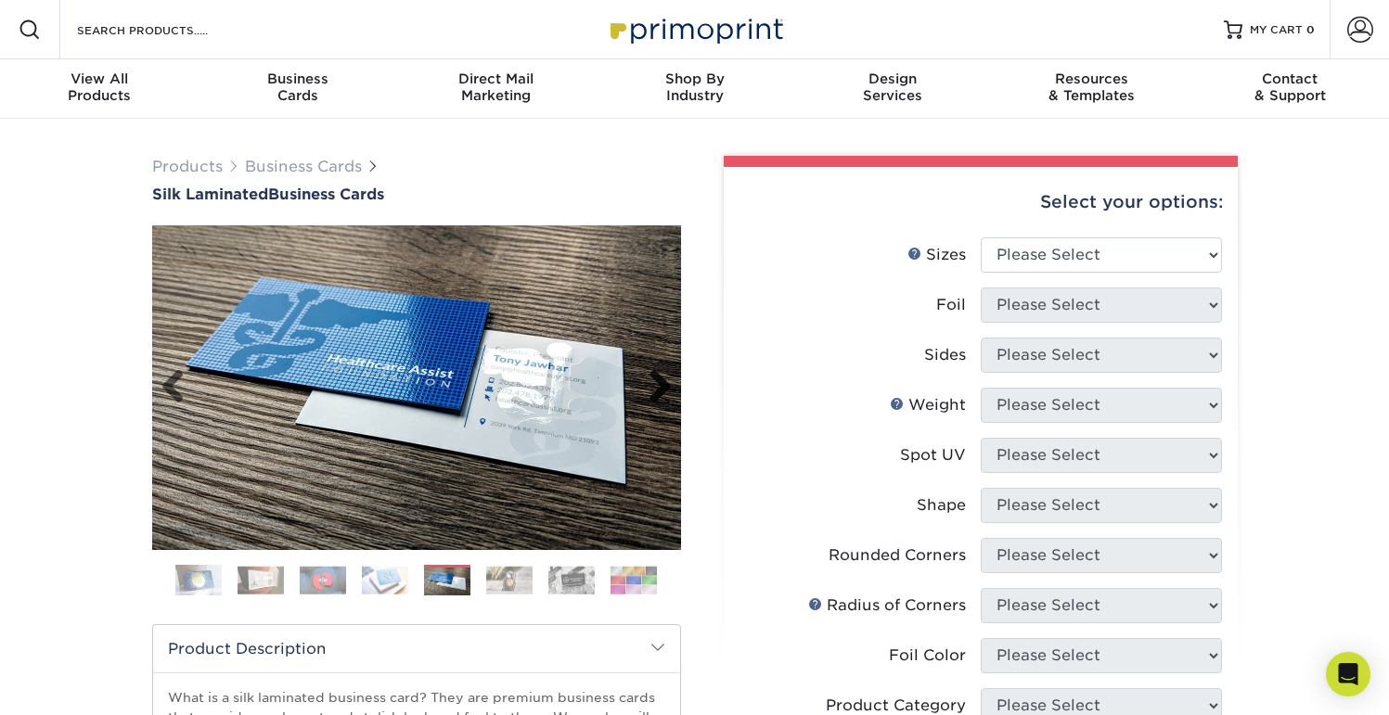
click at [658, 380] on link "Next" at bounding box center [653, 387] width 37 height 37
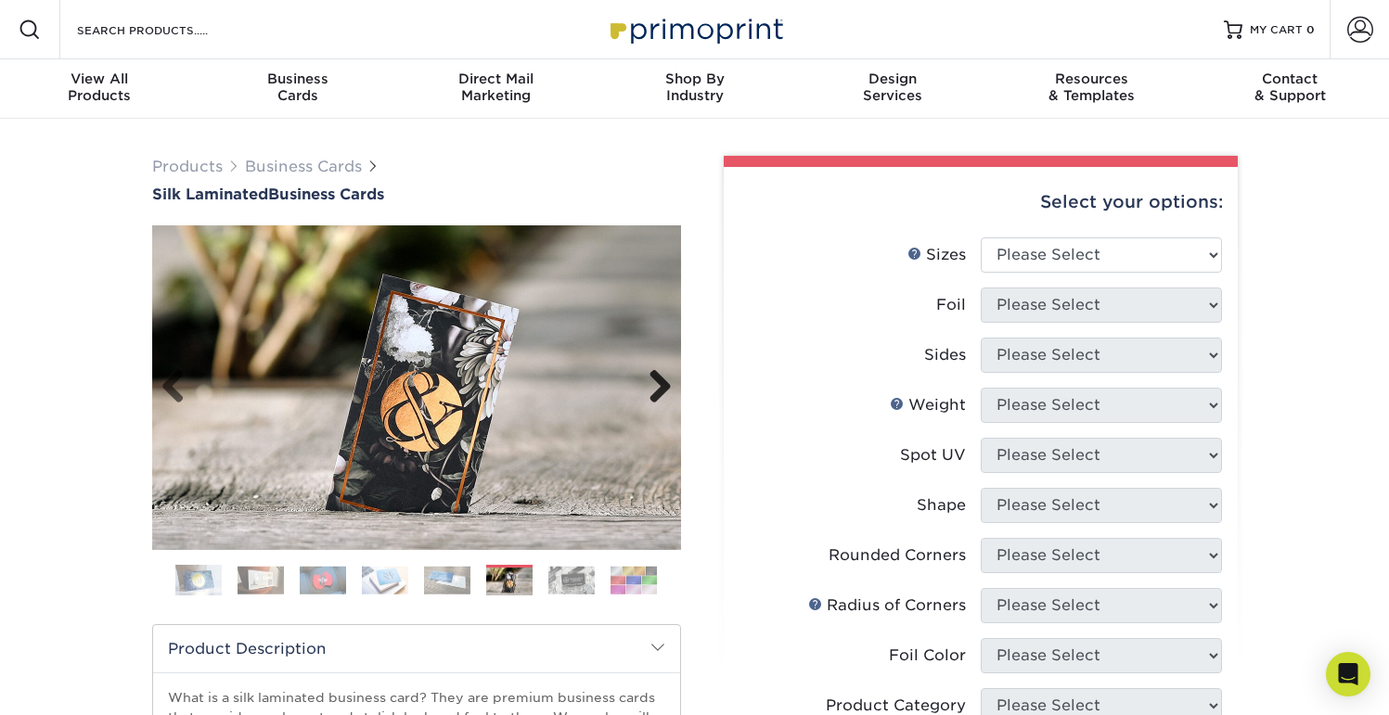
click at [658, 380] on link "Next" at bounding box center [653, 387] width 37 height 37
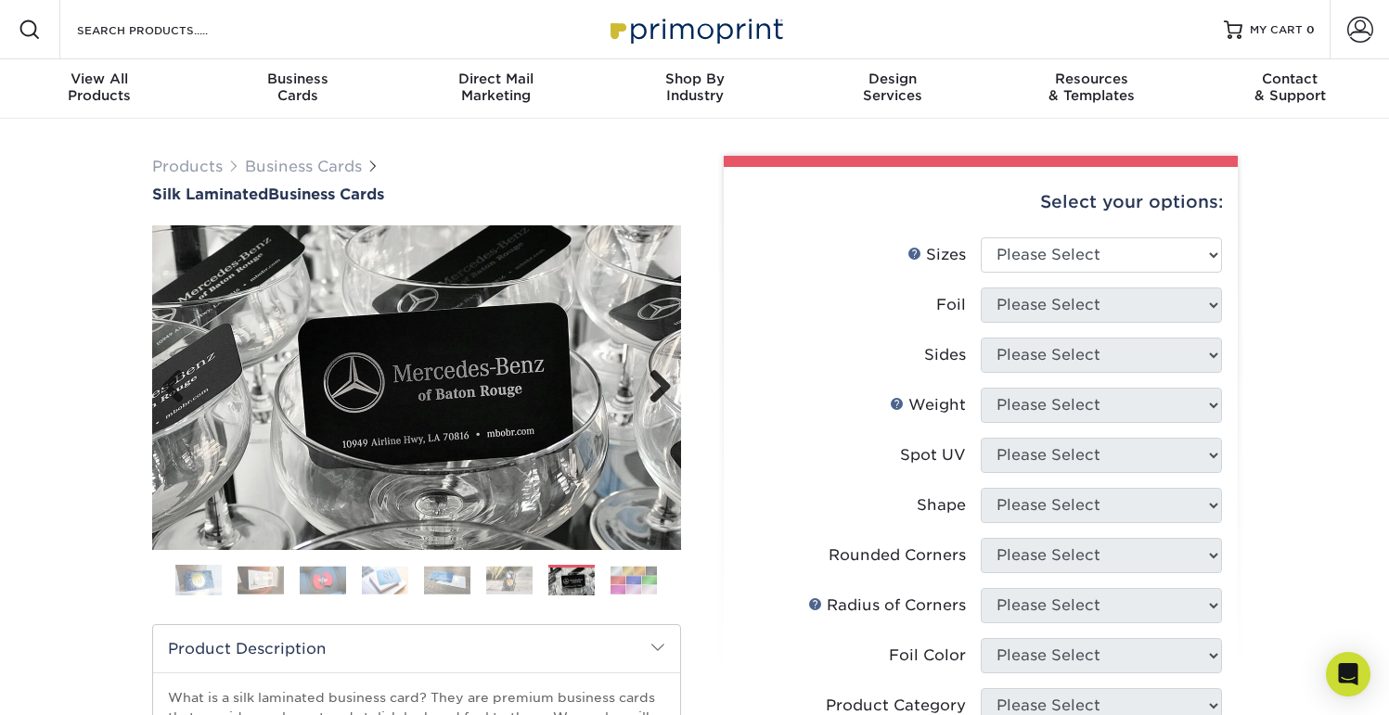
click at [658, 380] on link "Next" at bounding box center [653, 387] width 37 height 37
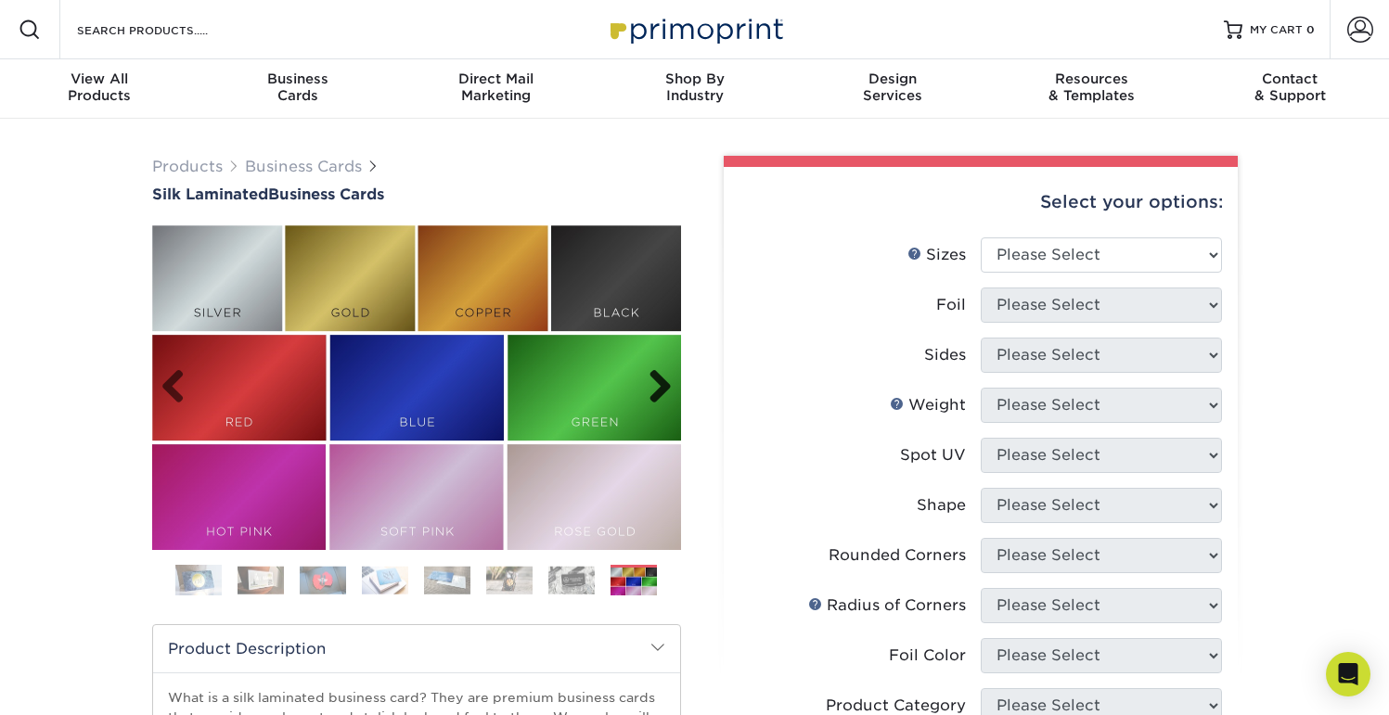
click at [658, 380] on link "Next" at bounding box center [653, 387] width 37 height 37
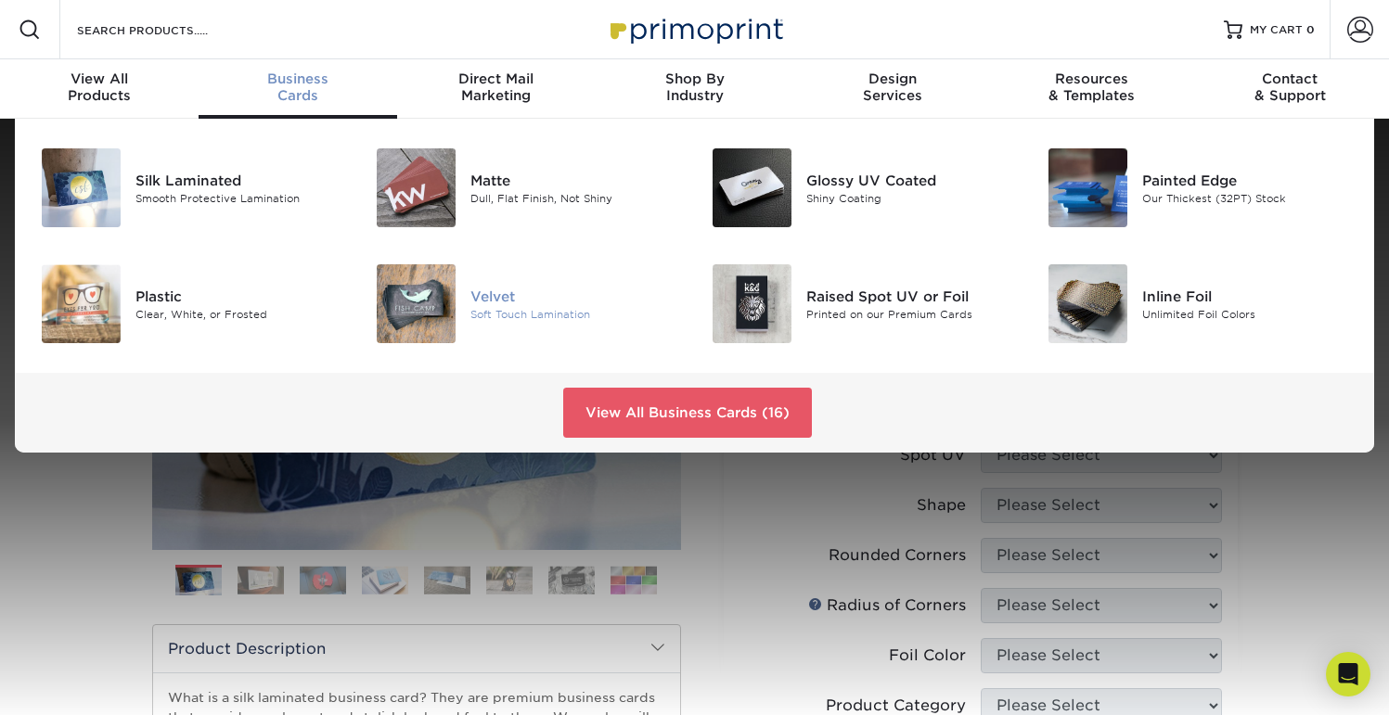
click at [445, 305] on img at bounding box center [416, 303] width 79 height 79
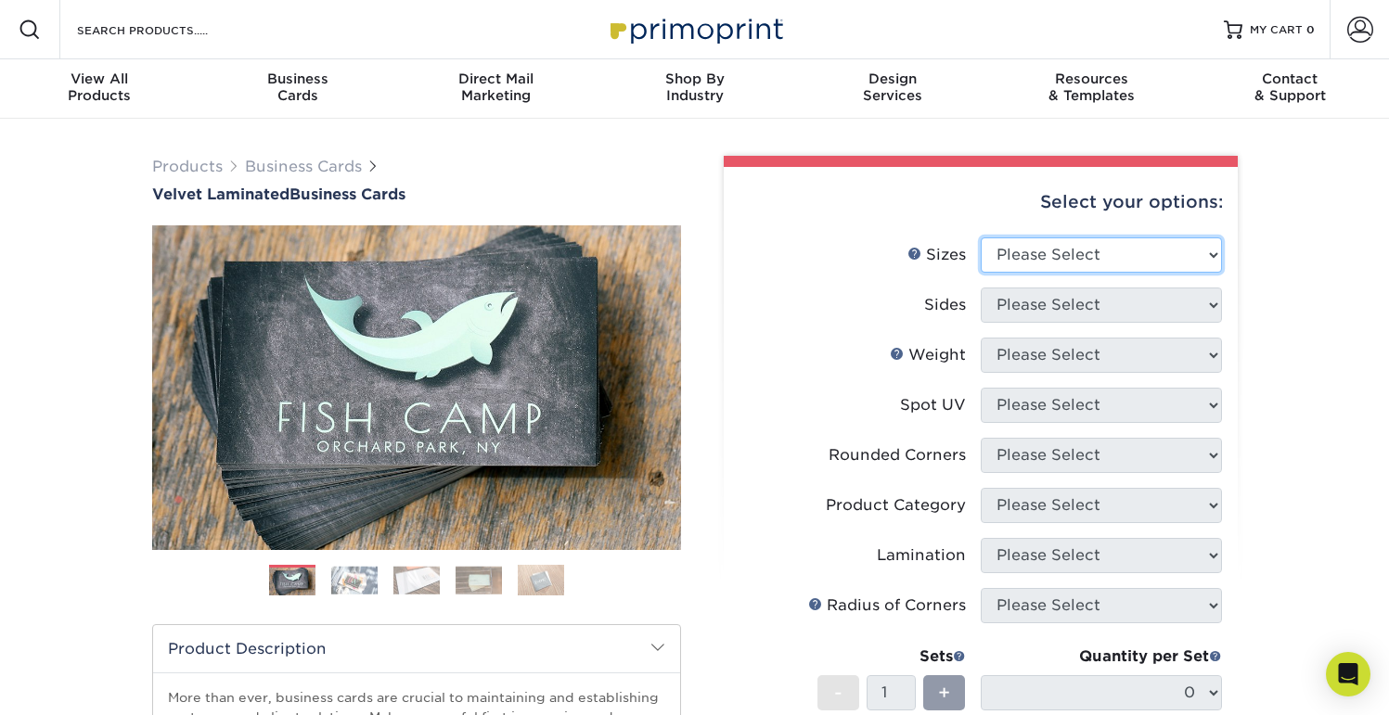
click at [1042, 240] on select "Please Select 1.5" x 3.5" - Mini 1.75" x 3.5" - Mini 2" x 2" - Square 2" x 3" -…" at bounding box center [1101, 255] width 241 height 35
select select "2.50x2.50"
click at [981, 238] on select "Please Select 1.5" x 3.5" - Mini 1.75" x 3.5" - Mini 2" x 2" - Square 2" x 3" -…" at bounding box center [1101, 255] width 241 height 35
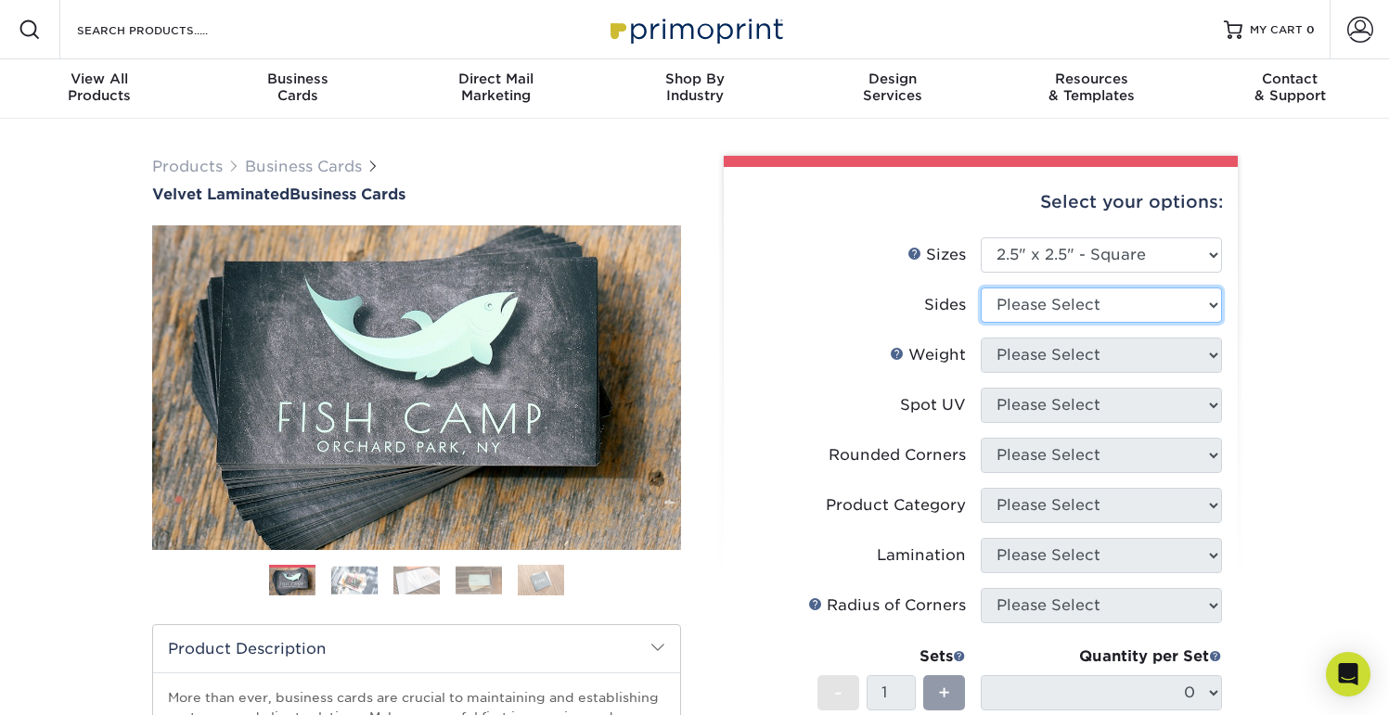
click at [1024, 309] on select "Please Select Print Both Sides Print Front Only" at bounding box center [1101, 305] width 241 height 35
select select "13abbda7-1d64-4f25-8bb2-c179b224825d"
click at [981, 288] on select "Please Select Print Both Sides Print Front Only" at bounding box center [1101, 305] width 241 height 35
click at [1024, 359] on select "Please Select" at bounding box center [1101, 355] width 241 height 35
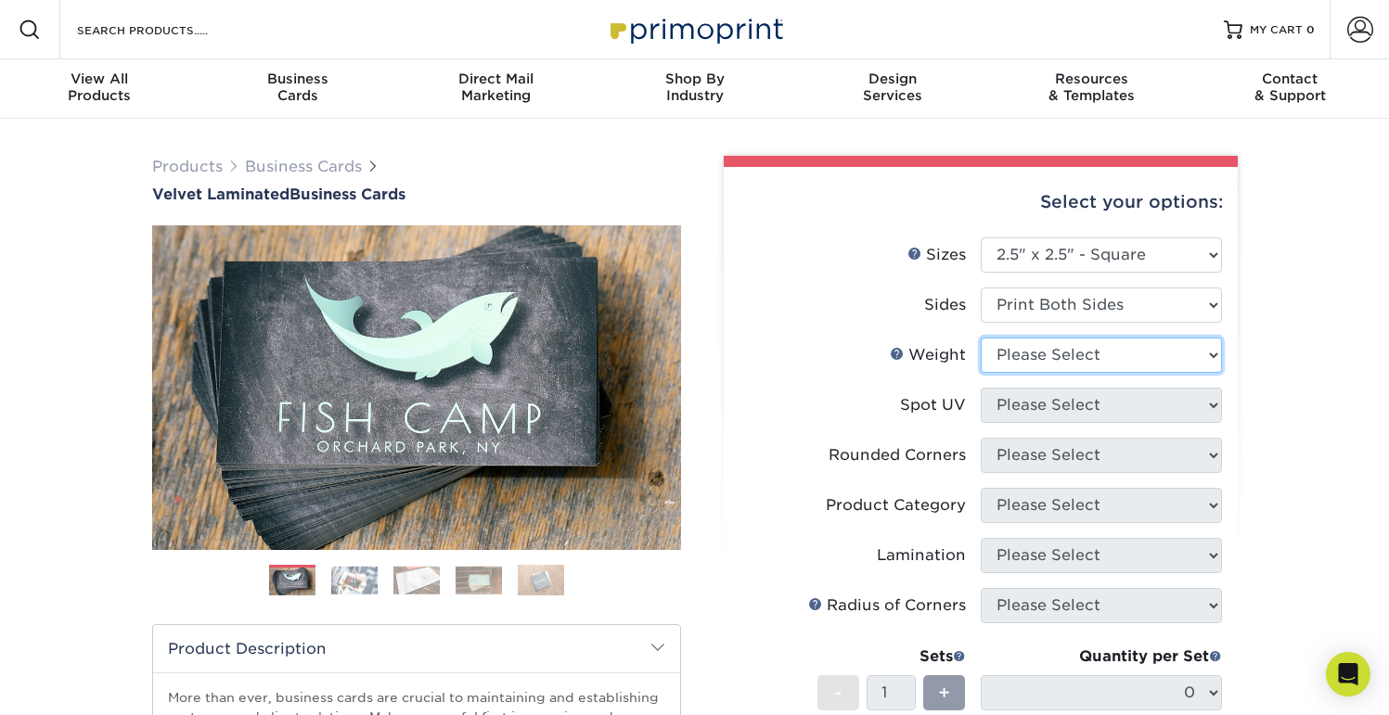
select select "16PT"
click at [981, 338] on select "Please Select 16PT" at bounding box center [1101, 355] width 241 height 35
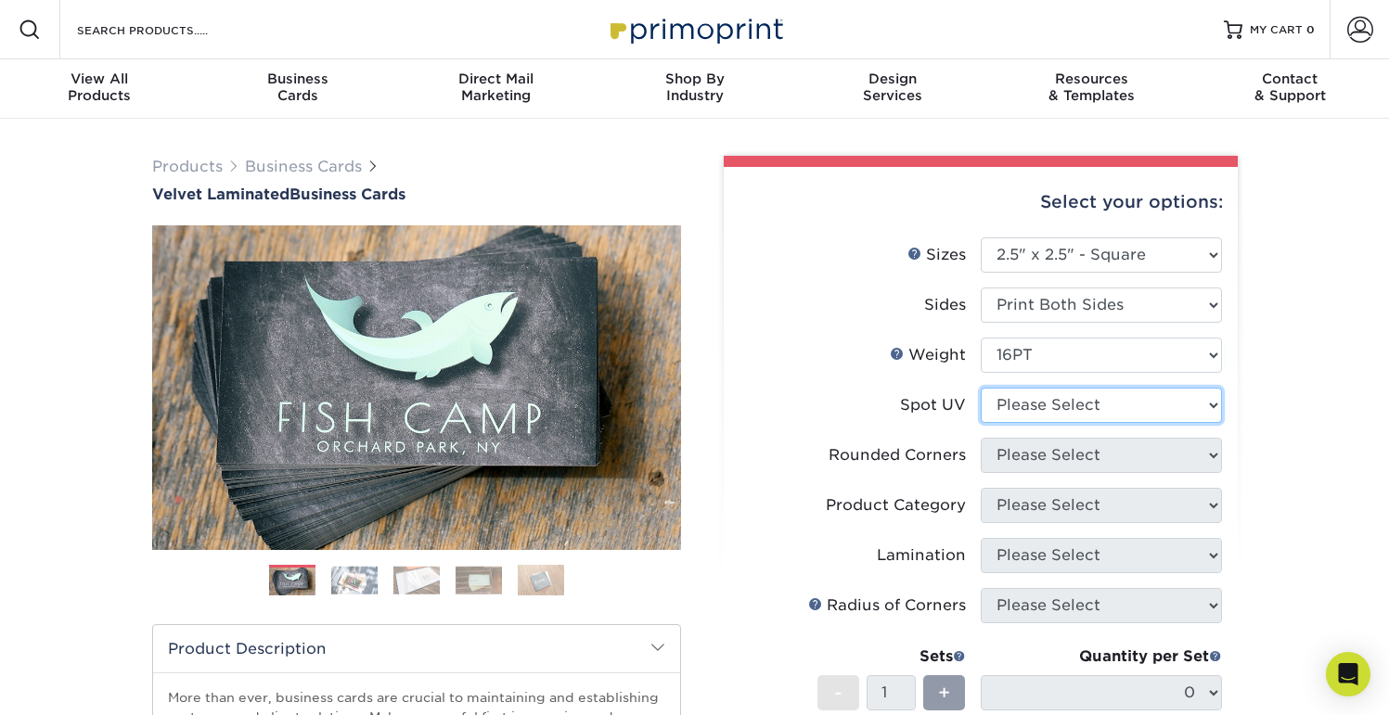
click at [1025, 400] on select "Please Select No Spot UV Front and Back (Both Sides) Front Only Back Only" at bounding box center [1101, 405] width 241 height 35
select select "2"
click at [981, 388] on select "Please Select No Spot UV Front and Back (Both Sides) Front Only Back Only" at bounding box center [1101, 405] width 241 height 35
click at [1018, 458] on select "Please Select Yes - Round 2 Corners Yes - Round 4 Corners No" at bounding box center [1101, 455] width 241 height 35
click at [981, 438] on select "Please Select Yes - Round 2 Corners Yes - Round 4 Corners No" at bounding box center [1101, 455] width 241 height 35
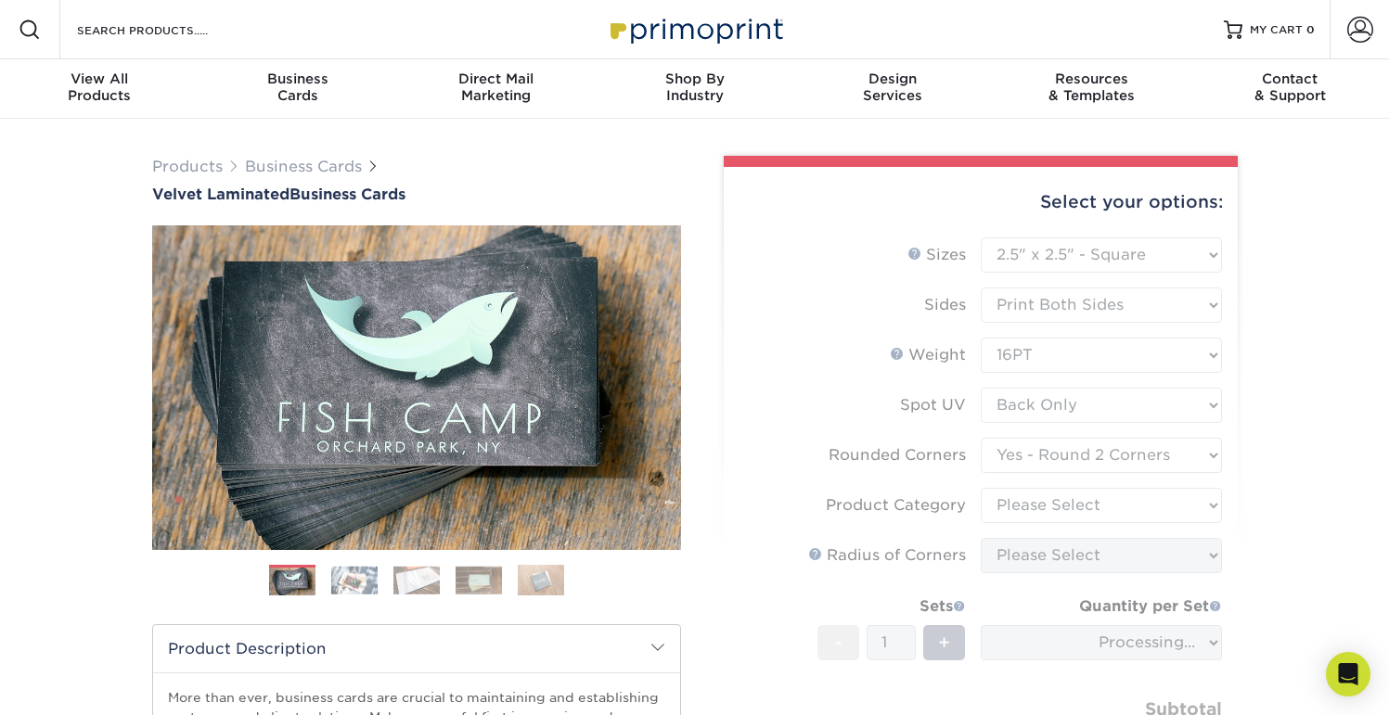
click at [1026, 455] on form "Sizes Help Sizes Please Select 1.5" x 3.5" - Mini 1.75" x 3.5" - Mini 2" x 2" -…" at bounding box center [981, 521] width 484 height 567
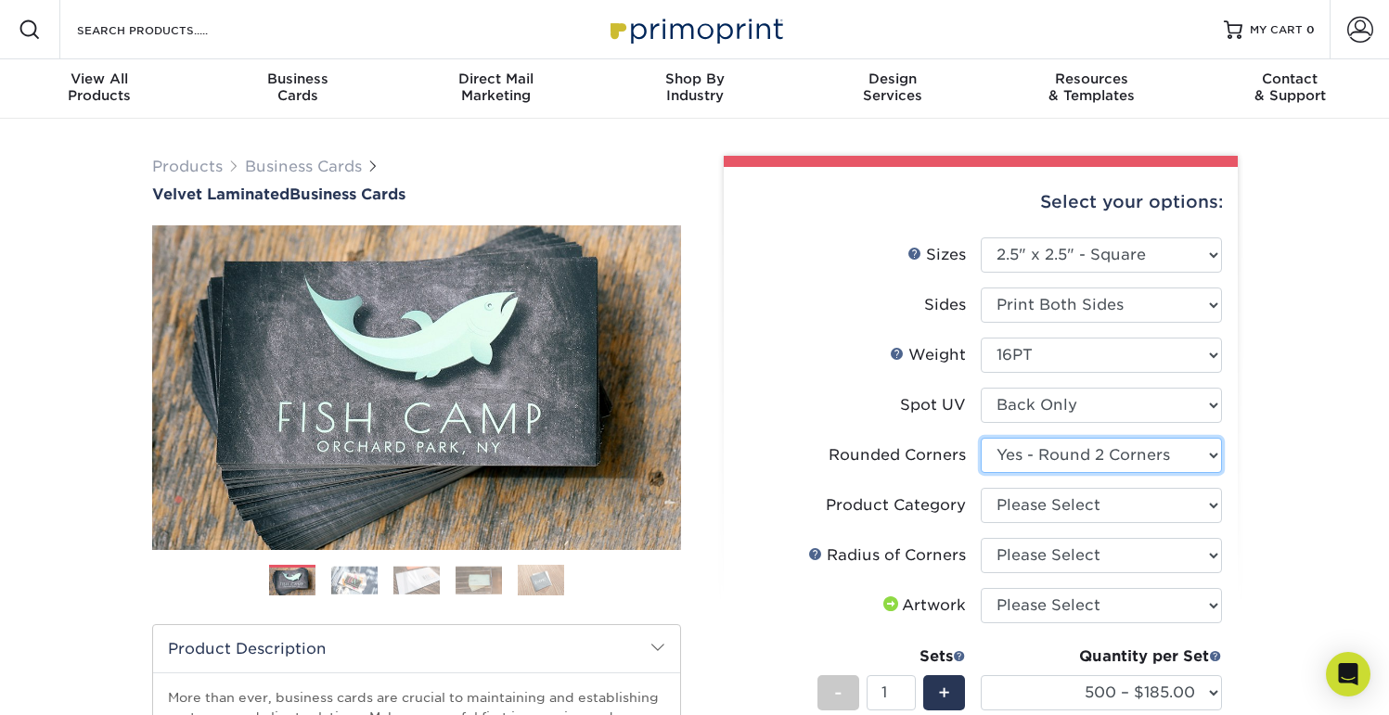
click at [1025, 461] on select "Please Select Yes - Round 2 Corners Yes - Round 4 Corners No" at bounding box center [1101, 455] width 241 height 35
select select "7672df9e-0e0a-464d-8e1f-920c575e4da3"
click at [981, 438] on select "Please Select Yes - Round 2 Corners Yes - Round 4 Corners No" at bounding box center [1101, 455] width 241 height 35
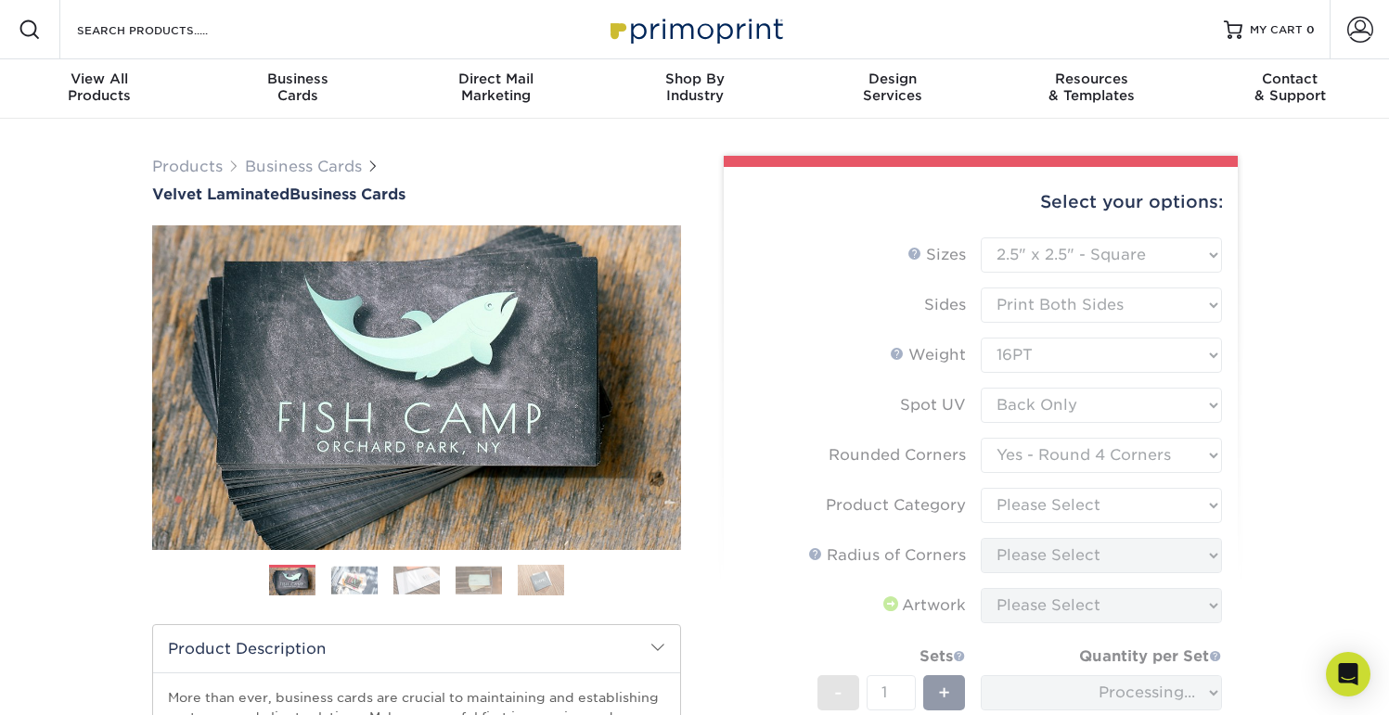
click at [1266, 431] on div "Products Business Cards Velvet Laminated Business Cards Previous Next" at bounding box center [694, 614] width 1389 height 991
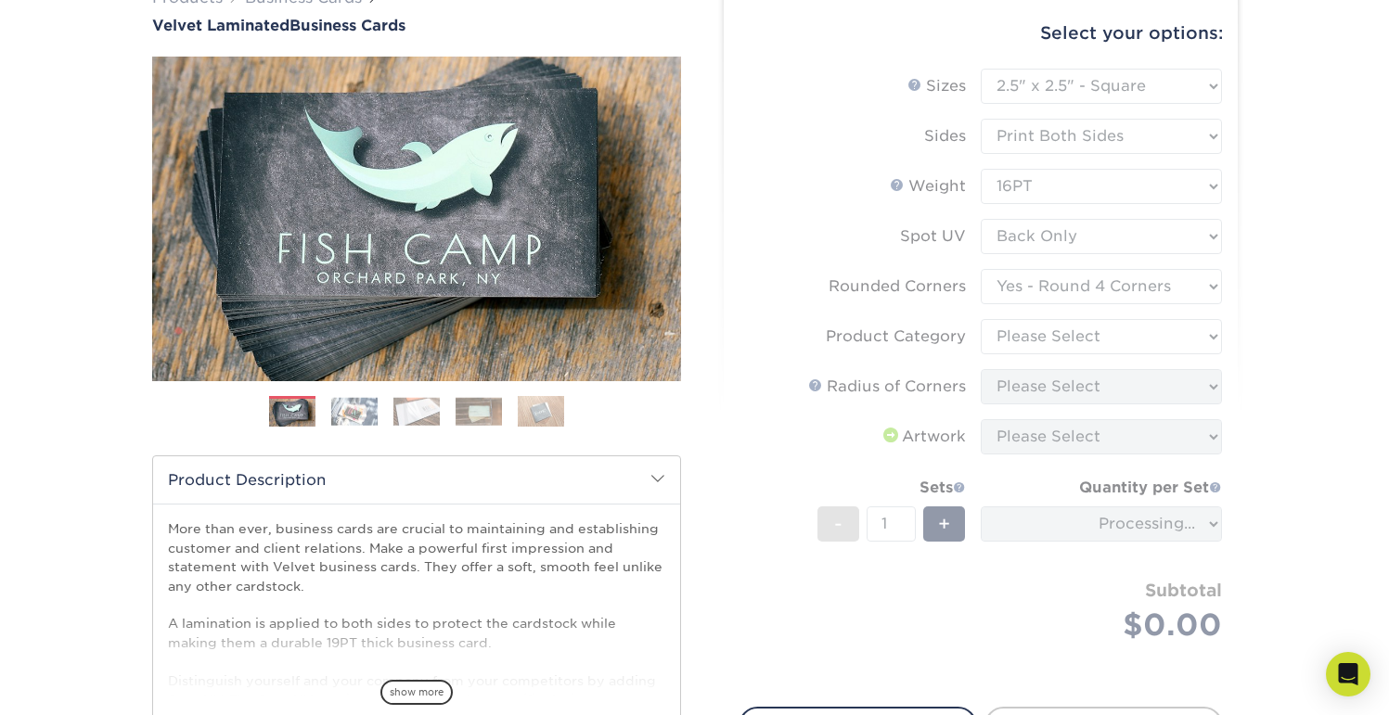
scroll to position [303, 0]
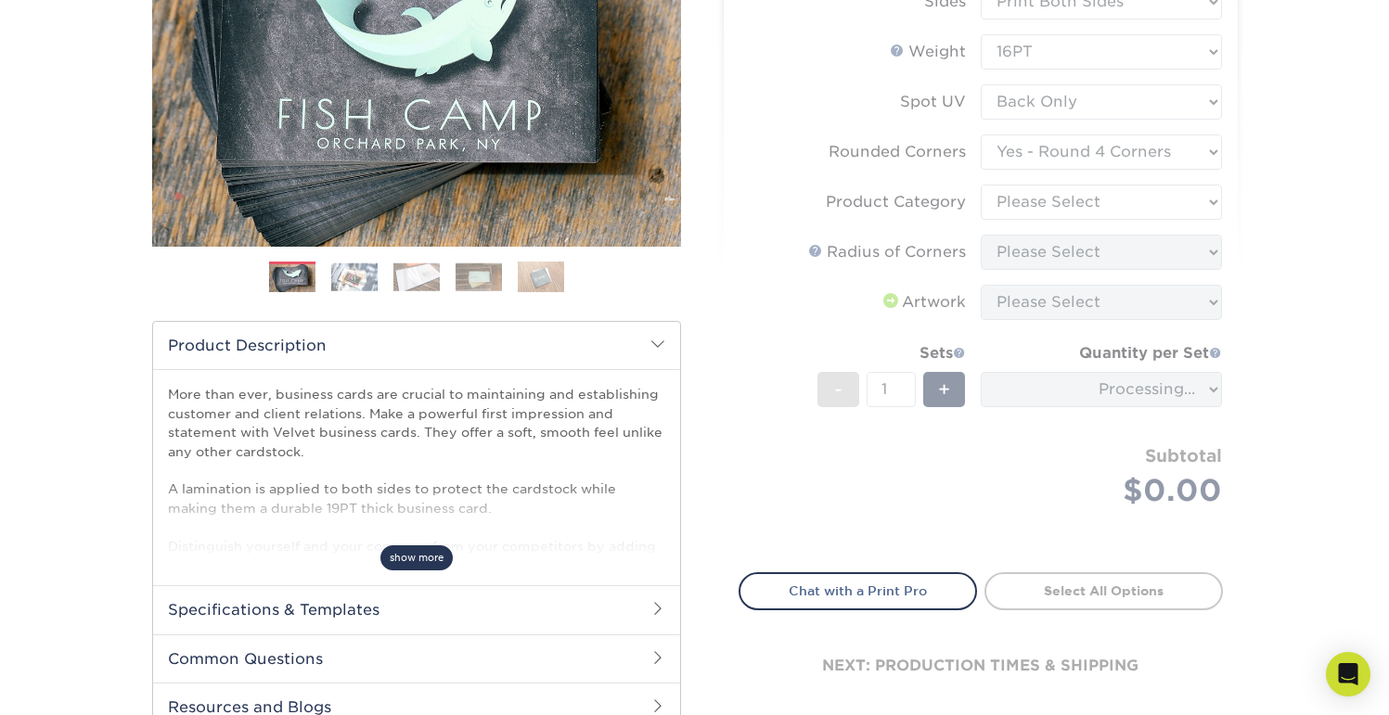
click at [398, 562] on span "show more" at bounding box center [416, 558] width 72 height 25
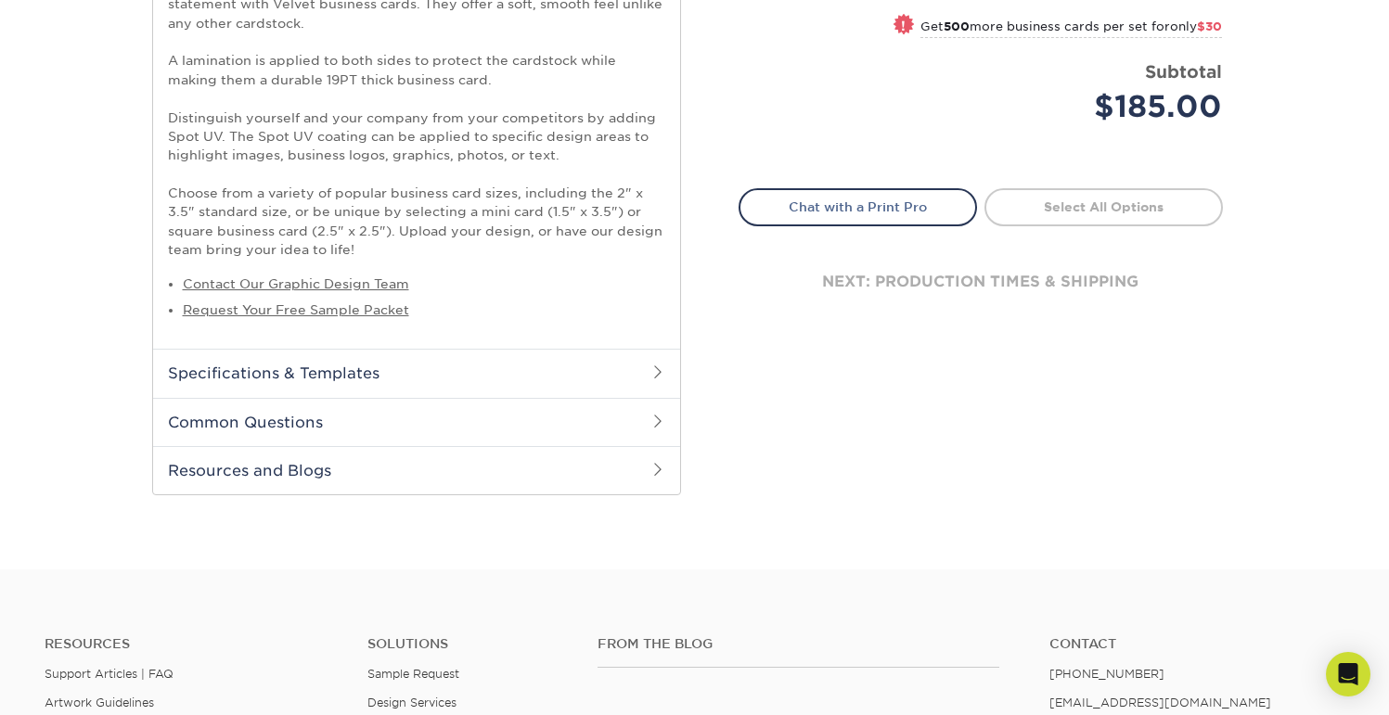
scroll to position [747, 0]
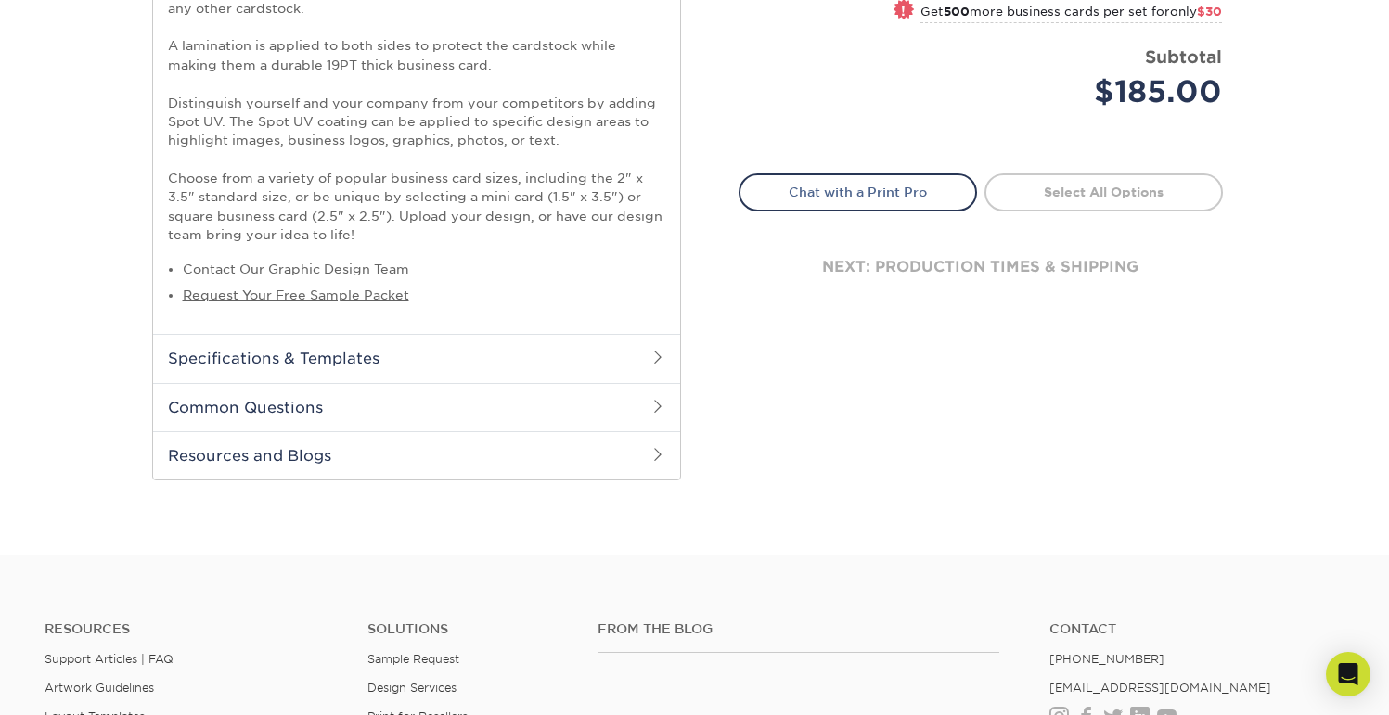
click at [294, 421] on h2 "Common Questions" at bounding box center [416, 407] width 527 height 48
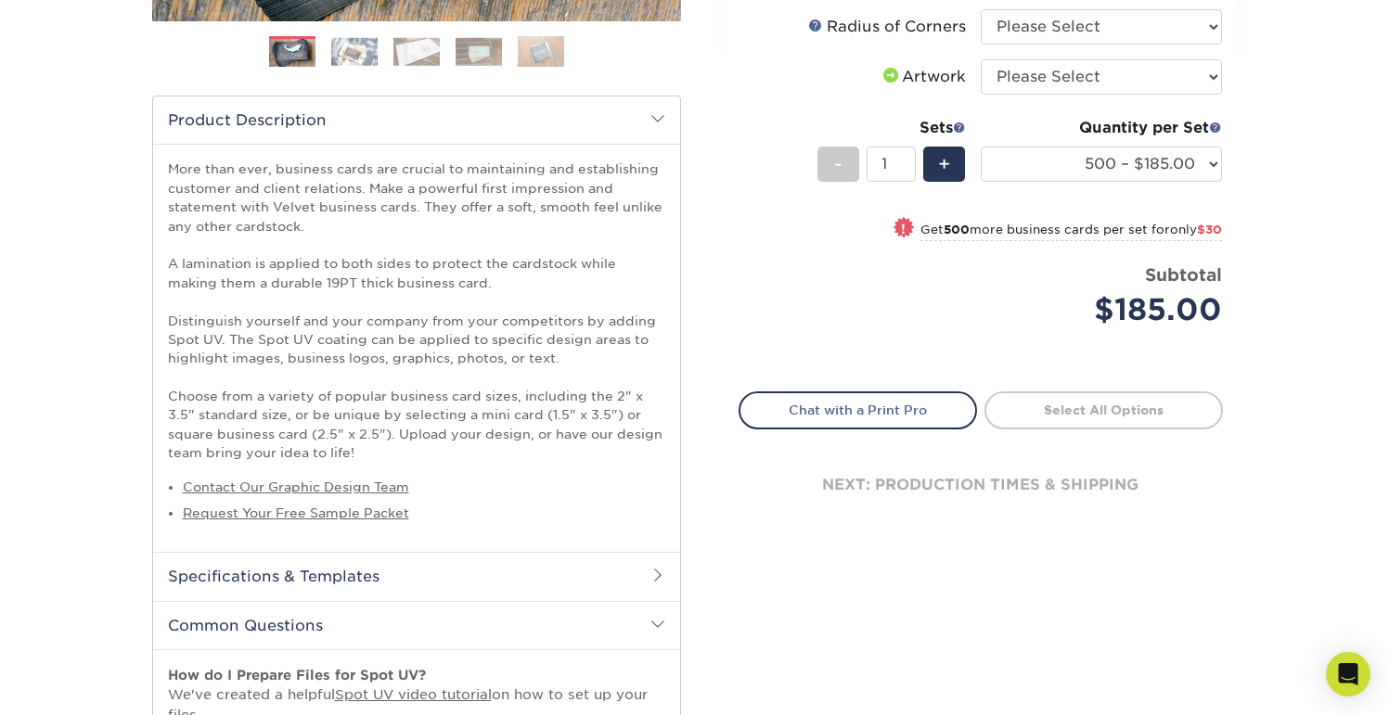
scroll to position [0, 0]
